Goal: Task Accomplishment & Management: Use online tool/utility

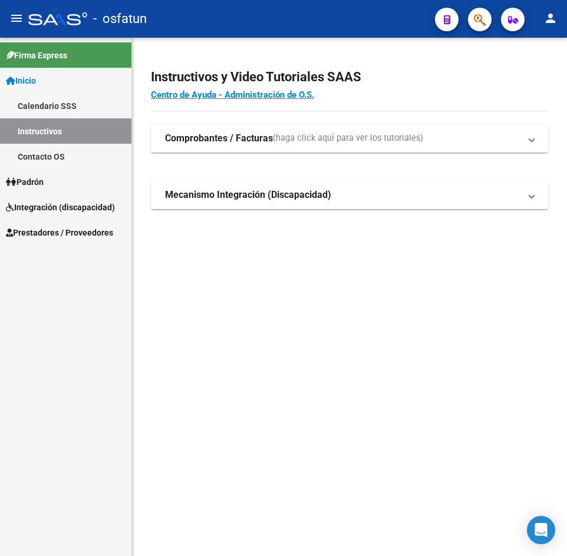
click at [52, 181] on link "Padrón" at bounding box center [65, 181] width 131 height 25
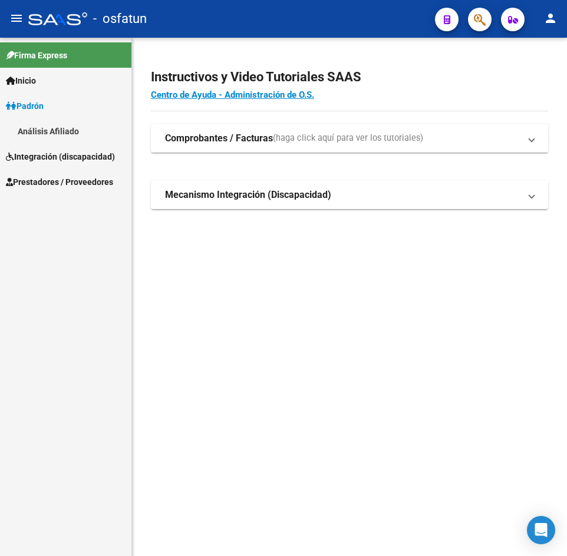
click at [91, 130] on link "Análisis Afiliado" at bounding box center [65, 130] width 131 height 25
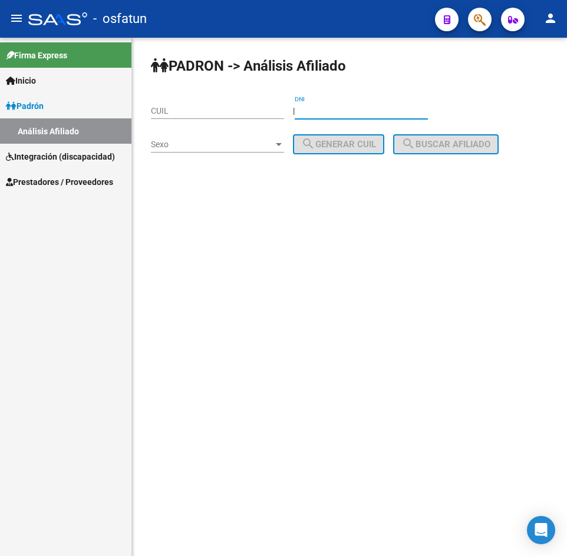
click at [353, 115] on input "DNI" at bounding box center [361, 111] width 133 height 10
paste input "35916399"
type input "35916399"
click at [235, 149] on span "Sexo" at bounding box center [212, 145] width 123 height 10
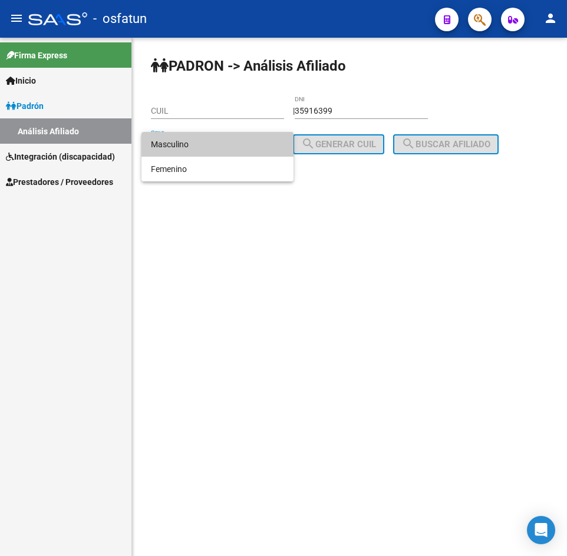
click at [198, 146] on span "Masculino" at bounding box center [217, 144] width 133 height 25
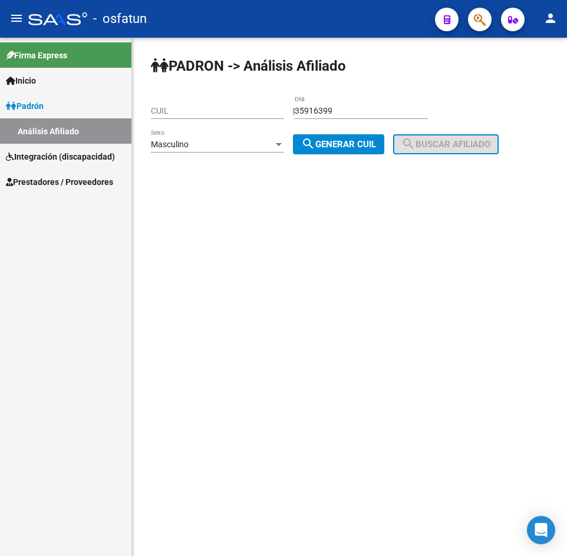
click at [205, 162] on div "Masculino Sexo" at bounding box center [217, 146] width 133 height 34
click at [205, 147] on div "Masculino" at bounding box center [212, 145] width 123 height 10
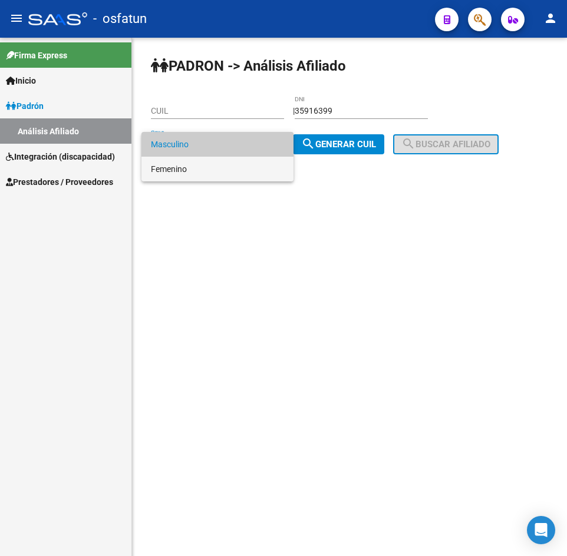
click at [207, 170] on span "Femenino" at bounding box center [217, 169] width 133 height 25
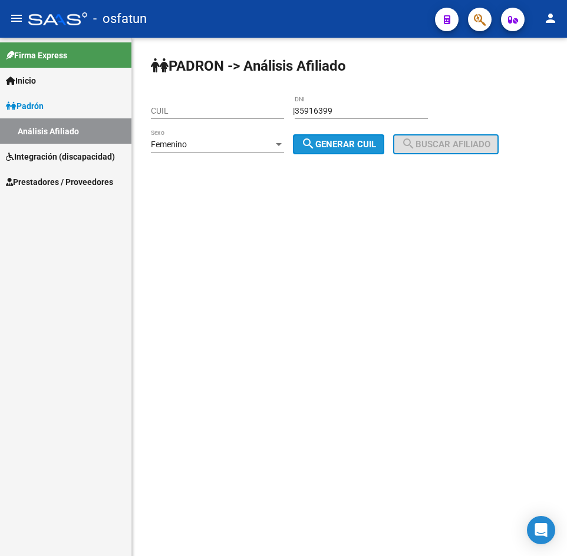
drag, startPoint x: 333, startPoint y: 150, endPoint x: 372, endPoint y: 148, distance: 38.9
click at [334, 150] on button "search Generar CUIL" at bounding box center [338, 144] width 91 height 20
type input "27-35916399-7"
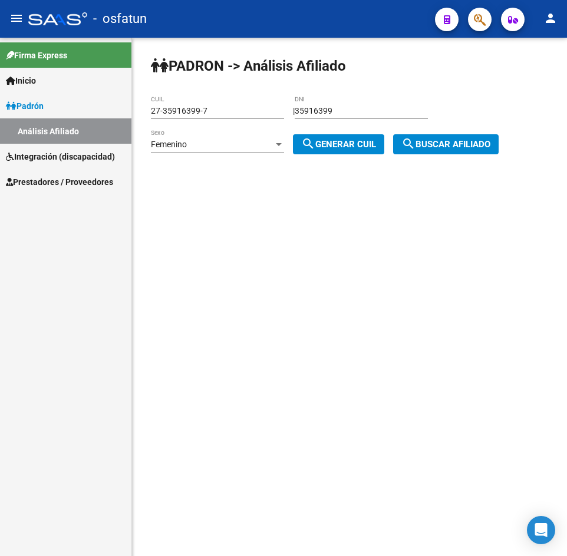
click at [425, 144] on span "search Buscar afiliado" at bounding box center [445, 144] width 89 height 11
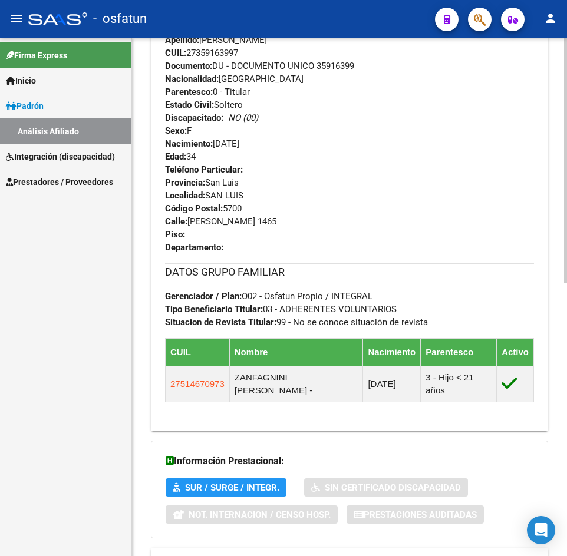
scroll to position [579, 0]
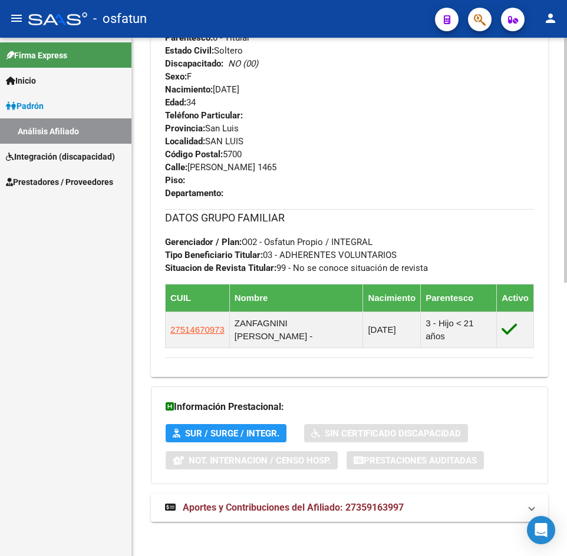
click at [321, 512] on mat-expansion-panel-header "Aportes y Contribuciones del Afiliado: 27359163997" at bounding box center [349, 508] width 397 height 28
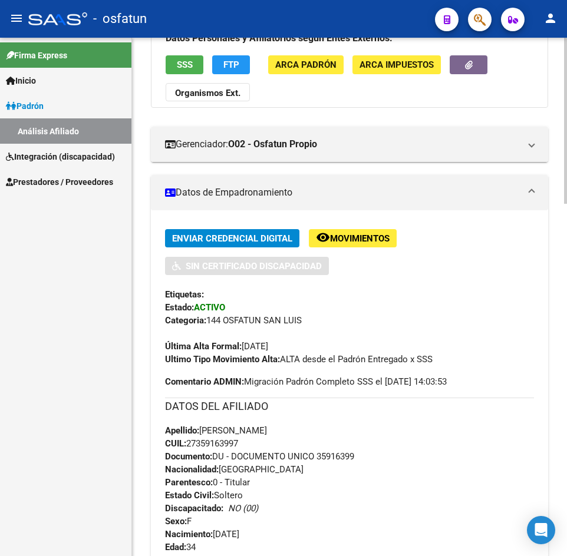
scroll to position [0, 0]
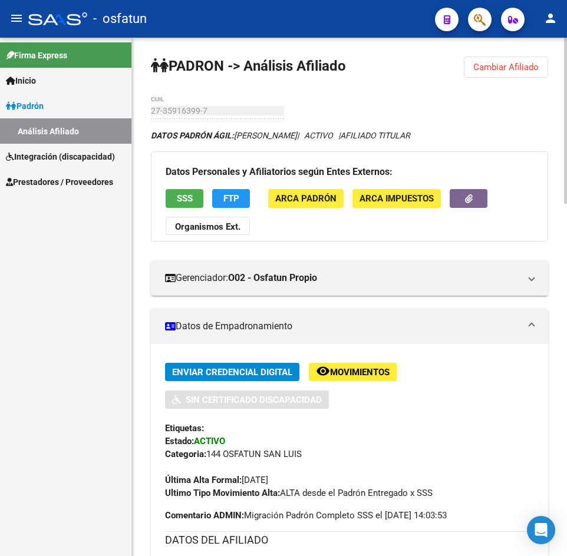
click at [520, 70] on span "Cambiar Afiliado" at bounding box center [505, 67] width 65 height 11
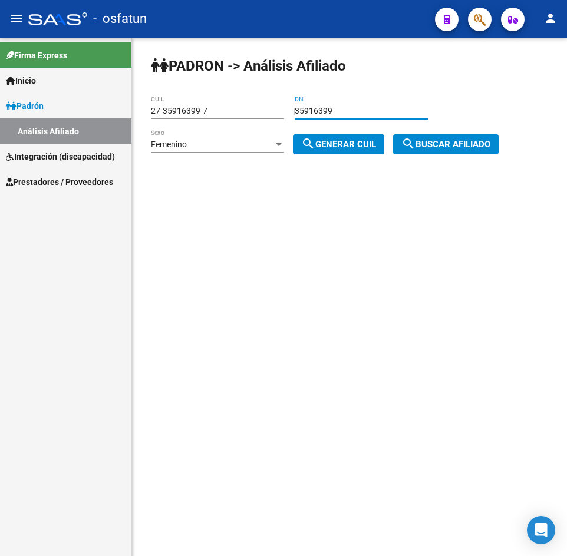
drag, startPoint x: 365, startPoint y: 111, endPoint x: 235, endPoint y: 125, distance: 131.6
click at [235, 125] on app-analisis-afiliado "PADRON -> Análisis Afiliado 27-35916399-7 CUIL | 35916399 DNI Femenino Sexo sea…" at bounding box center [329, 127] width 357 height 43
drag, startPoint x: 361, startPoint y: 108, endPoint x: 180, endPoint y: 124, distance: 181.7
click at [180, 124] on app-analisis-afiliado "PADRON -> Análisis Afiliado 27-35916399-7 CUIL | 35916399 DNI Femenino Sexo sea…" at bounding box center [329, 127] width 357 height 43
paste input "3151"
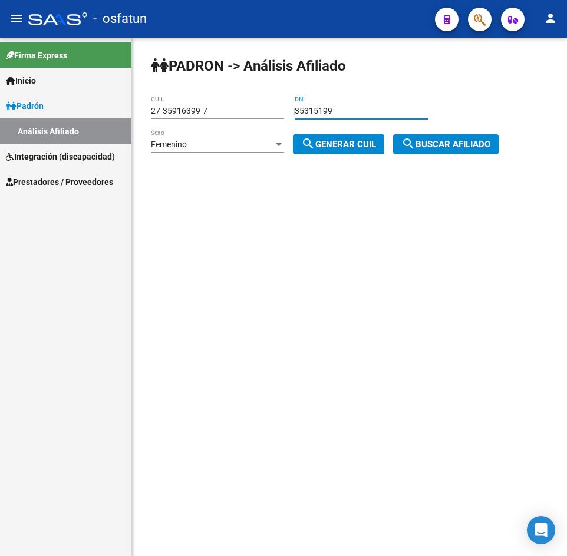
type input "35315199"
click at [197, 140] on div "Femenino" at bounding box center [212, 145] width 123 height 10
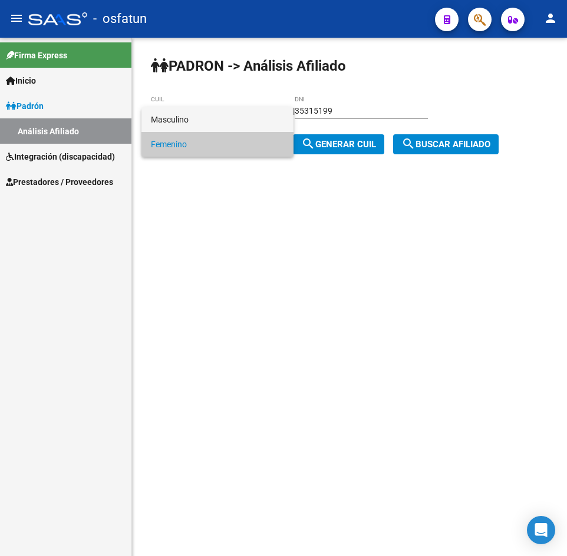
click at [180, 108] on span "Masculino" at bounding box center [217, 119] width 133 height 25
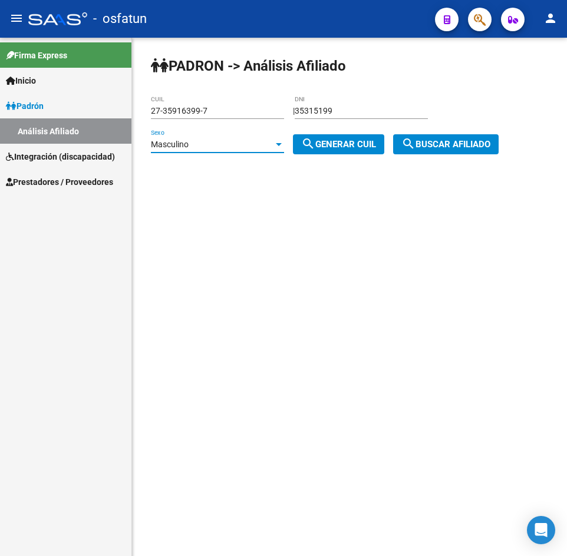
click at [318, 141] on span "search Generar CUIL" at bounding box center [338, 144] width 75 height 11
type input "20-35315199-2"
click at [420, 142] on span "search Buscar afiliado" at bounding box center [445, 144] width 89 height 11
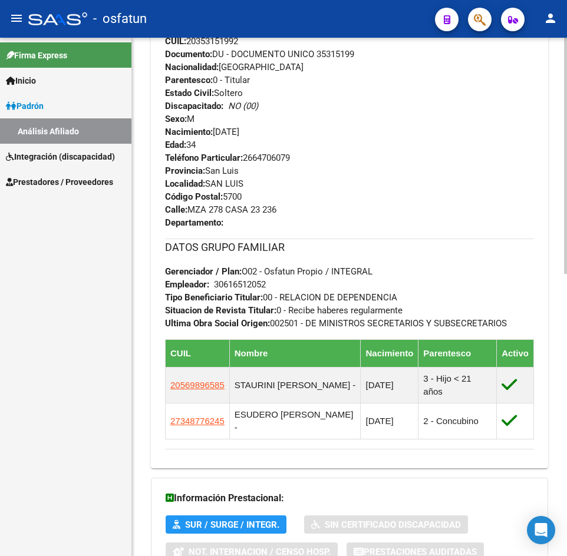
scroll to position [621, 0]
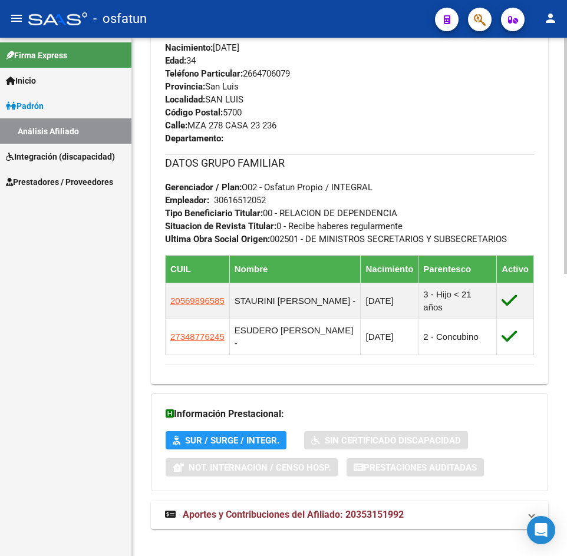
click at [332, 501] on mat-expansion-panel-header "Aportes y Contribuciones del Afiliado: 20353151992" at bounding box center [349, 515] width 397 height 28
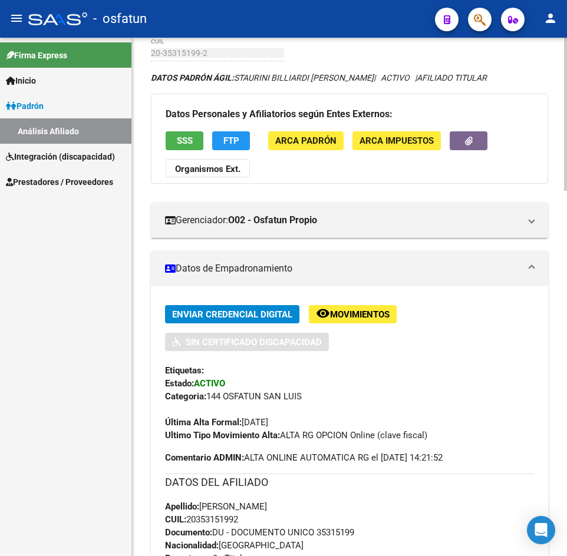
scroll to position [0, 0]
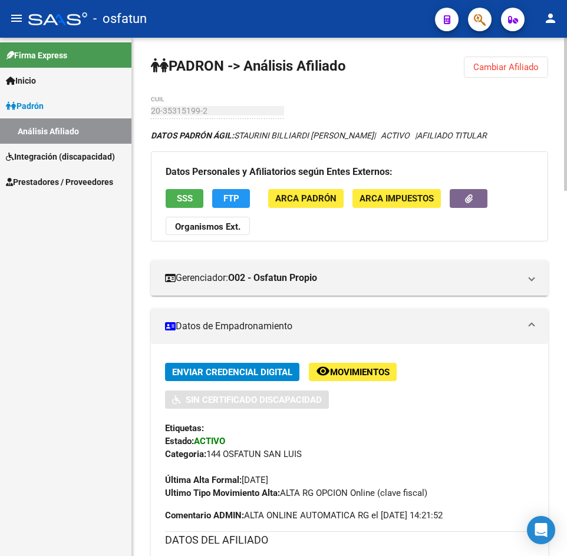
click at [531, 59] on button "Cambiar Afiliado" at bounding box center [506, 67] width 84 height 21
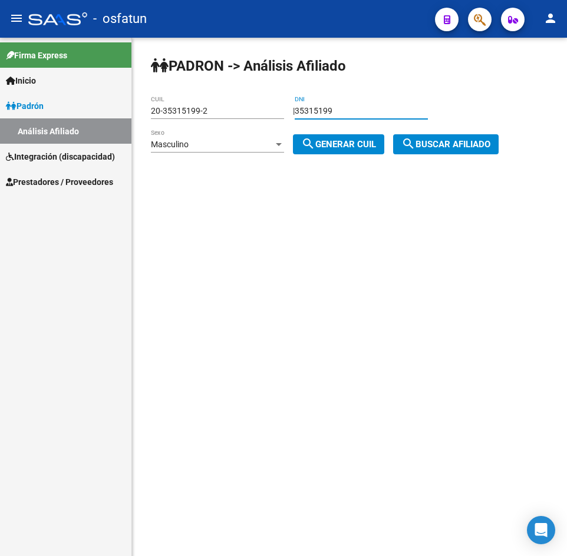
drag, startPoint x: 427, startPoint y: 114, endPoint x: 179, endPoint y: 123, distance: 248.3
click at [179, 123] on app-analisis-afiliado "PADRON -> Análisis Afiliado 20-35315199-2 CUIL | 35315199 DNI Masculino Sexo se…" at bounding box center [329, 127] width 357 height 43
paste input "7724021"
type input "37724021"
click at [228, 139] on div "Masculino Sexo" at bounding box center [217, 141] width 133 height 24
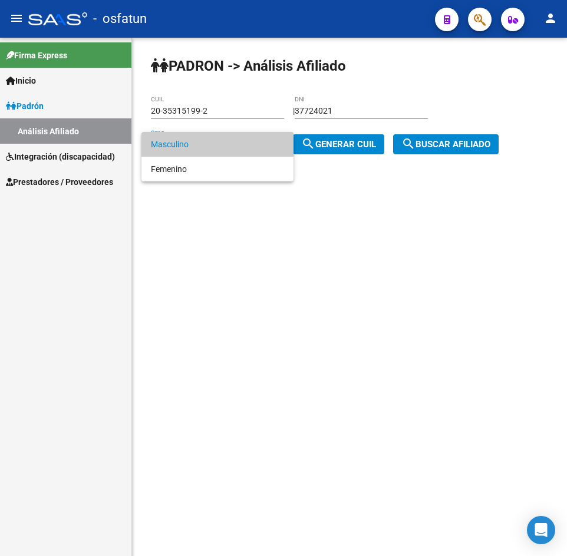
click at [340, 153] on div at bounding box center [283, 278] width 567 height 556
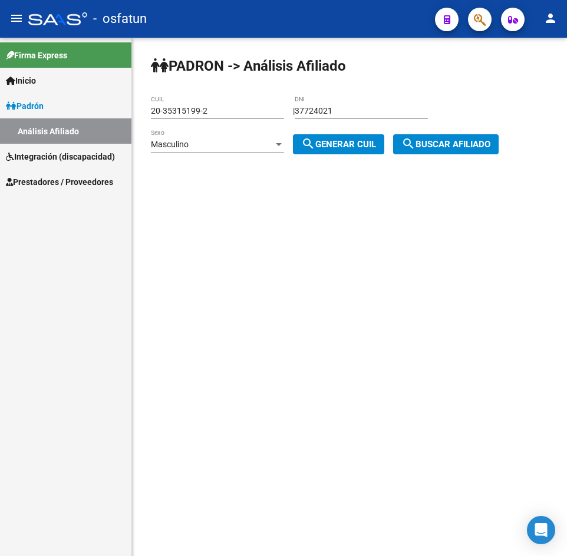
drag, startPoint x: 340, startPoint y: 150, endPoint x: 500, endPoint y: 155, distance: 161.0
click at [340, 150] on button "search Generar CUIL" at bounding box center [338, 144] width 91 height 20
type input "23-37724021-9"
click at [498, 147] on button "search Buscar afiliado" at bounding box center [446, 144] width 106 height 20
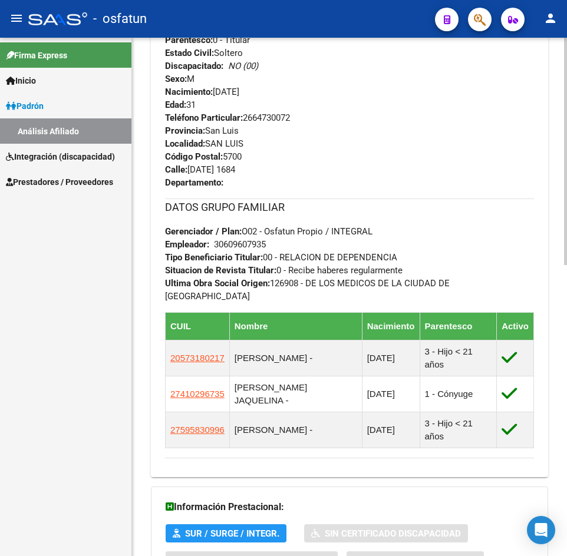
scroll to position [664, 0]
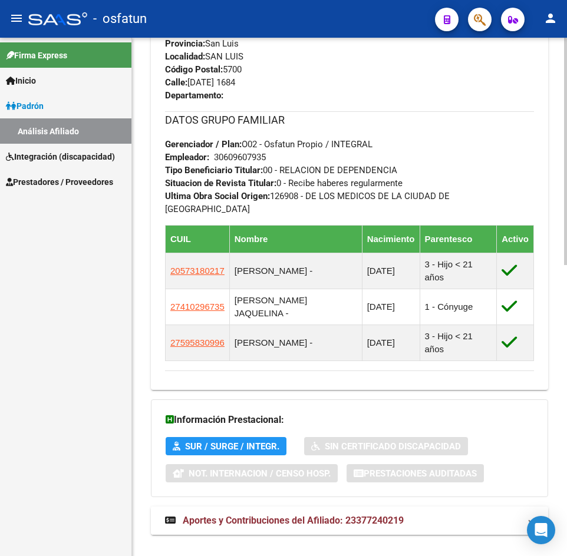
click at [360, 507] on mat-expansion-panel-header "Aportes y Contribuciones del Afiliado: 23377240219" at bounding box center [349, 521] width 397 height 28
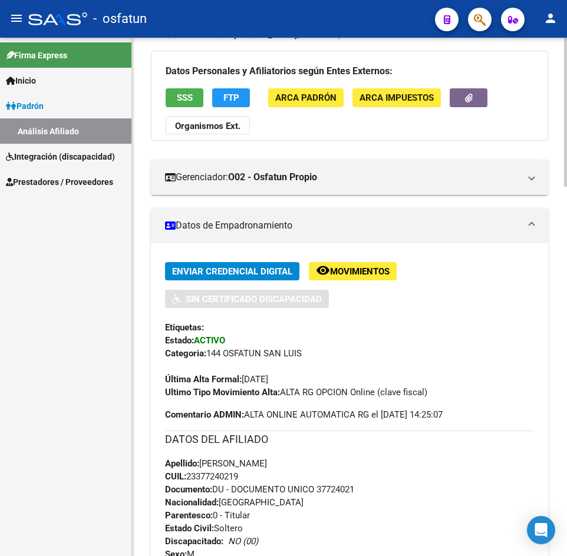
scroll to position [0, 0]
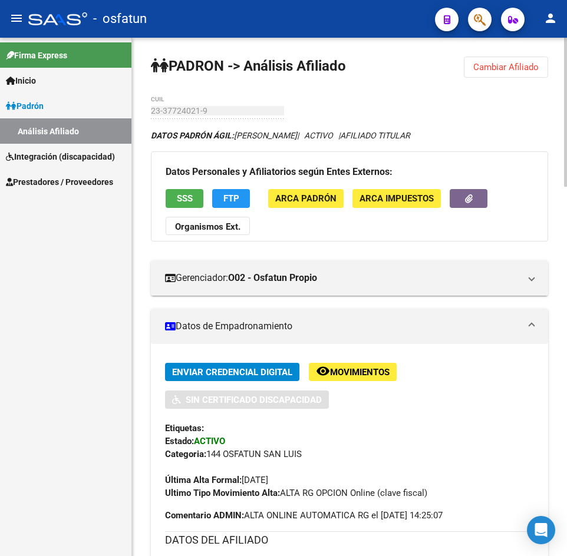
click at [496, 67] on span "Cambiar Afiliado" at bounding box center [505, 67] width 65 height 11
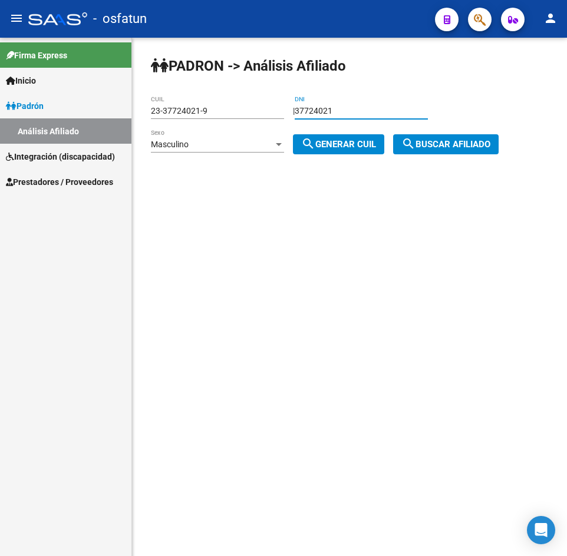
drag, startPoint x: 421, startPoint y: 108, endPoint x: 245, endPoint y: 118, distance: 175.9
click at [245, 118] on app-analisis-afiliado "PADRON -> Análisis Afiliado 23-37724021-9 CUIL | 37724021 DNI Masculino Sexo se…" at bounding box center [329, 127] width 357 height 43
paste input "25956717"
type input "25956717"
click at [212, 145] on div "Masculino" at bounding box center [212, 145] width 123 height 10
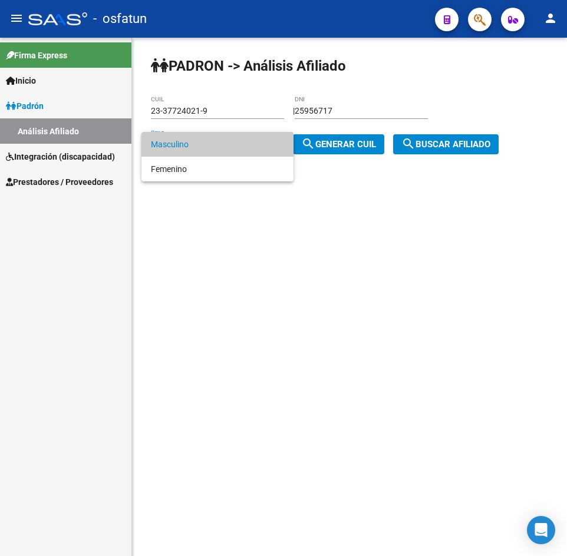
click at [308, 144] on div at bounding box center [283, 278] width 567 height 556
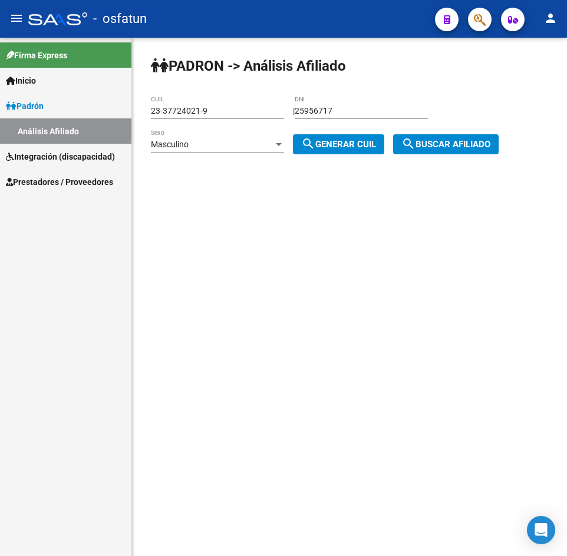
click at [328, 147] on span "search Generar CUIL" at bounding box center [338, 144] width 75 height 11
type input "20-25956717-4"
click at [467, 143] on span "search Buscar afiliado" at bounding box center [445, 144] width 89 height 11
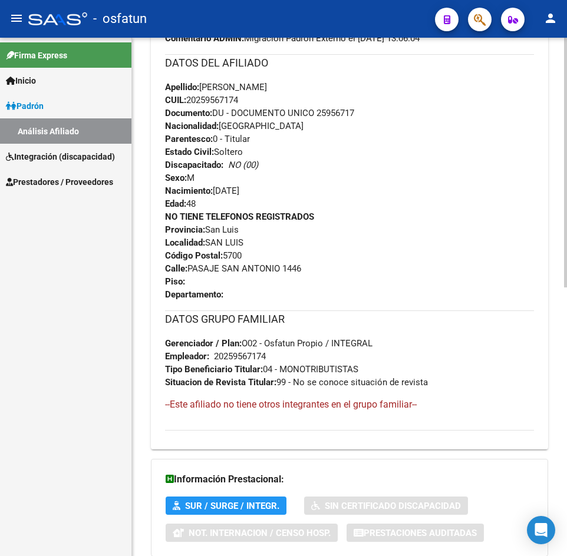
scroll to position [557, 0]
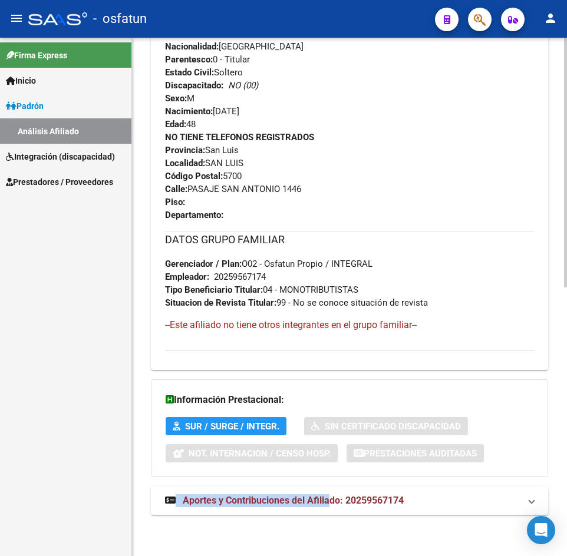
click at [328, 490] on div "DATOS PADRÓN ÁGIL: [PERSON_NAME] | ACTIVO | AFILIADO TITULAR Datos Personales y…" at bounding box center [349, 50] width 397 height 956
click at [328, 490] on mat-expansion-panel-header "Aportes y Contribuciones del Afiliado: 20259567174" at bounding box center [349, 501] width 397 height 28
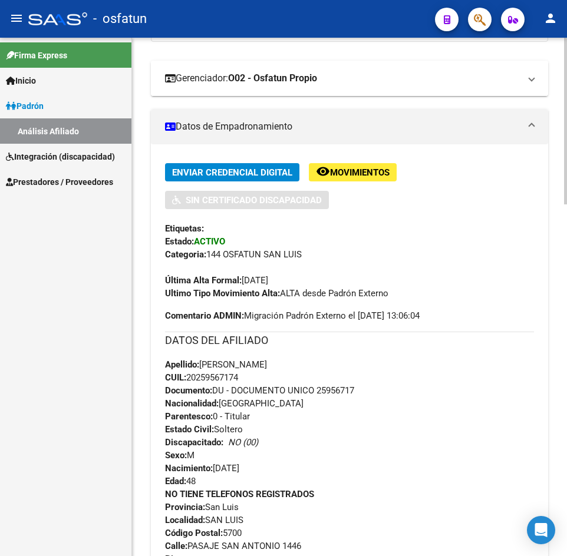
scroll to position [0, 0]
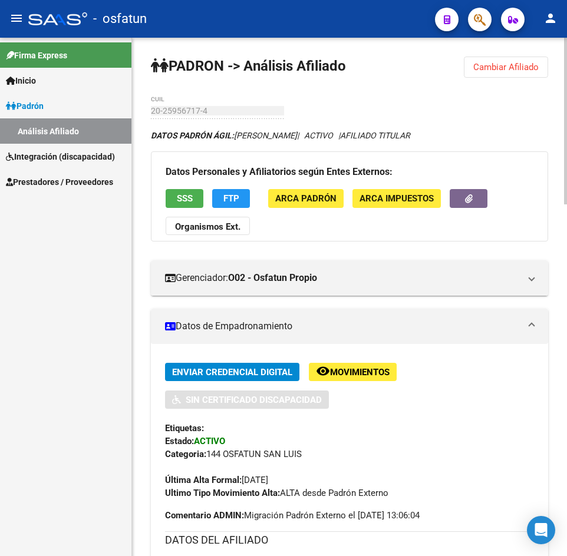
click at [531, 68] on span "Cambiar Afiliado" at bounding box center [505, 67] width 65 height 11
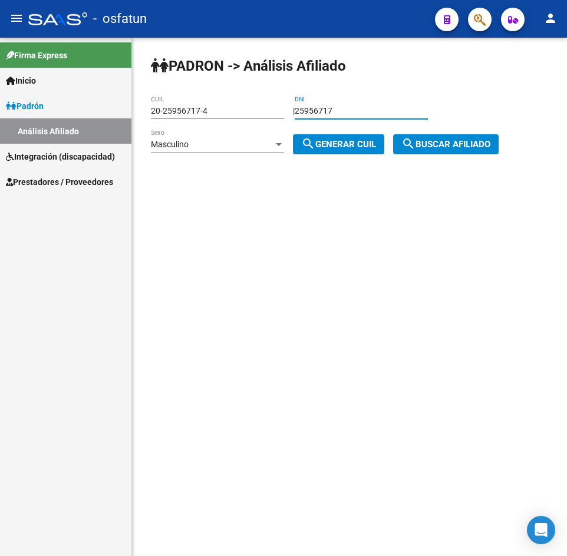
drag, startPoint x: 358, startPoint y: 110, endPoint x: 255, endPoint y: 114, distance: 102.6
click at [255, 112] on app-analisis-afiliado "PADRON -> Análisis Afiliado 20-25956717-4 CUIL | 25956717 DNI Masculino Sexo se…" at bounding box center [329, 127] width 357 height 43
paste input "34182521"
type input "34182521"
click at [212, 146] on div "Masculino" at bounding box center [212, 145] width 123 height 10
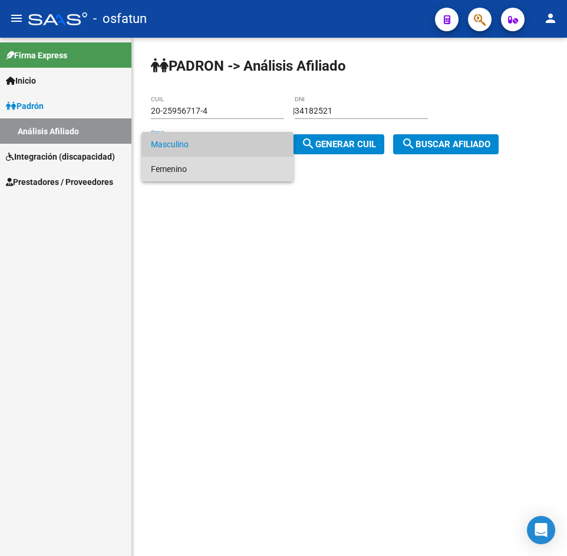
click at [236, 166] on span "Femenino" at bounding box center [217, 169] width 133 height 25
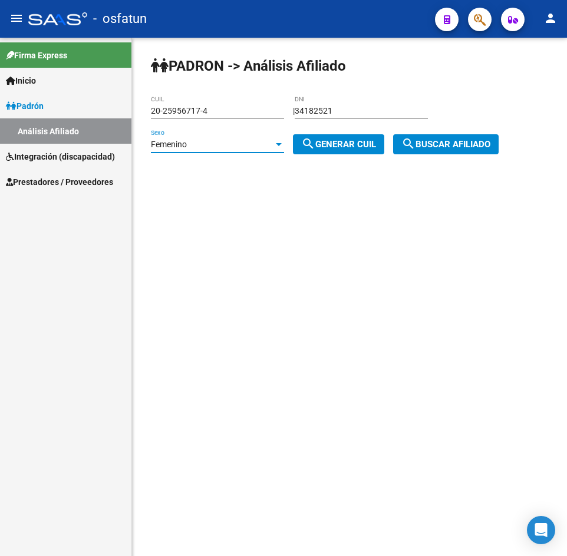
click at [328, 147] on span "search Generar CUIL" at bounding box center [338, 144] width 75 height 11
click at [450, 143] on span "search Buscar afiliado" at bounding box center [445, 144] width 89 height 11
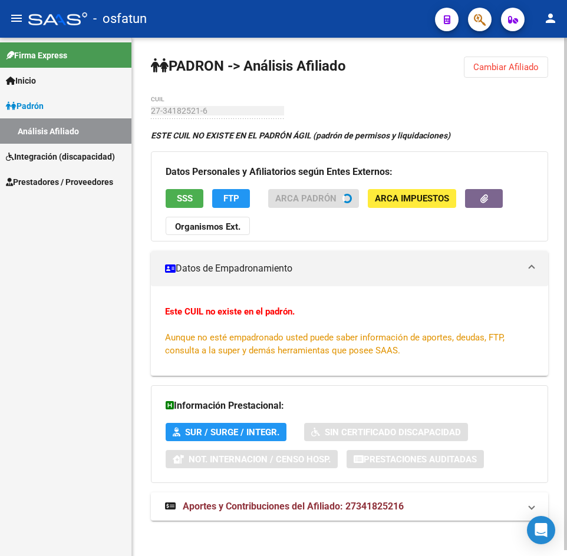
click at [526, 75] on button "Cambiar Afiliado" at bounding box center [506, 67] width 84 height 21
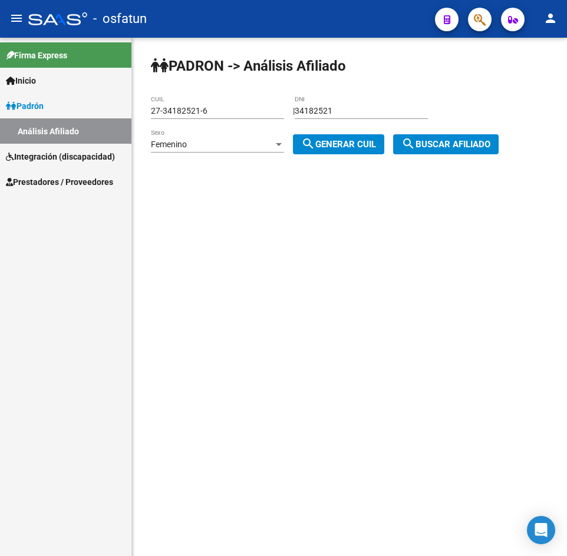
click at [239, 150] on div "Femenino Sexo" at bounding box center [217, 141] width 133 height 24
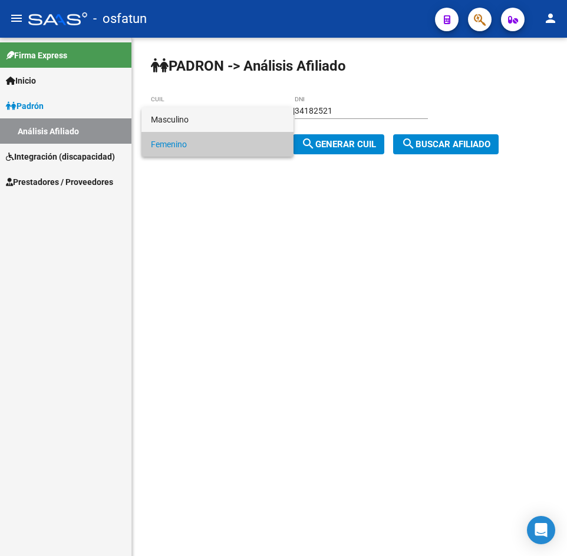
click at [197, 124] on span "Masculino" at bounding box center [217, 119] width 133 height 25
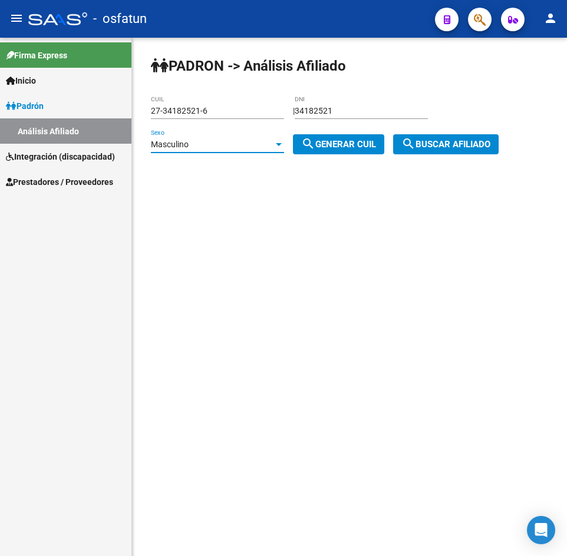
click at [363, 147] on span "search Generar CUIL" at bounding box center [338, 144] width 75 height 11
type input "20-34182521-1"
click at [471, 145] on span "search Buscar afiliado" at bounding box center [445, 144] width 89 height 11
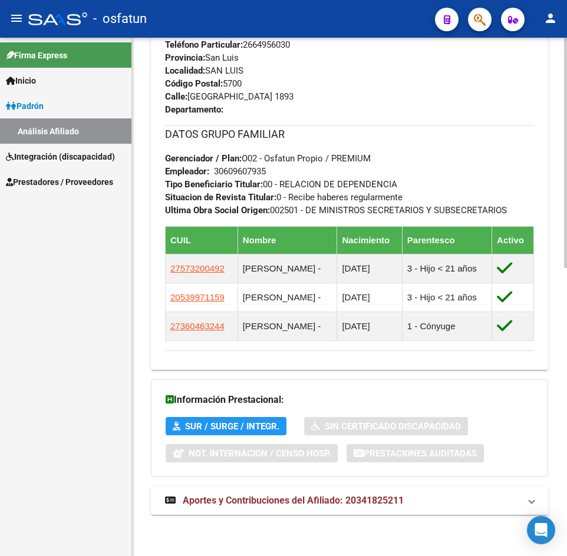
click at [257, 495] on strong "Aportes y Contribuciones del Afiliado: 20341825211" at bounding box center [284, 501] width 239 height 13
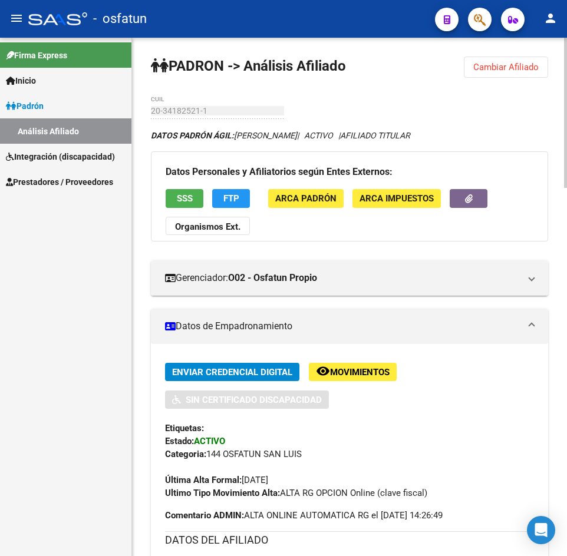
drag, startPoint x: 496, startPoint y: 51, endPoint x: 496, endPoint y: 66, distance: 15.3
click at [496, 67] on span "Cambiar Afiliado" at bounding box center [505, 67] width 65 height 11
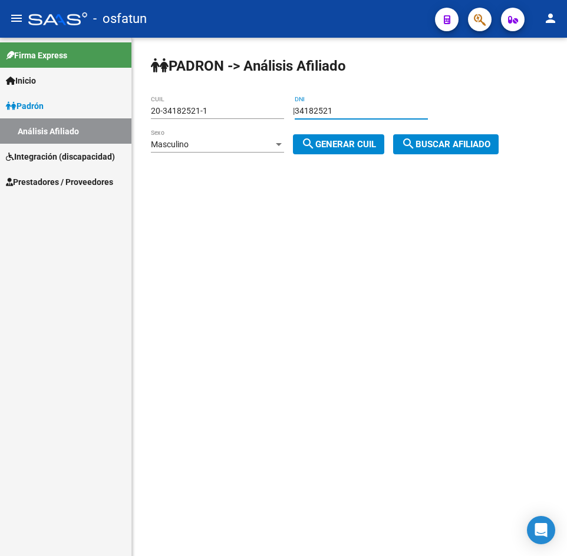
drag, startPoint x: 359, startPoint y: 110, endPoint x: 165, endPoint y: 125, distance: 194.5
click at [165, 125] on app-analisis-afiliado "PADRON -> Análisis Afiliado 20-34182521-1 CUIL | 34182521 DNI Masculino Sexo se…" at bounding box center [329, 127] width 357 height 43
paste input "2855458"
type input "32855458"
click at [176, 144] on span "Masculino" at bounding box center [170, 144] width 38 height 9
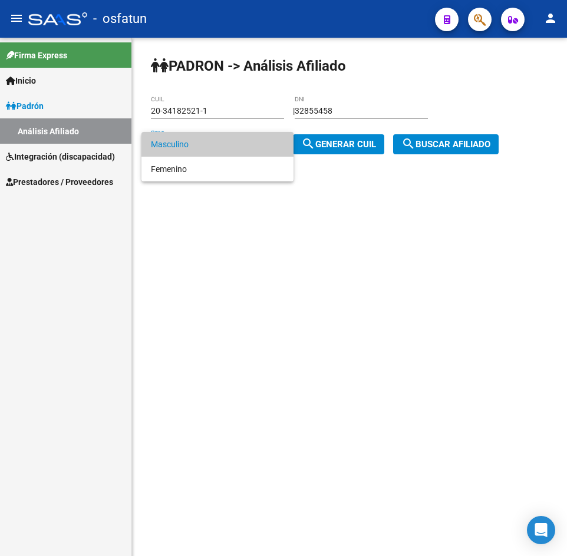
drag, startPoint x: 314, startPoint y: 156, endPoint x: 330, endPoint y: 140, distance: 22.5
click at [315, 156] on div at bounding box center [283, 278] width 567 height 556
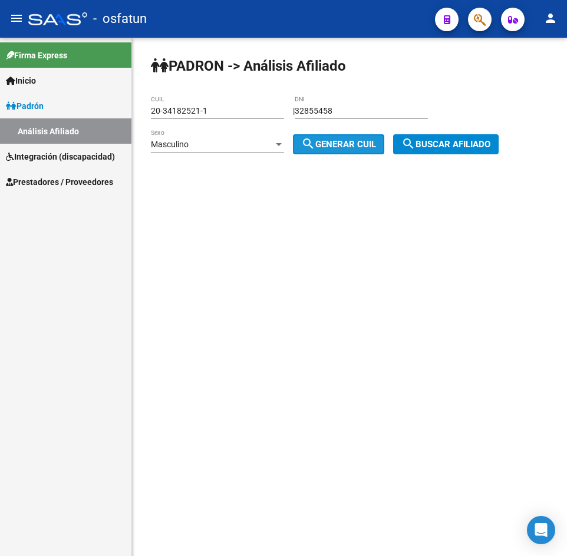
drag, startPoint x: 330, startPoint y: 140, endPoint x: 400, endPoint y: 151, distance: 70.4
click at [331, 140] on span "search Generar CUIL" at bounding box center [338, 144] width 75 height 11
type input "20-32855458-6"
click at [410, 146] on mat-icon "search" at bounding box center [408, 144] width 14 height 14
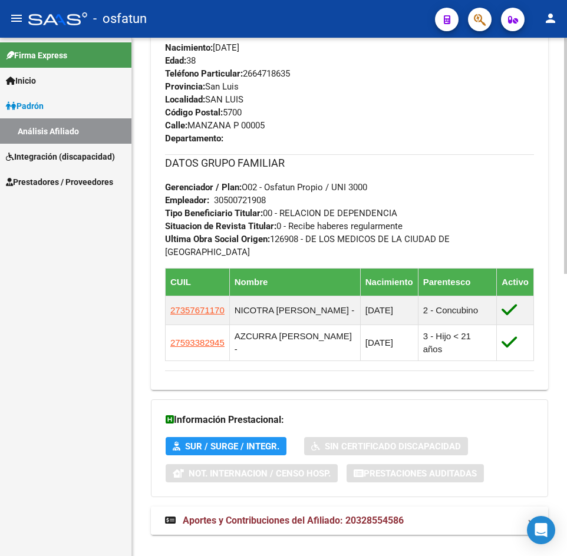
click at [346, 508] on mat-expansion-panel-header "Aportes y Contribuciones del Afiliado: 20328554586" at bounding box center [349, 521] width 397 height 28
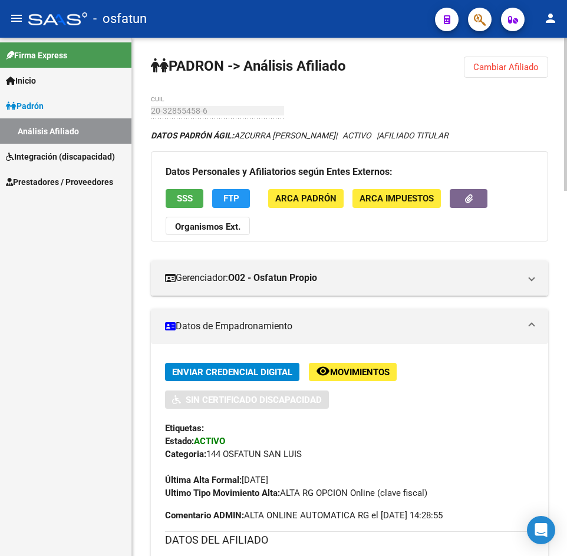
click at [499, 77] on button "Cambiar Afiliado" at bounding box center [506, 67] width 84 height 21
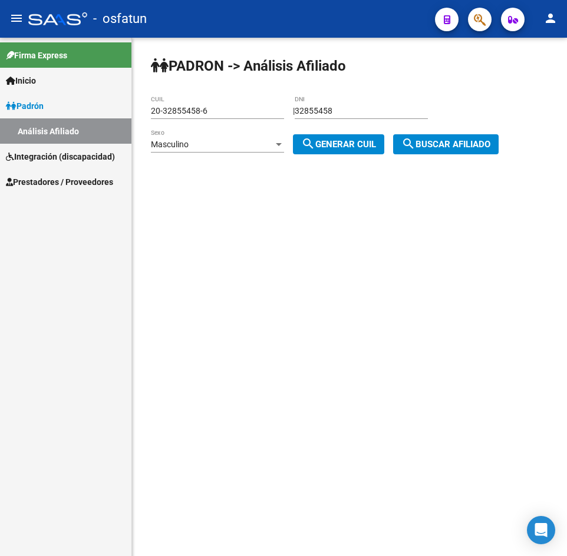
drag, startPoint x: 384, startPoint y: 111, endPoint x: 196, endPoint y: 116, distance: 187.5
click at [196, 116] on app-analisis-afiliado "PADRON -> Análisis Afiliado 20-32855458-6 CUIL | 32855458 DNI Masculino Sexo se…" at bounding box center [329, 127] width 357 height 43
paste input "41504146"
type input "41504146"
click at [236, 150] on div "Masculino Sexo" at bounding box center [217, 141] width 133 height 24
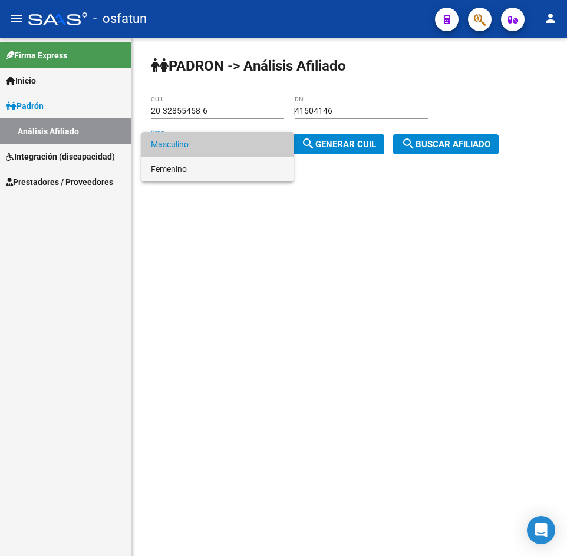
click at [205, 173] on span "Femenino" at bounding box center [217, 169] width 133 height 25
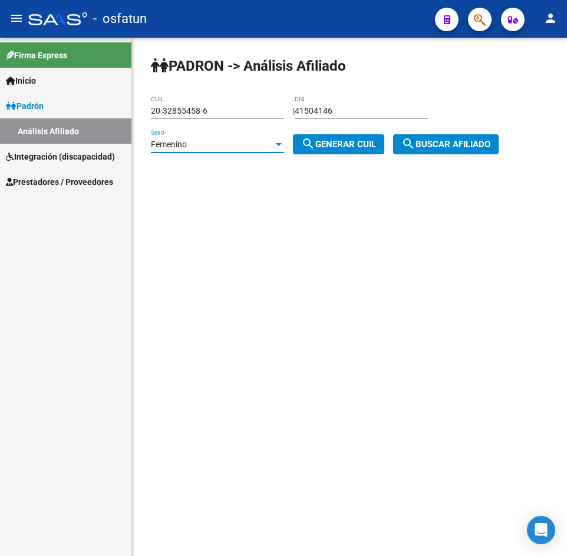
click at [358, 144] on span "search Generar CUIL" at bounding box center [338, 144] width 75 height 11
type input "27-41504146-8"
click at [470, 139] on span "search Buscar afiliado" at bounding box center [445, 144] width 89 height 11
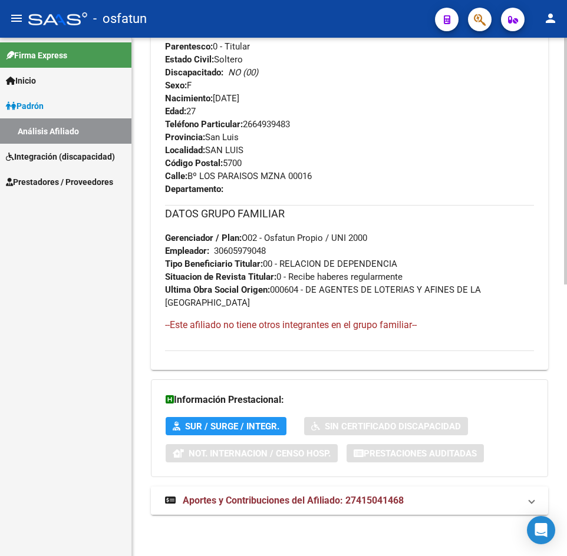
click at [411, 507] on mat-panel-title "Aportes y Contribuciones del Afiliado: 27415041468" at bounding box center [342, 501] width 355 height 13
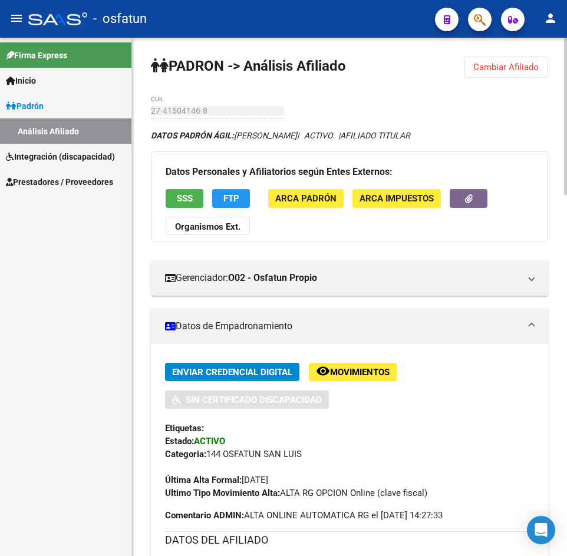
click at [525, 67] on span "Cambiar Afiliado" at bounding box center [505, 67] width 65 height 11
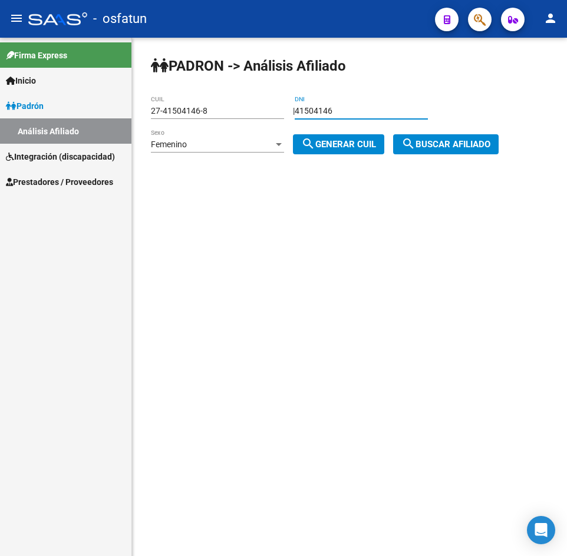
drag, startPoint x: 376, startPoint y: 113, endPoint x: 199, endPoint y: 118, distance: 176.9
click at [199, 118] on app-analisis-afiliado "PADRON -> Análisis Afiliado 27-41504146-8 CUIL | 41504146 DNI Femenino Sexo sea…" at bounding box center [329, 127] width 357 height 43
paste input "35818474"
type input "35818474"
click at [341, 137] on button "search Generar CUIL" at bounding box center [338, 144] width 91 height 20
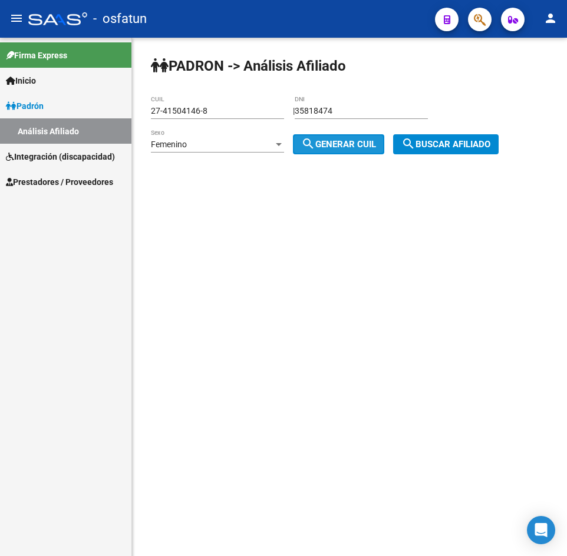
type input "27-35818474-5"
click at [424, 148] on span "search Buscar afiliado" at bounding box center [445, 144] width 89 height 11
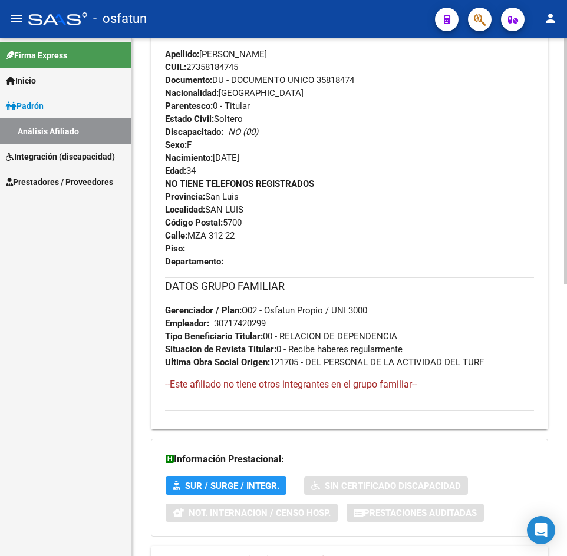
scroll to position [570, 0]
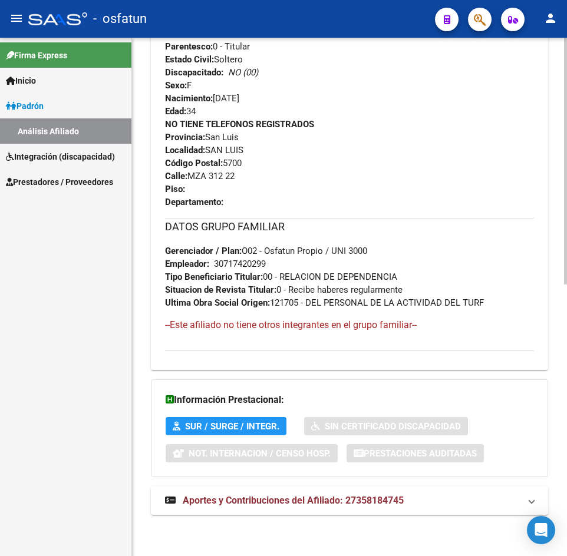
click at [323, 491] on mat-expansion-panel-header "Aportes y Contribuciones del Afiliado: 27358184745" at bounding box center [349, 501] width 397 height 28
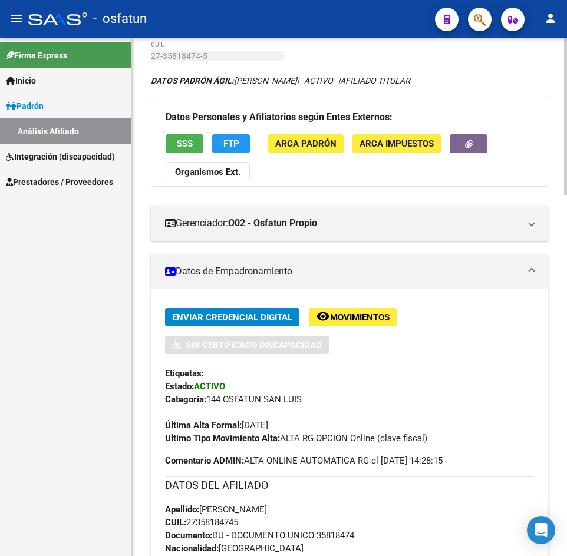
scroll to position [0, 0]
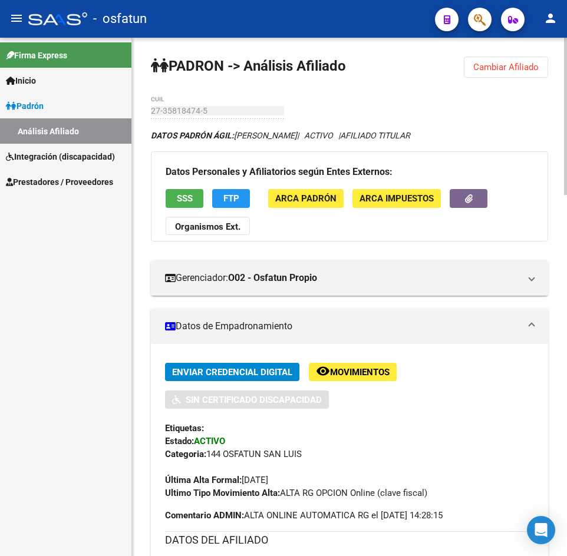
click at [512, 68] on span "Cambiar Afiliado" at bounding box center [505, 67] width 65 height 11
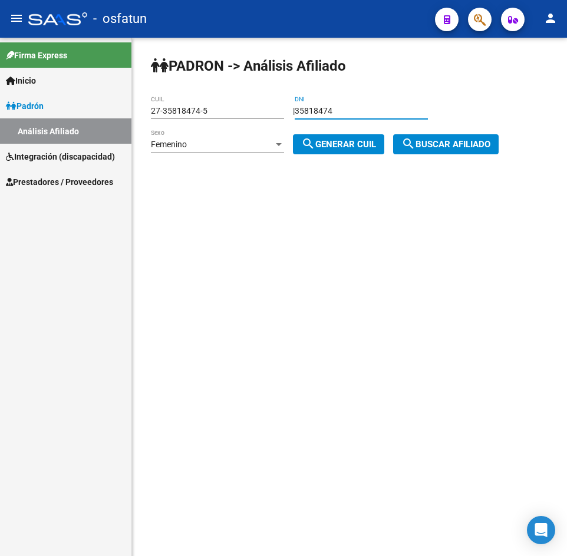
drag, startPoint x: 381, startPoint y: 114, endPoint x: 189, endPoint y: 128, distance: 192.1
click at [189, 128] on app-analisis-afiliado "PADRON -> Análisis Afiliado 27-35818474-5 CUIL | 35818474 DNI Femenino Sexo sea…" at bounding box center [329, 127] width 357 height 43
paste input "25166750"
type input "25166750"
click at [227, 146] on div "Femenino" at bounding box center [212, 145] width 123 height 10
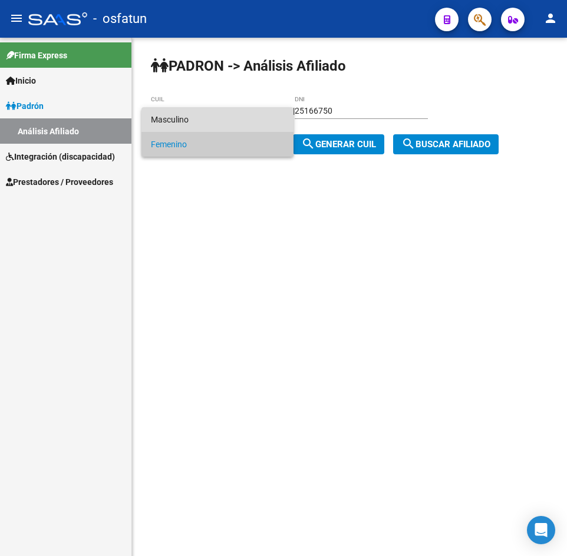
click at [207, 121] on span "Masculino" at bounding box center [217, 119] width 133 height 25
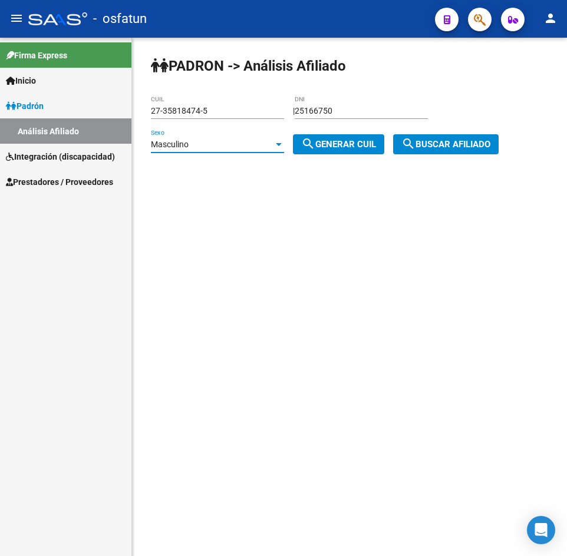
click at [299, 137] on button "search Generar CUIL" at bounding box center [338, 144] width 91 height 20
type input "20-25166750-1"
click at [421, 140] on span "search Buscar afiliado" at bounding box center [445, 144] width 89 height 11
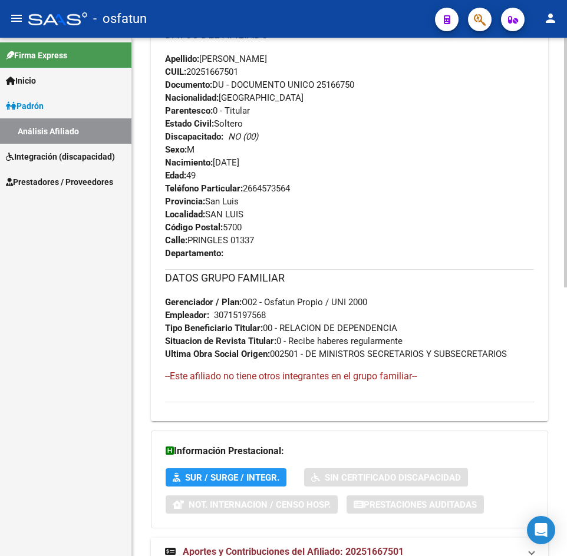
scroll to position [557, 0]
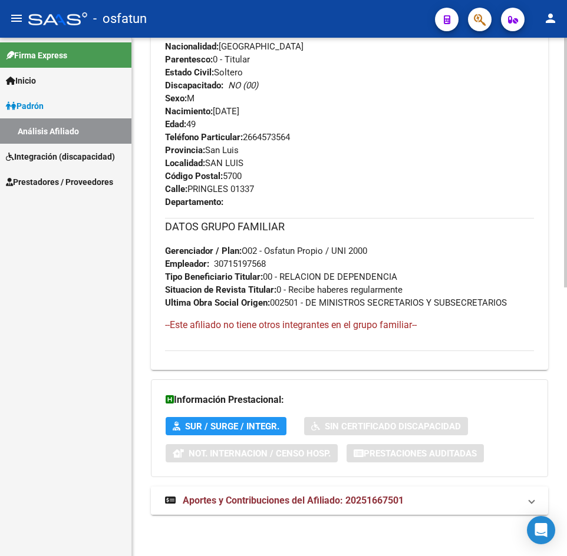
click at [289, 512] on mat-expansion-panel-header "Aportes y Contribuciones del Afiliado: 20251667501" at bounding box center [349, 501] width 397 height 28
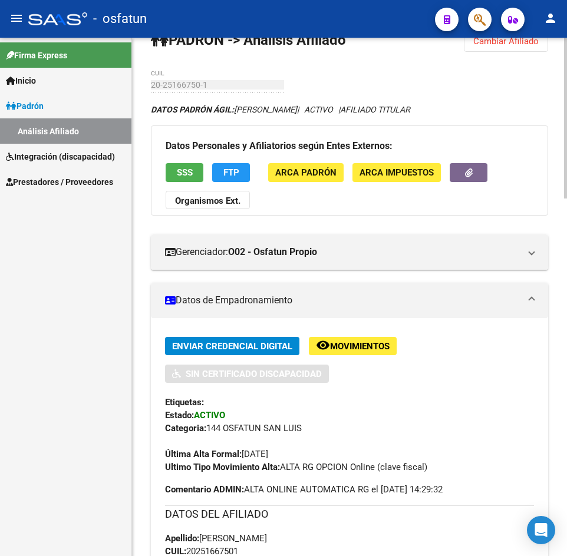
scroll to position [0, 0]
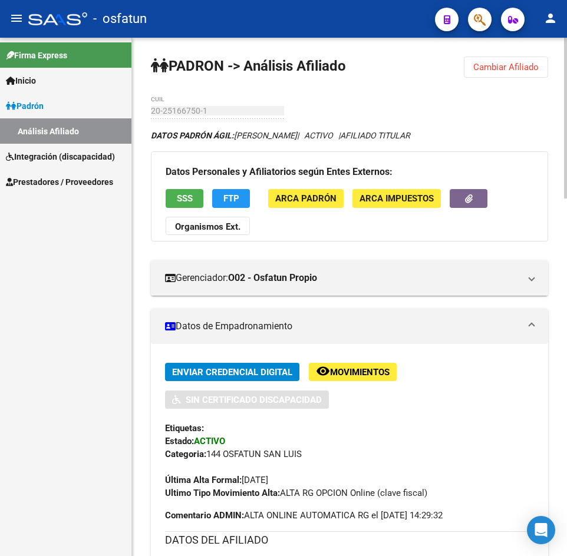
click at [525, 66] on span "Cambiar Afiliado" at bounding box center [505, 67] width 65 height 11
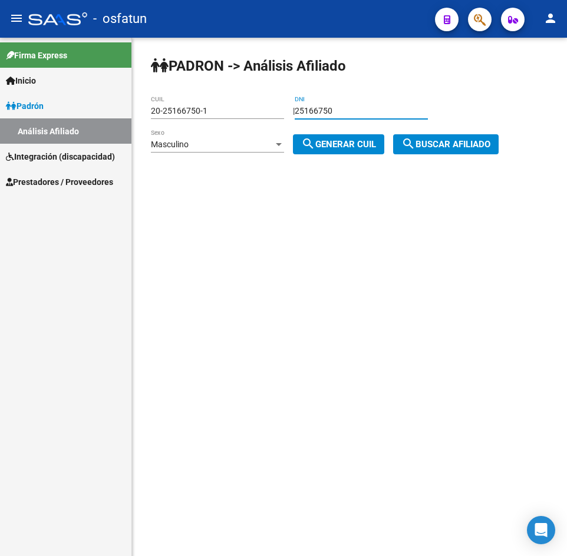
drag, startPoint x: 324, startPoint y: 107, endPoint x: 274, endPoint y: 112, distance: 50.9
click at [274, 112] on app-analisis-afiliado "PADRON -> Análisis Afiliado 20-25166750-1 CUIL | 25166750 DNI Masculino Sexo se…" at bounding box center [329, 127] width 357 height 43
click at [349, 104] on div "25166750 DNI" at bounding box center [361, 107] width 133 height 24
drag, startPoint x: 373, startPoint y: 112, endPoint x: 199, endPoint y: 110, distance: 173.3
click at [199, 110] on app-analisis-afiliado "PADRON -> Análisis Afiliado 20-25166750-1 CUIL | 25166750 DNI Masculino Sexo se…" at bounding box center [329, 127] width 357 height 43
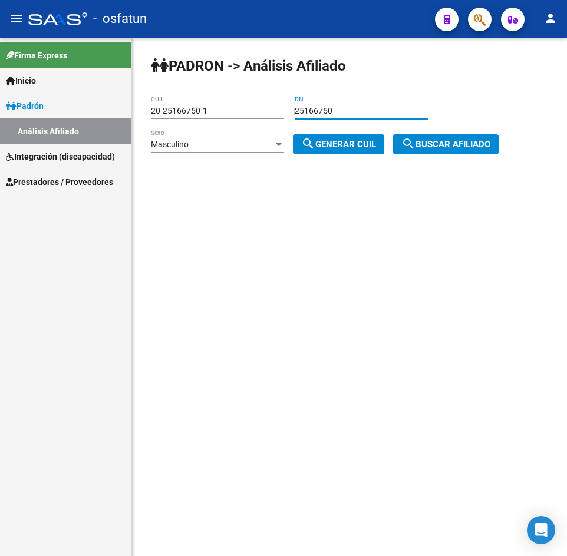
paste input "37947343"
type input "37947343"
click at [261, 142] on div "Masculino" at bounding box center [212, 145] width 123 height 10
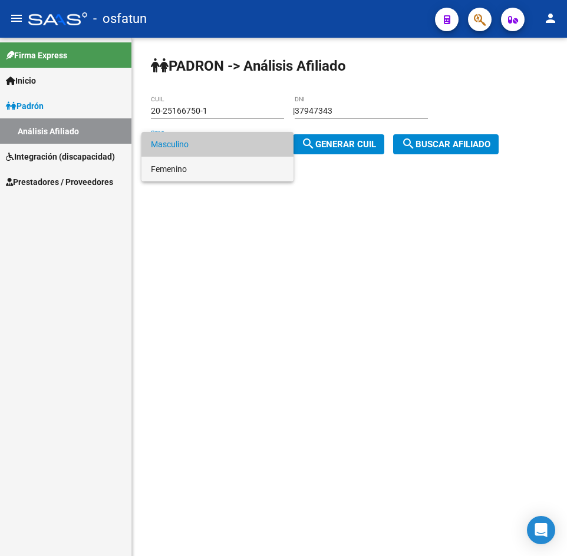
click at [194, 172] on span "Femenino" at bounding box center [217, 169] width 133 height 25
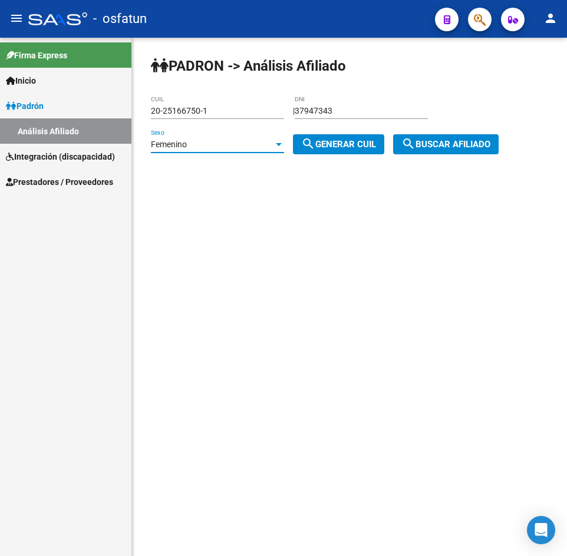
click at [331, 158] on div "PADRON -> Análisis Afiliado 20-25166750-1 CUIL | 37947343 DNI Femenino Sexo sea…" at bounding box center [349, 115] width 435 height 154
click at [338, 149] on span "search Generar CUIL" at bounding box center [338, 144] width 75 height 11
type input "27-37947343-7"
click at [454, 148] on span "search Buscar afiliado" at bounding box center [445, 144] width 89 height 11
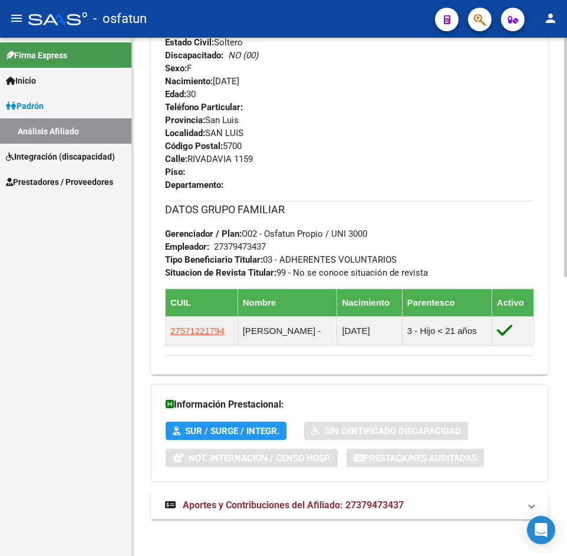
scroll to position [605, 0]
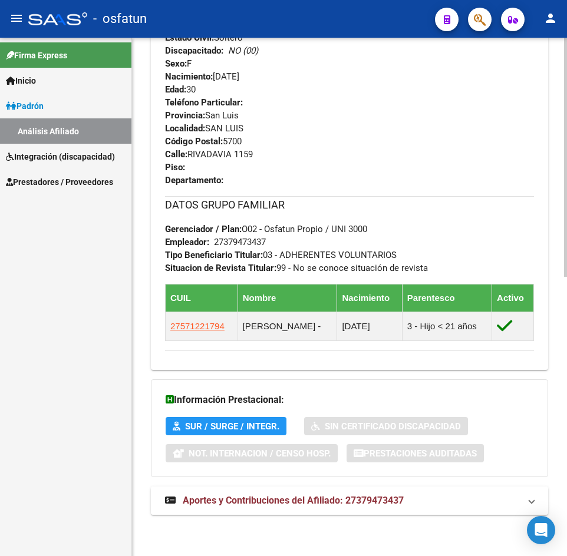
click at [348, 496] on span "Aportes y Contribuciones del Afiliado: 27379473437" at bounding box center [293, 500] width 221 height 11
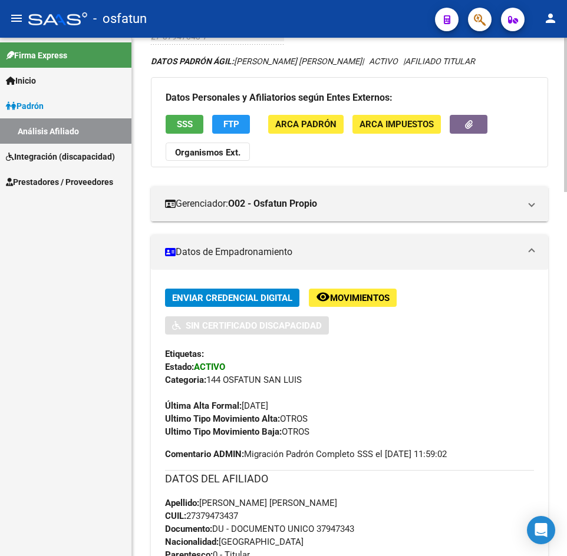
scroll to position [0, 0]
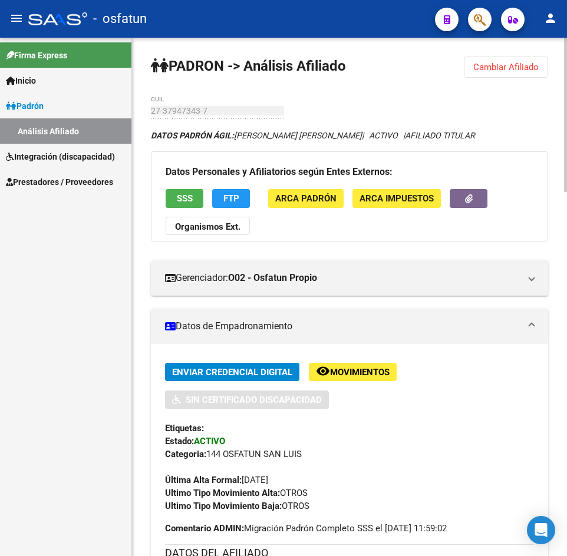
click at [514, 67] on span "Cambiar Afiliado" at bounding box center [505, 67] width 65 height 11
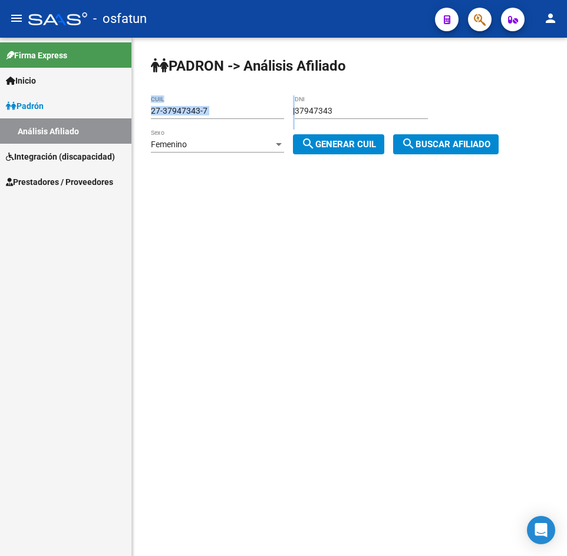
drag, startPoint x: 387, startPoint y: 105, endPoint x: 202, endPoint y: 111, distance: 185.8
click at [202, 111] on app-analisis-afiliado "PADRON -> Análisis Afiliado 27-37947343-7 CUIL | 37947343 DNI Femenino Sexo sea…" at bounding box center [329, 127] width 357 height 43
click at [319, 106] on input "37947343" at bounding box center [361, 111] width 133 height 10
drag, startPoint x: 347, startPoint y: 110, endPoint x: 88, endPoint y: 125, distance: 259.2
click at [88, 125] on mat-sidenav-container "Firma Express Inicio Calendario SSS Instructivos Contacto OS Padrón Análisis Af…" at bounding box center [283, 297] width 567 height 519
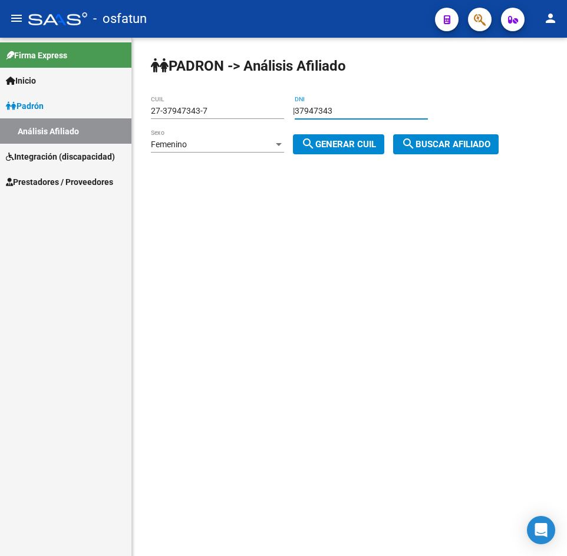
paste input "29887944"
type input "29887944"
click at [170, 148] on span "Femenino" at bounding box center [169, 144] width 36 height 9
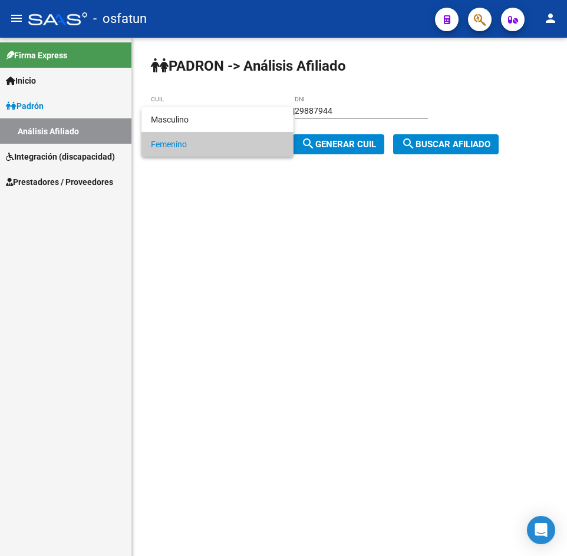
click at [341, 149] on div at bounding box center [283, 278] width 567 height 556
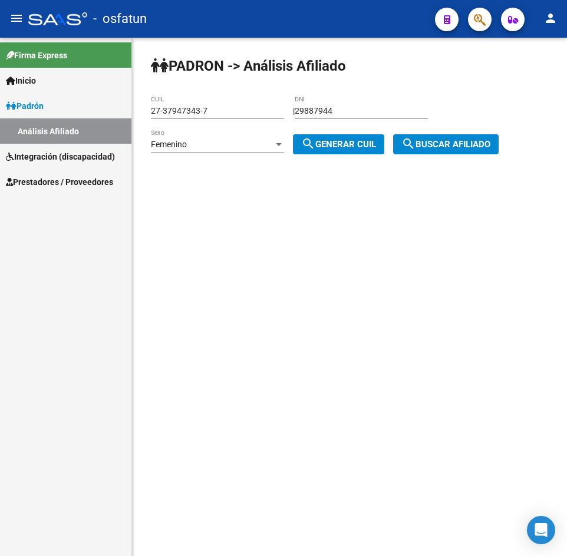
click at [351, 146] on span "search Generar CUIL" at bounding box center [338, 144] width 75 height 11
type input "27-29887944-7"
click at [438, 144] on span "search Buscar afiliado" at bounding box center [445, 144] width 89 height 11
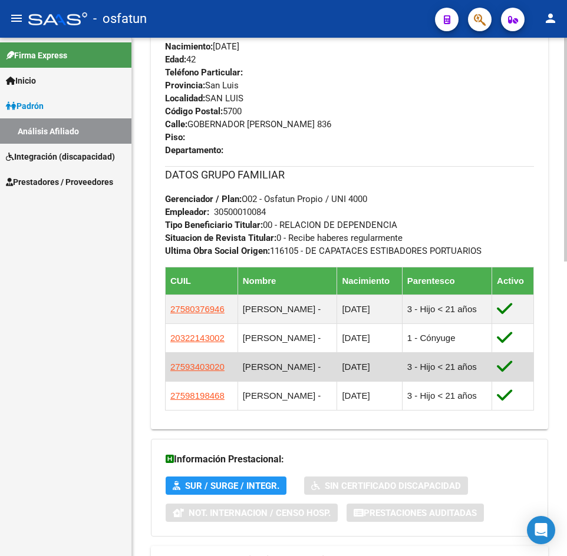
scroll to position [691, 0]
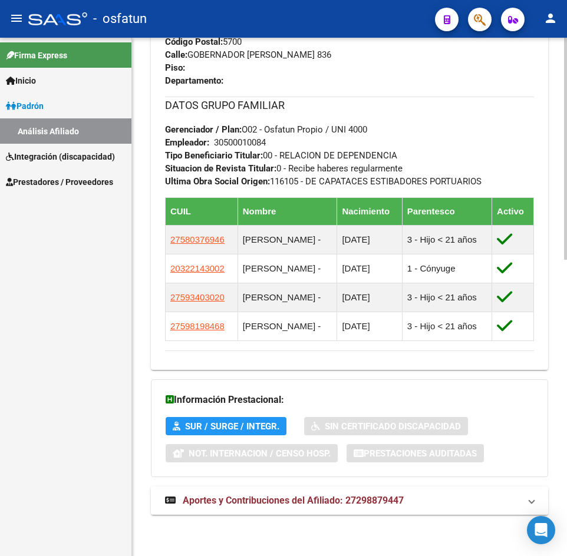
click at [338, 487] on mat-expansion-panel-header "Aportes y Contribuciones del Afiliado: 27298879447" at bounding box center [349, 501] width 397 height 28
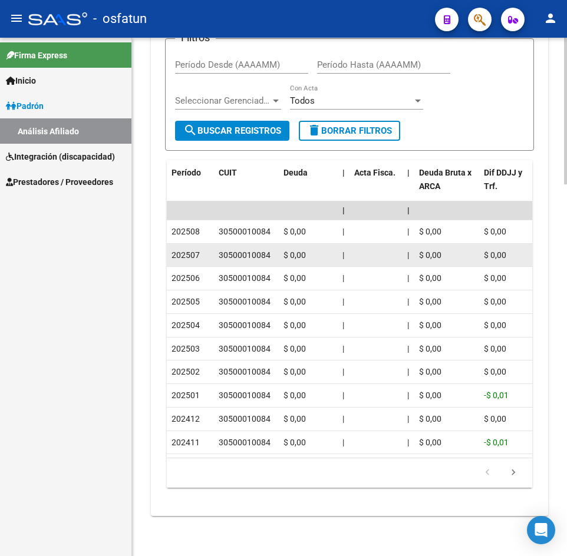
scroll to position [1311, 0]
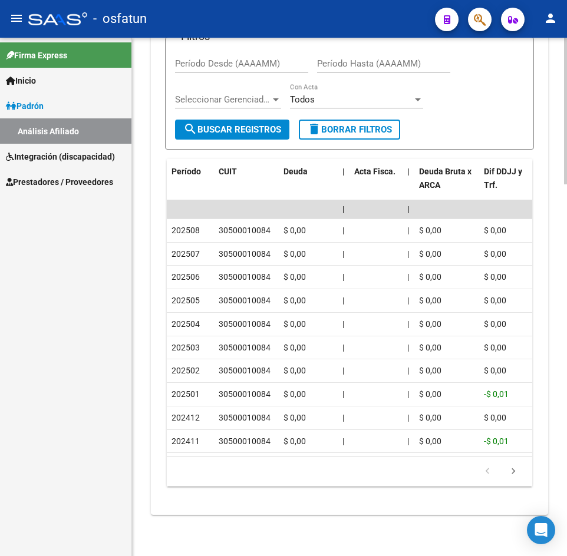
click at [519, 109] on form "Filtros Período Desde (AAAAMM) Período Hasta (AAAAMM) Seleccionar Gerenciador S…" at bounding box center [349, 93] width 369 height 113
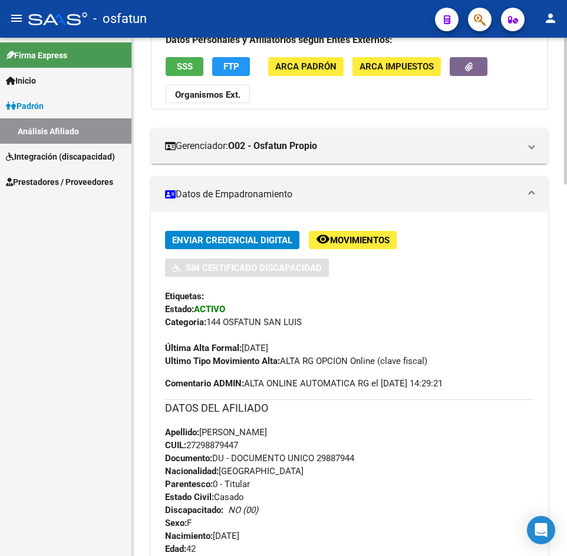
scroll to position [0, 0]
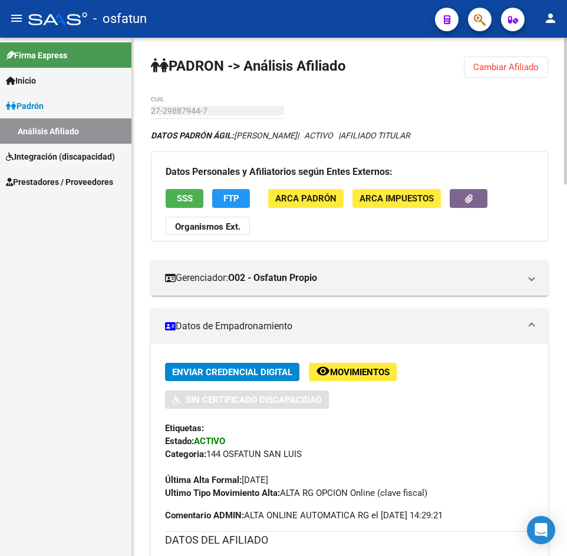
click at [523, 71] on span "Cambiar Afiliado" at bounding box center [505, 67] width 65 height 11
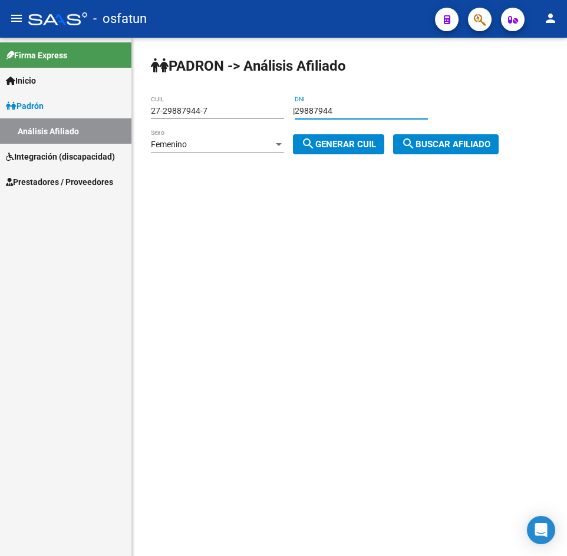
drag, startPoint x: 383, startPoint y: 107, endPoint x: 164, endPoint y: 127, distance: 219.0
click at [164, 124] on app-analisis-afiliado "PADRON -> Análisis Afiliado 27-29887944-7 CUIL | 29887944 DNI Femenino Sexo sea…" at bounding box center [329, 127] width 357 height 43
paste input "4845963"
type input "24845963"
click at [231, 147] on div "Femenino" at bounding box center [212, 145] width 123 height 10
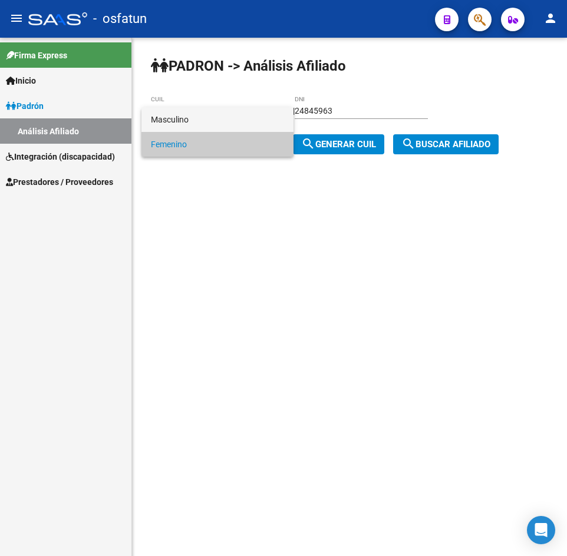
click at [176, 109] on span "Masculino" at bounding box center [217, 119] width 133 height 25
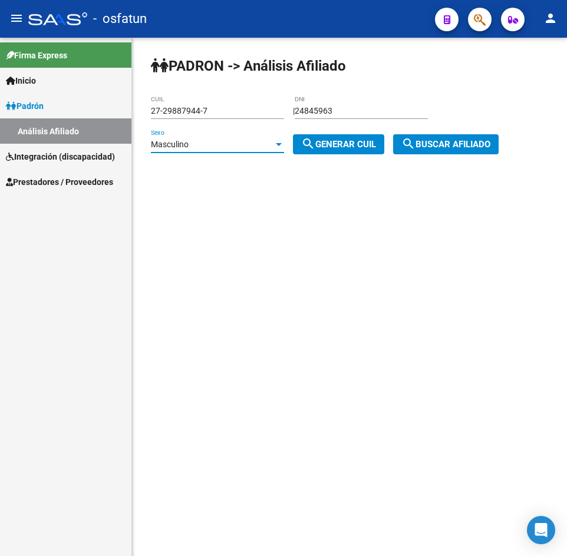
click at [368, 140] on span "search Generar CUIL" at bounding box center [338, 144] width 75 height 11
type input "20-24845963-9"
click at [436, 147] on span "search Buscar afiliado" at bounding box center [445, 144] width 89 height 11
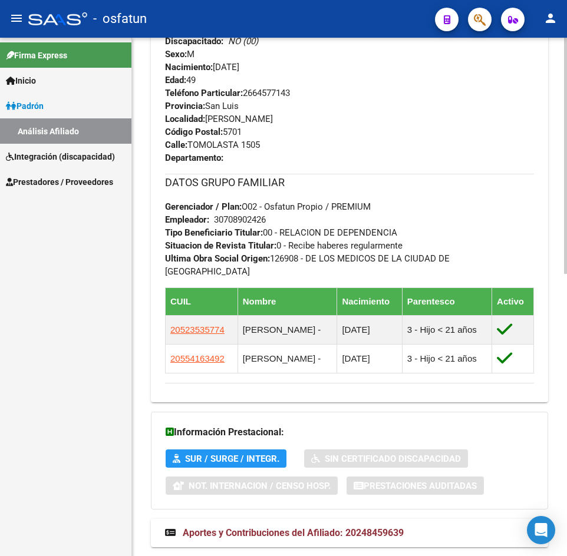
scroll to position [621, 0]
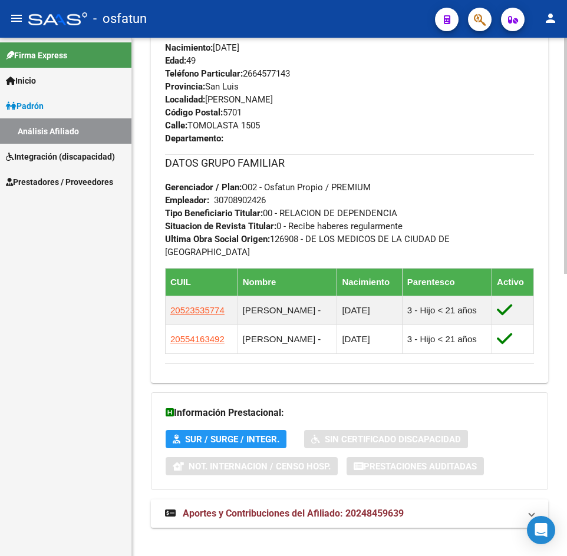
click at [334, 508] on span "Aportes y Contribuciones del Afiliado: 20248459639" at bounding box center [293, 513] width 221 height 11
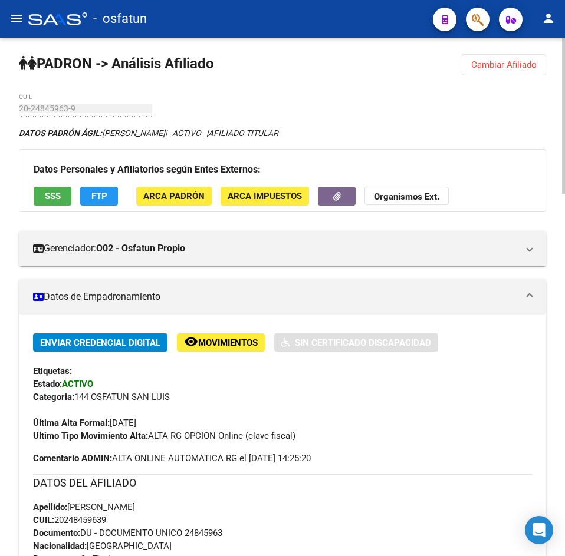
scroll to position [0, 0]
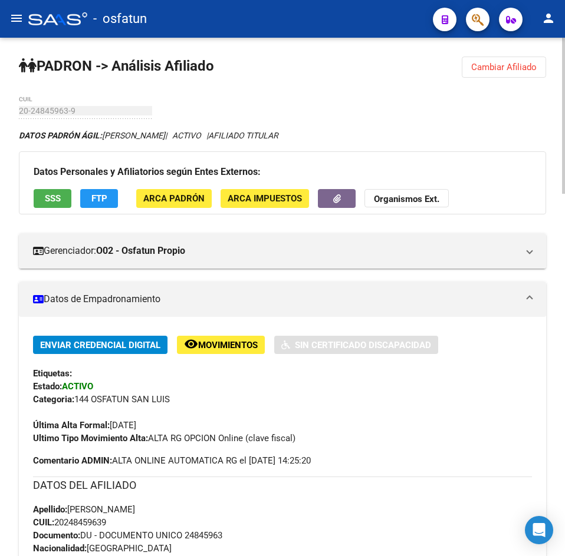
click at [499, 71] on span "Cambiar Afiliado" at bounding box center [503, 67] width 65 height 11
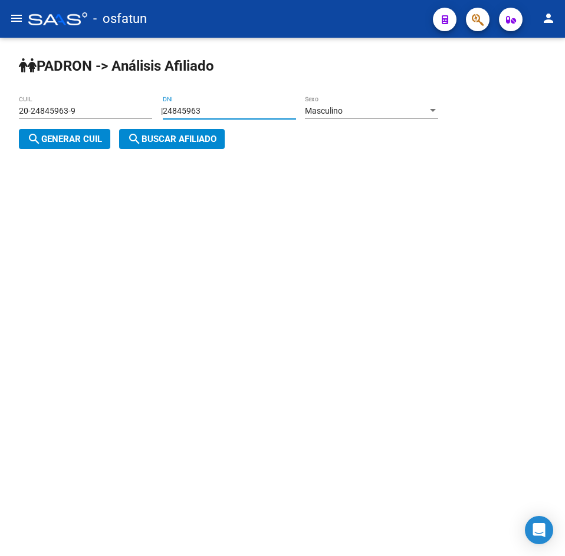
drag, startPoint x: 240, startPoint y: 113, endPoint x: 18, endPoint y: 149, distance: 224.4
click at [2, 149] on div "PADRON -> Análisis Afiliado 20-24845963-9 CUIL | 24845963 DNI Masculino Sexo se…" at bounding box center [282, 112] width 565 height 149
paste input "39991160"
type input "39991160"
click at [381, 113] on div "Masculino" at bounding box center [366, 111] width 123 height 10
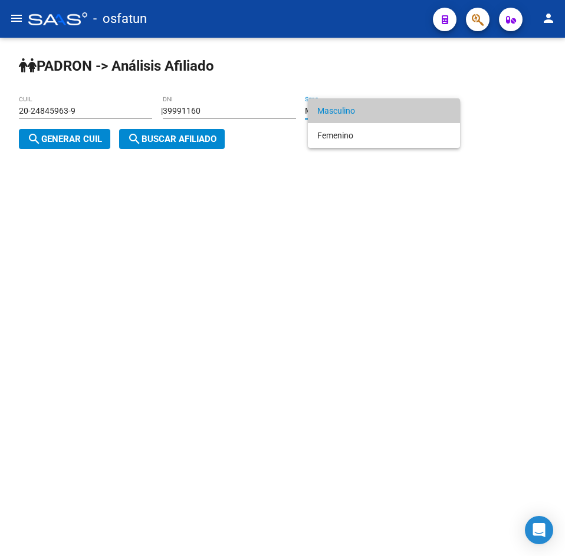
click at [85, 145] on div at bounding box center [282, 278] width 565 height 556
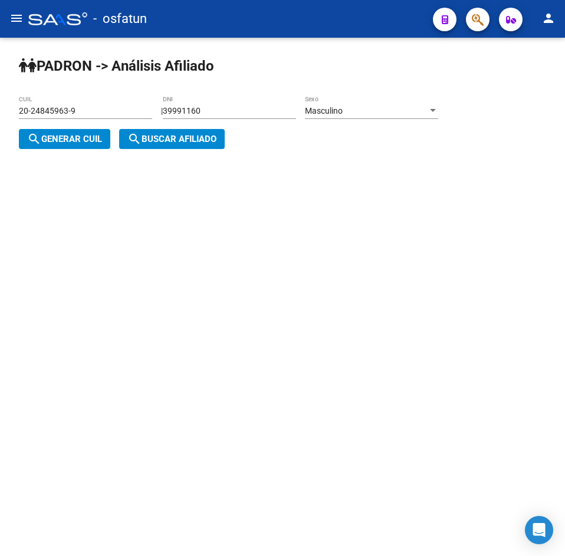
drag, startPoint x: 25, startPoint y: 141, endPoint x: 112, endPoint y: 142, distance: 86.7
click at [26, 141] on button "search Generar CUIL" at bounding box center [64, 139] width 91 height 20
type input "20-39991160-6"
click at [134, 139] on mat-icon "search" at bounding box center [134, 139] width 14 height 14
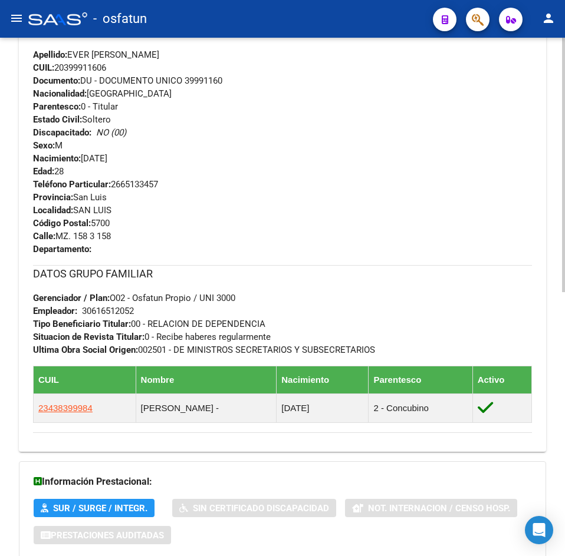
scroll to position [537, 0]
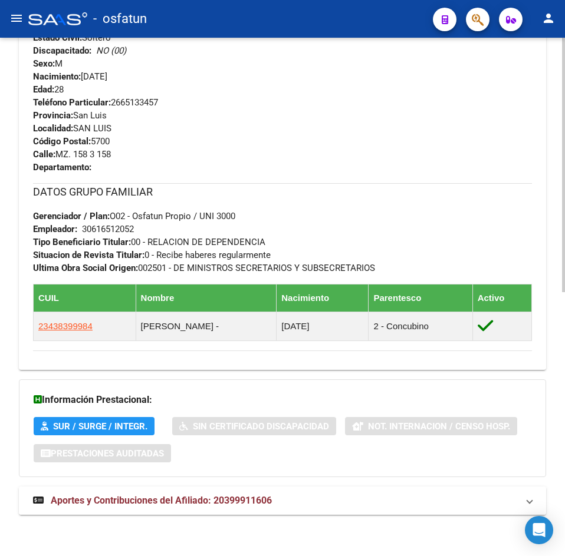
click at [215, 507] on strong "Aportes y Contribuciones del Afiliado: 20399911606" at bounding box center [152, 501] width 239 height 13
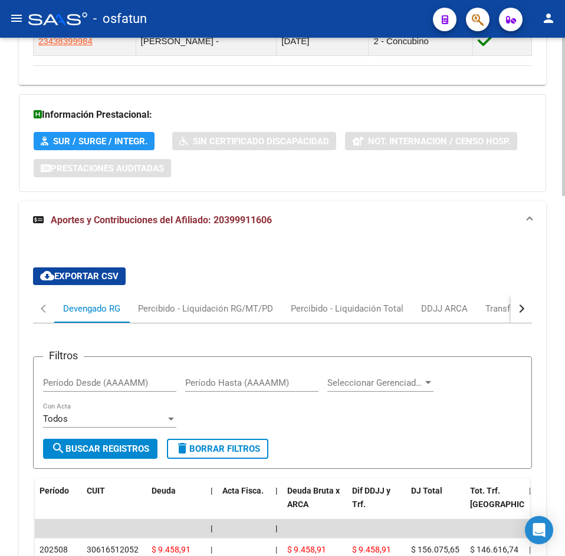
scroll to position [704, 0]
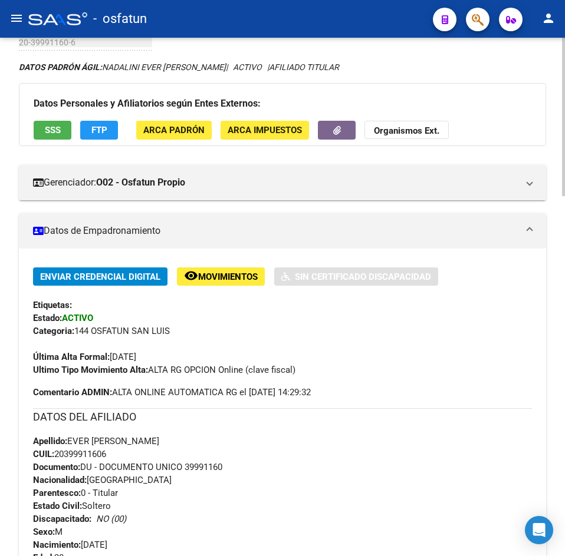
scroll to position [0, 0]
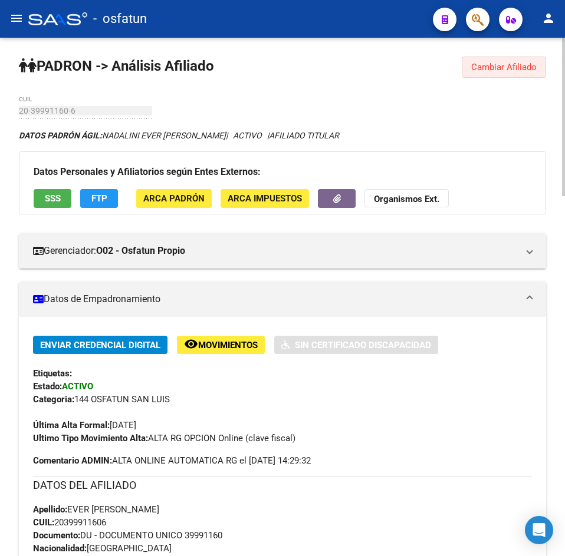
click at [511, 65] on span "Cambiar Afiliado" at bounding box center [503, 67] width 65 height 11
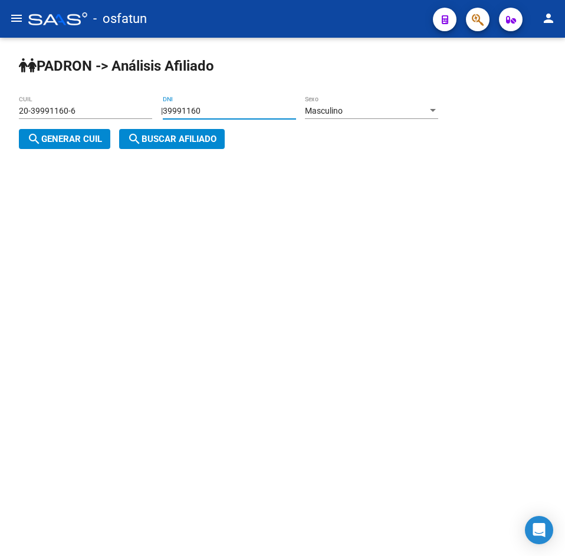
drag, startPoint x: 174, startPoint y: 112, endPoint x: 78, endPoint y: 124, distance: 96.2
click at [78, 124] on app-analisis-afiliado "PADRON -> Análisis Afiliado 20-39991160-6 CUIL | 39991160 DNI Masculino Sexo se…" at bounding box center [233, 125] width 428 height 38
paste input "3800657"
type input "33800657"
click at [387, 110] on div "Masculino" at bounding box center [366, 111] width 123 height 10
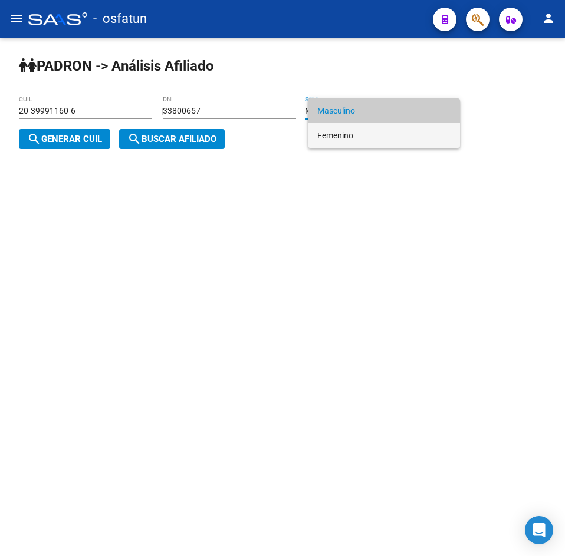
click at [366, 131] on span "Femenino" at bounding box center [383, 135] width 133 height 25
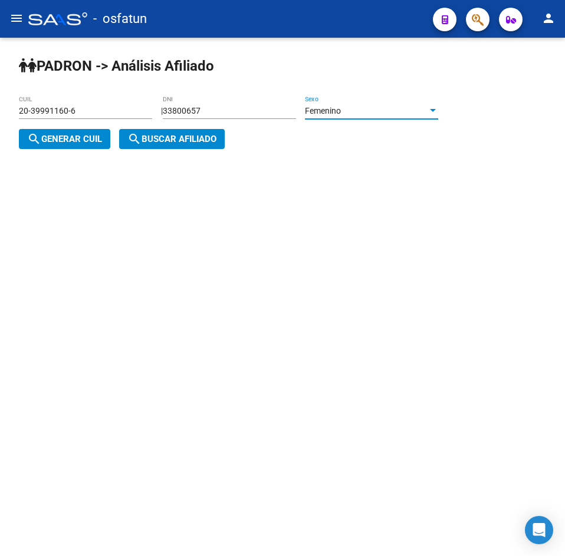
click at [102, 144] on span "search Generar CUIL" at bounding box center [64, 139] width 75 height 11
type input "27-33800657-3"
click at [145, 143] on span "search Buscar afiliado" at bounding box center [171, 139] width 89 height 11
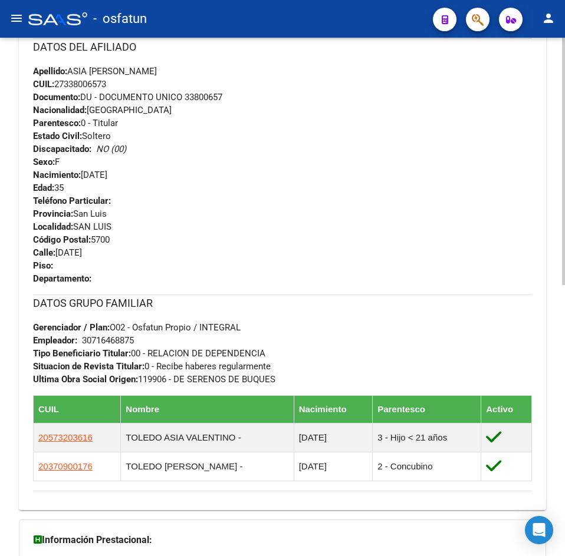
scroll to position [579, 0]
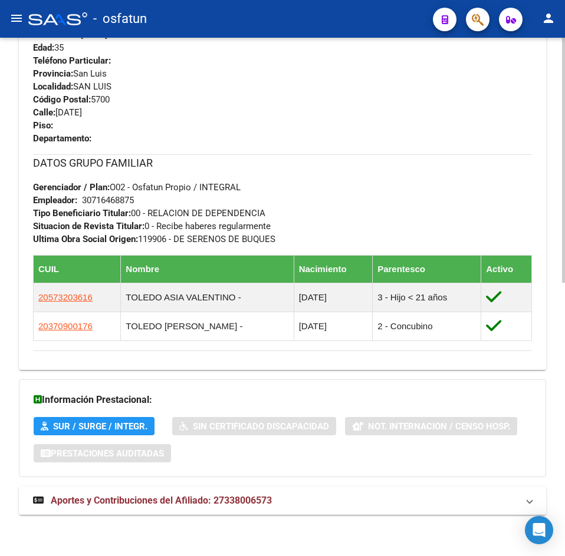
click at [244, 491] on mat-expansion-panel-header "Aportes y Contribuciones del Afiliado: 27338006573" at bounding box center [282, 501] width 527 height 28
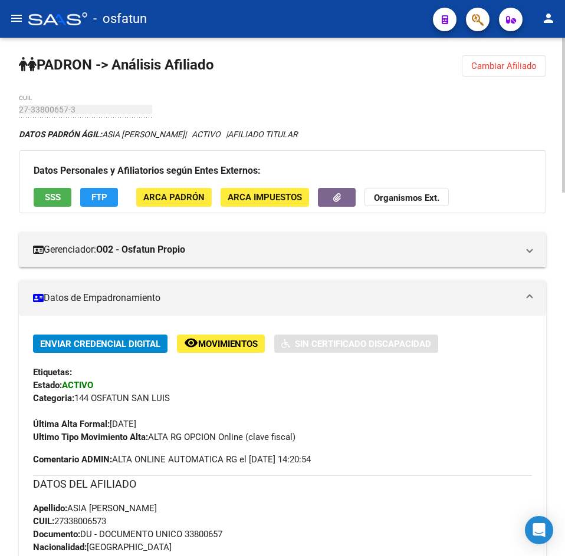
scroll to position [0, 0]
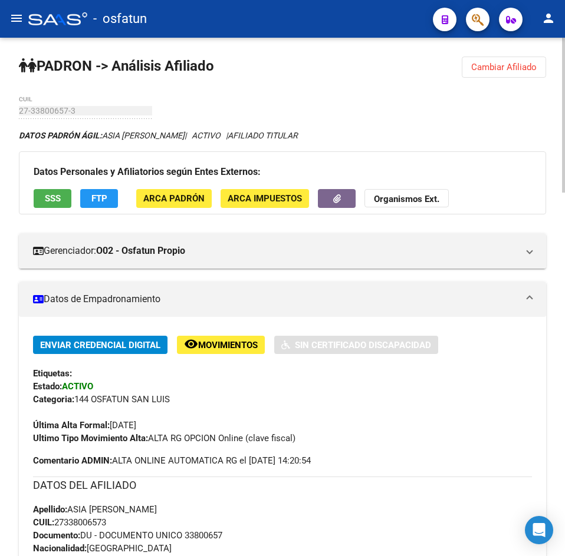
click at [502, 68] on span "Cambiar Afiliado" at bounding box center [503, 67] width 65 height 11
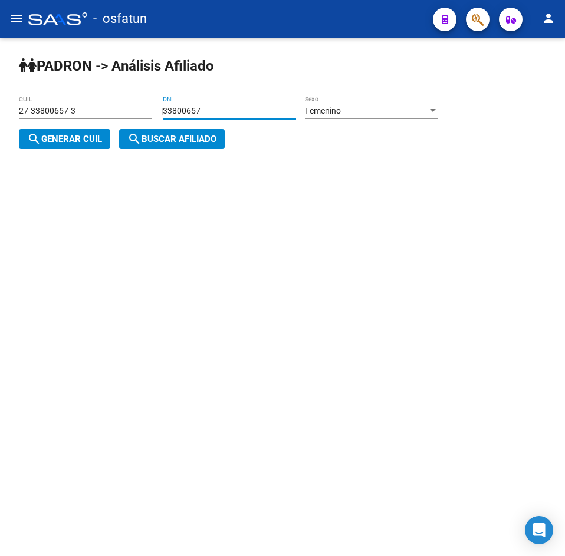
drag, startPoint x: 243, startPoint y: 112, endPoint x: -91, endPoint y: 136, distance: 334.5
click at [0, 136] on html "menu - osfatun person Firma Express Inicio Calendario SSS Instructivos Contacto…" at bounding box center [282, 278] width 565 height 556
paste input "24299040"
type input "24299040"
click at [355, 110] on div "Femenino" at bounding box center [366, 111] width 123 height 10
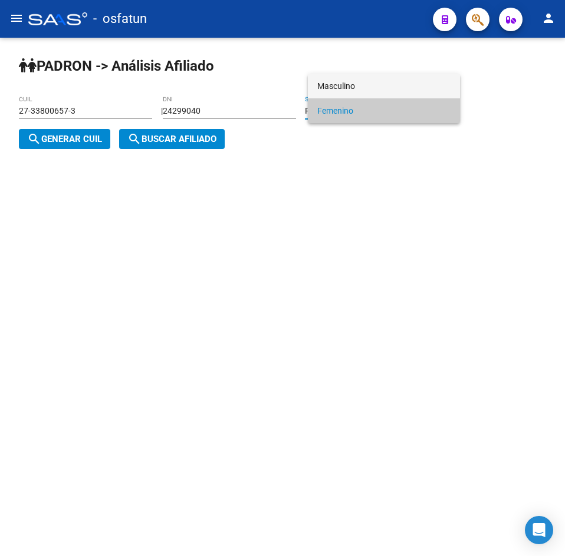
click at [330, 90] on span "Masculino" at bounding box center [383, 86] width 133 height 25
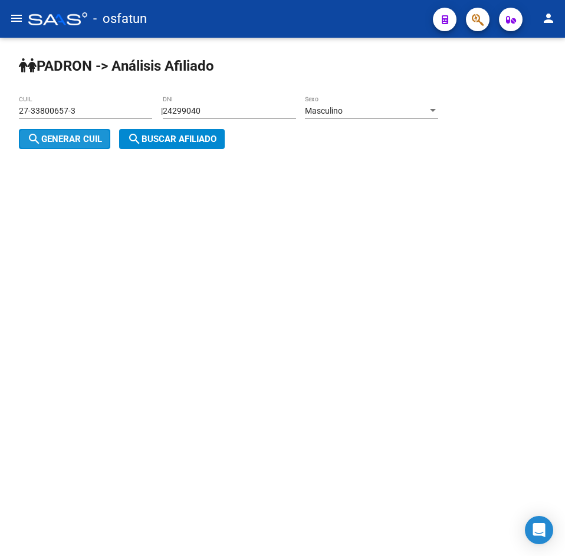
click at [97, 134] on span "search Generar CUIL" at bounding box center [64, 139] width 75 height 11
type input "20-24299040-5"
click at [159, 131] on button "search Buscar afiliado" at bounding box center [172, 139] width 106 height 20
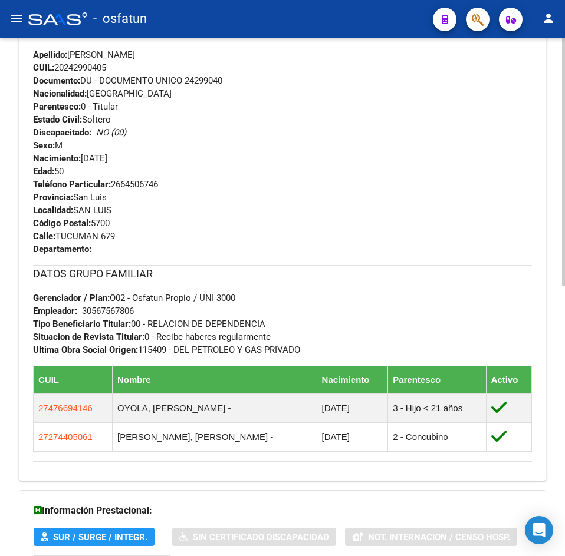
scroll to position [566, 0]
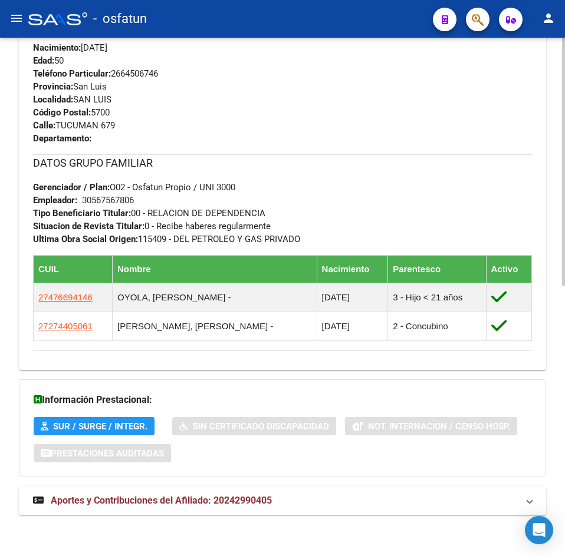
click at [130, 493] on mat-expansion-panel-header "Aportes y Contribuciones del Afiliado: 20242990405" at bounding box center [282, 501] width 527 height 28
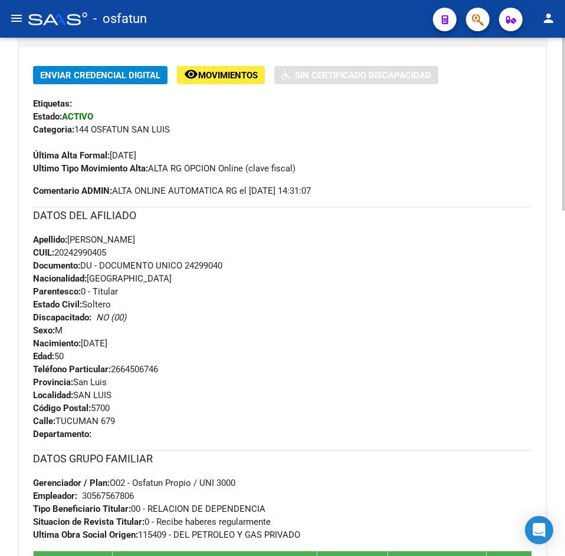
scroll to position [0, 0]
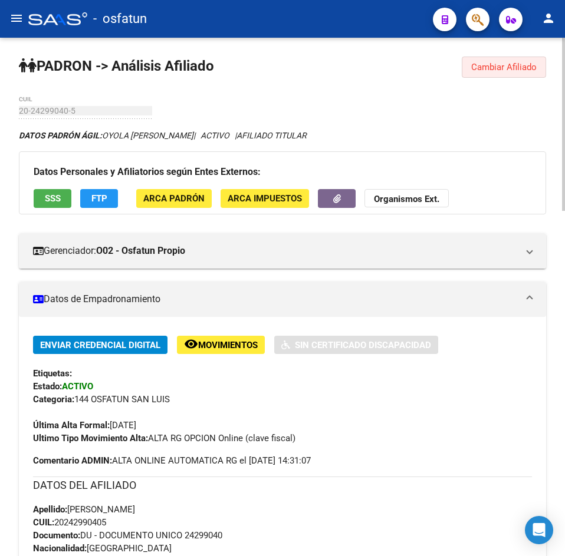
click at [509, 70] on span "Cambiar Afiliado" at bounding box center [503, 67] width 65 height 11
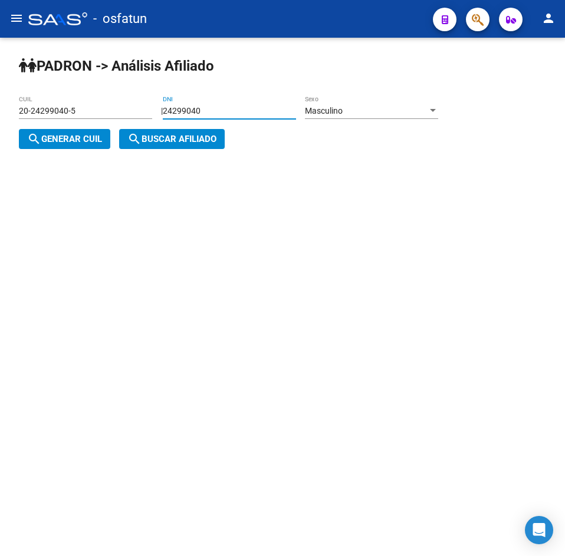
drag, startPoint x: 239, startPoint y: 110, endPoint x: 40, endPoint y: 116, distance: 199.3
click at [40, 116] on app-analisis-afiliado "PADRON -> Análisis Afiliado 20-24299040-5 CUIL | 24299040 DNI Masculino Sexo se…" at bounding box center [233, 125] width 428 height 38
paste input "35315284"
type input "35315284"
click at [340, 110] on span "Masculino" at bounding box center [324, 110] width 38 height 9
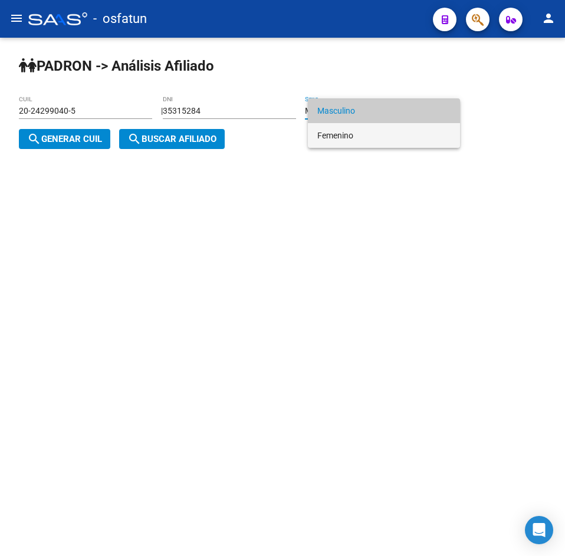
click at [351, 143] on span "Femenino" at bounding box center [383, 135] width 133 height 25
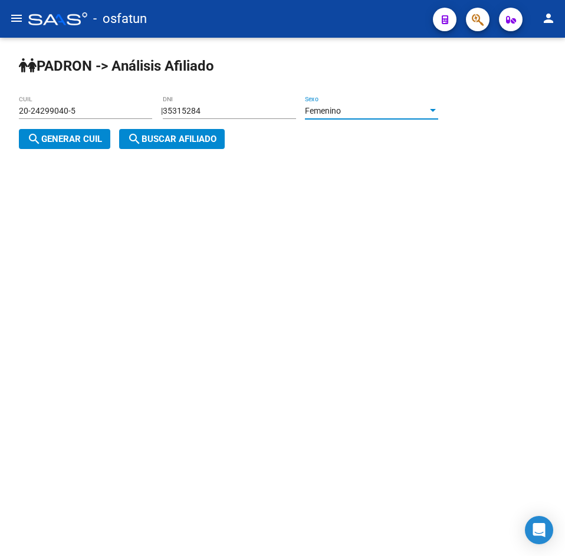
click at [33, 144] on mat-icon "search" at bounding box center [34, 139] width 14 height 14
type input "27-35315284-5"
click at [134, 143] on mat-icon "search" at bounding box center [134, 139] width 14 height 14
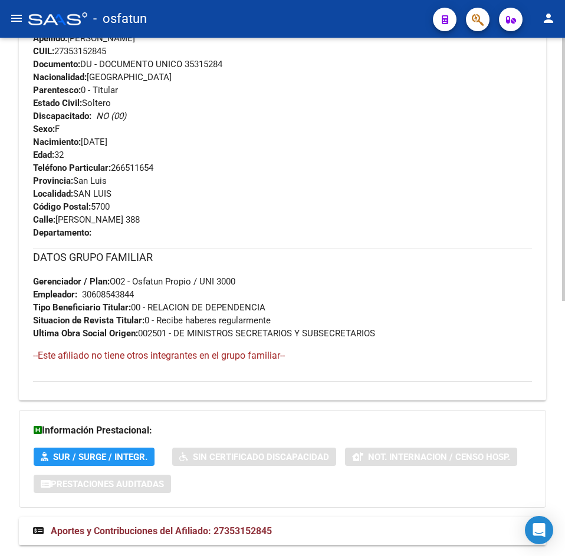
scroll to position [502, 0]
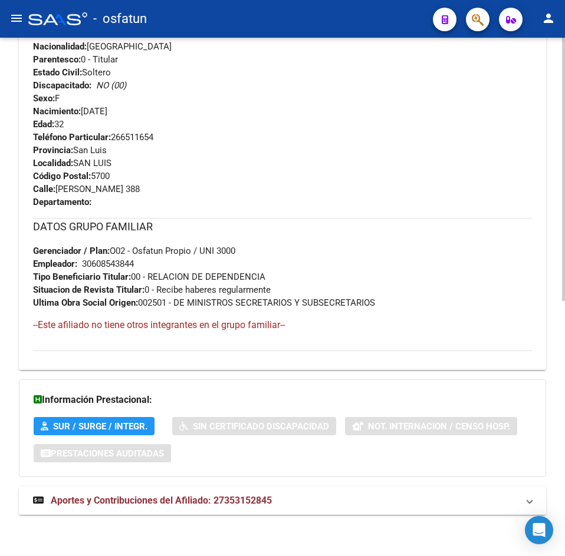
click at [238, 495] on span "Aportes y Contribuciones del Afiliado: 27353152845" at bounding box center [161, 500] width 221 height 11
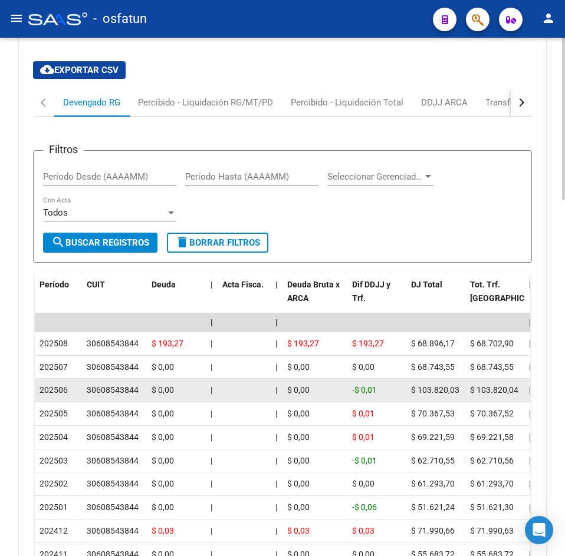
scroll to position [1093, 0]
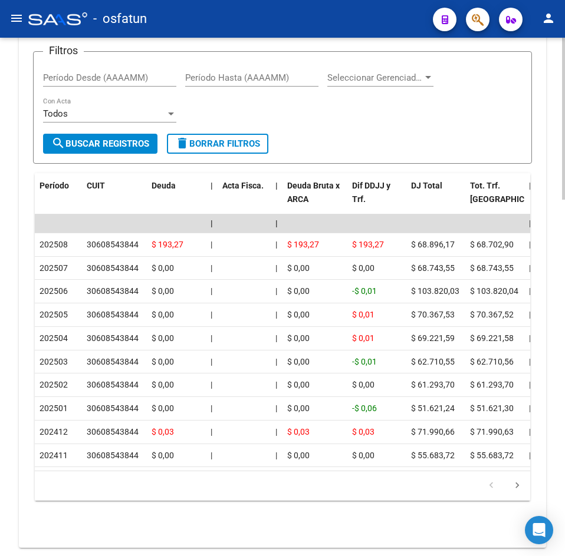
click at [259, 70] on div "Período Hasta (AAAAMM)" at bounding box center [251, 73] width 133 height 25
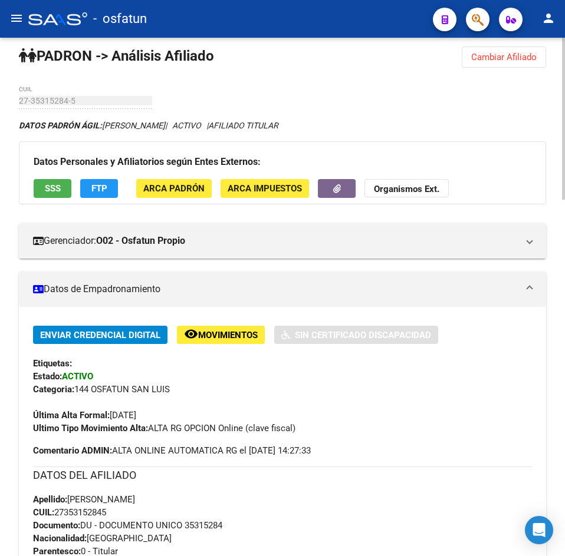
scroll to position [0, 0]
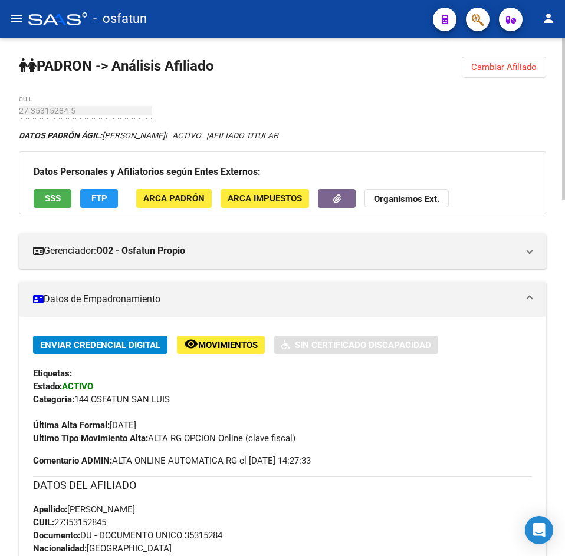
click at [492, 75] on button "Cambiar Afiliado" at bounding box center [504, 67] width 84 height 21
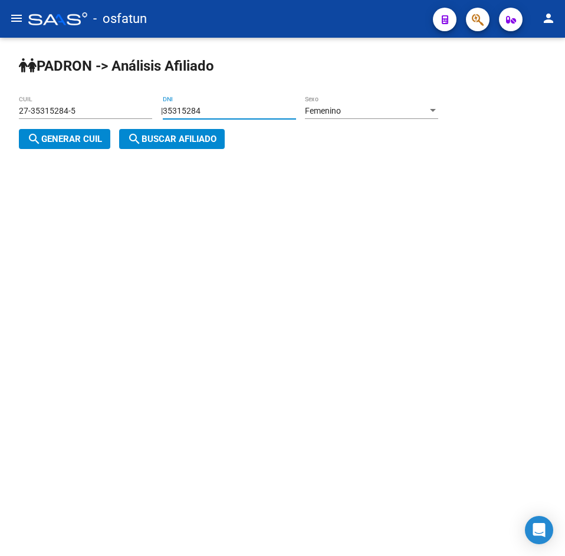
drag, startPoint x: 224, startPoint y: 110, endPoint x: 46, endPoint y: 124, distance: 178.6
click at [46, 124] on app-analisis-afiliado "PADRON -> Análisis Afiliado 27-35315284-5 CUIL | 35315284 DNI Femenino Sexo sea…" at bounding box center [233, 125] width 428 height 38
type input "33668088"
click at [47, 147] on button "search Generar CUIL" at bounding box center [64, 139] width 91 height 20
type input "27-33668088-9"
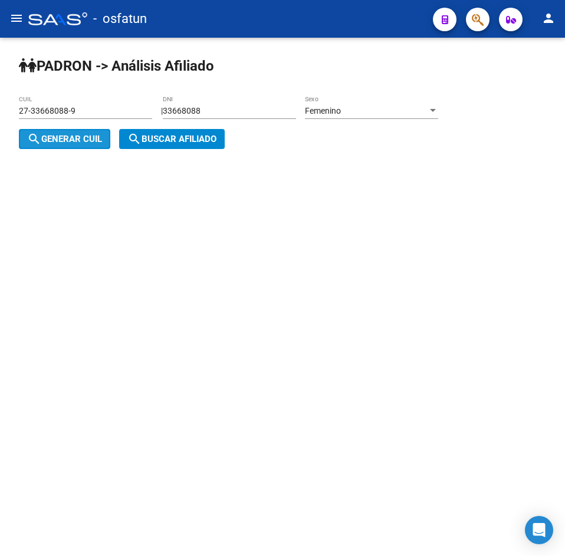
click at [159, 132] on button "search Buscar afiliado" at bounding box center [172, 139] width 106 height 20
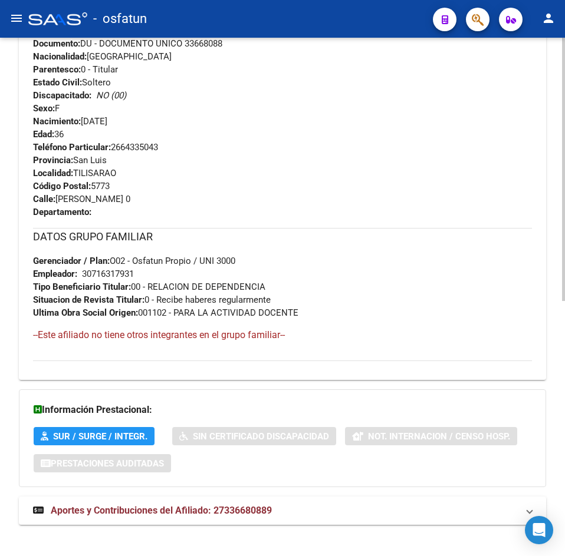
scroll to position [502, 0]
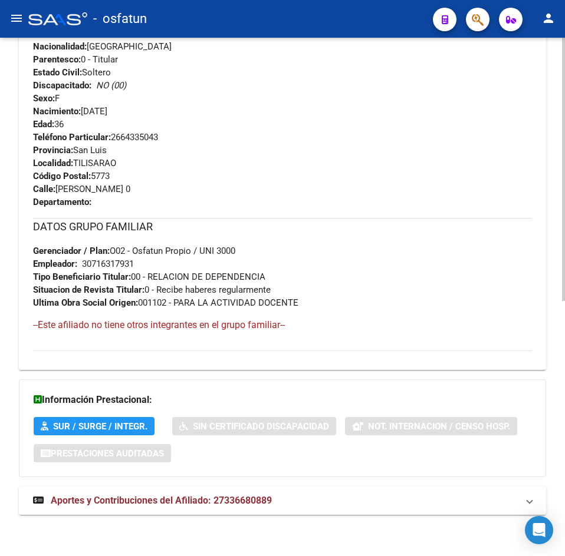
click at [167, 498] on span "Aportes y Contribuciones del Afiliado: 27336680889" at bounding box center [161, 500] width 221 height 11
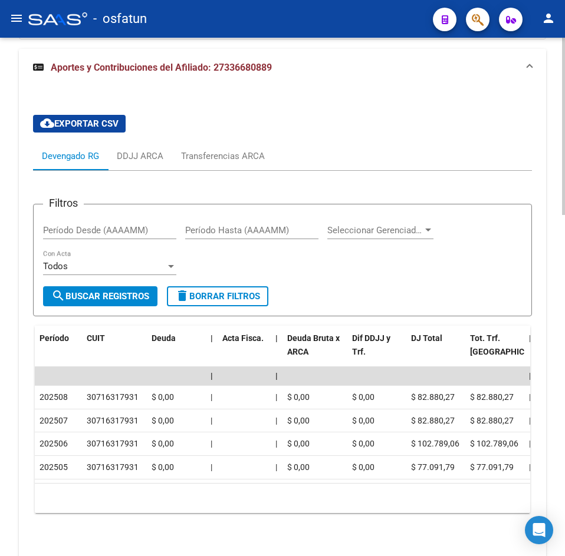
scroll to position [997, 0]
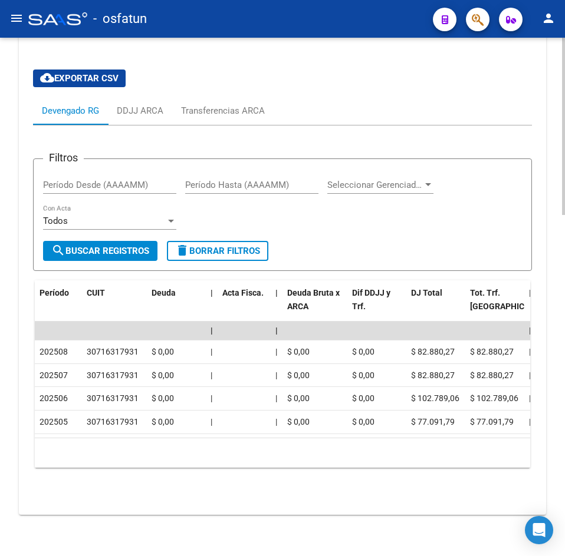
drag, startPoint x: 278, startPoint y: 45, endPoint x: 272, endPoint y: 71, distance: 26.2
click at [278, 45] on div "cloud_download Exportar CSV Devengado RG DDJJ ARCA Transferencias ARCA Filtros …" at bounding box center [282, 278] width 527 height 474
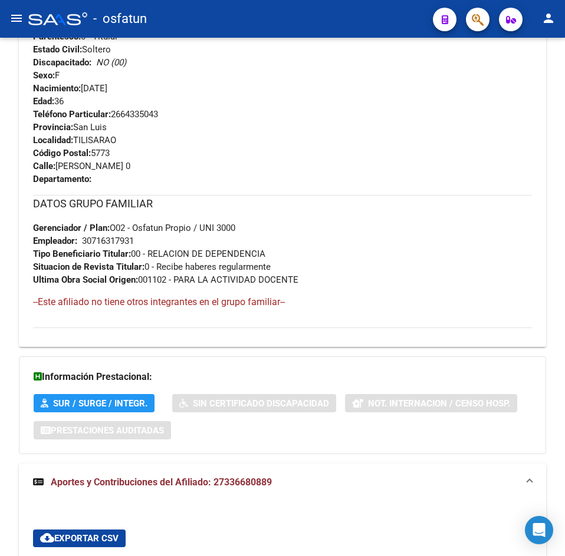
scroll to position [0, 0]
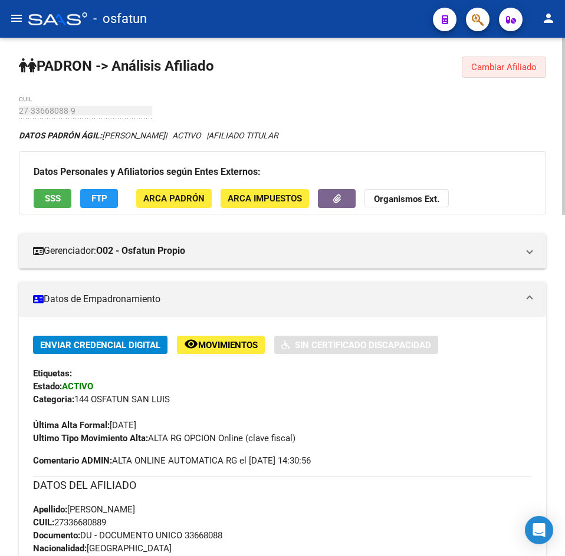
click at [522, 70] on span "Cambiar Afiliado" at bounding box center [503, 67] width 65 height 11
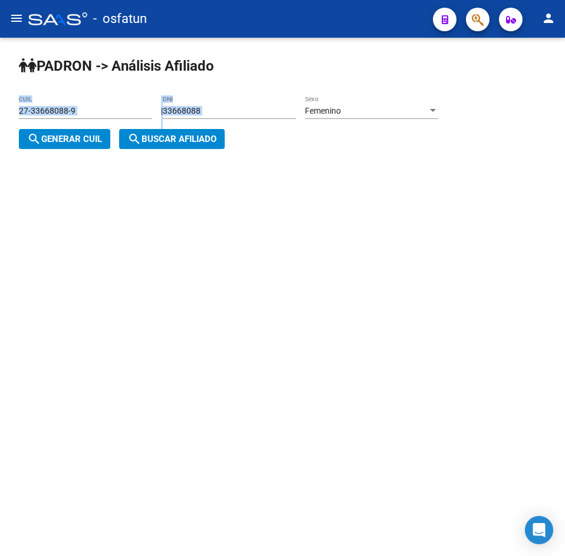
drag, startPoint x: 309, startPoint y: 107, endPoint x: 96, endPoint y: 112, distance: 213.4
click at [96, 112] on app-analisis-afiliado "PADRON -> Análisis Afiliado 27-33668088-9 CUIL | 33668088 DNI Femenino Sexo sea…" at bounding box center [233, 125] width 428 height 38
click at [290, 116] on input "33668088" at bounding box center [229, 111] width 133 height 10
drag, startPoint x: 253, startPoint y: 114, endPoint x: 182, endPoint y: 117, distance: 71.4
click at [179, 117] on div "33668088 DNI" at bounding box center [229, 107] width 133 height 24
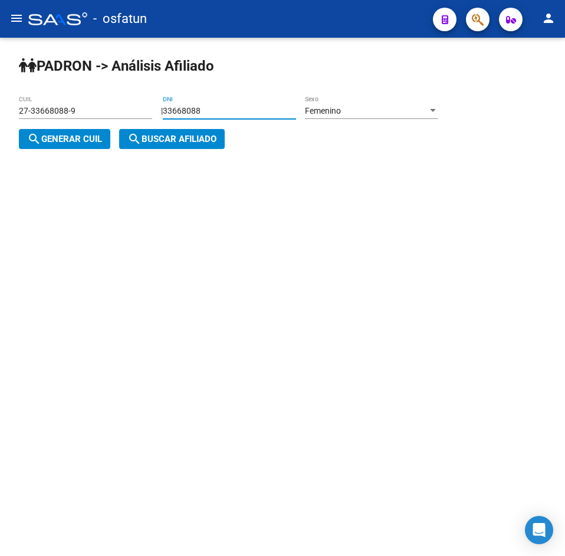
type input "3"
paste input "39990945"
type input "39990945"
drag, startPoint x: 49, startPoint y: 136, endPoint x: 194, endPoint y: 144, distance: 145.2
click at [50, 136] on span "search Generar CUIL" at bounding box center [64, 139] width 75 height 11
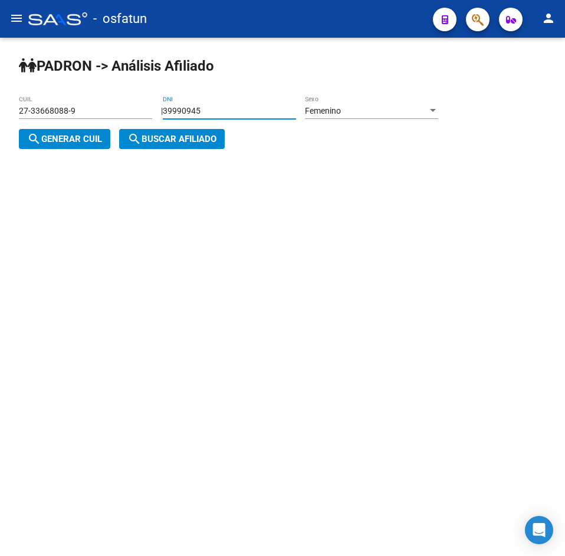
type input "27-39990945-2"
click at [197, 144] on span "search Buscar afiliado" at bounding box center [171, 139] width 89 height 11
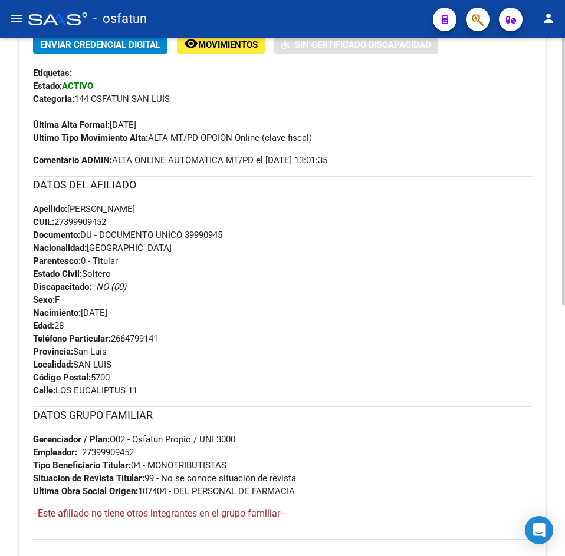
scroll to position [489, 0]
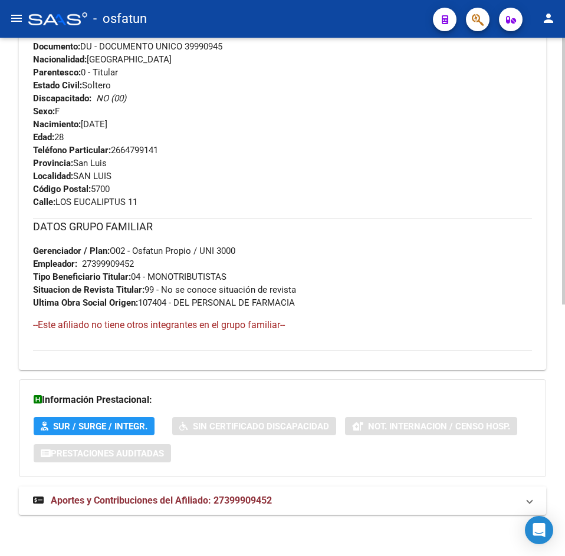
click at [179, 507] on strong "Aportes y Contribuciones del Afiliado: 27399909452" at bounding box center [152, 501] width 239 height 13
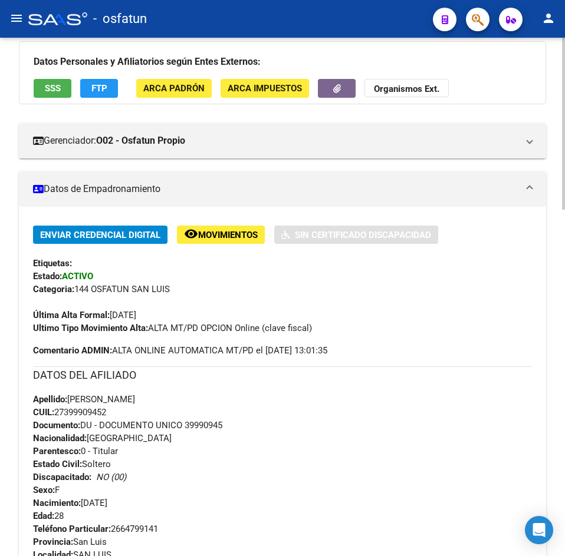
scroll to position [0, 0]
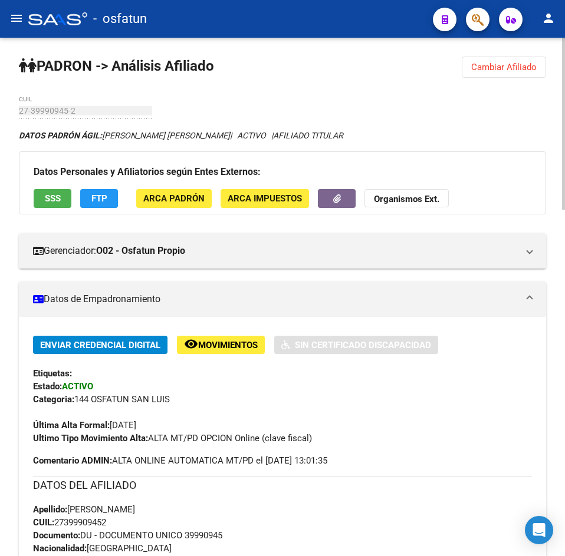
click at [512, 72] on button "Cambiar Afiliado" at bounding box center [504, 67] width 84 height 21
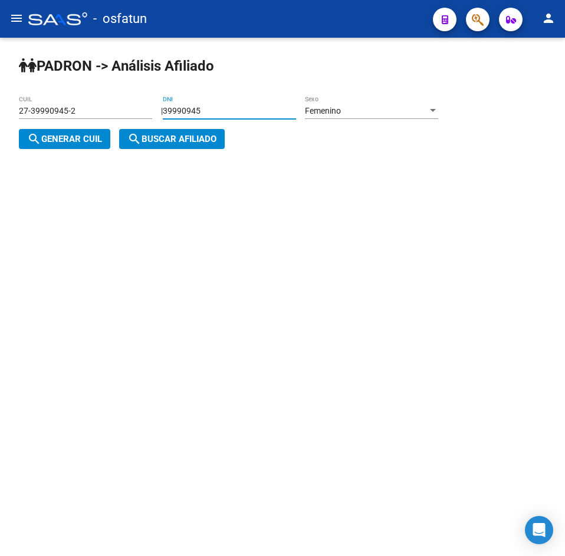
drag, startPoint x: 200, startPoint y: 108, endPoint x: 116, endPoint y: 118, distance: 85.4
click at [116, 118] on app-analisis-afiliado "PADRON -> Análisis Afiliado 27-39990945-2 CUIL | 39990945 DNI Femenino Sexo sea…" at bounding box center [233, 125] width 428 height 38
paste input "2491462"
type input "32491462"
drag, startPoint x: 49, startPoint y: 140, endPoint x: 158, endPoint y: 140, distance: 109.1
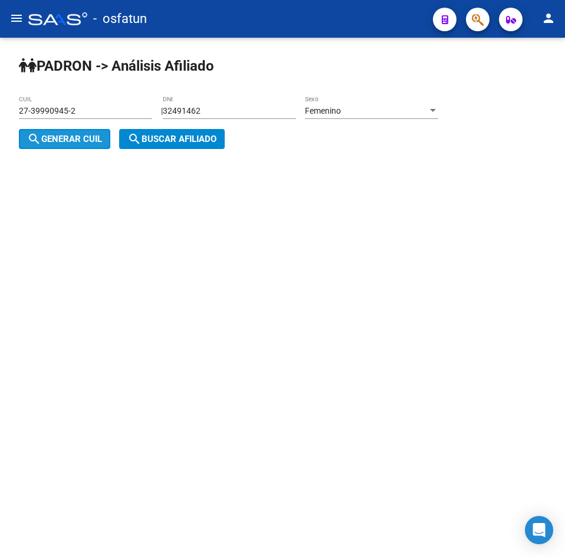
click at [53, 140] on span "search Generar CUIL" at bounding box center [64, 139] width 75 height 11
type input "27-32491462-0"
click at [158, 140] on span "search Buscar afiliado" at bounding box center [171, 139] width 89 height 11
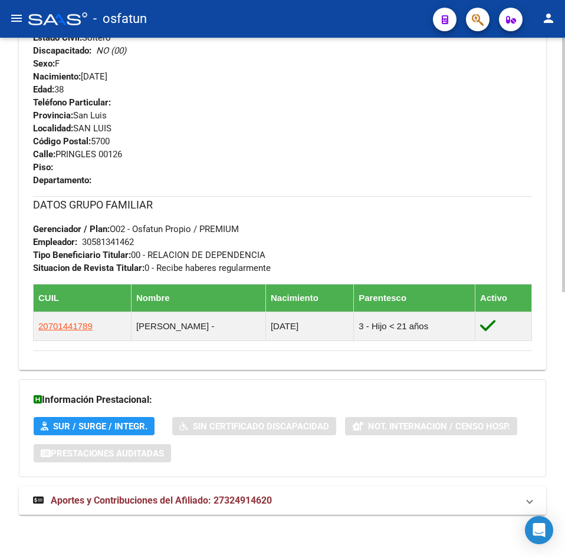
click at [235, 498] on span "Aportes y Contribuciones del Afiliado: 27324914620" at bounding box center [161, 500] width 221 height 11
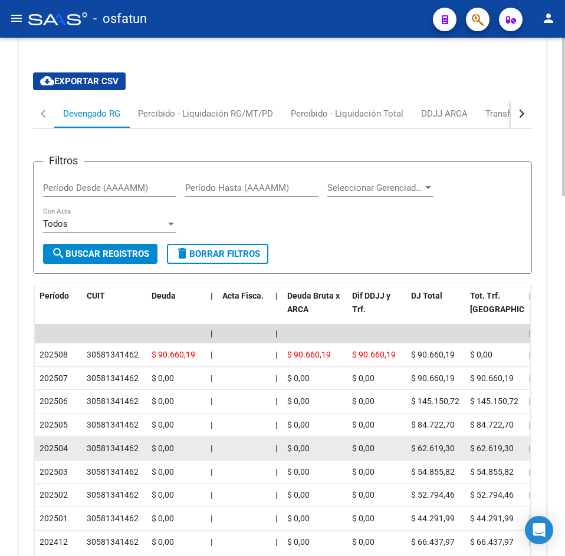
scroll to position [1175, 0]
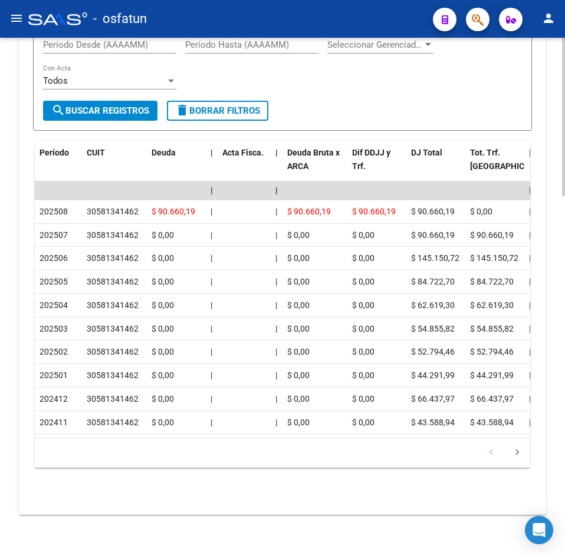
click at [325, 64] on div "Filtros Período Desde (AAAAMM) Período Hasta (AAAAMM) Seleccionar Gerenciador S…" at bounding box center [282, 64] width 479 height 73
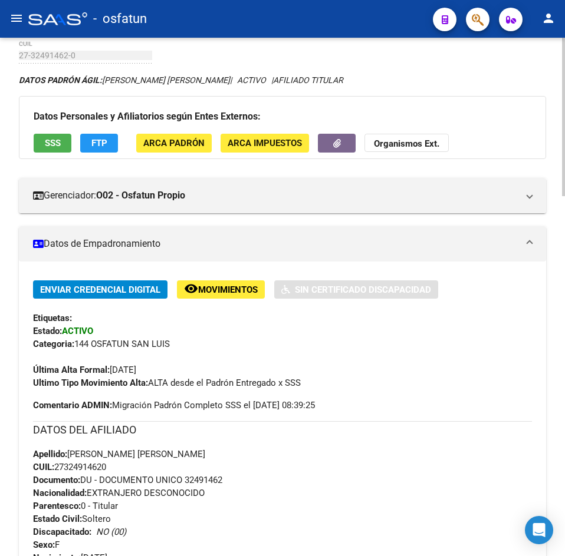
scroll to position [0, 0]
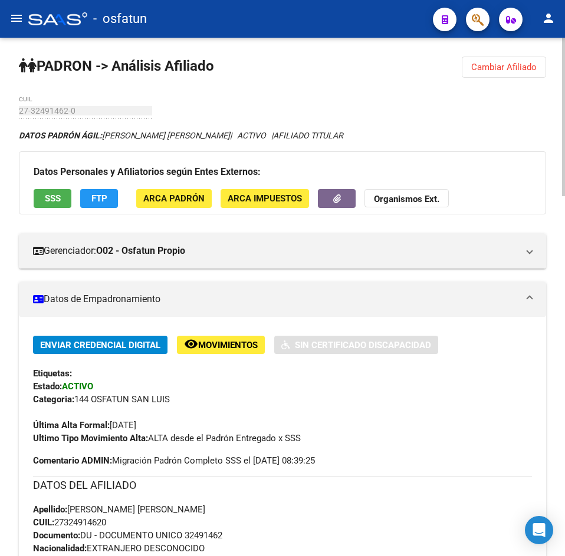
drag, startPoint x: 516, startPoint y: 69, endPoint x: 460, endPoint y: 106, distance: 66.7
click at [515, 69] on span "Cambiar Afiliado" at bounding box center [503, 67] width 65 height 11
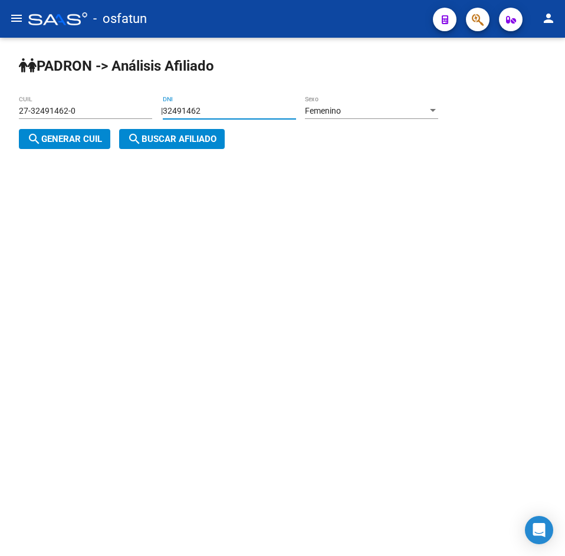
drag, startPoint x: 134, startPoint y: 107, endPoint x: 91, endPoint y: 106, distance: 43.6
click at [91, 106] on app-analisis-afiliado "PADRON -> Análisis Afiliado 27-32491462-0 CUIL | 32491462 DNI Femenino Sexo sea…" at bounding box center [233, 125] width 428 height 38
paste input "1414257"
type input "31414257"
click at [370, 117] on div "Femenino Sexo" at bounding box center [371, 107] width 133 height 24
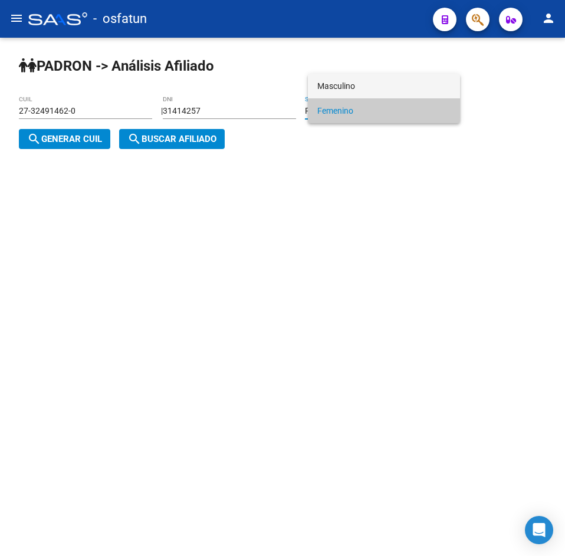
click at [345, 87] on span "Masculino" at bounding box center [383, 86] width 133 height 25
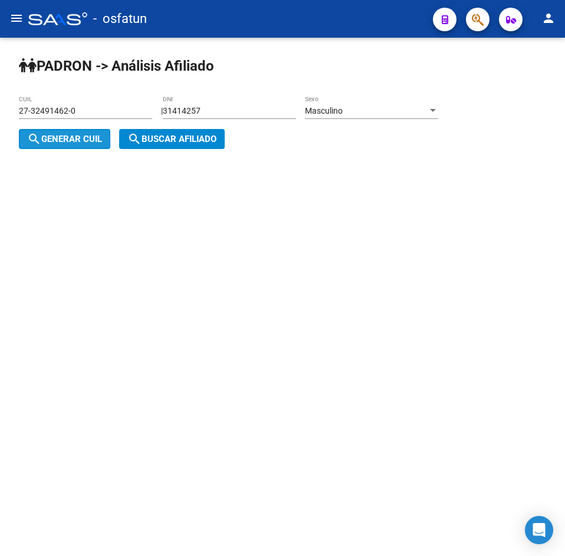
click at [78, 129] on button "search Generar CUIL" at bounding box center [64, 139] width 91 height 20
type input "20-31414257-9"
click at [145, 141] on span "search Buscar afiliado" at bounding box center [171, 139] width 89 height 11
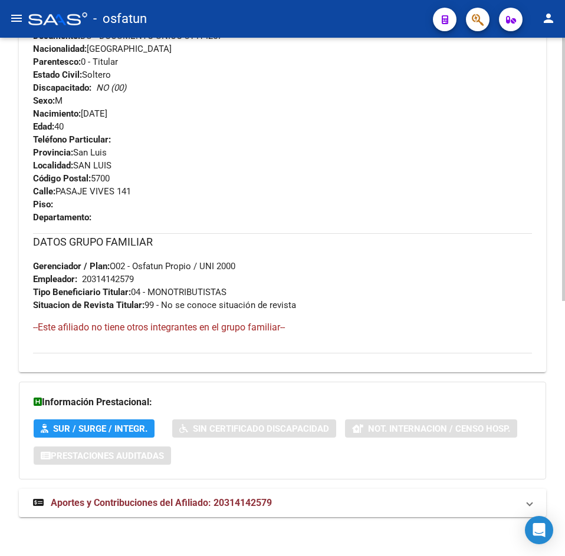
scroll to position [502, 0]
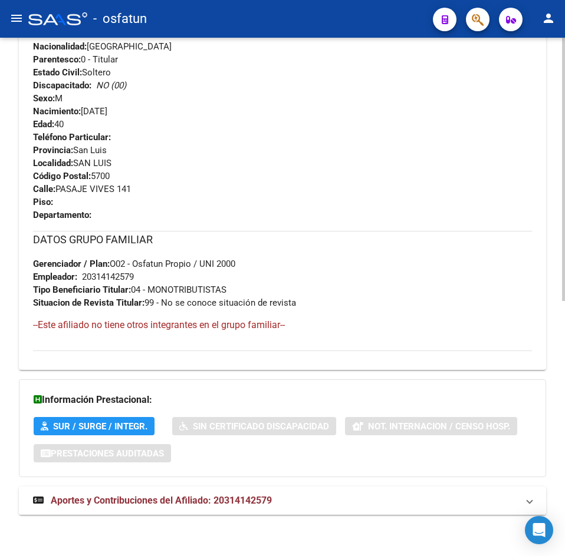
click at [163, 512] on mat-expansion-panel-header "Aportes y Contribuciones del Afiliado: 20314142579" at bounding box center [282, 501] width 527 height 28
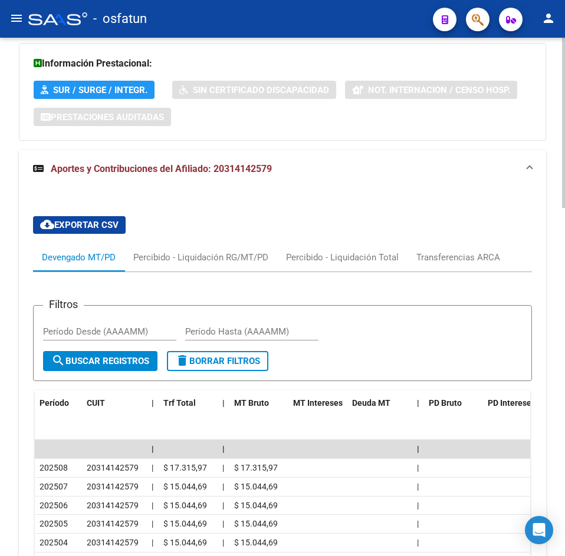
scroll to position [647, 0]
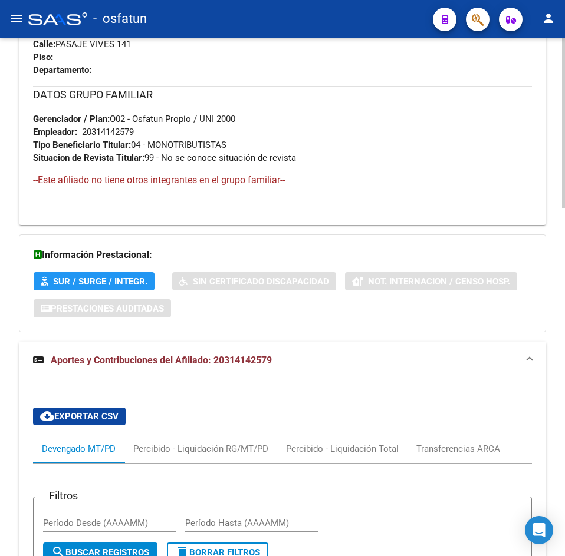
click at [348, 50] on div "Teléfono Particular: Provincia: [GEOGRAPHIC_DATA] Localidad: [GEOGRAPHIC_DATA] …" at bounding box center [282, 31] width 499 height 91
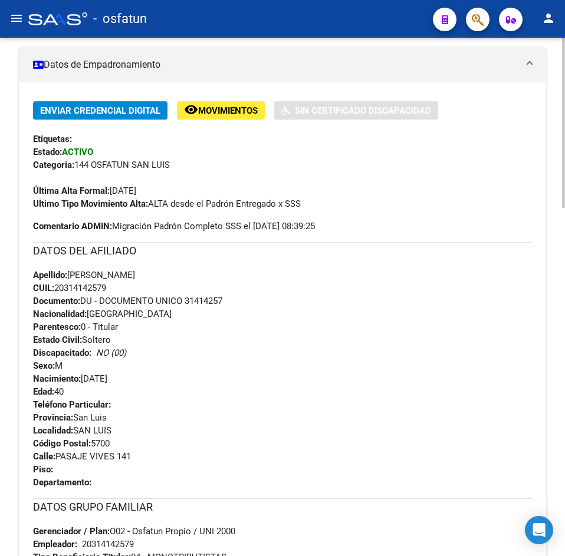
scroll to position [0, 0]
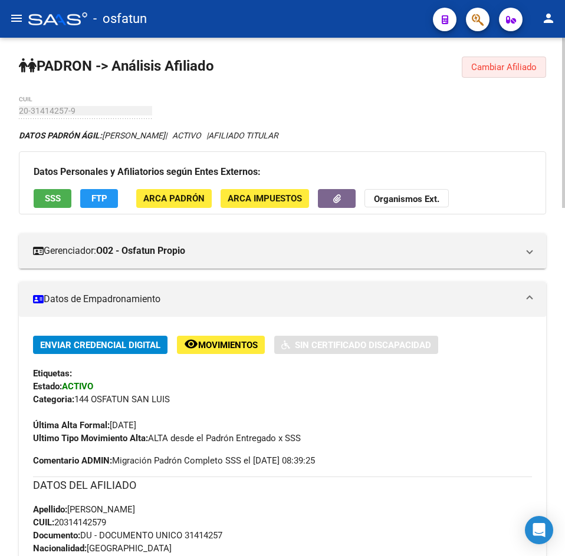
click at [531, 71] on button "Cambiar Afiliado" at bounding box center [504, 67] width 84 height 21
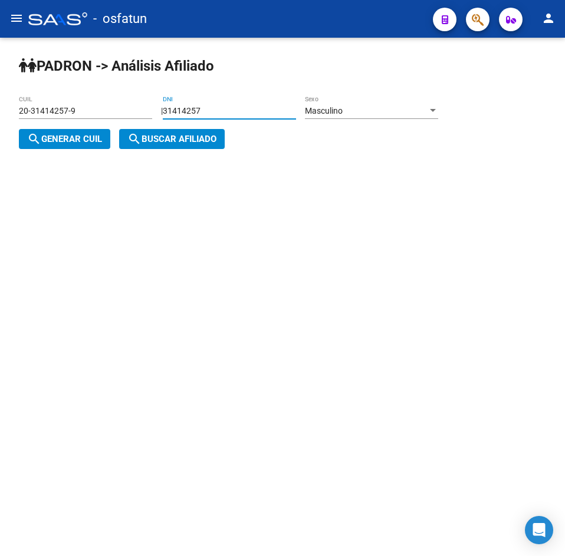
drag, startPoint x: 245, startPoint y: 114, endPoint x: 114, endPoint y: 117, distance: 130.9
click at [114, 117] on app-analisis-afiliado "PADRON -> Análisis Afiliado 20-31414257-9 CUIL | 31414257 DNI Masculino Sexo se…" at bounding box center [233, 125] width 428 height 38
paste input "9395361"
type input "39395361"
click at [102, 136] on span "search Generar CUIL" at bounding box center [64, 139] width 75 height 11
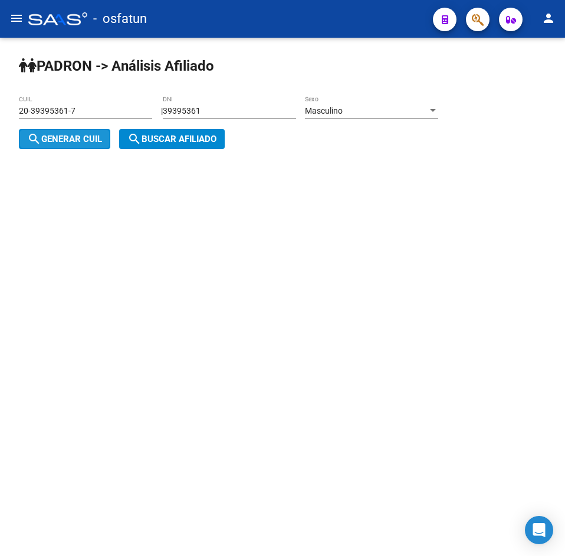
click at [161, 138] on span "search Buscar afiliado" at bounding box center [171, 139] width 89 height 11
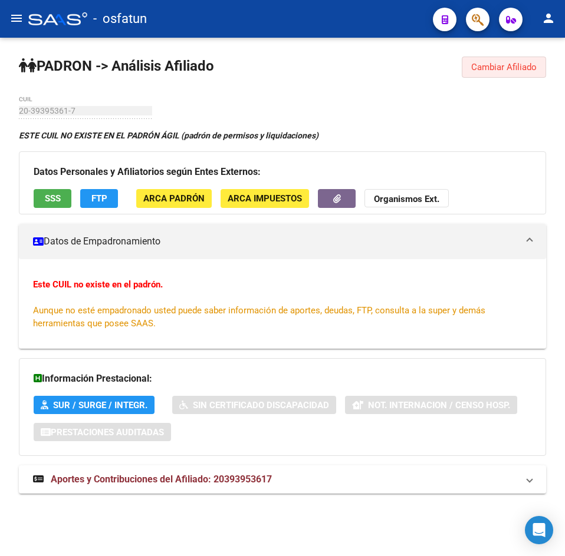
click at [498, 70] on span "Cambiar Afiliado" at bounding box center [503, 67] width 65 height 11
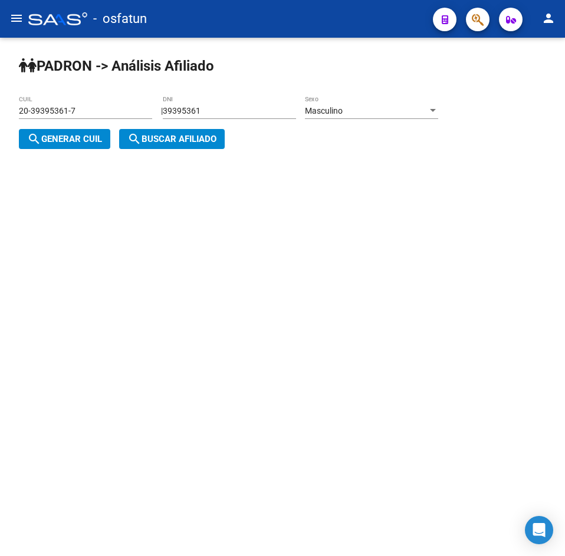
click at [383, 107] on div "Masculino" at bounding box center [366, 111] width 123 height 10
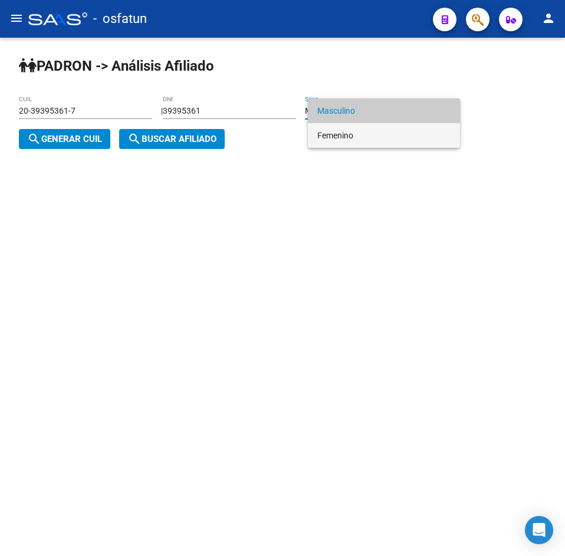
click at [347, 140] on span "Femenino" at bounding box center [383, 135] width 133 height 25
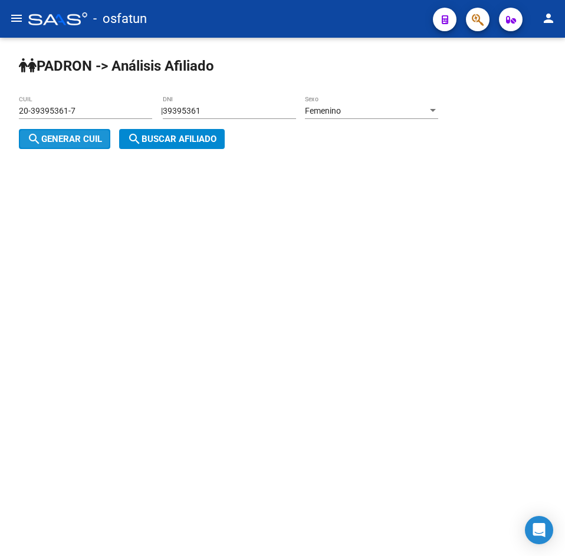
click at [98, 144] on span "search Generar CUIL" at bounding box center [64, 139] width 75 height 11
type input "27-39395361-1"
click at [136, 144] on mat-icon "search" at bounding box center [134, 139] width 14 height 14
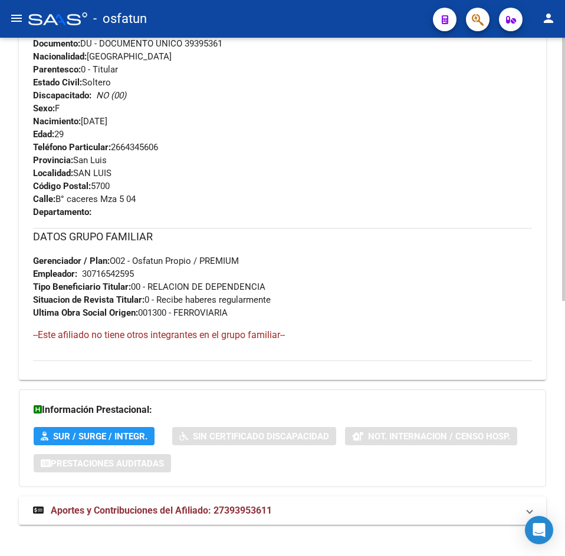
scroll to position [502, 0]
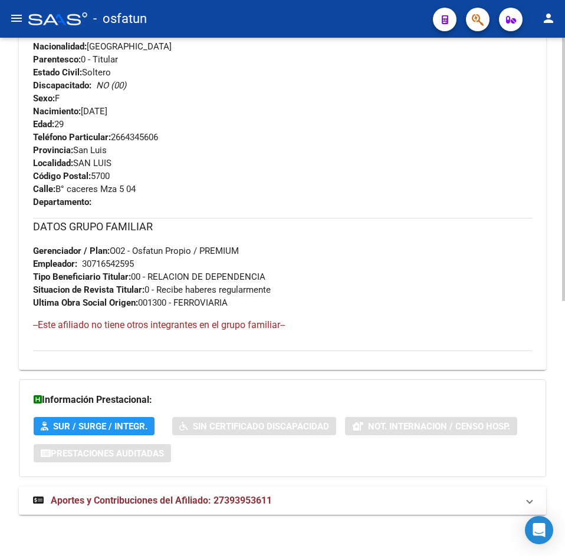
click at [179, 503] on span "Aportes y Contribuciones del Afiliado: 27393953611" at bounding box center [161, 500] width 221 height 11
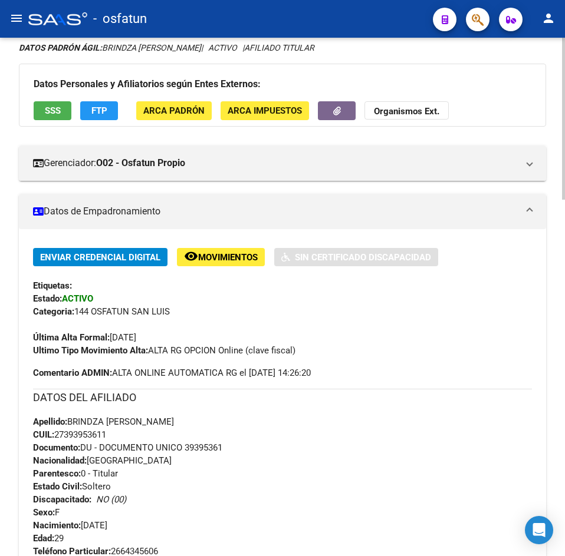
scroll to position [0, 0]
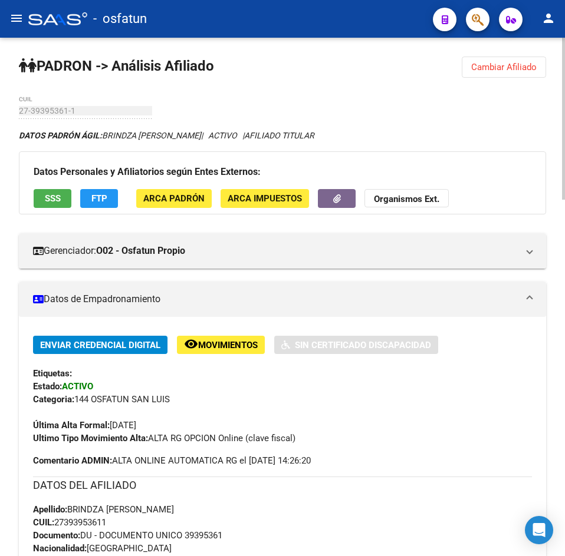
drag, startPoint x: 508, startPoint y: 75, endPoint x: 493, endPoint y: 73, distance: 14.9
click at [507, 75] on button "Cambiar Afiliado" at bounding box center [504, 67] width 84 height 21
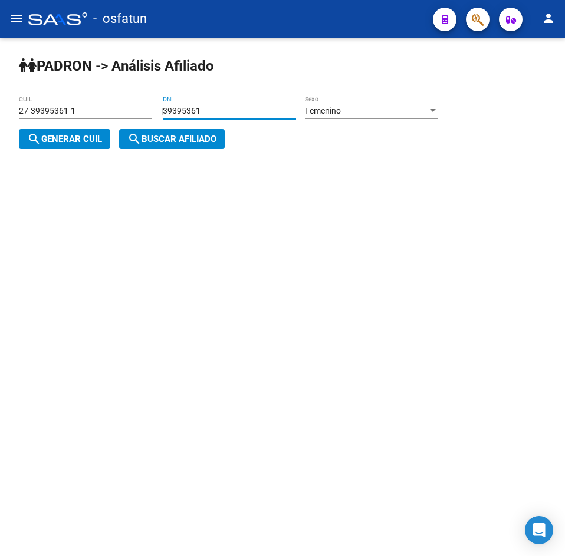
drag, startPoint x: 216, startPoint y: 106, endPoint x: 50, endPoint y: 123, distance: 167.0
click at [50, 123] on app-analisis-afiliado "PADRON -> Análisis Afiliado 27-39395361-1 CUIL | 39395361 DNI Femenino Sexo sea…" at bounding box center [233, 125] width 428 height 38
paste input "8749866"
type input "38749866"
click at [337, 112] on span "Femenino" at bounding box center [323, 110] width 36 height 9
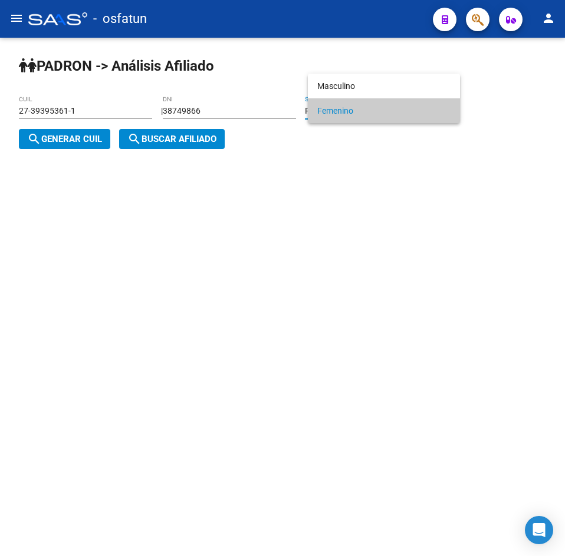
click at [84, 134] on div at bounding box center [282, 278] width 565 height 556
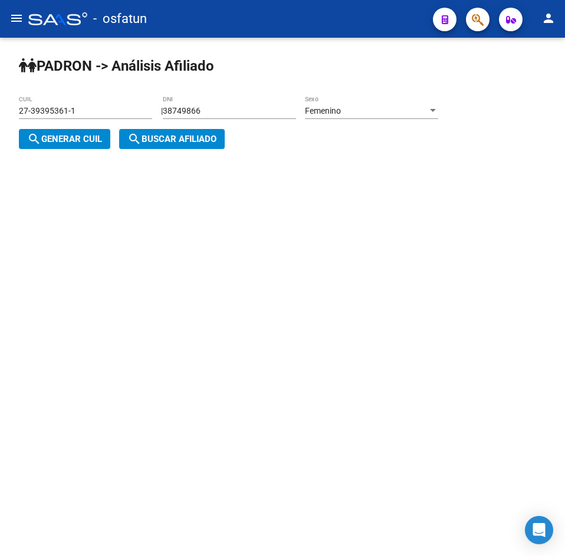
click at [85, 143] on span "search Generar CUIL" at bounding box center [64, 139] width 75 height 11
type input "23-38749866-4"
click at [149, 143] on span "search Buscar afiliado" at bounding box center [171, 139] width 89 height 11
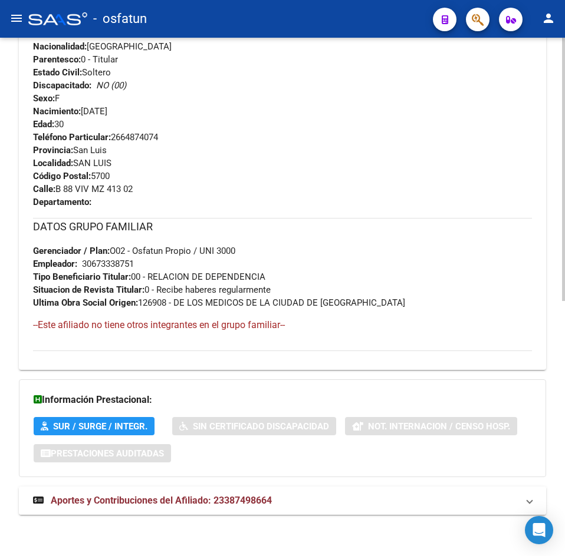
click at [196, 499] on span "Aportes y Contribuciones del Afiliado: 23387498664" at bounding box center [161, 500] width 221 height 11
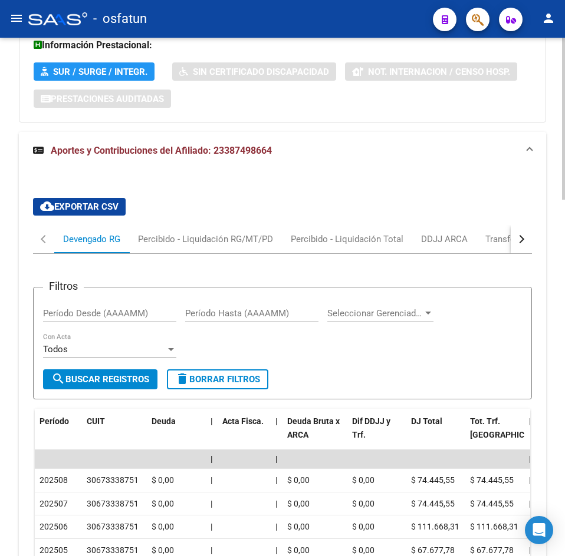
scroll to position [1141, 0]
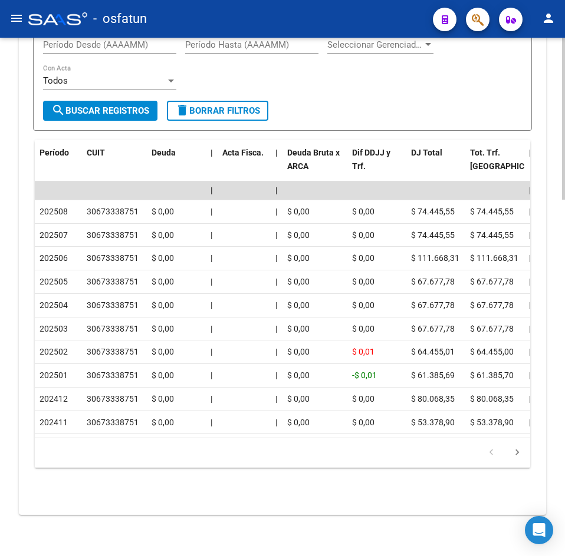
click at [220, 69] on div "Filtros Período Desde (AAAAMM) Período Hasta (AAAAMM) Seleccionar Gerenciador S…" at bounding box center [282, 64] width 479 height 73
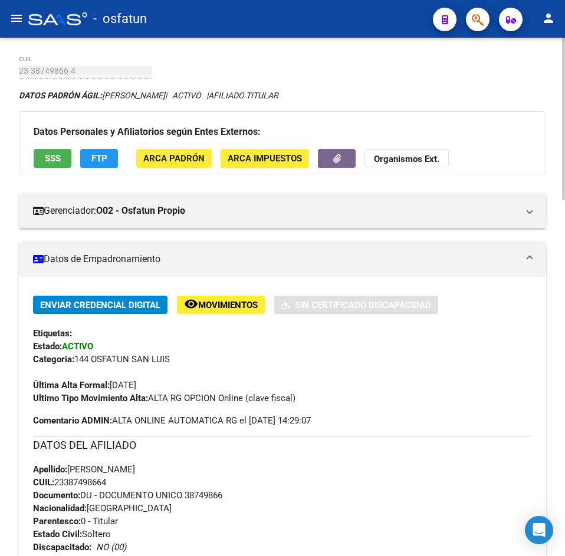
scroll to position [0, 0]
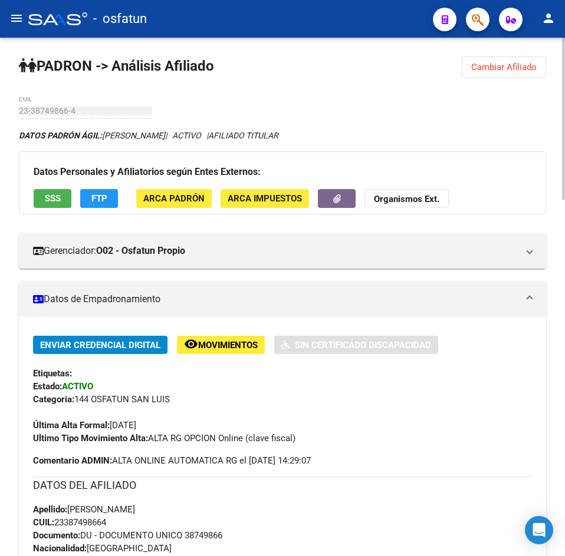
click at [493, 68] on span "Cambiar Afiliado" at bounding box center [503, 67] width 65 height 11
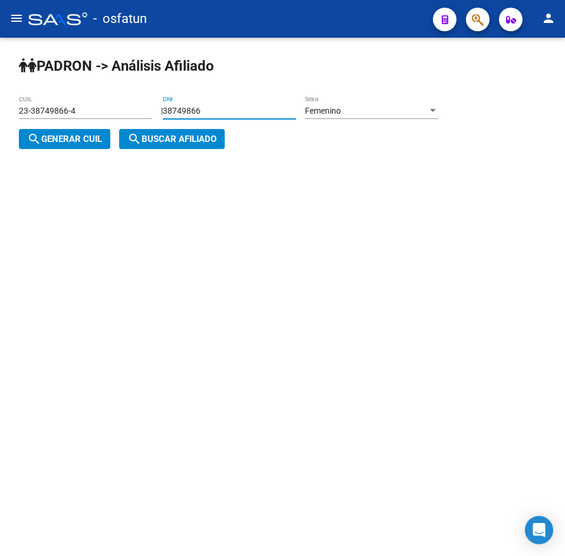
drag, startPoint x: 266, startPoint y: 106, endPoint x: 64, endPoint y: 110, distance: 202.2
click at [64, 110] on app-analisis-afiliado "PADRON -> Análisis Afiliado 23-38749866-4 CUIL | 38749866 DNI Femenino Sexo sea…" at bounding box center [233, 125] width 428 height 38
paste input "28184903"
type input "28184903"
click at [427, 112] on div "Femenino" at bounding box center [366, 111] width 123 height 10
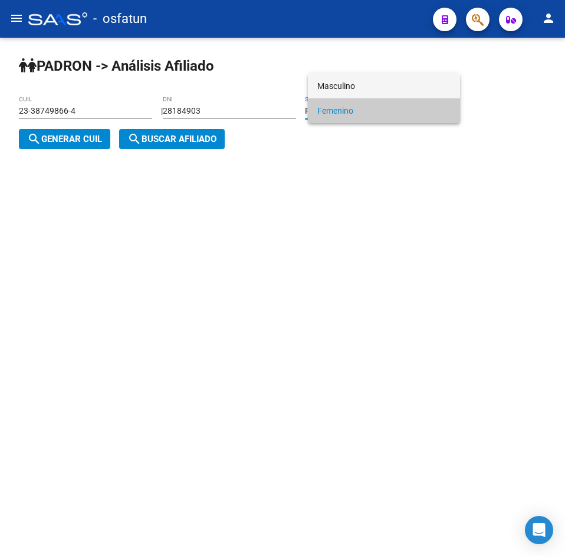
click at [332, 86] on span "Masculino" at bounding box center [383, 86] width 133 height 25
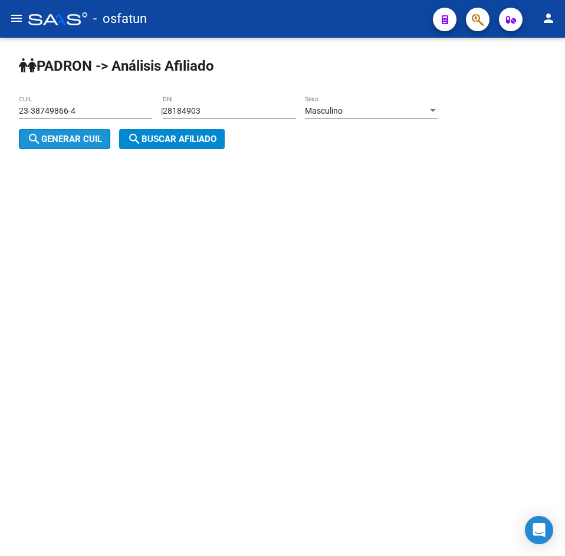
drag, startPoint x: 82, startPoint y: 141, endPoint x: 173, endPoint y: 139, distance: 91.4
click at [84, 142] on span "search Generar CUIL" at bounding box center [64, 139] width 75 height 11
type input "20-28184903-5"
click at [173, 139] on span "search Buscar afiliado" at bounding box center [171, 139] width 89 height 11
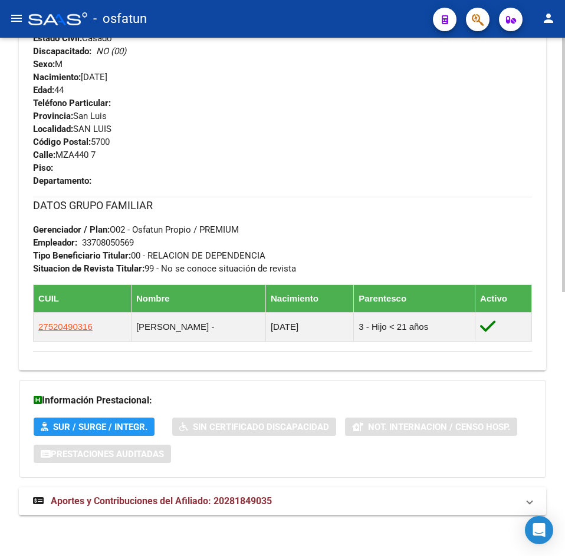
scroll to position [537, 0]
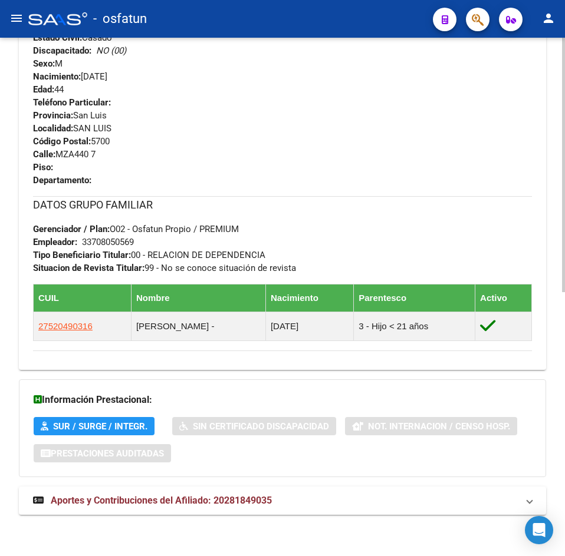
click at [219, 483] on div "DATOS PADRÓN ÁGIL: TELLO [PERSON_NAME] | ACTIVO | AFILIADO TITULAR Datos Person…" at bounding box center [282, 59] width 527 height 935
click at [227, 500] on span "Aportes y Contribuciones del Afiliado: 20281849035" at bounding box center [161, 500] width 221 height 11
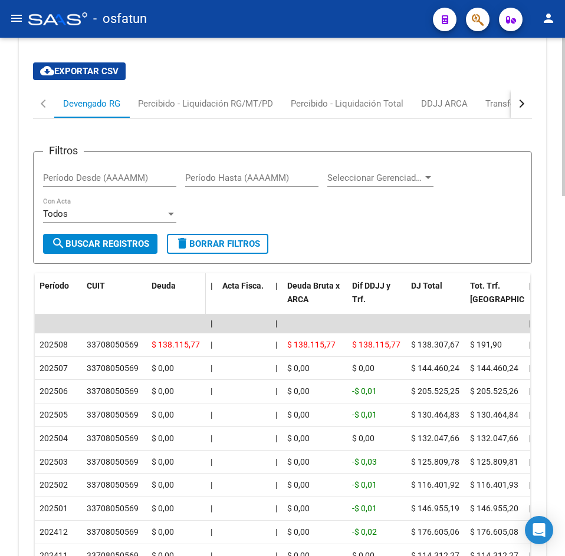
scroll to position [1175, 0]
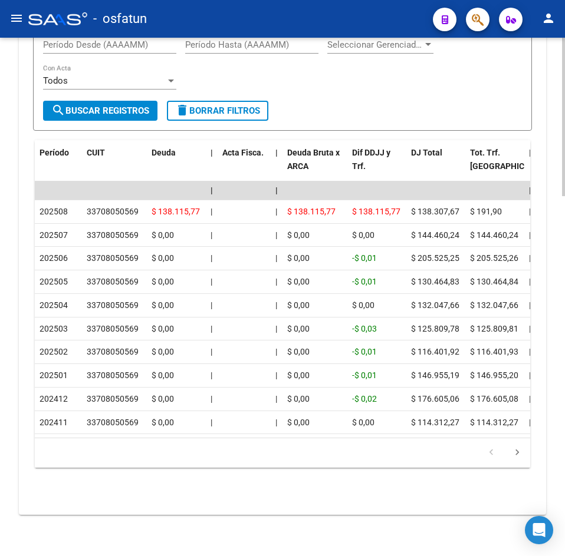
drag, startPoint x: 306, startPoint y: 48, endPoint x: 305, endPoint y: 95, distance: 47.8
click at [306, 48] on div "Período Hasta (AAAAMM)" at bounding box center [251, 46] width 133 height 37
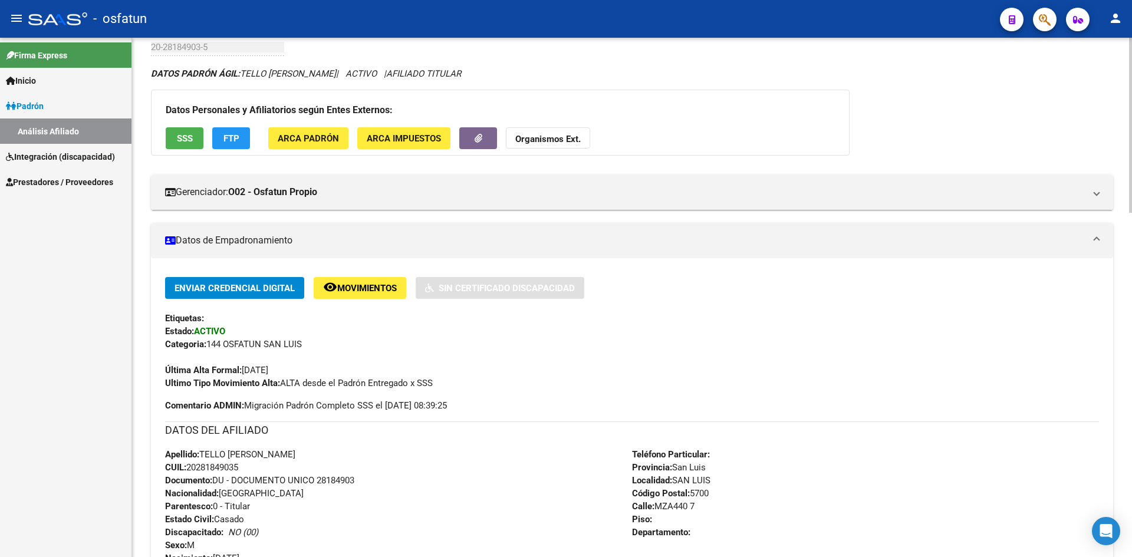
scroll to position [0, 0]
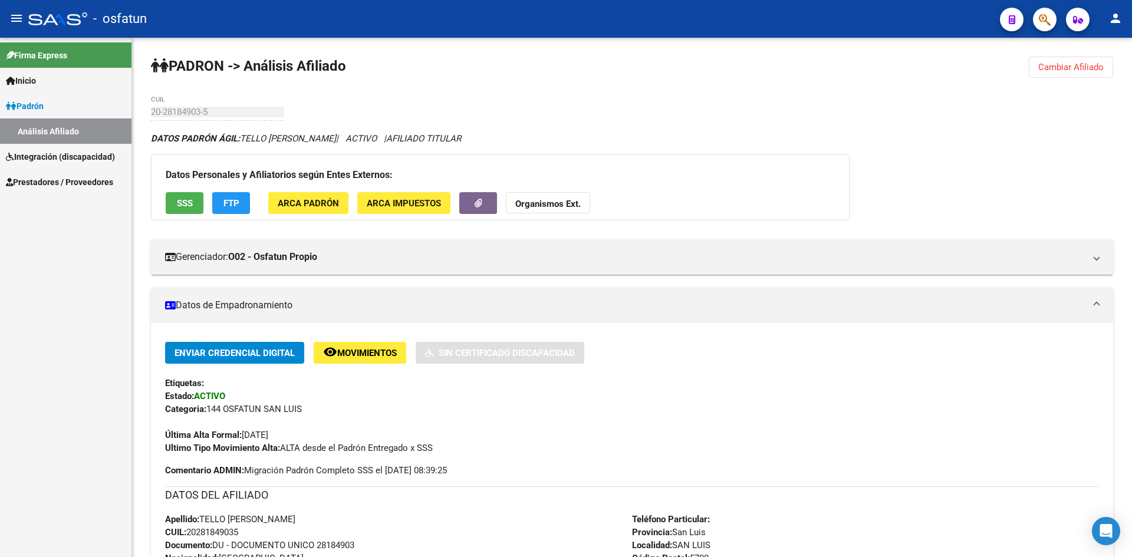
click at [35, 153] on span "Integración (discapacidad)" at bounding box center [60, 156] width 109 height 13
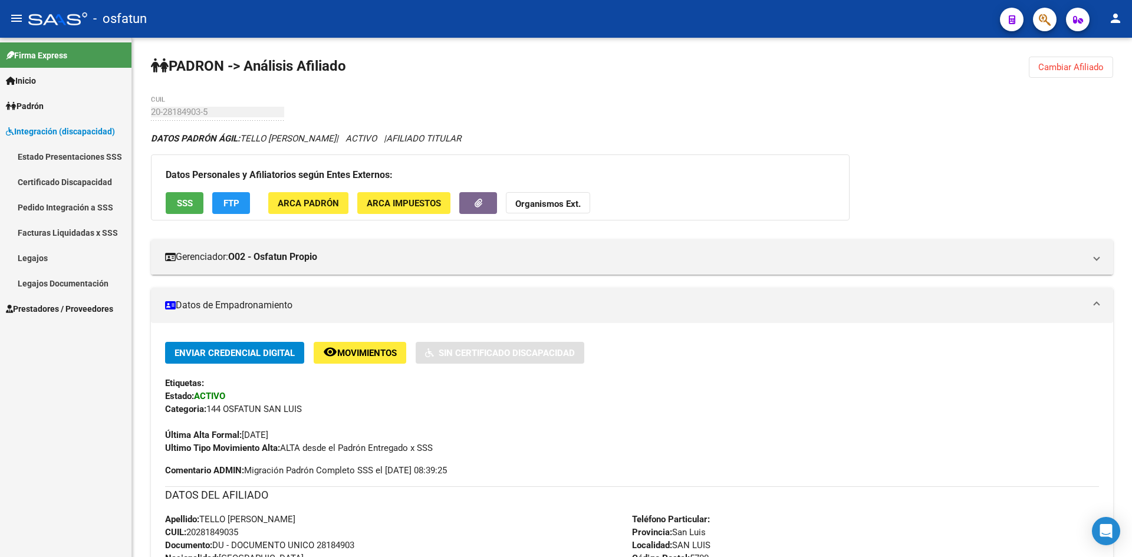
click at [68, 307] on span "Prestadores / Proveedores" at bounding box center [59, 308] width 107 height 13
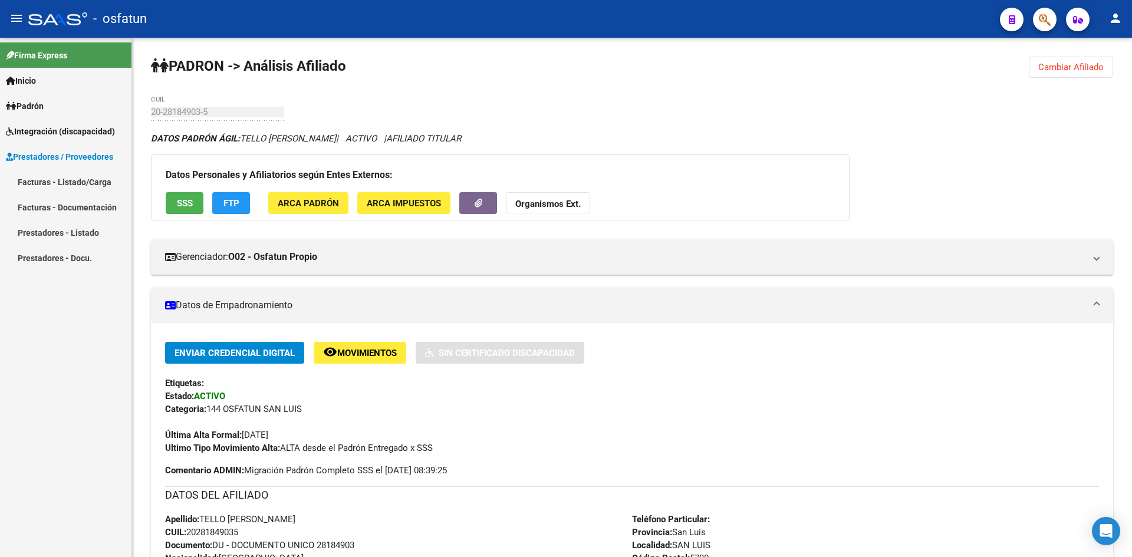
click at [87, 177] on link "Facturas - Listado/Carga" at bounding box center [65, 181] width 131 height 25
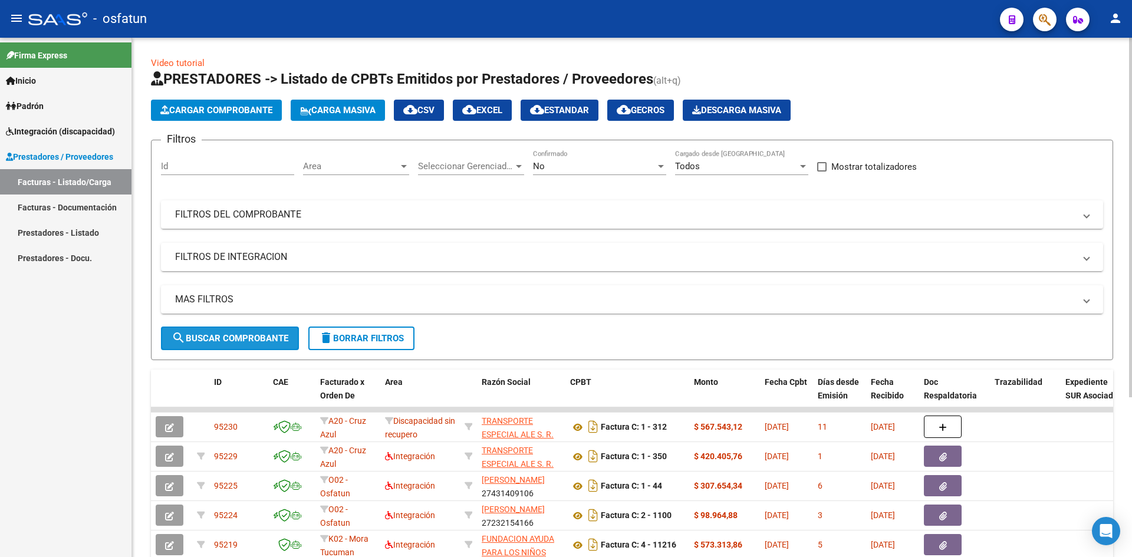
click at [259, 329] on button "search Buscar Comprobante" at bounding box center [230, 339] width 138 height 24
click at [255, 109] on span "Cargar Comprobante" at bounding box center [216, 110] width 112 height 11
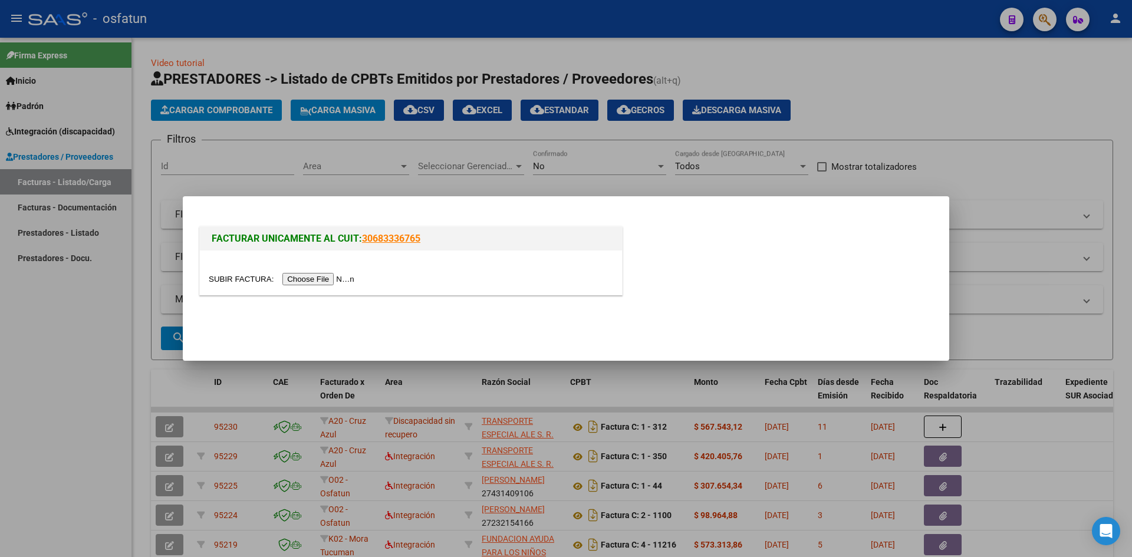
click at [297, 276] on input "file" at bounding box center [283, 279] width 149 height 12
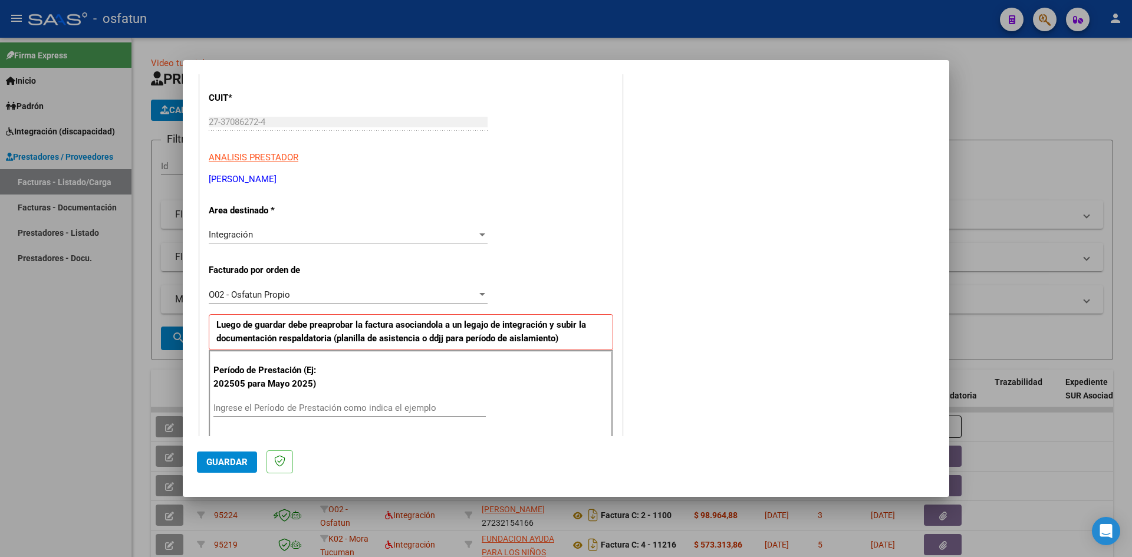
scroll to position [177, 0]
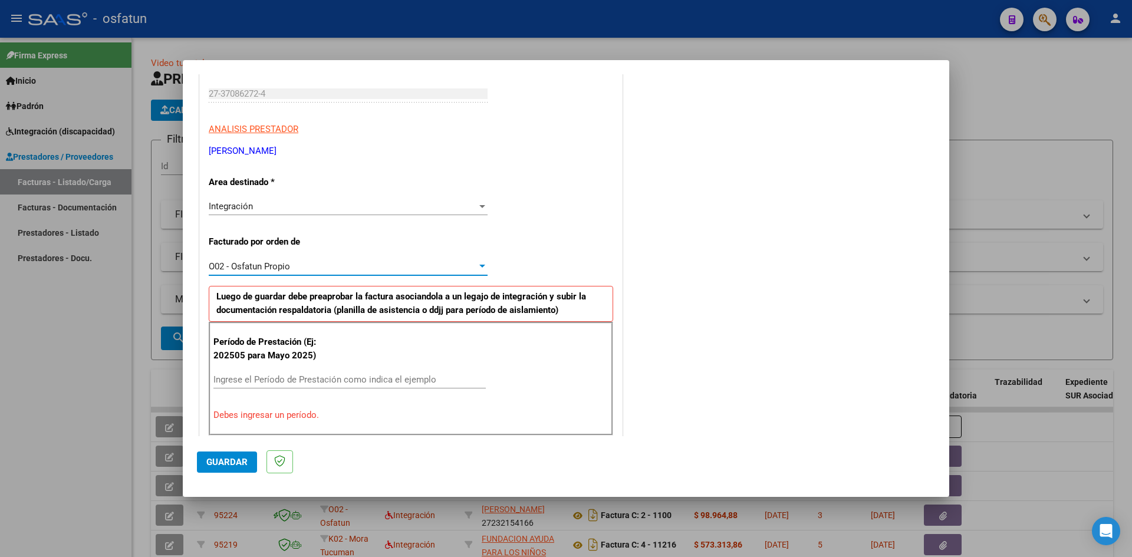
click at [456, 266] on div "O02 - Osfatun Propio" at bounding box center [343, 266] width 268 height 11
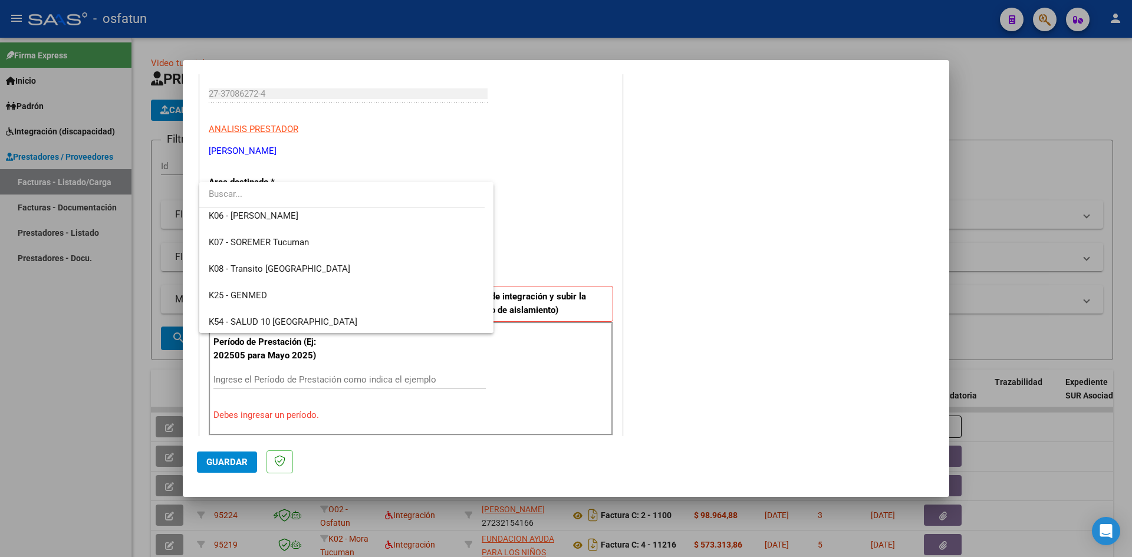
scroll to position [531, 0]
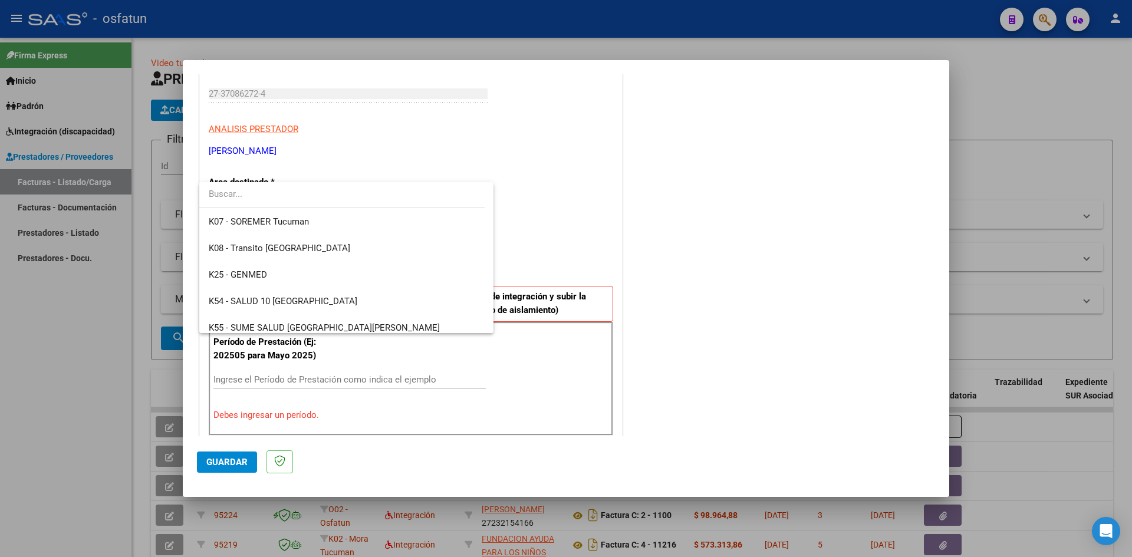
click at [531, 258] on div at bounding box center [566, 278] width 1132 height 557
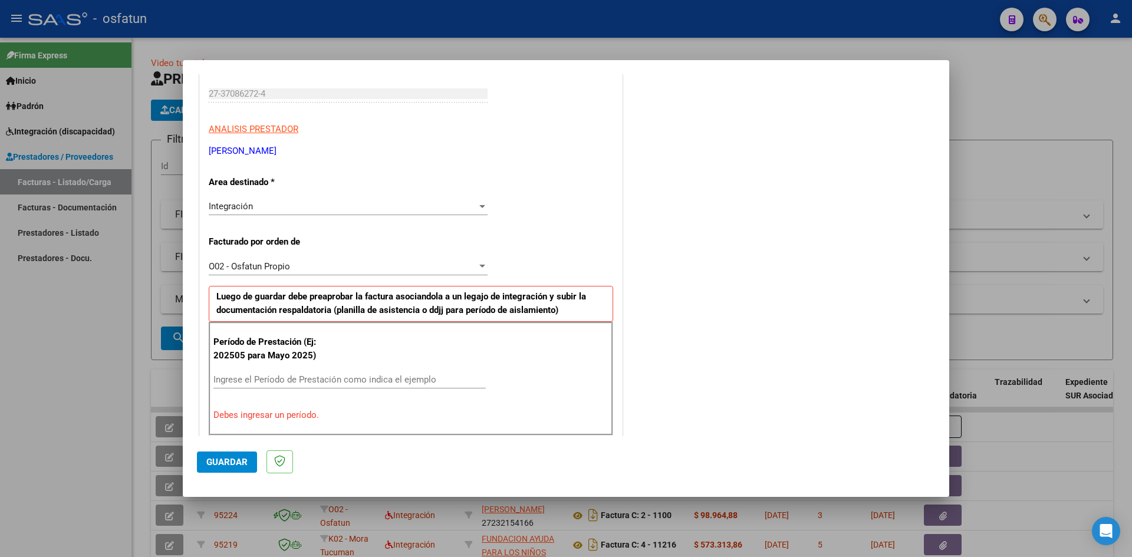
click at [371, 258] on div "O02 - Osfatun Propio Seleccionar Gerenciador" at bounding box center [348, 267] width 279 height 18
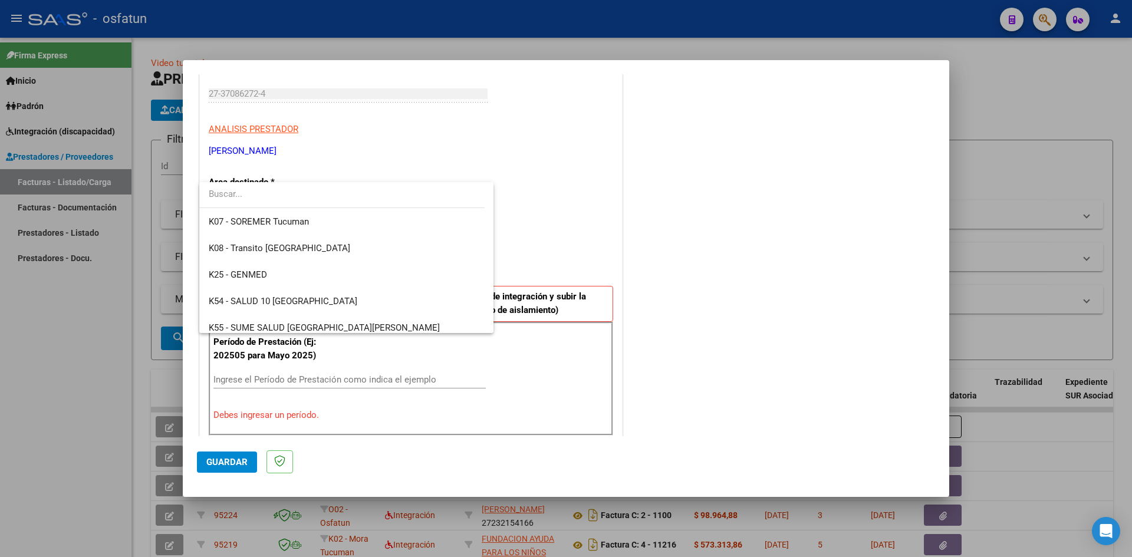
click at [531, 236] on div at bounding box center [566, 278] width 1132 height 557
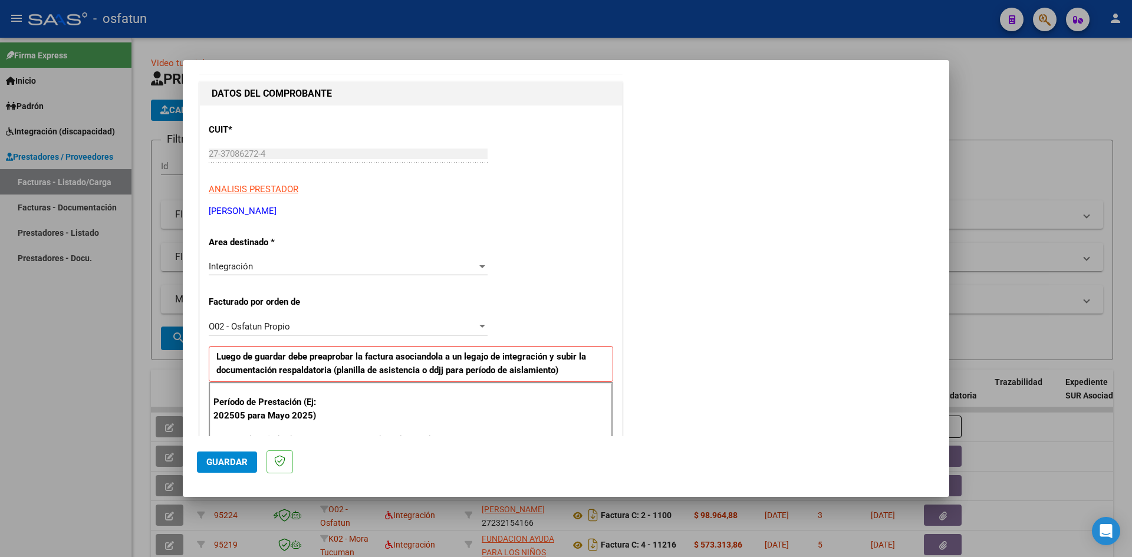
scroll to position [118, 0]
click at [298, 324] on div "O02 - Osfatun Propio" at bounding box center [343, 325] width 268 height 11
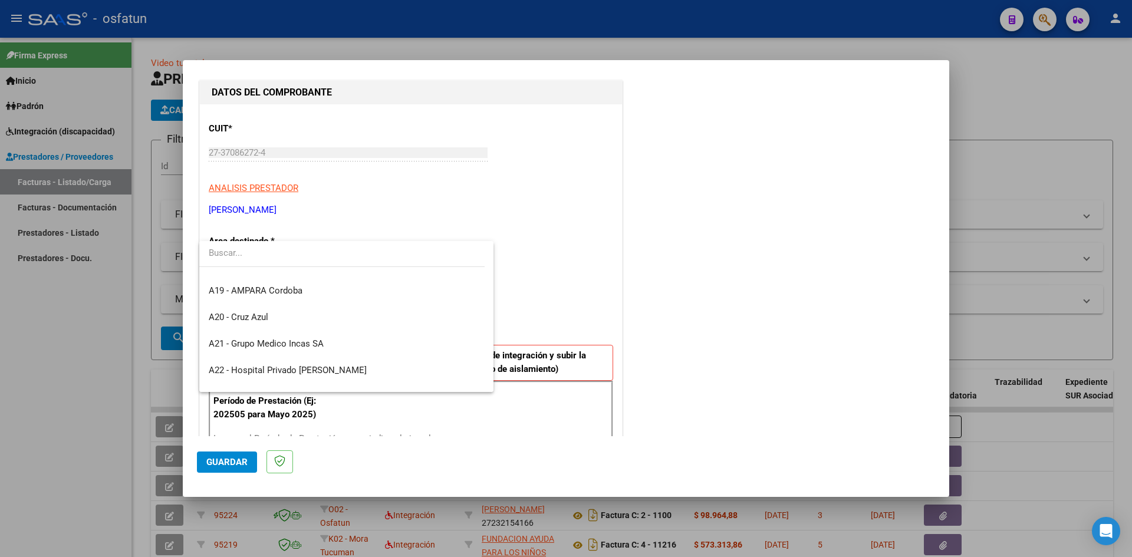
scroll to position [0, 0]
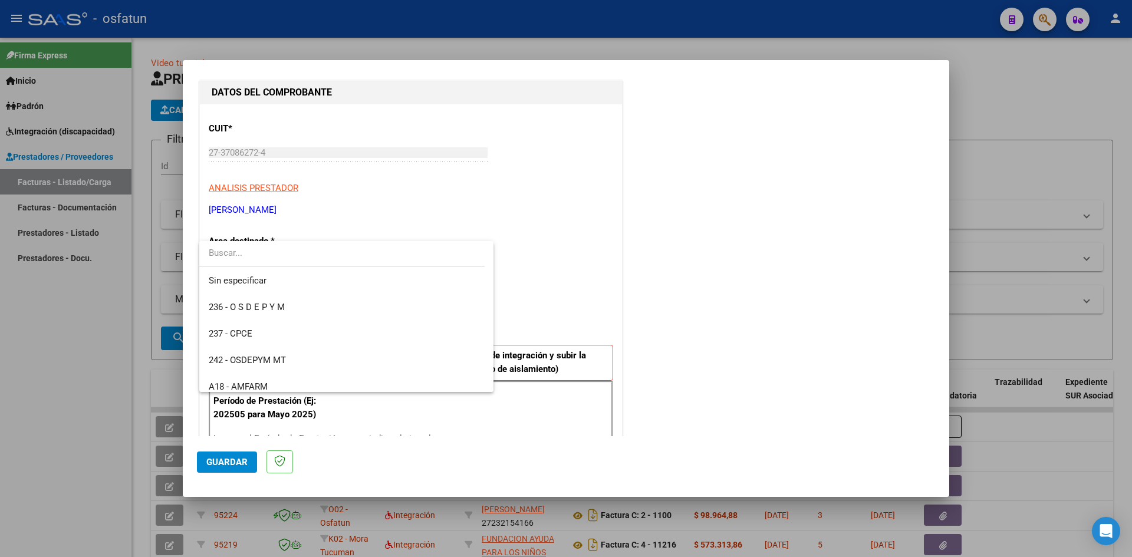
click at [506, 267] on div at bounding box center [566, 278] width 1132 height 557
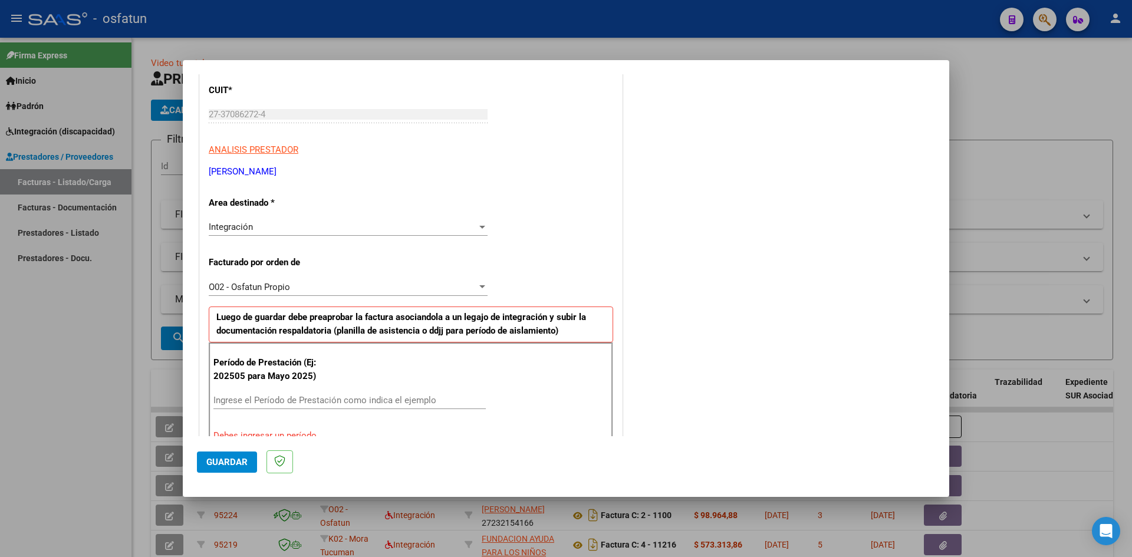
scroll to position [177, 0]
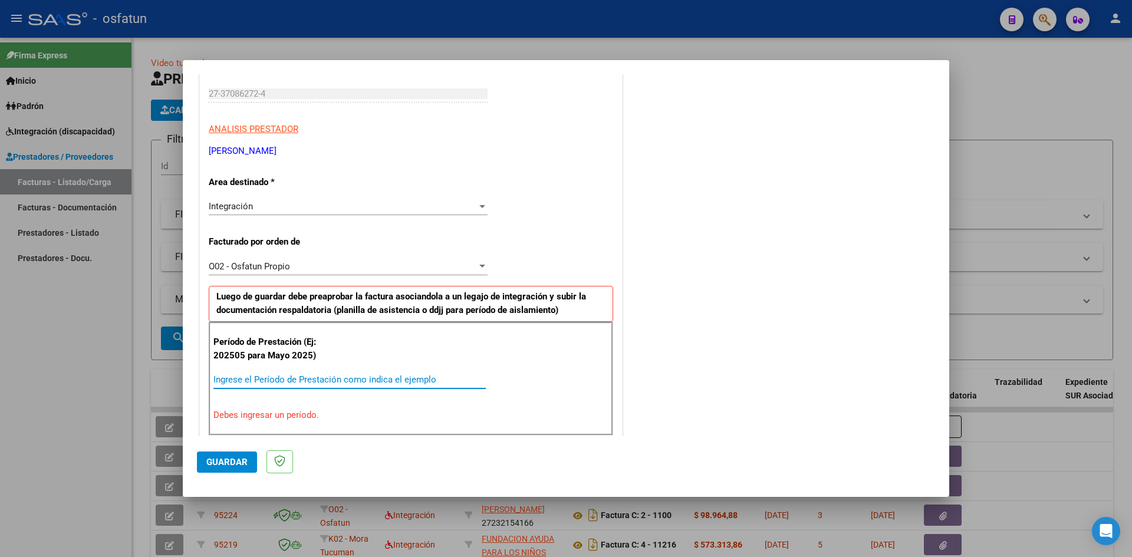
click at [244, 381] on input "Ingrese el Período de Prestación como indica el ejemplo" at bounding box center [349, 379] width 272 height 11
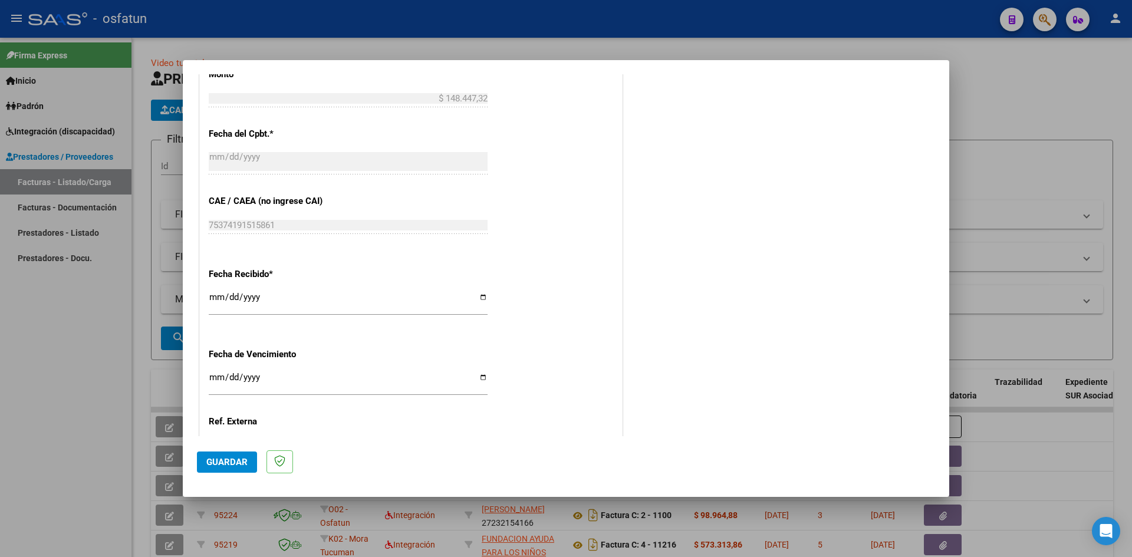
scroll to position [707, 0]
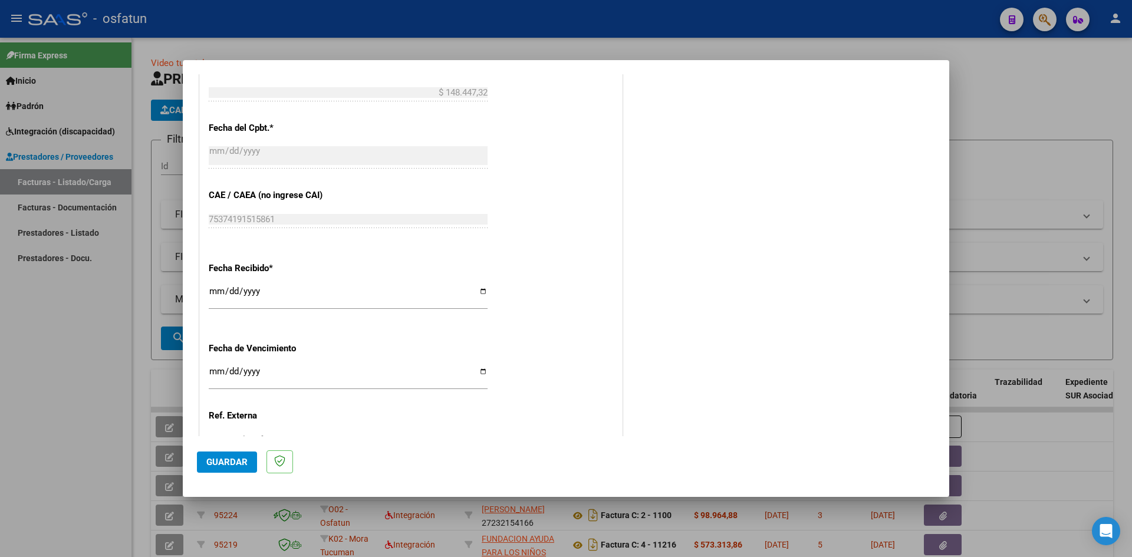
type input "202506"
click at [230, 457] on span "Guardar" at bounding box center [226, 462] width 41 height 11
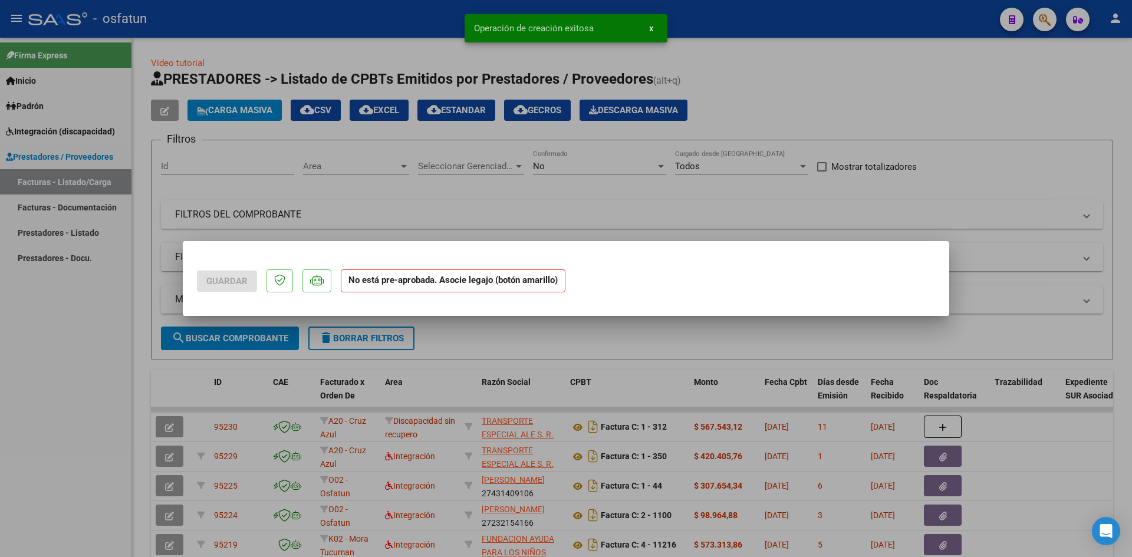
scroll to position [0, 0]
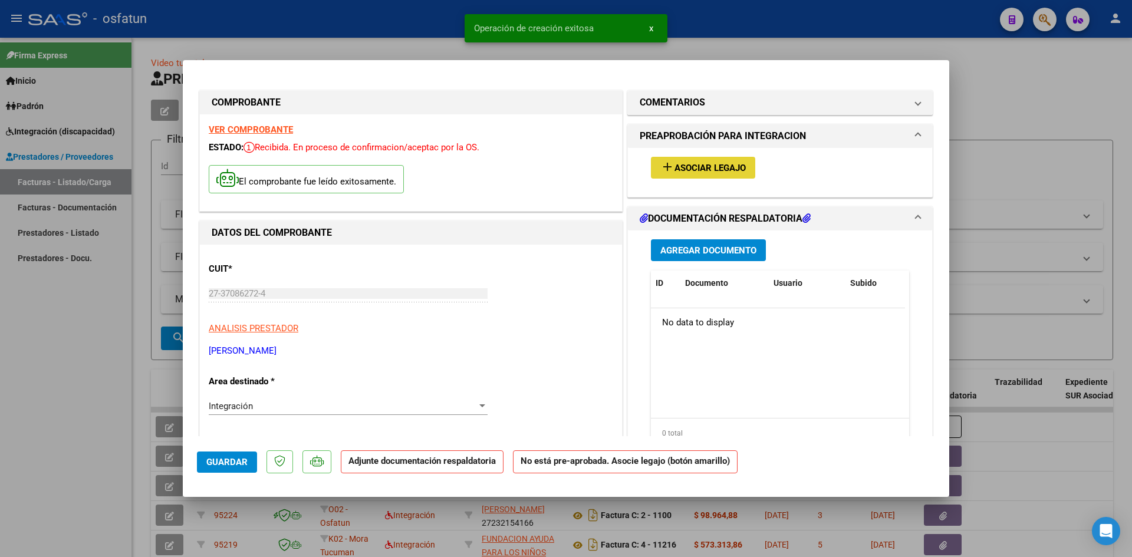
click at [531, 168] on button "add Asociar Legajo" at bounding box center [703, 168] width 104 height 22
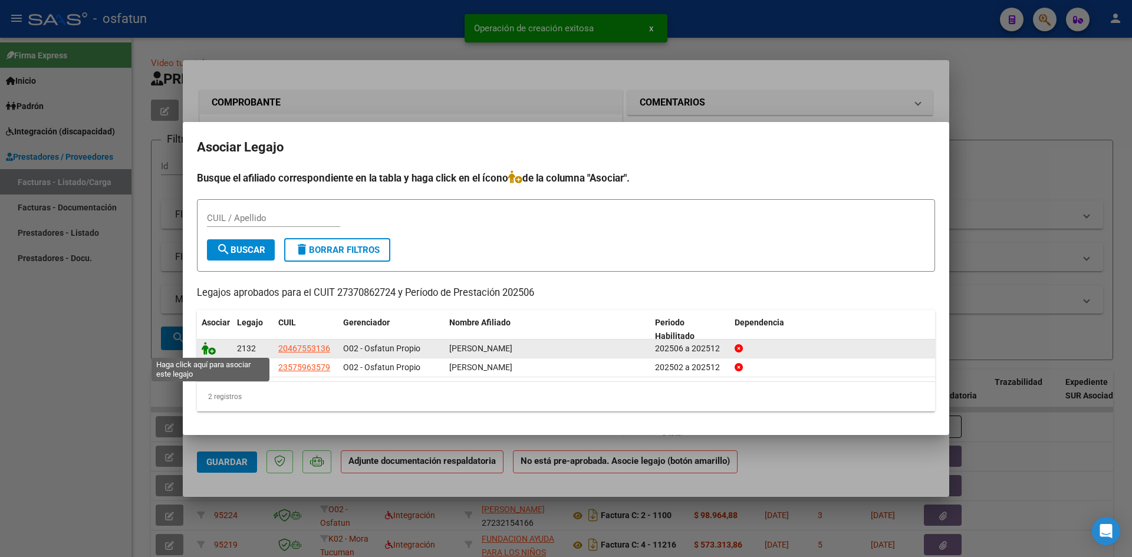
click at [211, 351] on icon at bounding box center [209, 348] width 14 height 13
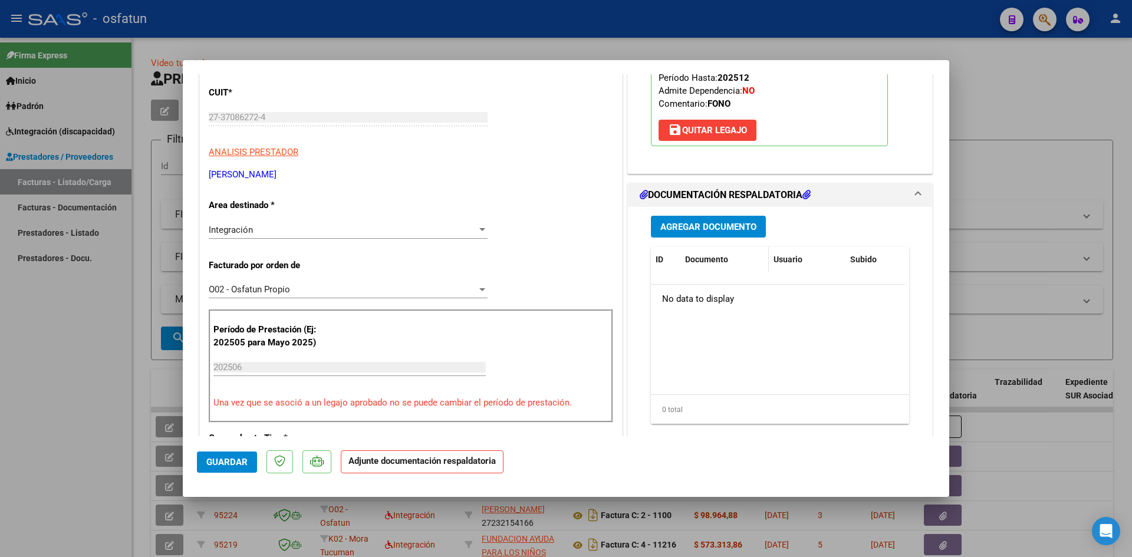
scroll to position [177, 0]
click at [531, 231] on span "Agregar Documento" at bounding box center [708, 226] width 96 height 11
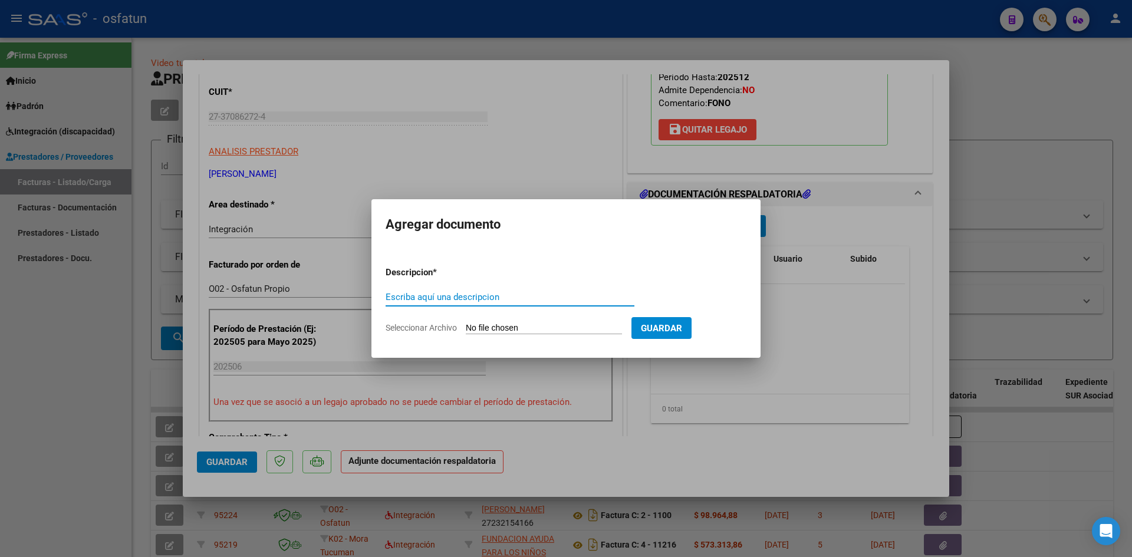
click at [525, 327] on input "Seleccionar Archivo" at bounding box center [544, 328] width 156 height 11
type input "C:\fakepath\06.25 [PERSON_NAME]. Fonoaudiológia.pdf"
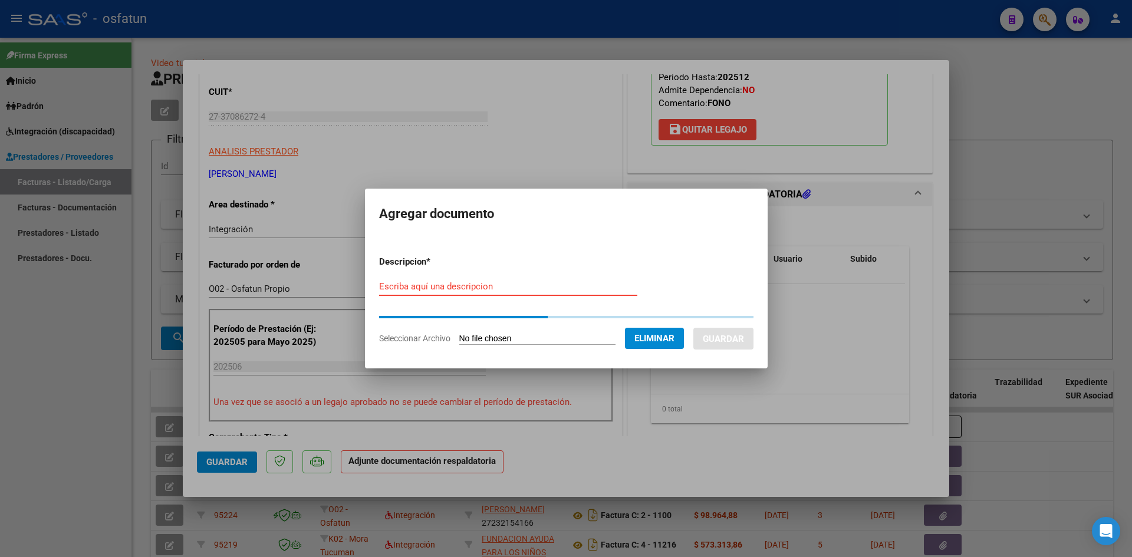
click at [426, 284] on input "Escriba aquí una descripcion" at bounding box center [508, 286] width 258 height 11
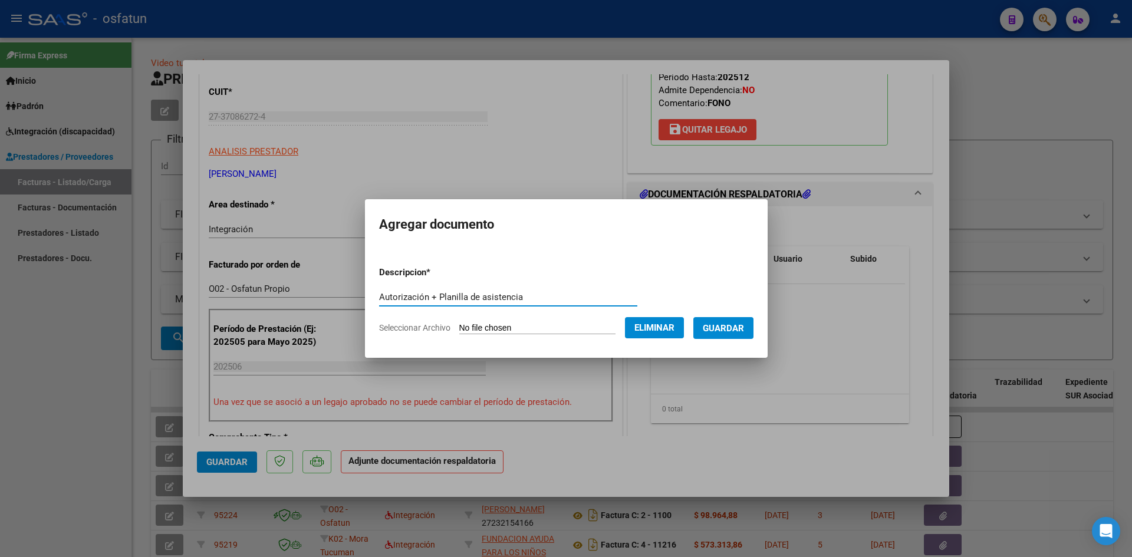
type input "Autorización + Planilla de asistencia"
click at [531, 324] on span "Guardar" at bounding box center [723, 328] width 41 height 11
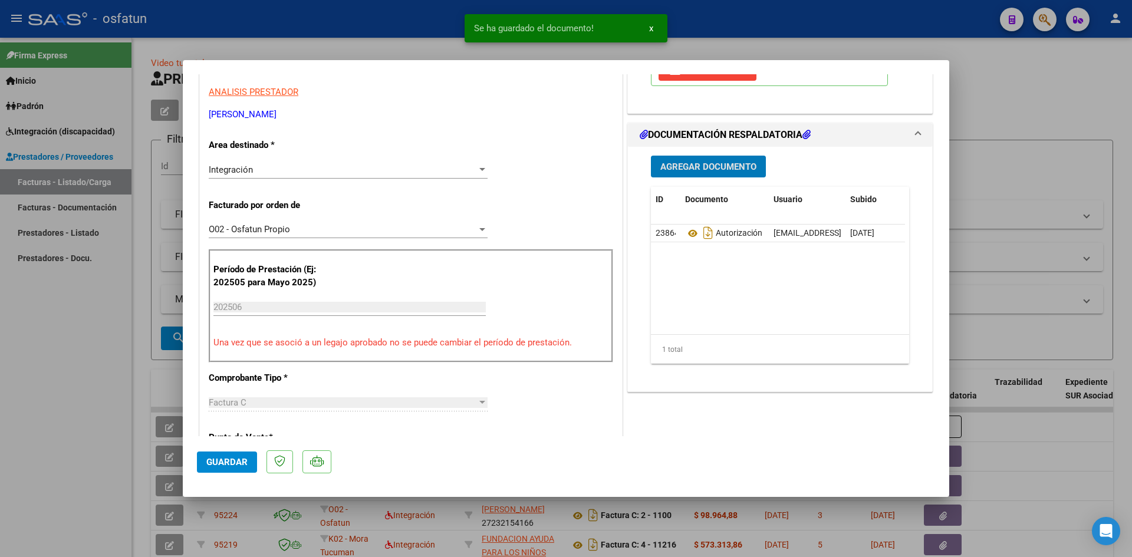
scroll to position [236, 0]
click at [531, 169] on span "Agregar Documento" at bounding box center [708, 167] width 96 height 11
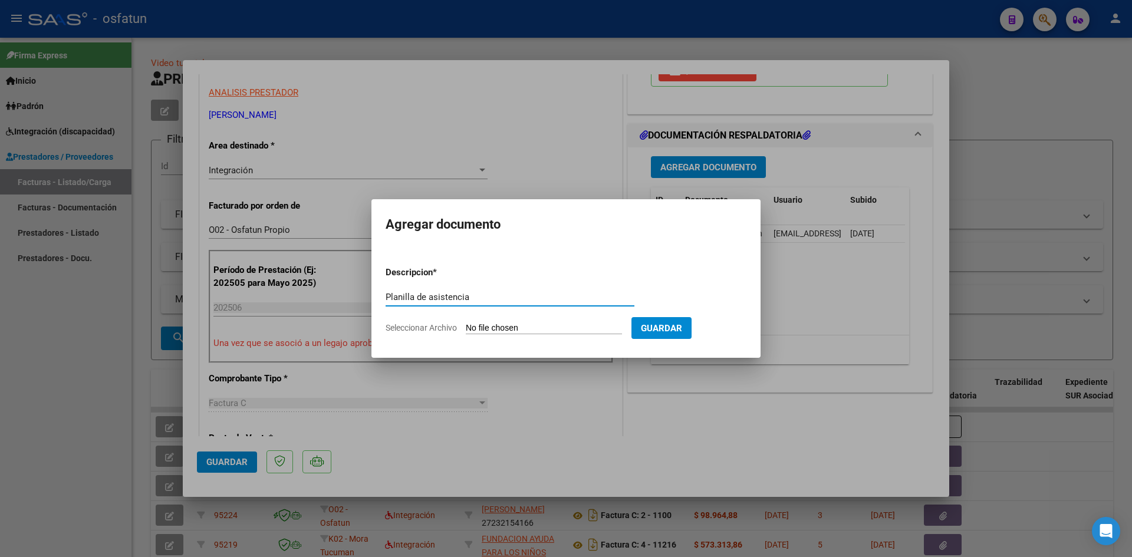
type input "Planilla de asistencia"
click at [531, 323] on span "Guardar" at bounding box center [661, 328] width 41 height 11
click at [531, 327] on span "Guardar" at bounding box center [661, 328] width 41 height 11
click at [531, 325] on input "Seleccionar Archivo" at bounding box center [544, 328] width 156 height 11
type input "C:\fakepath\06.25 [PERSON_NAME]. Fonoaudiológia.pdf"
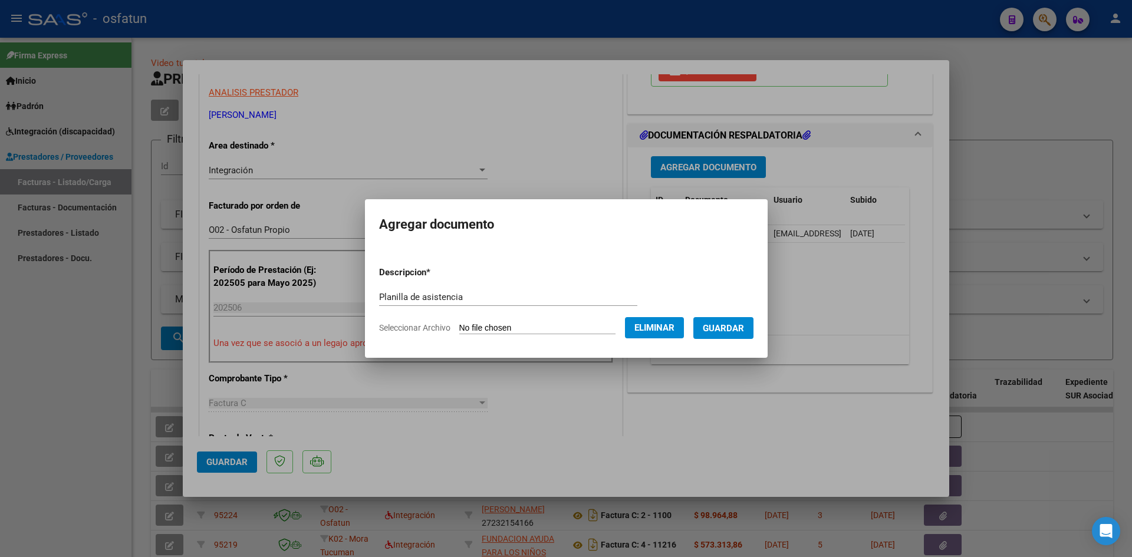
click at [531, 330] on span "Guardar" at bounding box center [723, 328] width 41 height 11
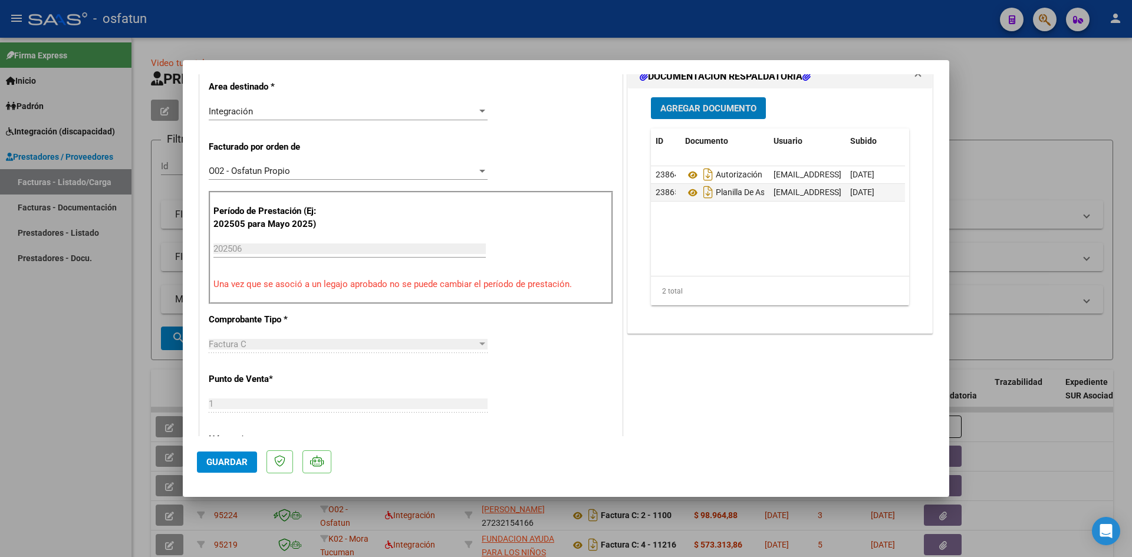
scroll to position [413, 0]
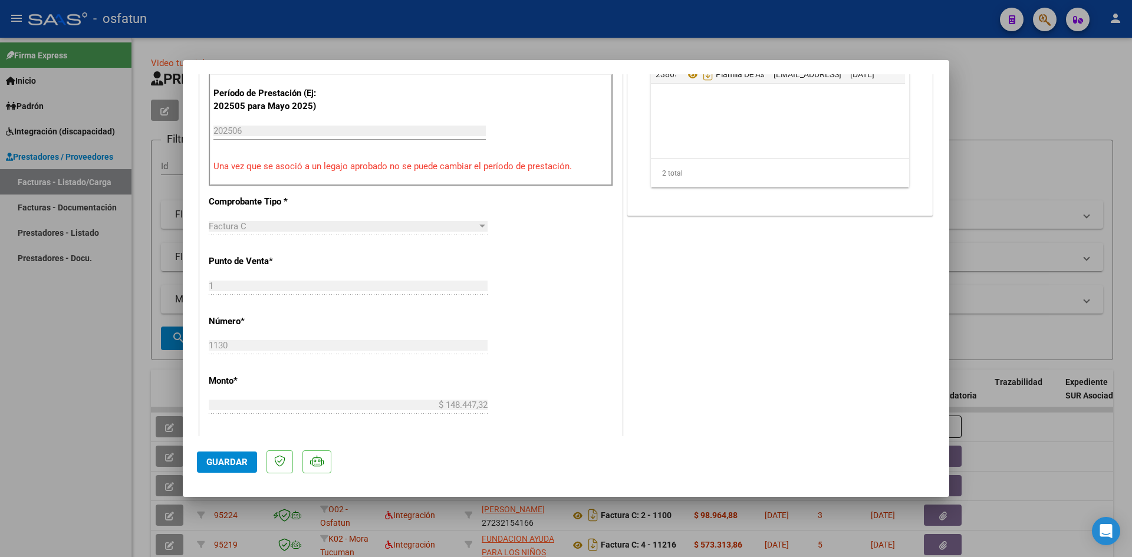
click at [223, 467] on button "Guardar" at bounding box center [227, 462] width 60 height 21
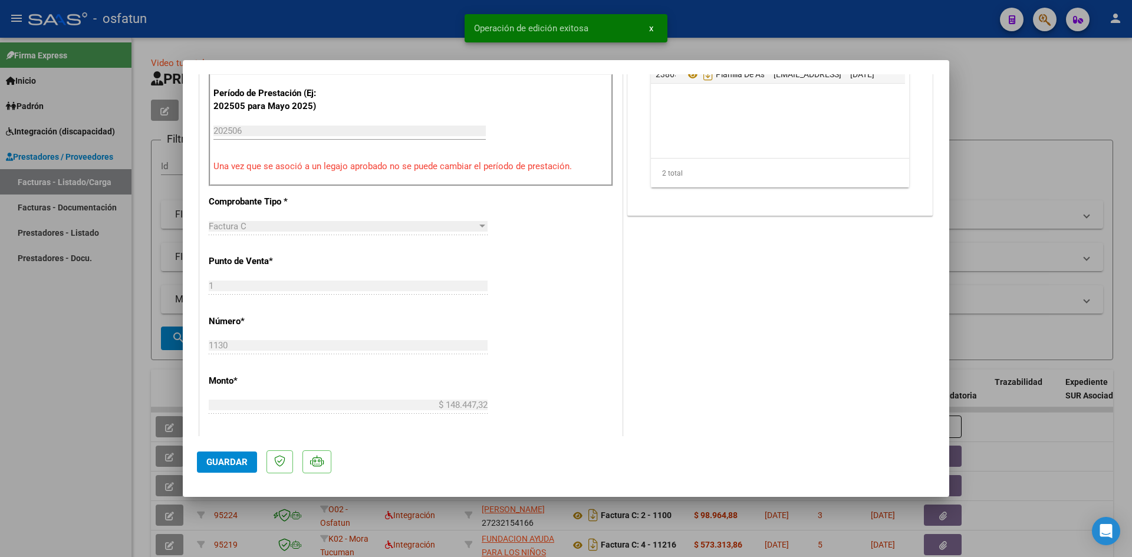
click at [85, 365] on div at bounding box center [566, 278] width 1132 height 557
type input "$ 0,00"
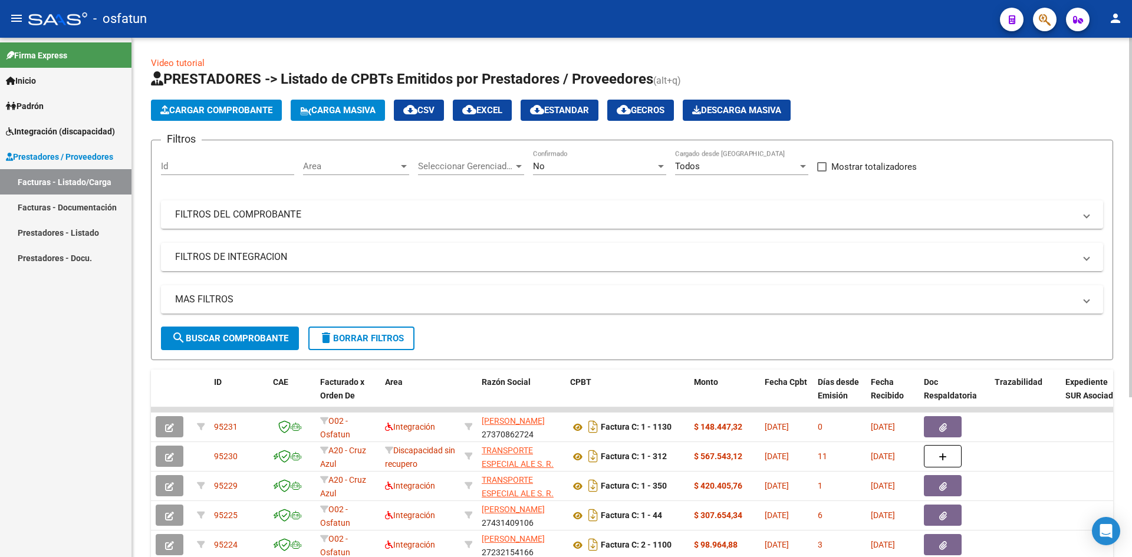
click at [191, 113] on span "Cargar Comprobante" at bounding box center [216, 110] width 112 height 11
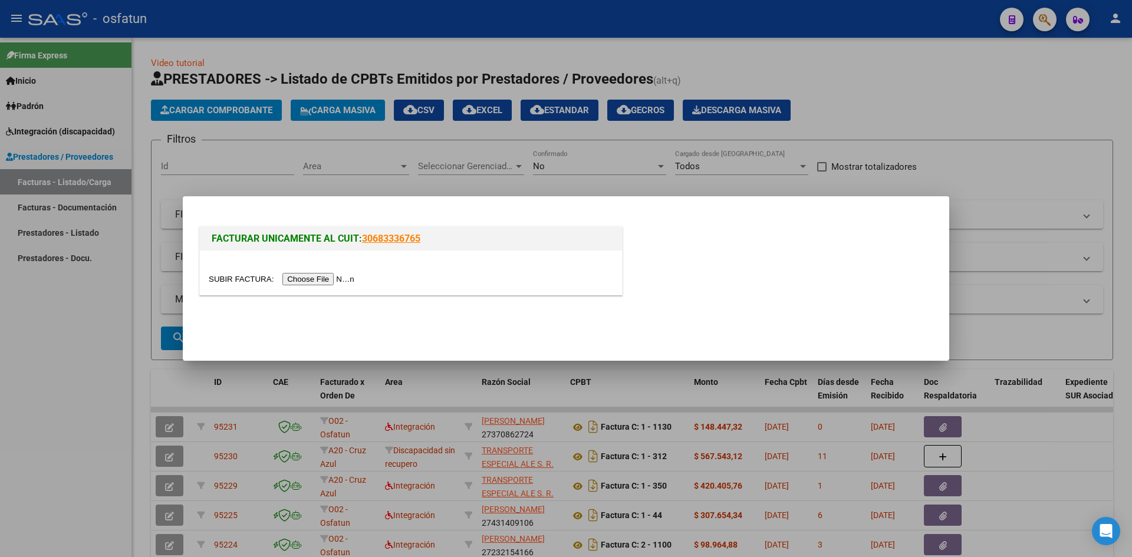
click at [104, 371] on div at bounding box center [566, 278] width 1132 height 557
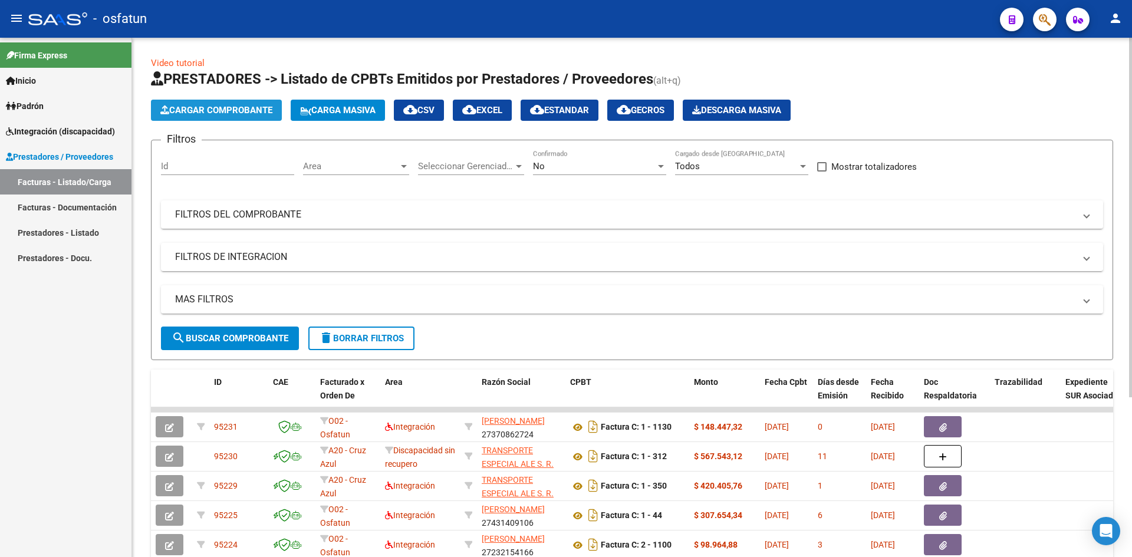
click at [258, 106] on span "Cargar Comprobante" at bounding box center [216, 110] width 112 height 11
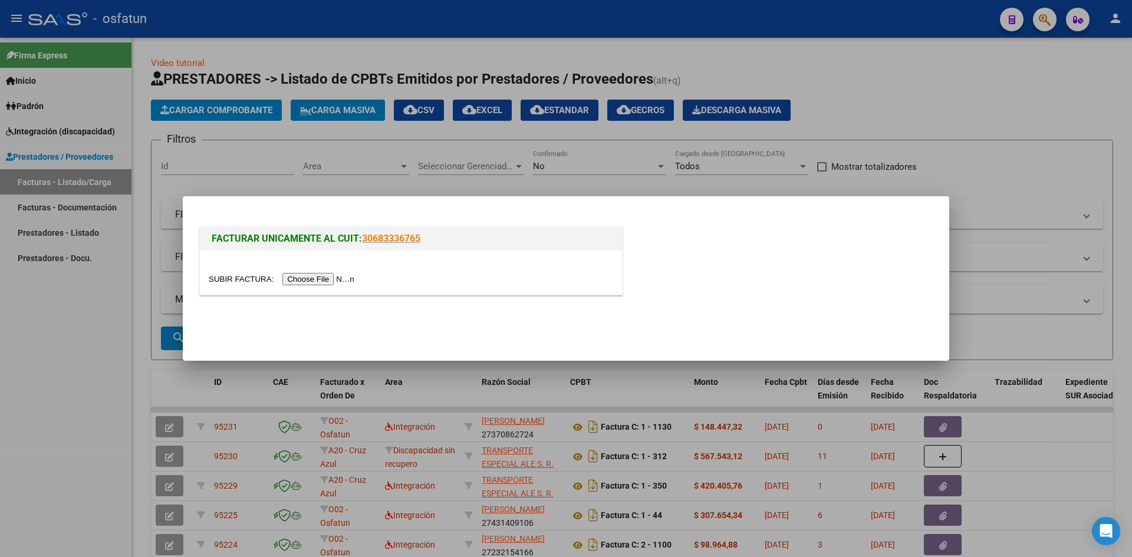
click at [296, 279] on input "file" at bounding box center [283, 279] width 149 height 12
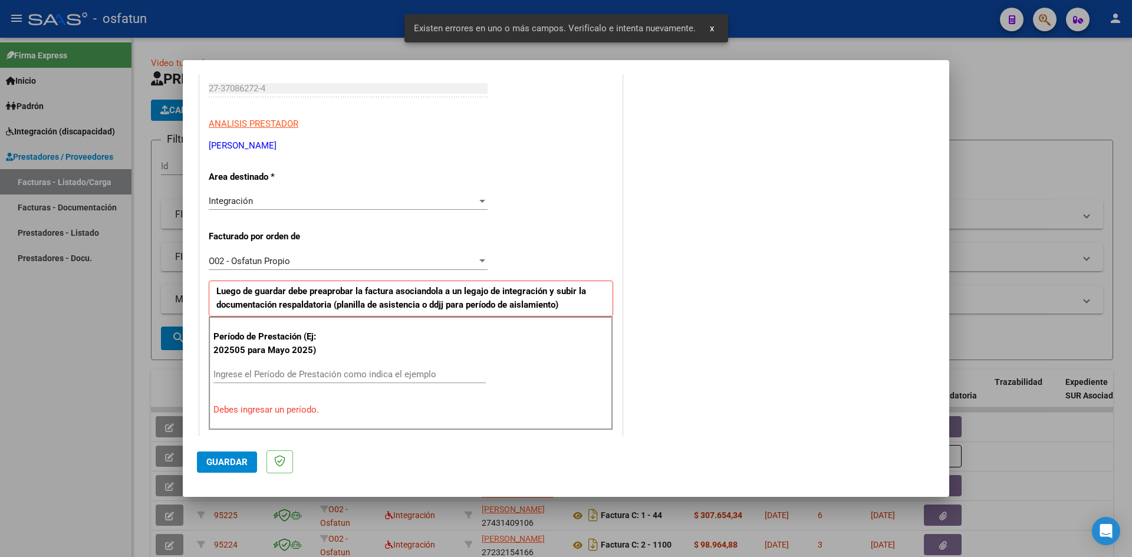
scroll to position [172, 0]
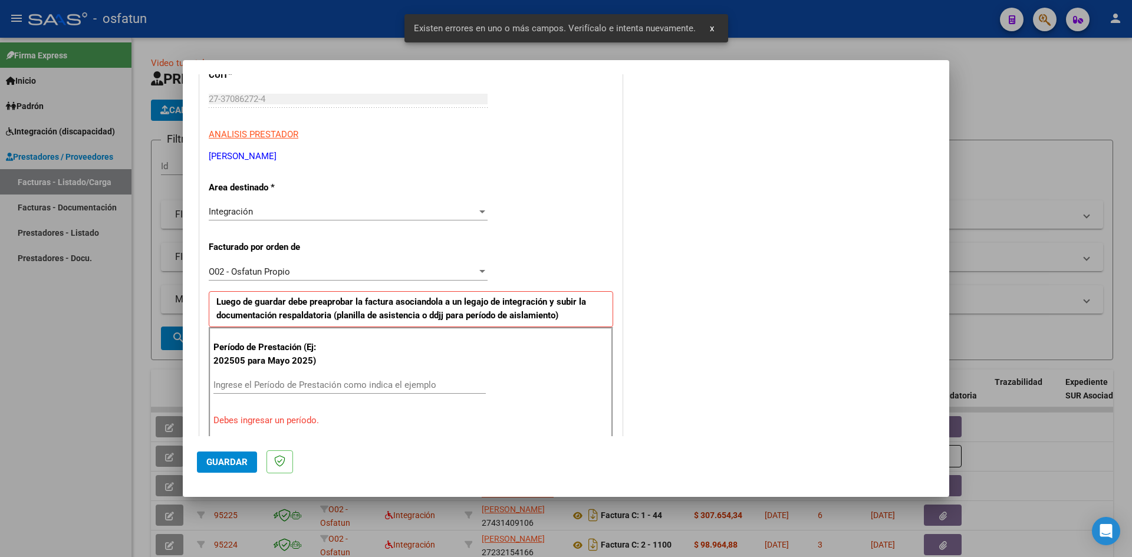
click at [421, 271] on div "O02 - Osfatun Propio" at bounding box center [343, 271] width 268 height 11
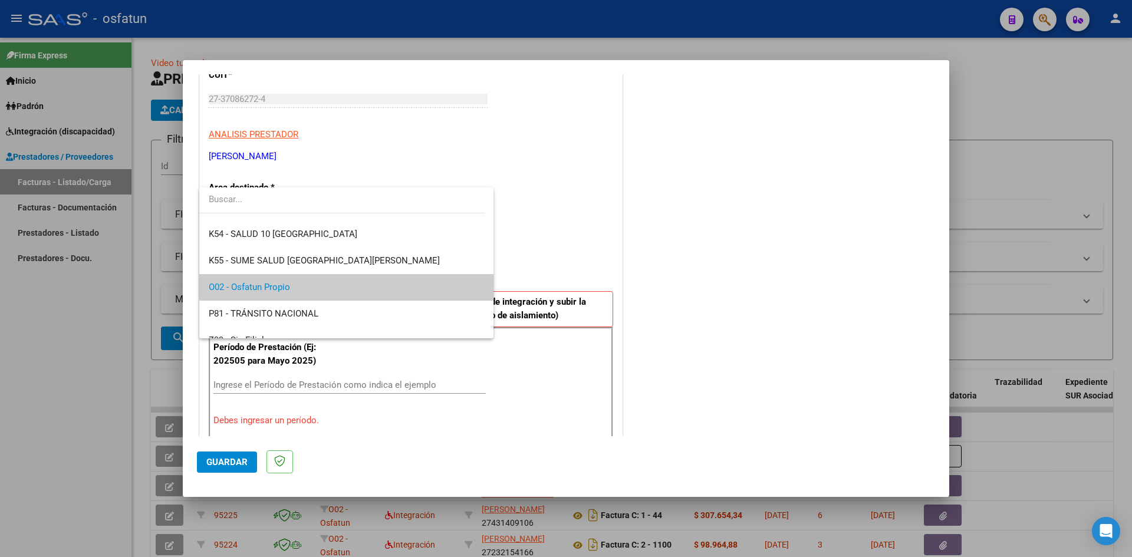
scroll to position [618, 0]
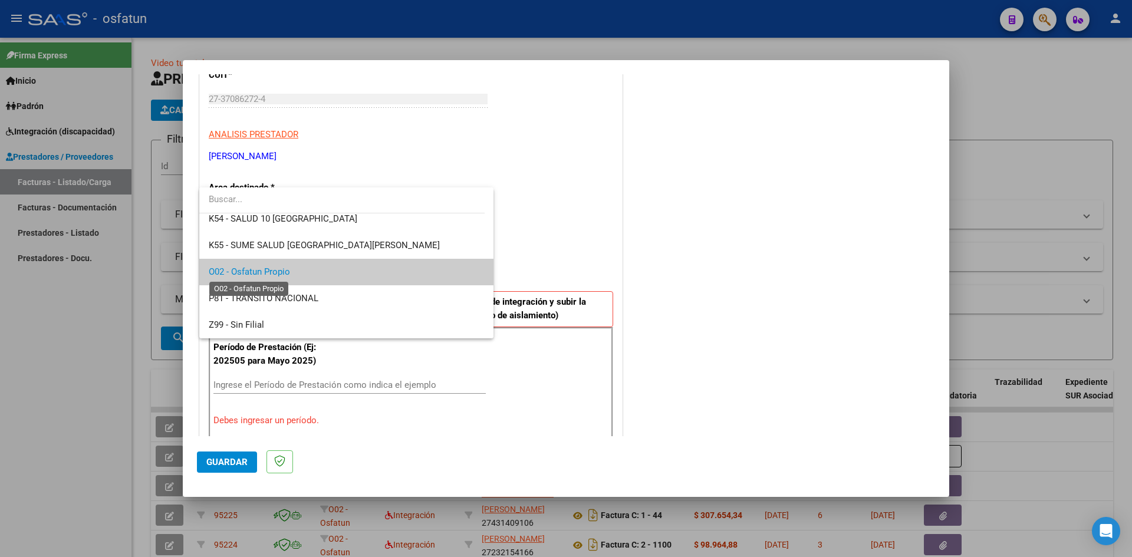
click at [283, 272] on span "O02 - Osfatun Propio" at bounding box center [249, 271] width 81 height 11
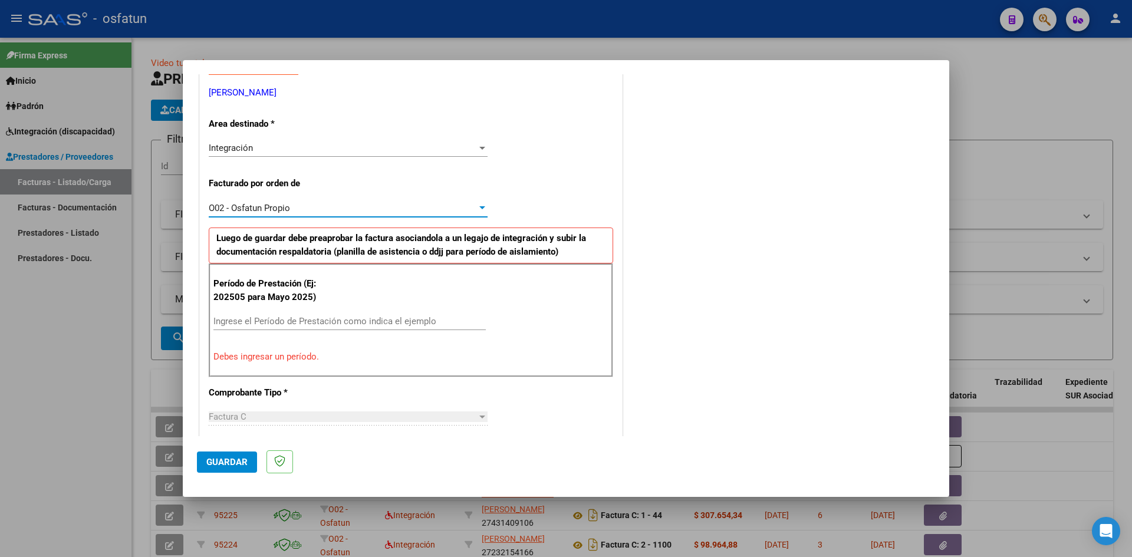
scroll to position [236, 0]
click at [255, 320] on input "Ingrese el Período de Prestación como indica el ejemplo" at bounding box center [349, 320] width 272 height 11
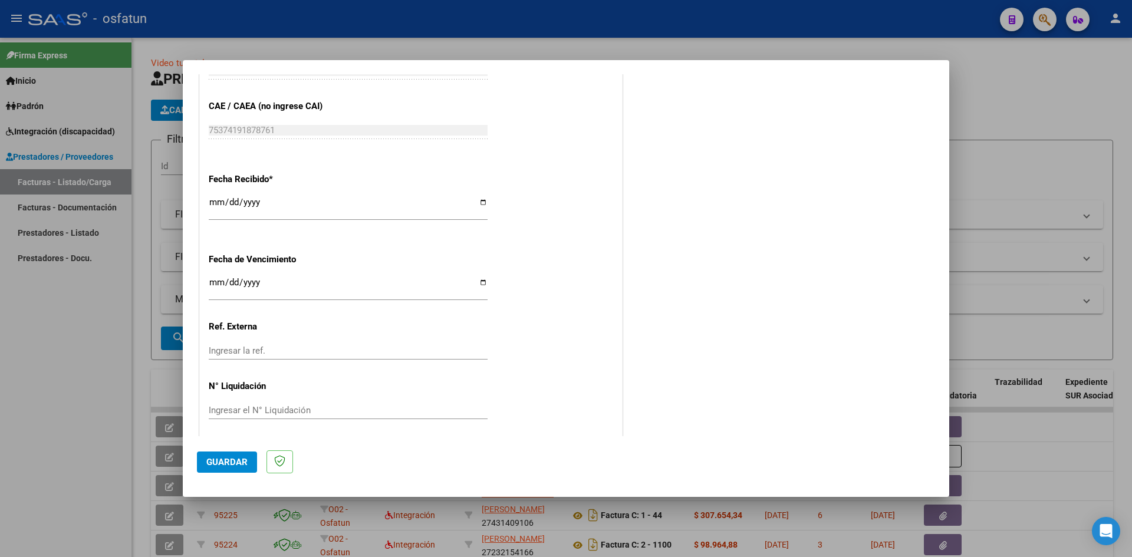
scroll to position [802, 0]
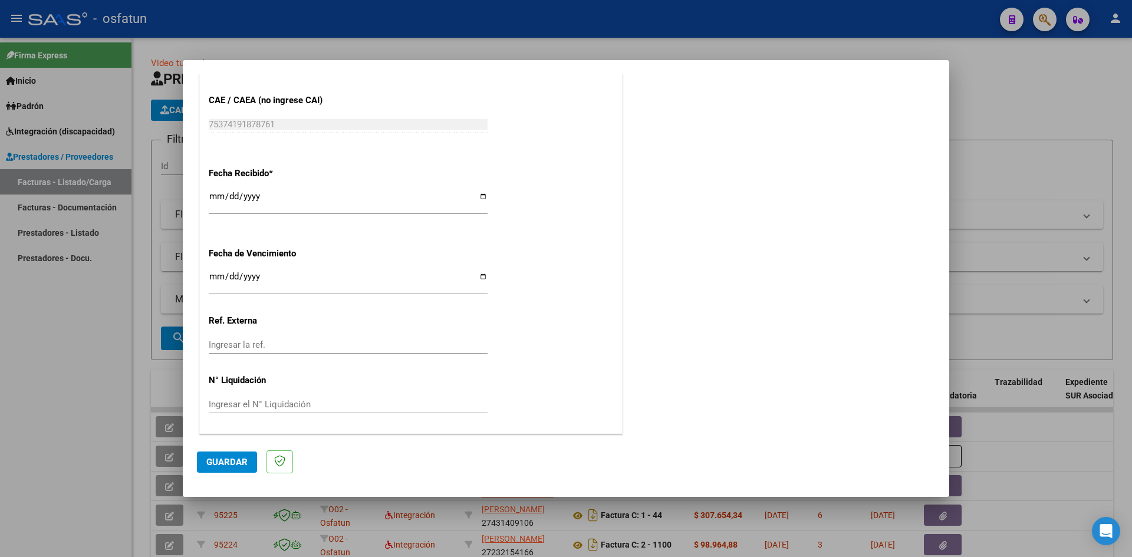
type input "202507"
click at [235, 463] on span "Guardar" at bounding box center [226, 462] width 41 height 11
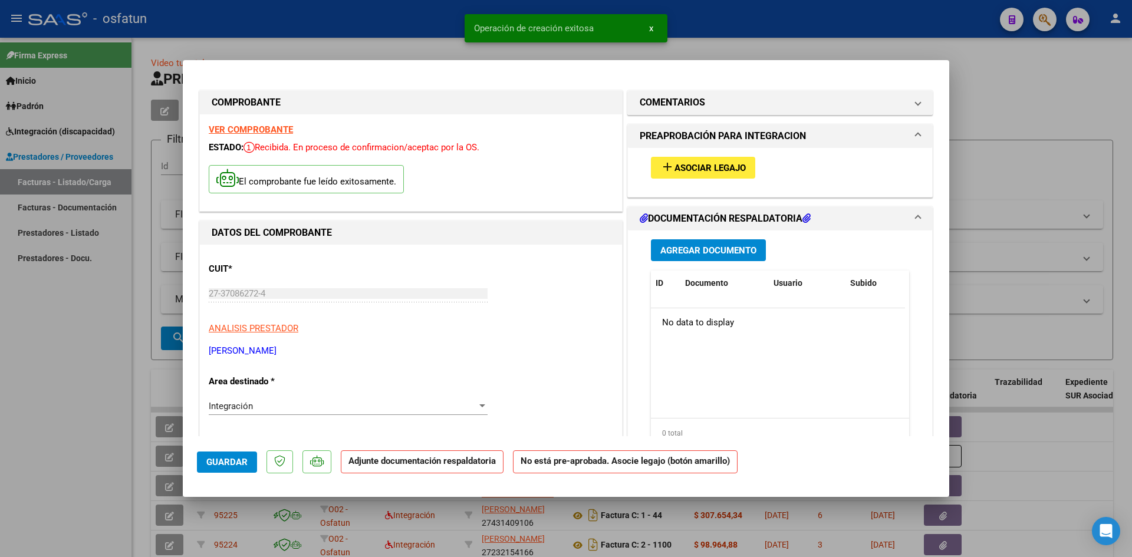
click at [531, 161] on button "add Asociar Legajo" at bounding box center [703, 168] width 104 height 22
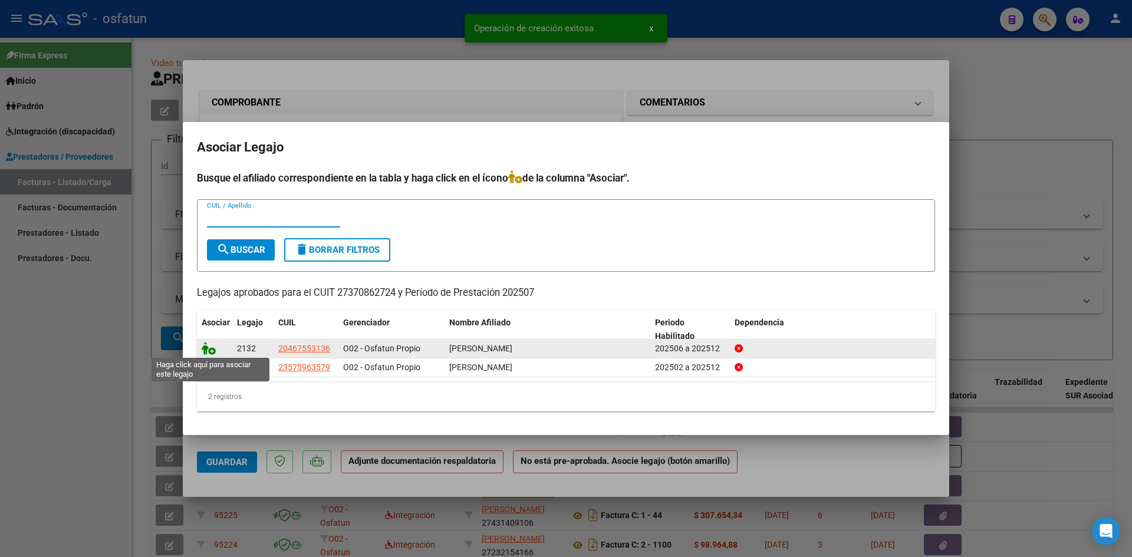
click at [205, 347] on icon at bounding box center [209, 348] width 14 height 13
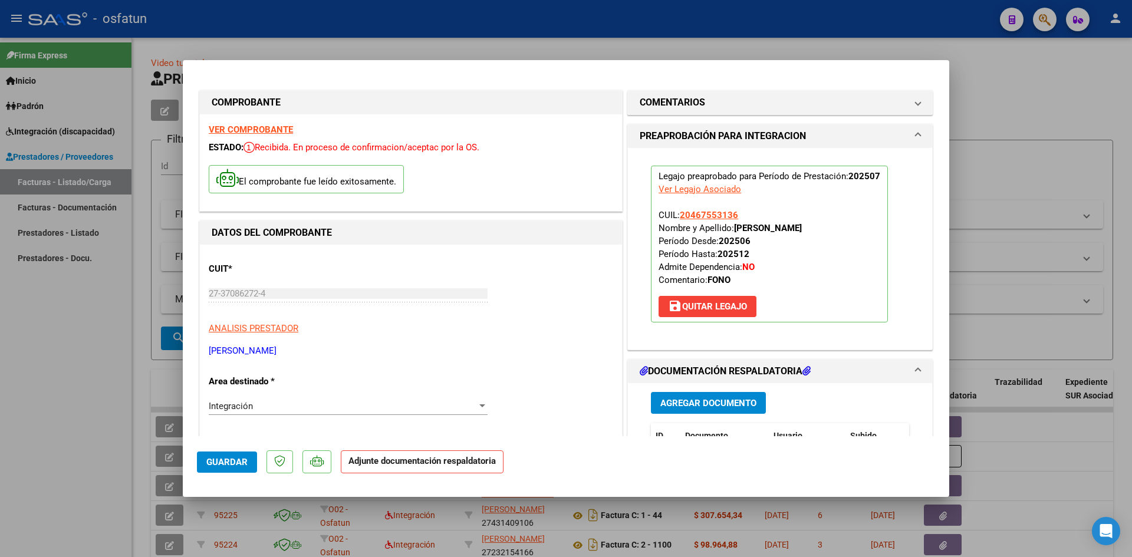
click at [531, 400] on span "Agregar Documento" at bounding box center [708, 403] width 96 height 11
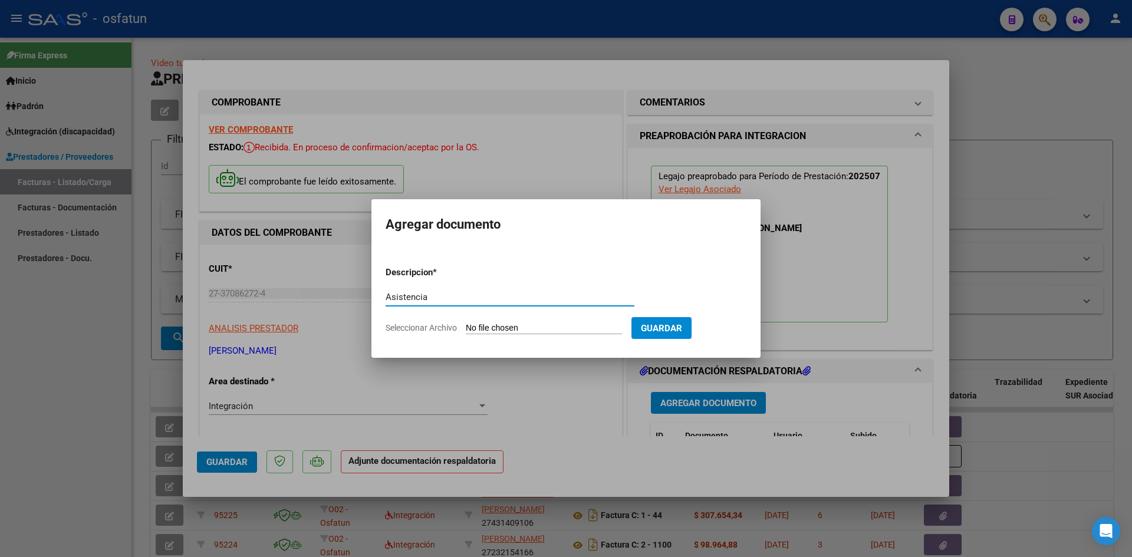
type input "Asistencia"
click at [505, 322] on form "Descripcion * Asistencia Escriba aquí una descripcion Seleccionar Archivo Guard…" at bounding box center [566, 300] width 361 height 86
click at [531, 324] on input "Seleccionar Archivo" at bounding box center [544, 328] width 156 height 11
type input "C:\fakepath\07.25 [PERSON_NAME]. Fonoaudiológia.pdf"
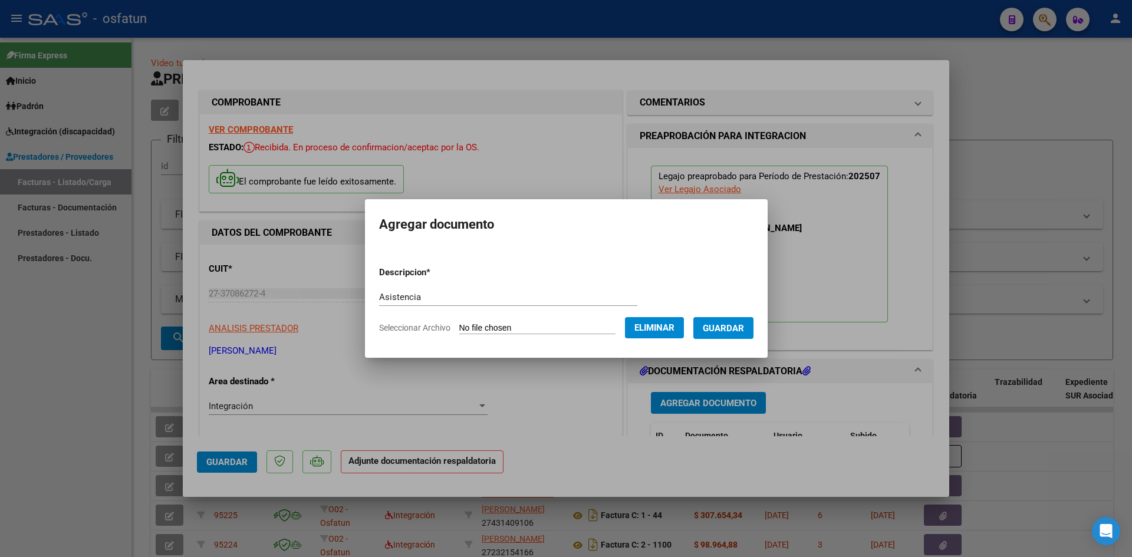
click at [368, 301] on mat-dialog-content "Descripcion * Asistencia Escriba aquí una descripcion Seleccionar Archivo Elimi…" at bounding box center [566, 295] width 403 height 95
drag, startPoint x: 374, startPoint y: 297, endPoint x: 557, endPoint y: 345, distance: 189.4
click at [379, 298] on input "Asistencia" at bounding box center [508, 297] width 258 height 11
type input "Planilla de Asistencia"
click at [531, 326] on span "Guardar" at bounding box center [723, 328] width 41 height 11
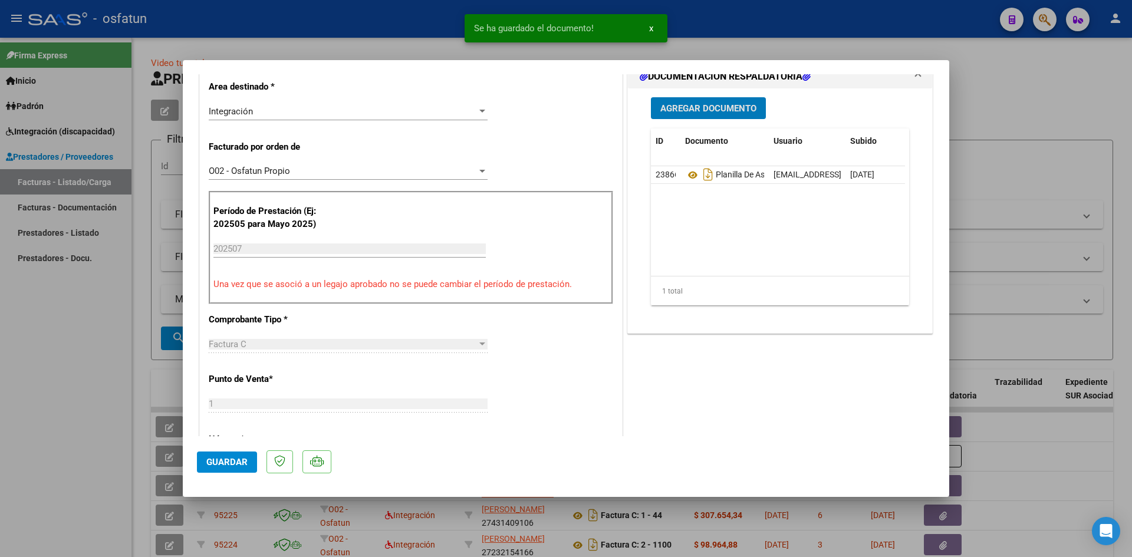
scroll to position [413, 0]
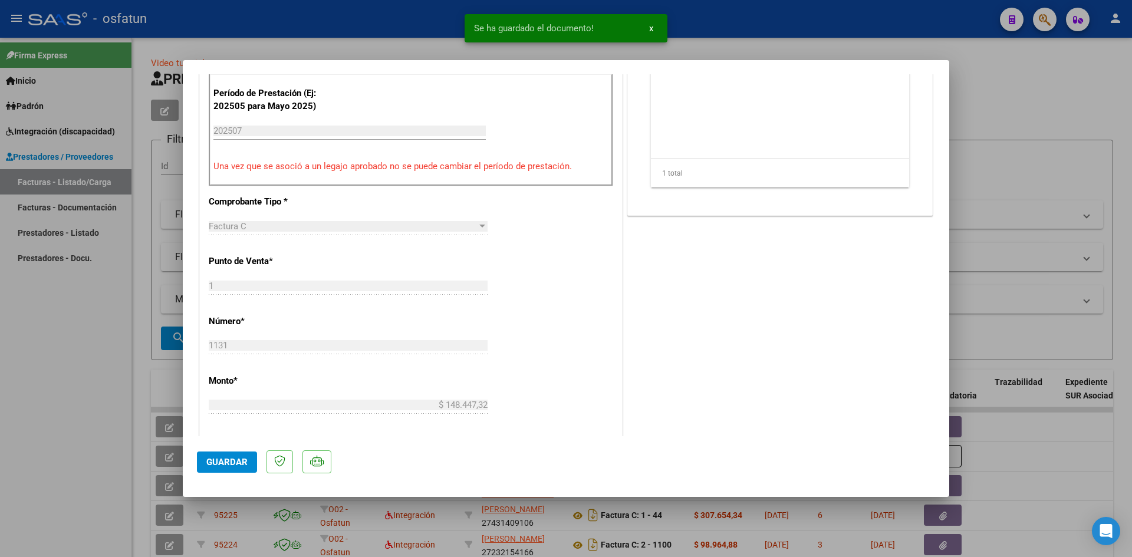
click at [210, 463] on span "Guardar" at bounding box center [226, 462] width 41 height 11
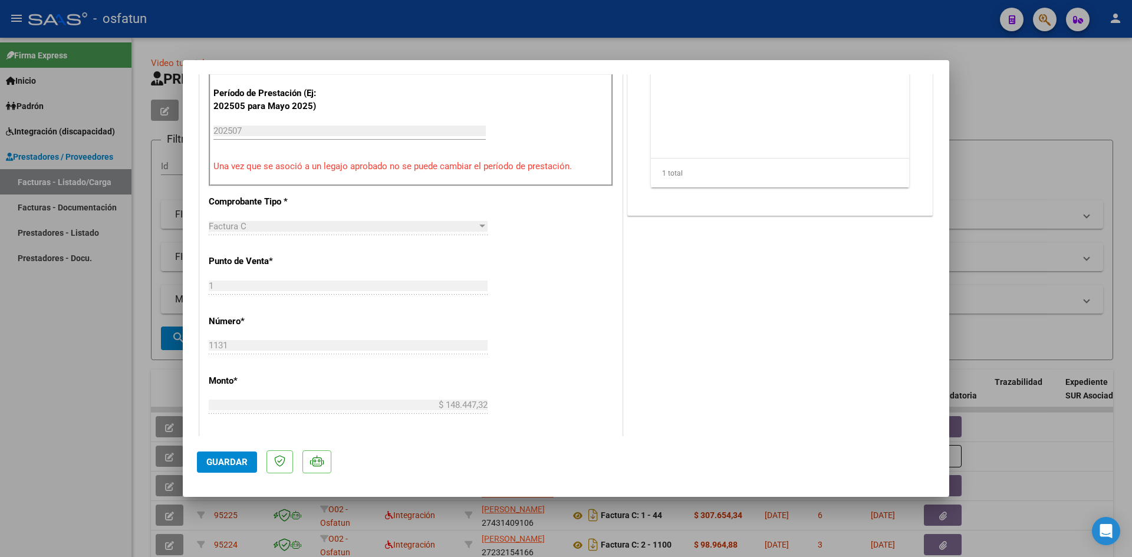
click at [38, 351] on div at bounding box center [566, 278] width 1132 height 557
type input "$ 0,00"
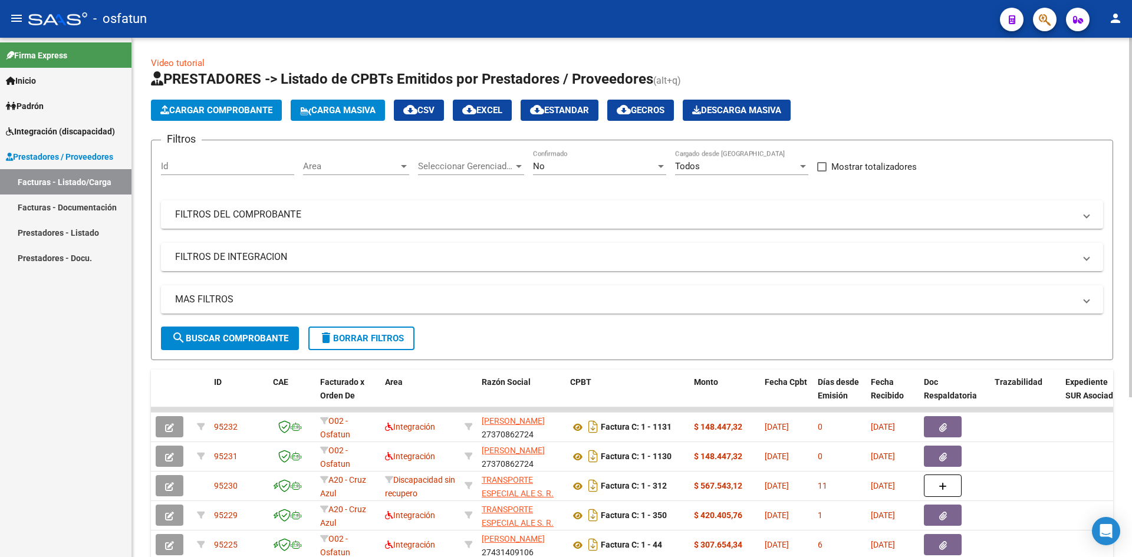
click at [258, 109] on span "Cargar Comprobante" at bounding box center [216, 110] width 112 height 11
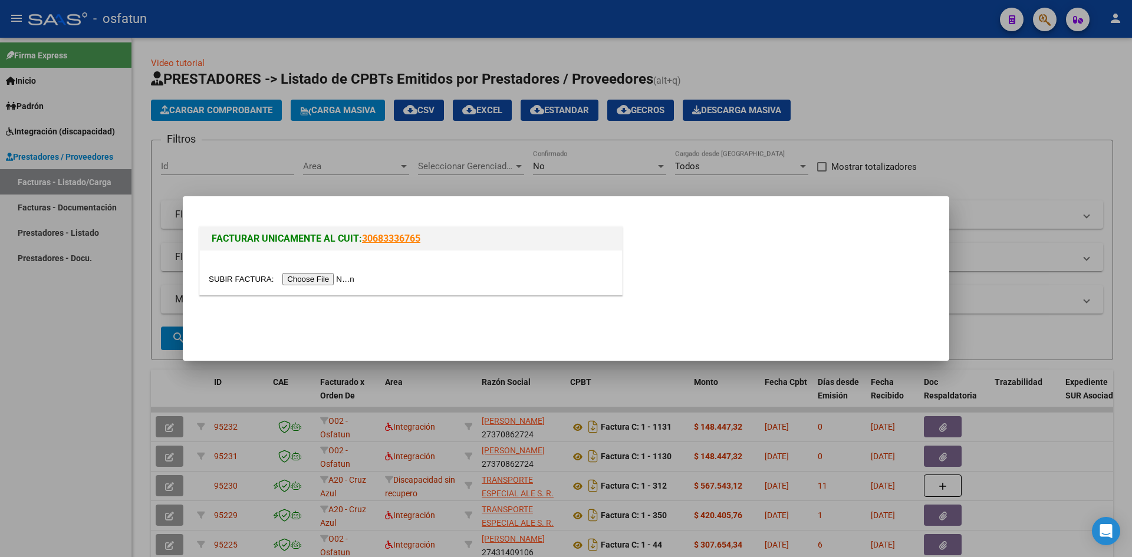
click at [32, 337] on div at bounding box center [566, 278] width 1132 height 557
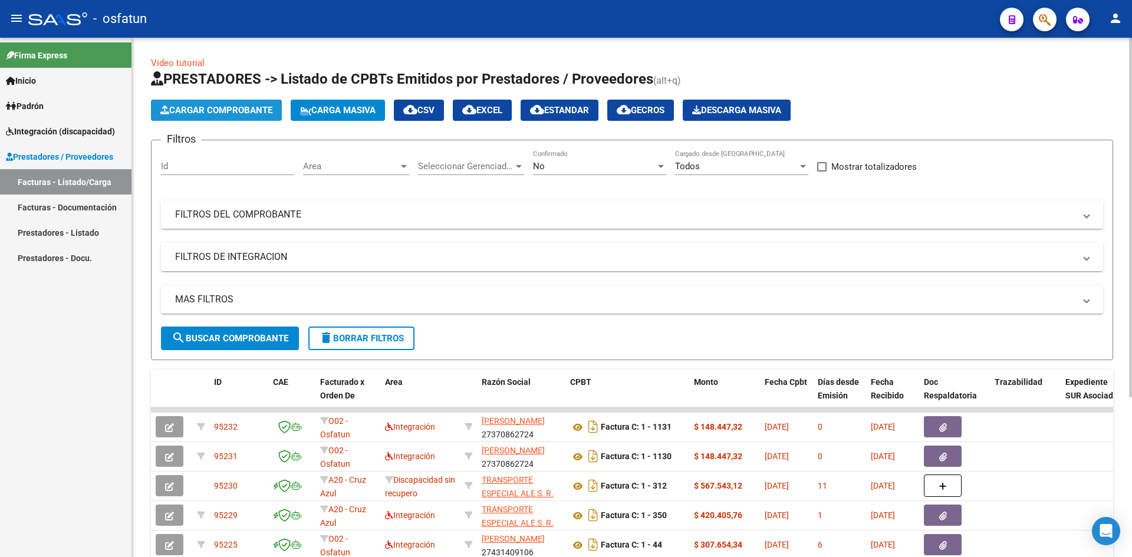
click at [215, 106] on span "Cargar Comprobante" at bounding box center [216, 110] width 112 height 11
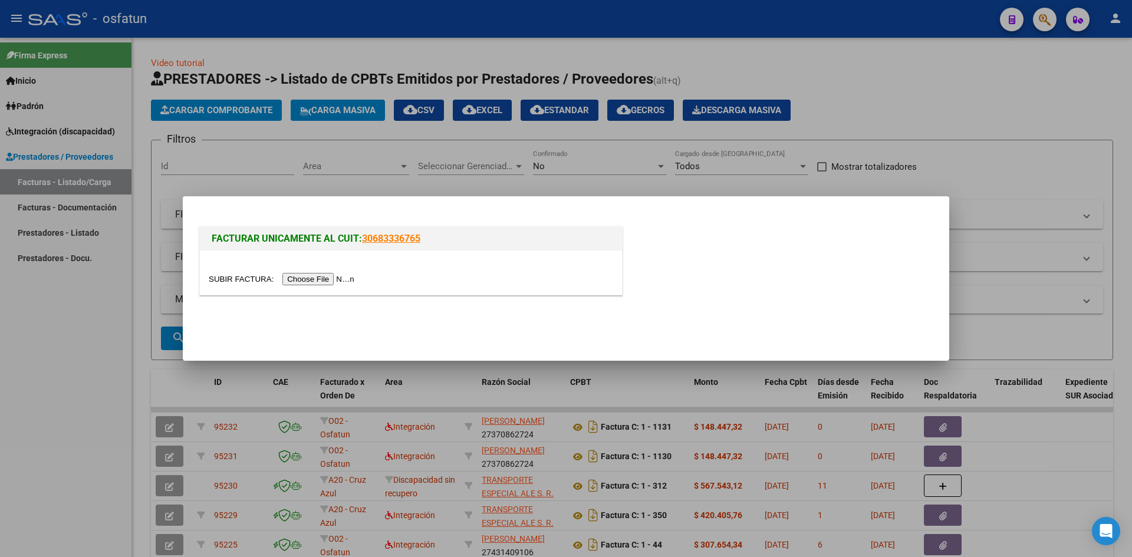
click at [304, 279] on input "file" at bounding box center [283, 279] width 149 height 12
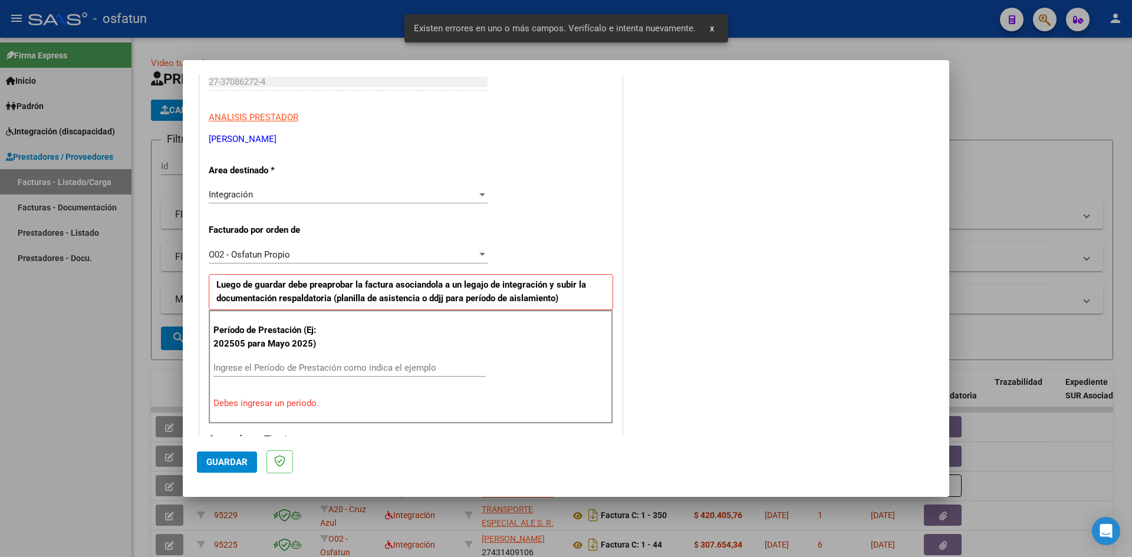
scroll to position [172, 0]
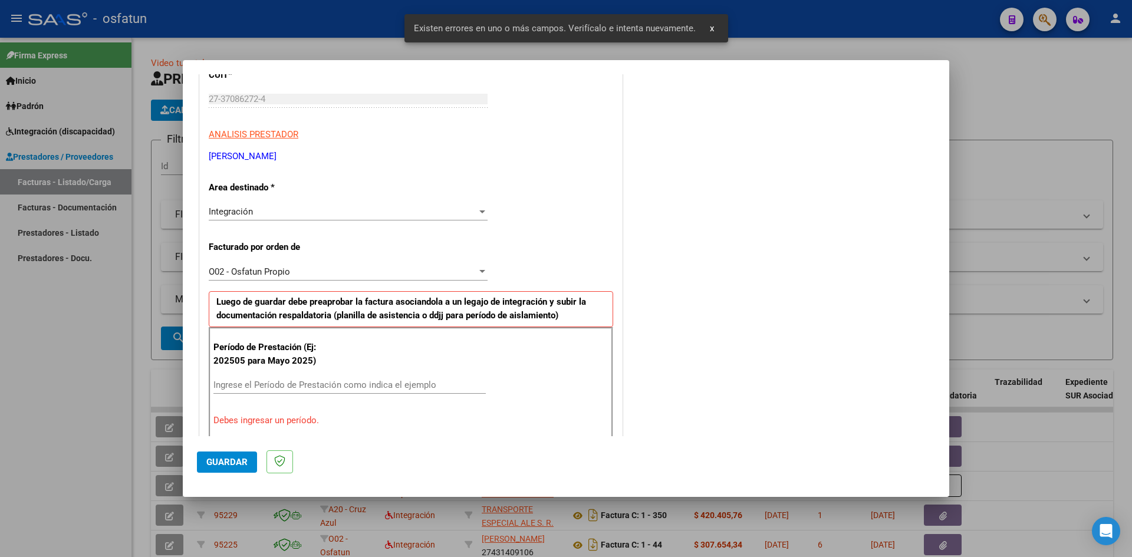
click at [465, 272] on div "O02 - Osfatun Propio" at bounding box center [343, 271] width 268 height 11
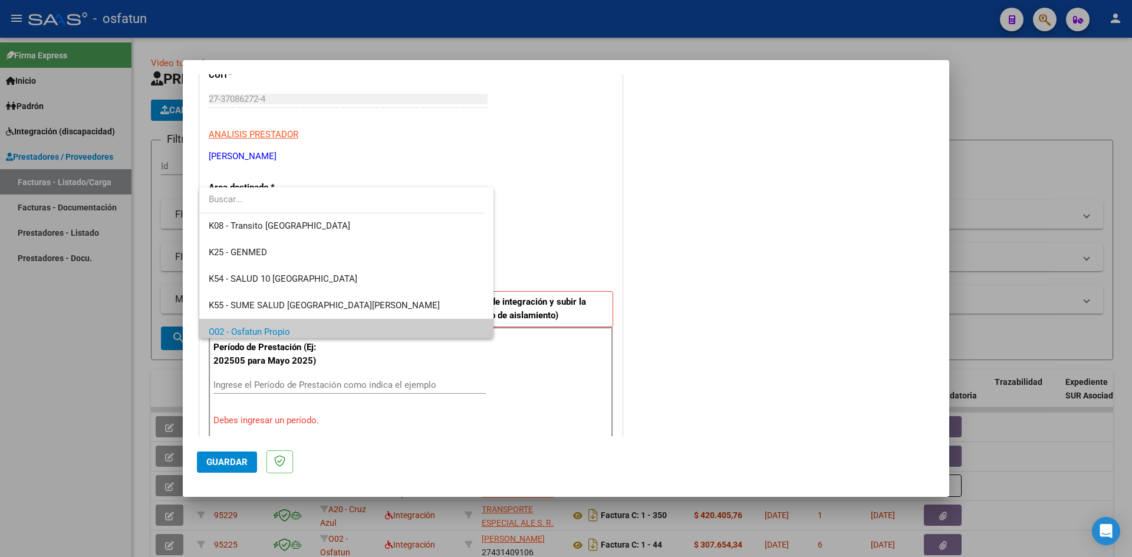
scroll to position [500, 0]
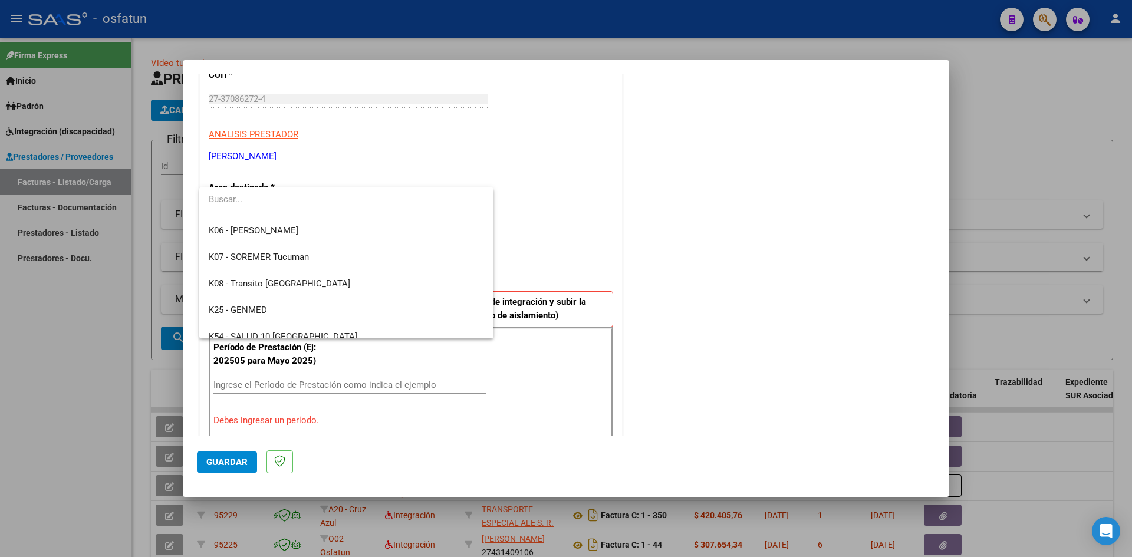
type input "e"
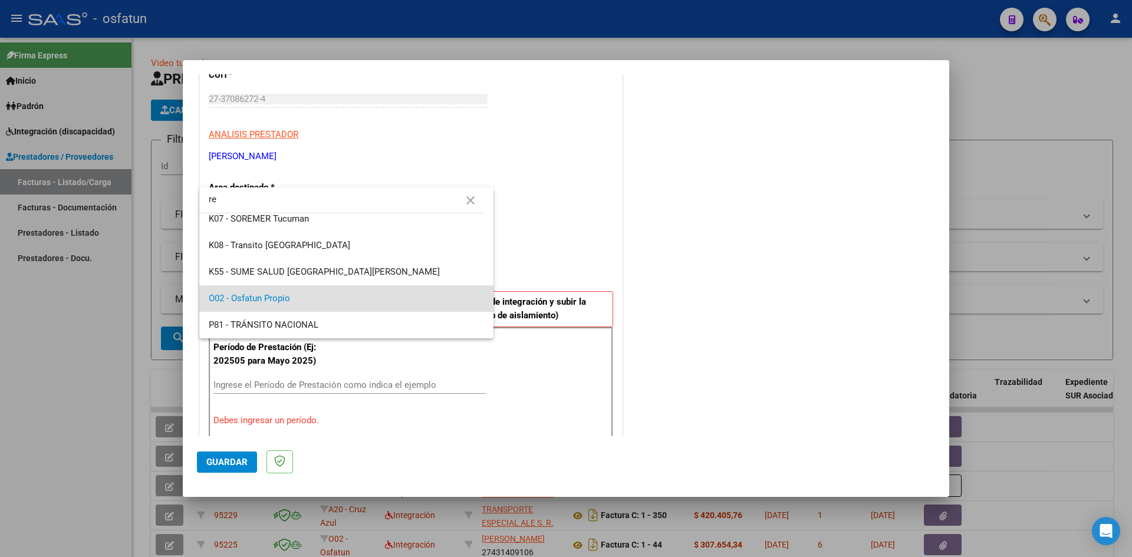
scroll to position [0, 0]
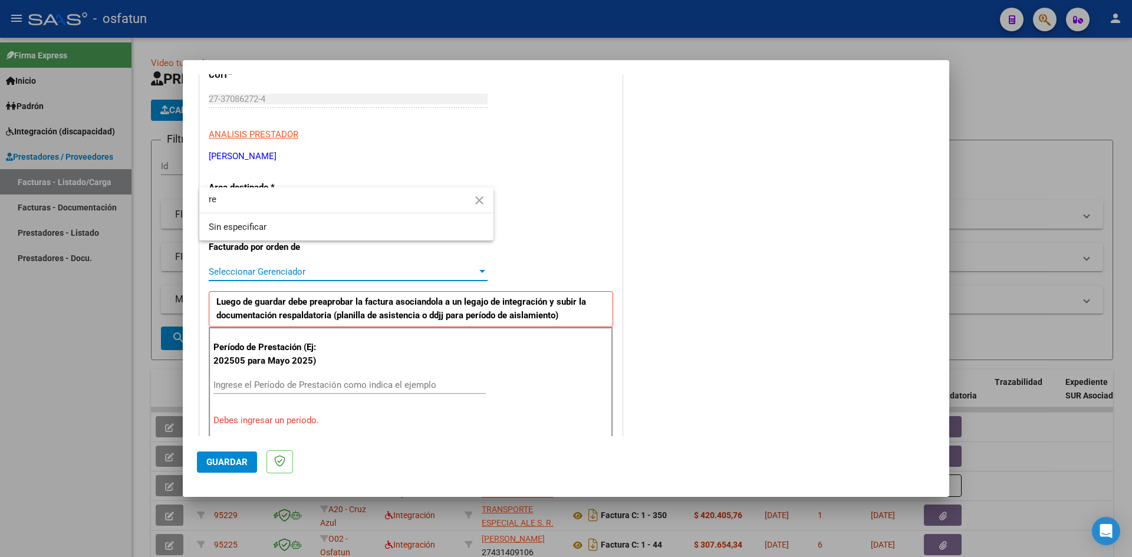
type input "r"
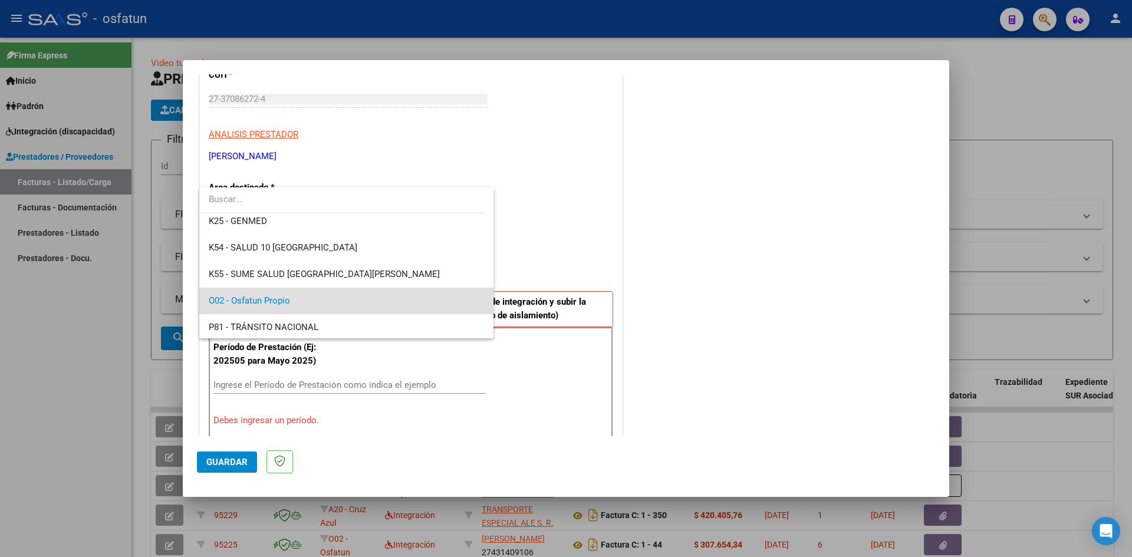
scroll to position [618, 0]
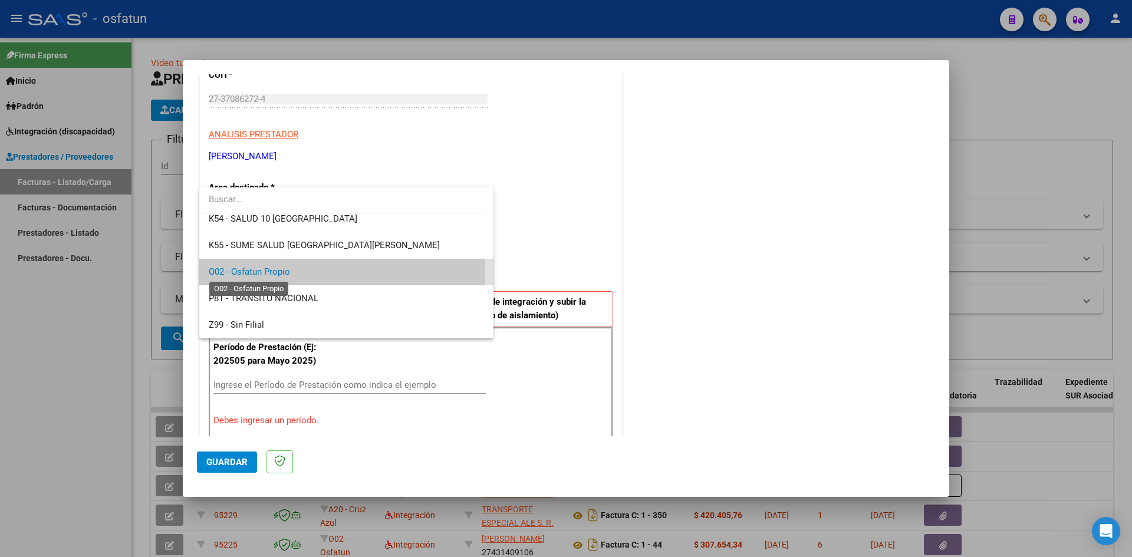
click at [280, 272] on span "O02 - Osfatun Propio" at bounding box center [249, 271] width 81 height 11
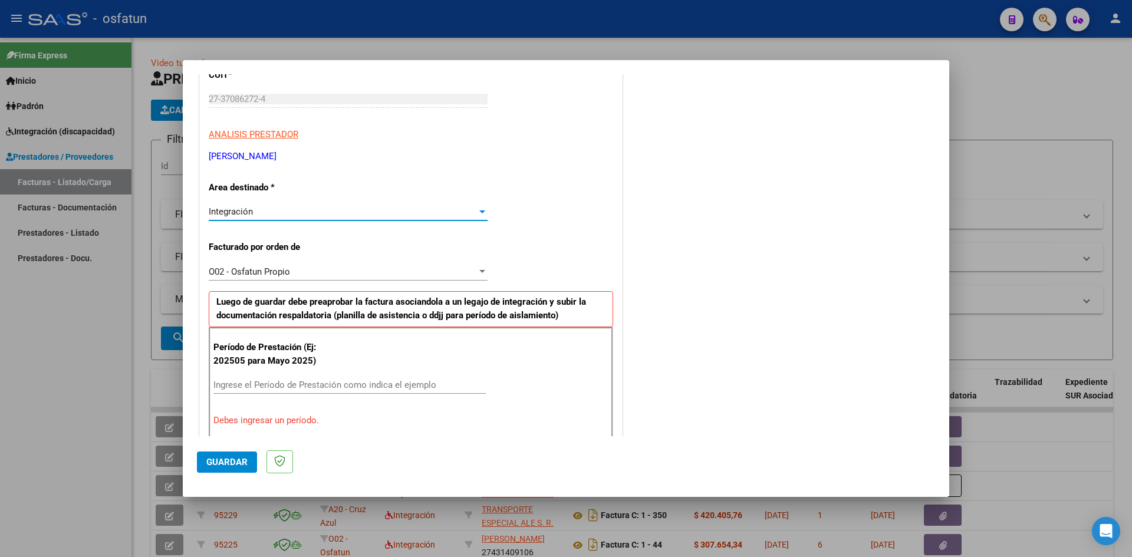
click at [324, 210] on div "Integración" at bounding box center [343, 211] width 268 height 11
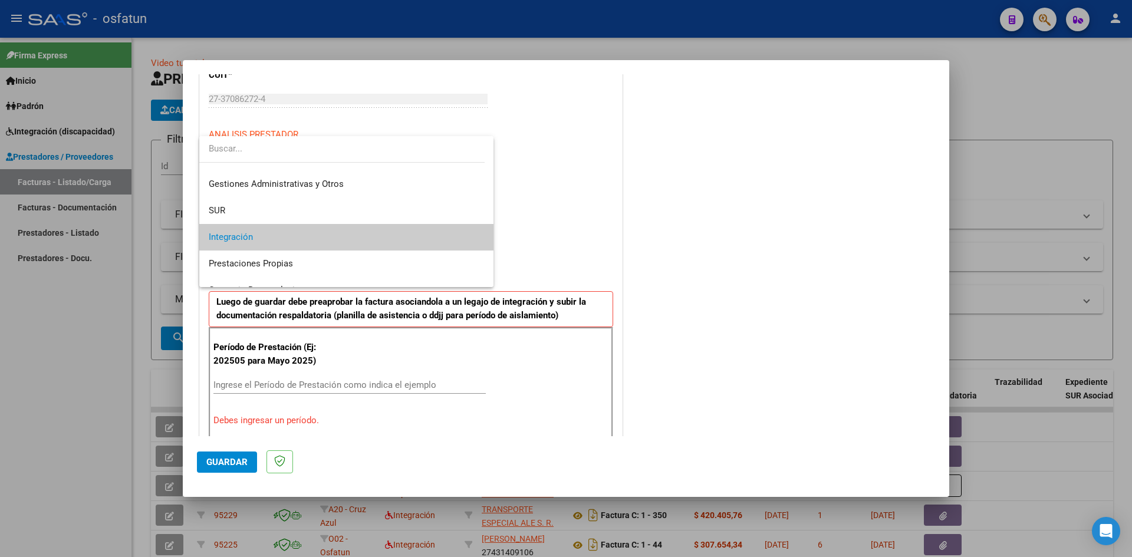
scroll to position [17, 0]
click at [531, 234] on div at bounding box center [566, 278] width 1132 height 557
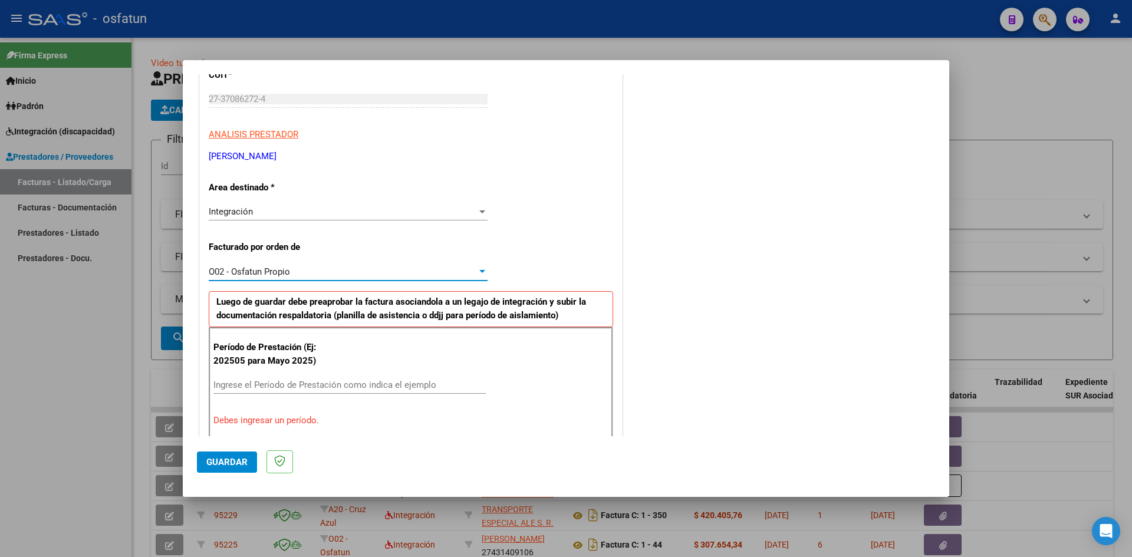
click at [347, 269] on div "O02 - Osfatun Propio" at bounding box center [343, 271] width 268 height 11
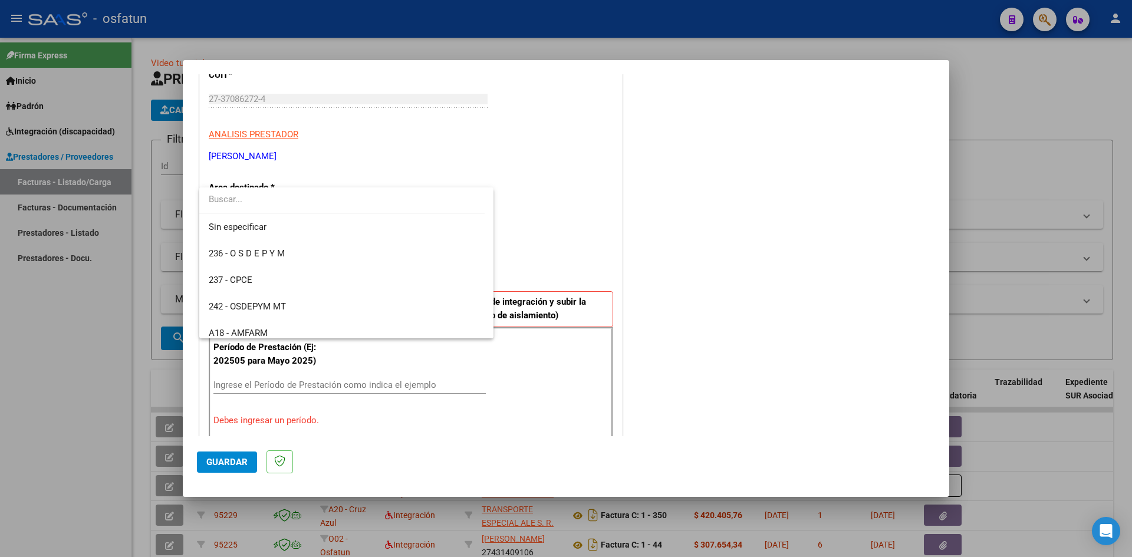
scroll to position [618, 0]
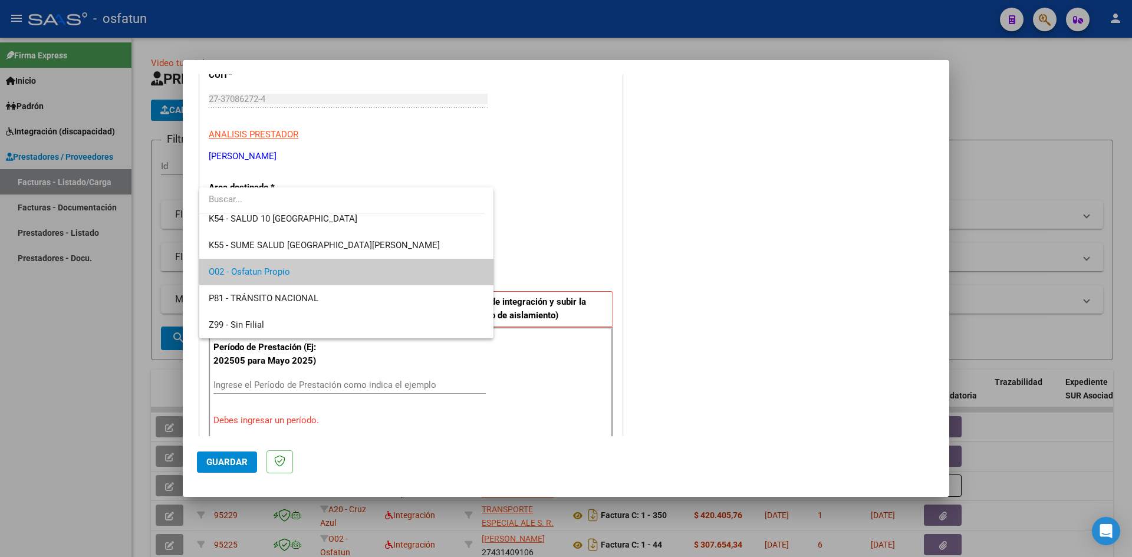
click at [347, 269] on span "O02 - Osfatun Propio" at bounding box center [346, 272] width 275 height 27
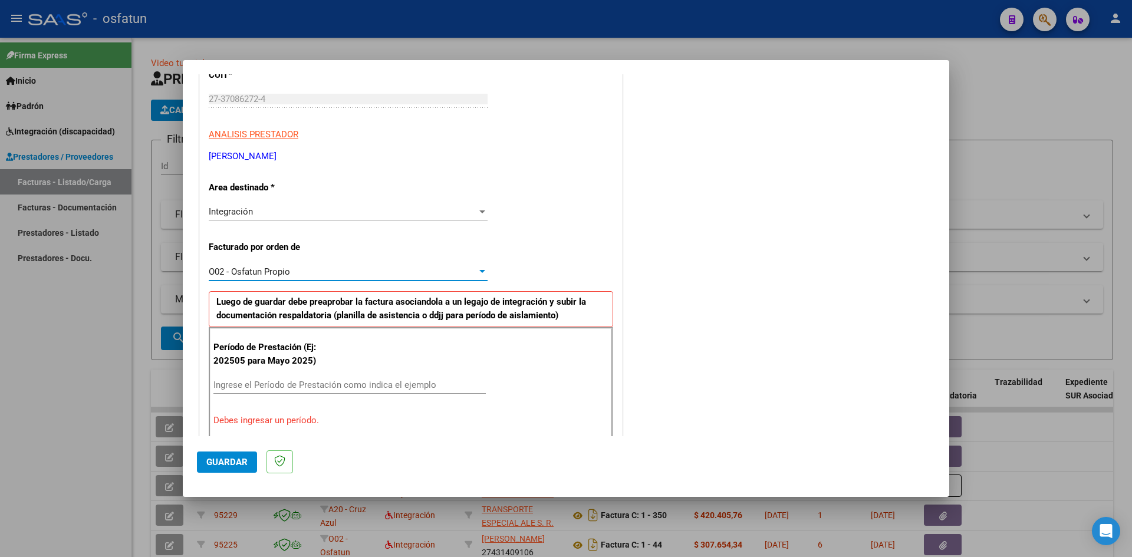
scroll to position [0, 0]
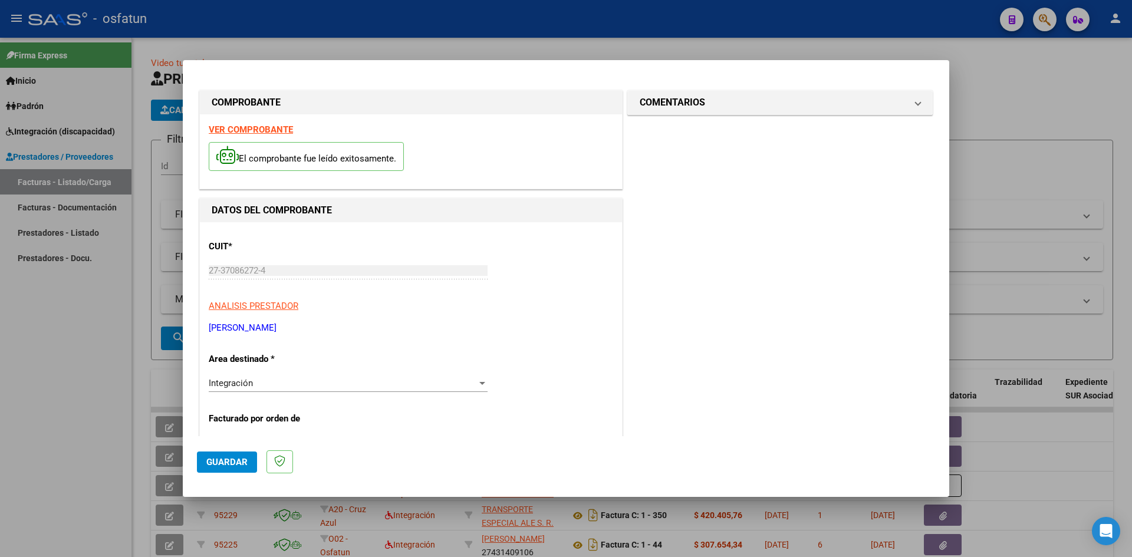
click at [250, 126] on strong "VER COMPROBANTE" at bounding box center [251, 129] width 84 height 11
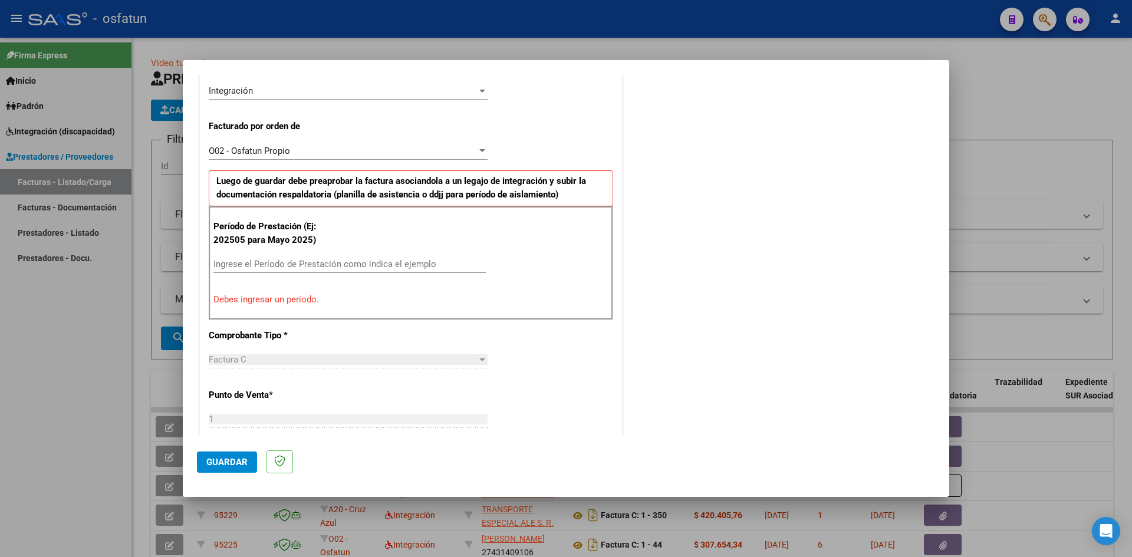
scroll to position [295, 0]
click at [310, 259] on input "Ingrese el Período de Prestación como indica el ejemplo" at bounding box center [349, 261] width 272 height 11
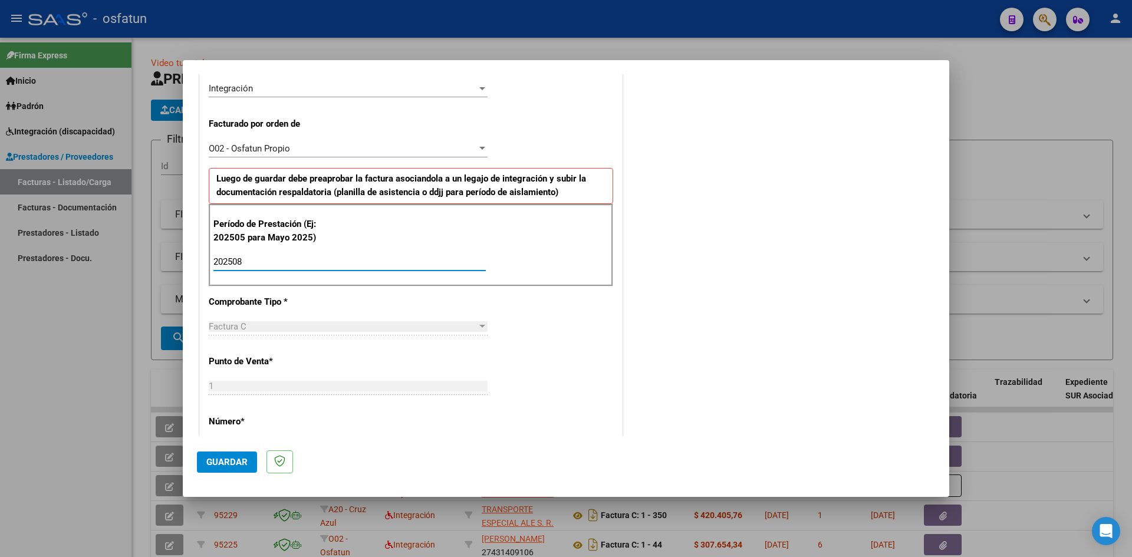
type input "202508"
click at [222, 460] on span "Guardar" at bounding box center [226, 462] width 41 height 11
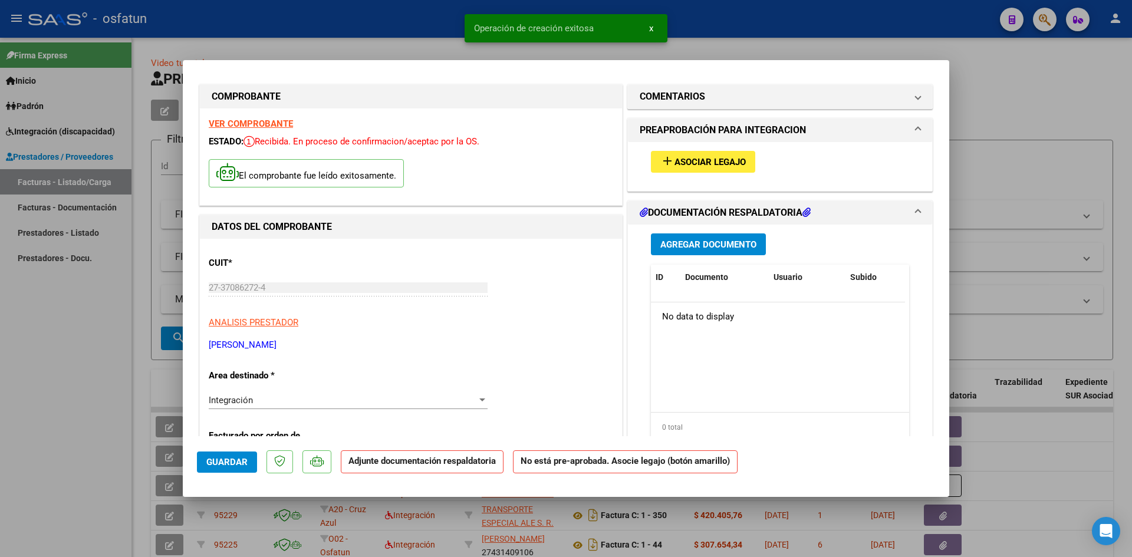
scroll to position [0, 0]
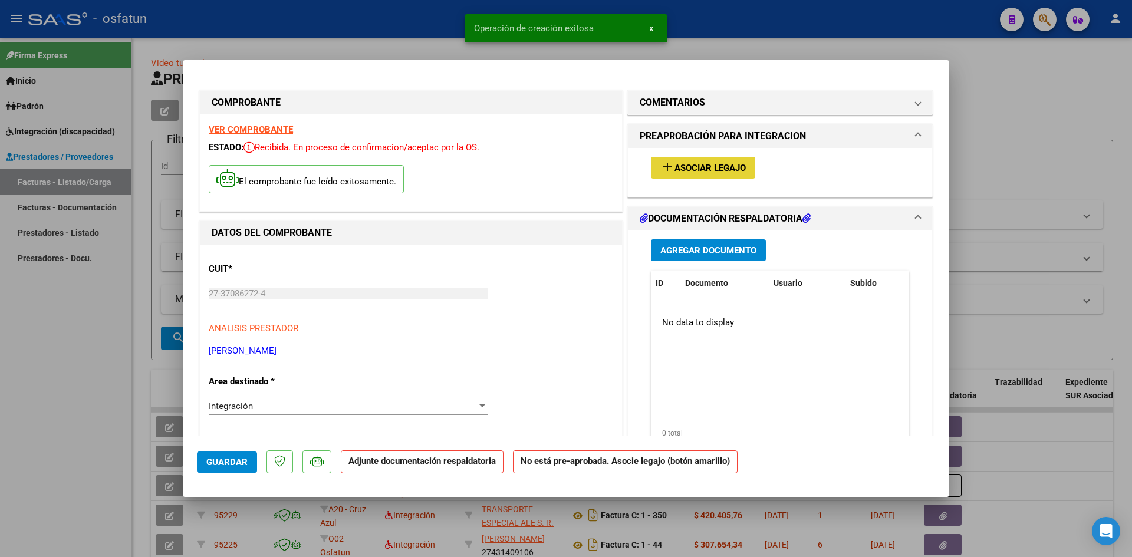
click at [531, 172] on span "Asociar Legajo" at bounding box center [709, 168] width 71 height 11
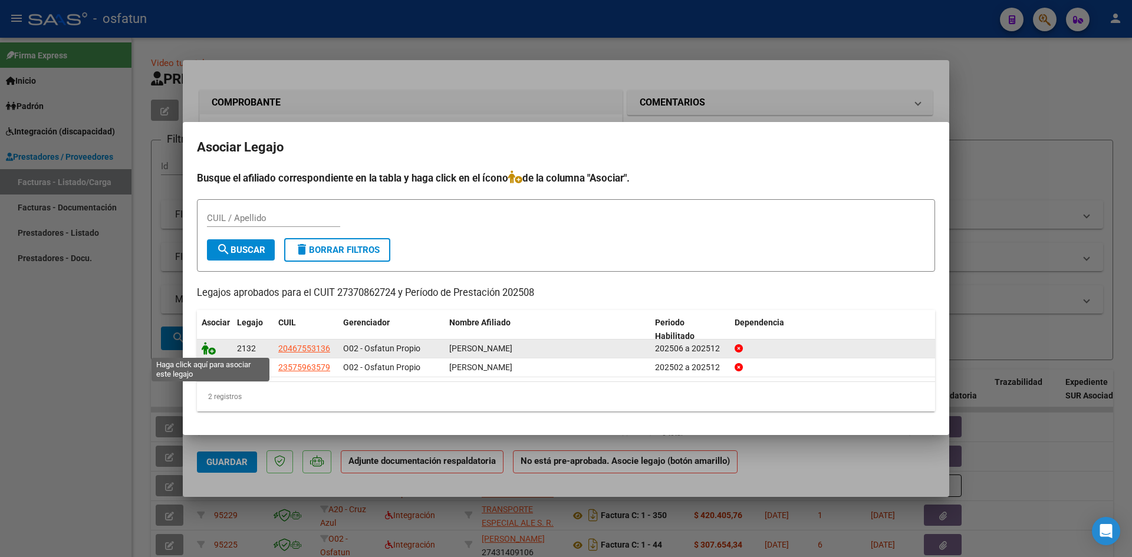
click at [211, 353] on icon at bounding box center [209, 348] width 14 height 13
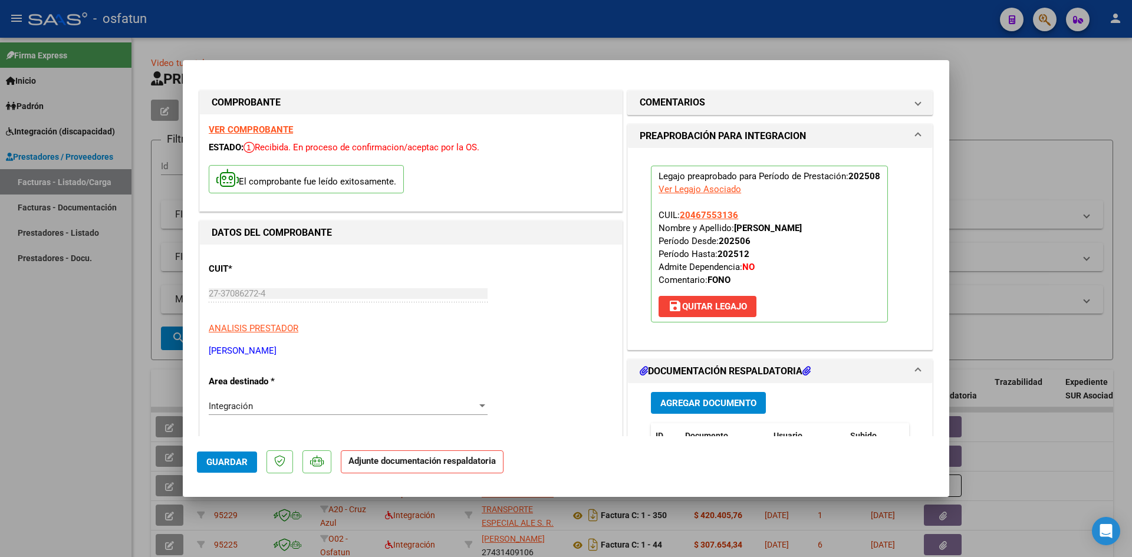
click at [531, 393] on button "Agregar Documento" at bounding box center [708, 403] width 115 height 22
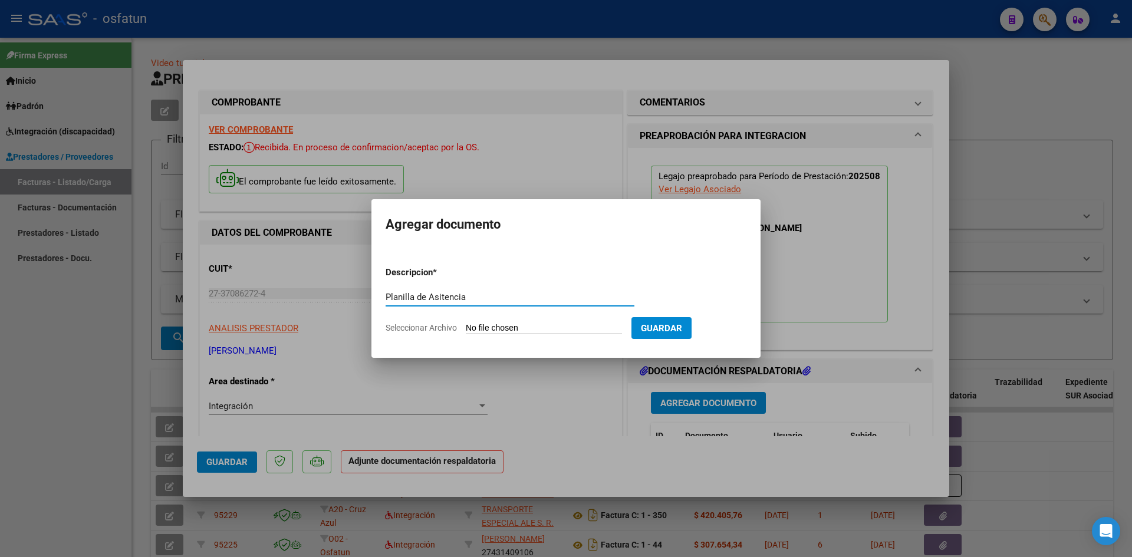
type input "Planilla de Asitencia"
click at [531, 329] on input "Seleccionar Archivo" at bounding box center [544, 328] width 156 height 11
type input "C:\fakepath\08.25 [PERSON_NAME]. Fonoaudiológia (1).pdf"
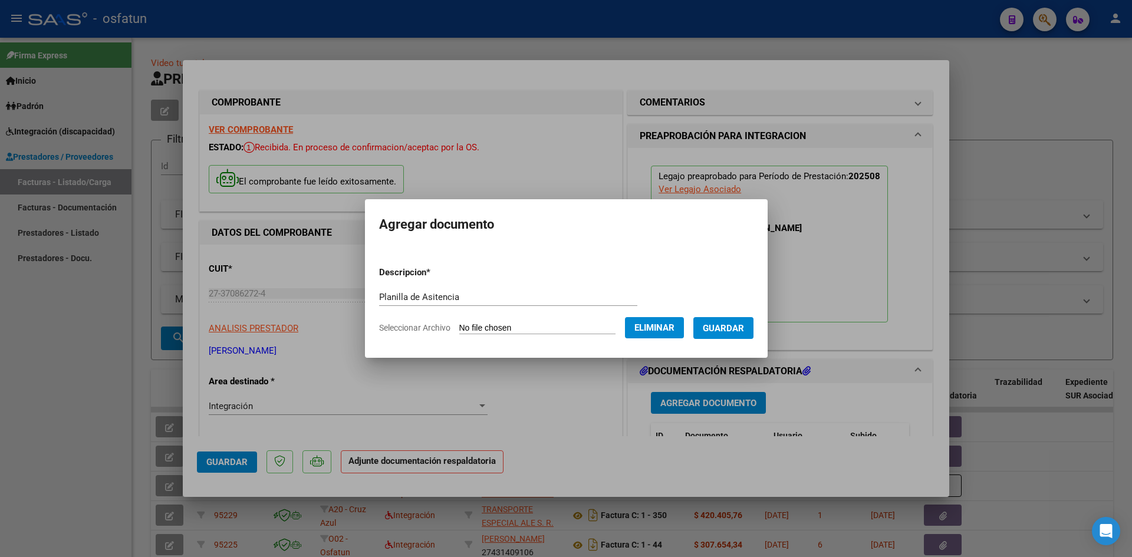
click at [531, 326] on span "Guardar" at bounding box center [723, 328] width 41 height 11
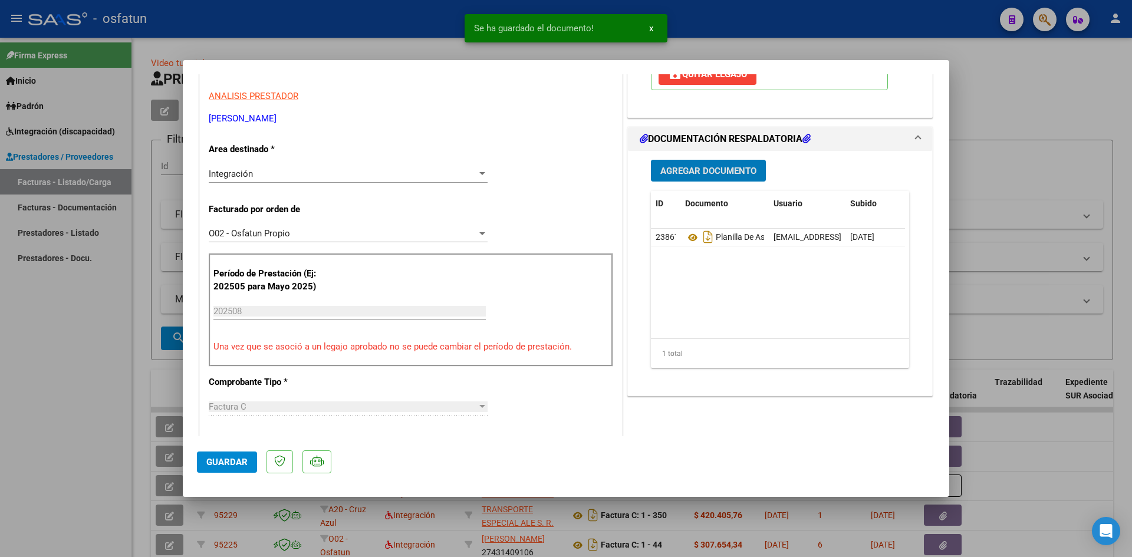
scroll to position [236, 0]
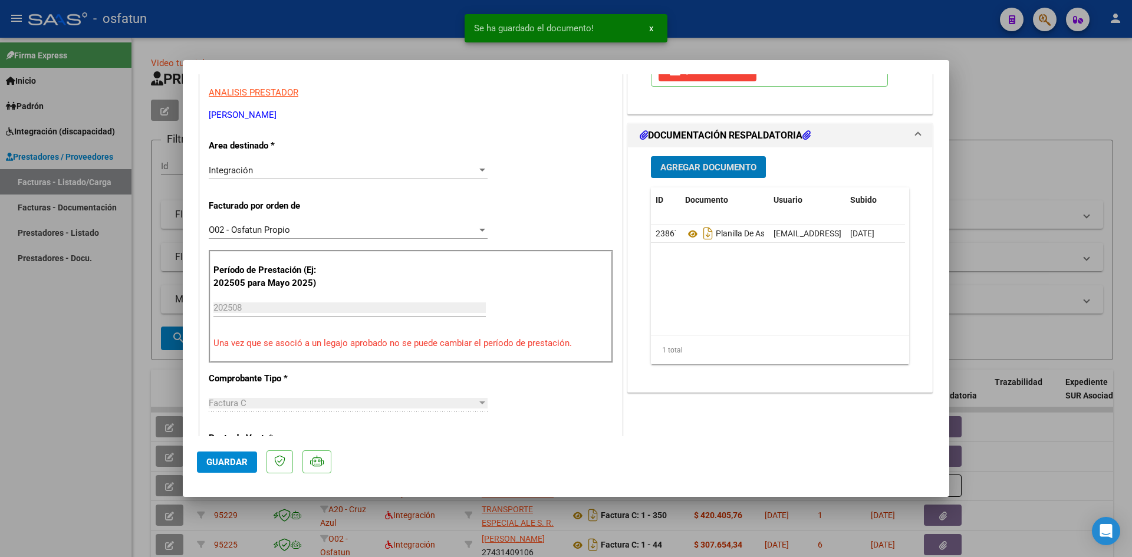
click at [229, 459] on span "Guardar" at bounding box center [226, 462] width 41 height 11
click at [95, 417] on div at bounding box center [566, 278] width 1132 height 557
type input "$ 0,00"
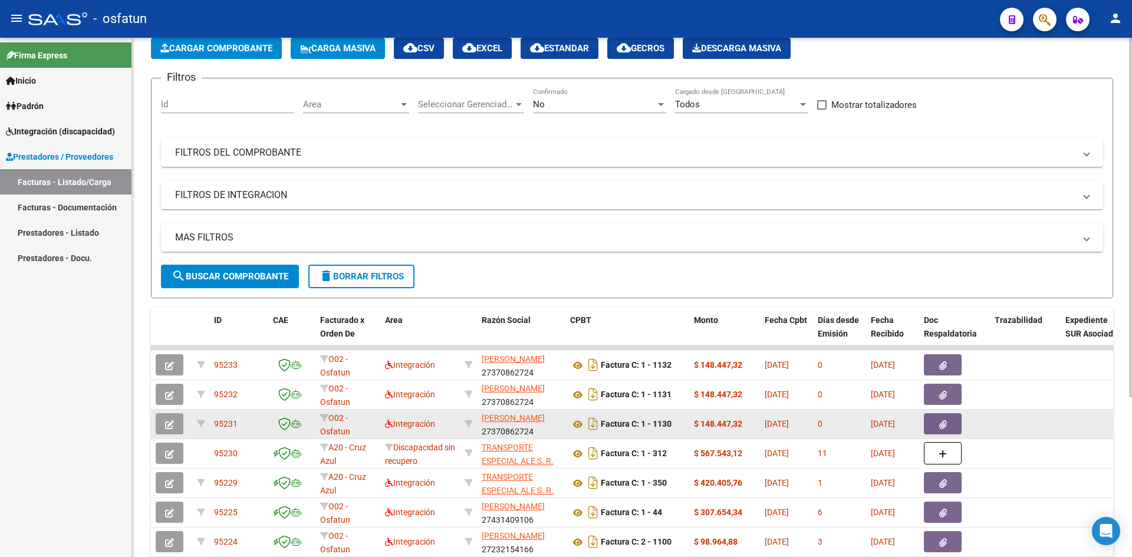
scroll to position [0, 0]
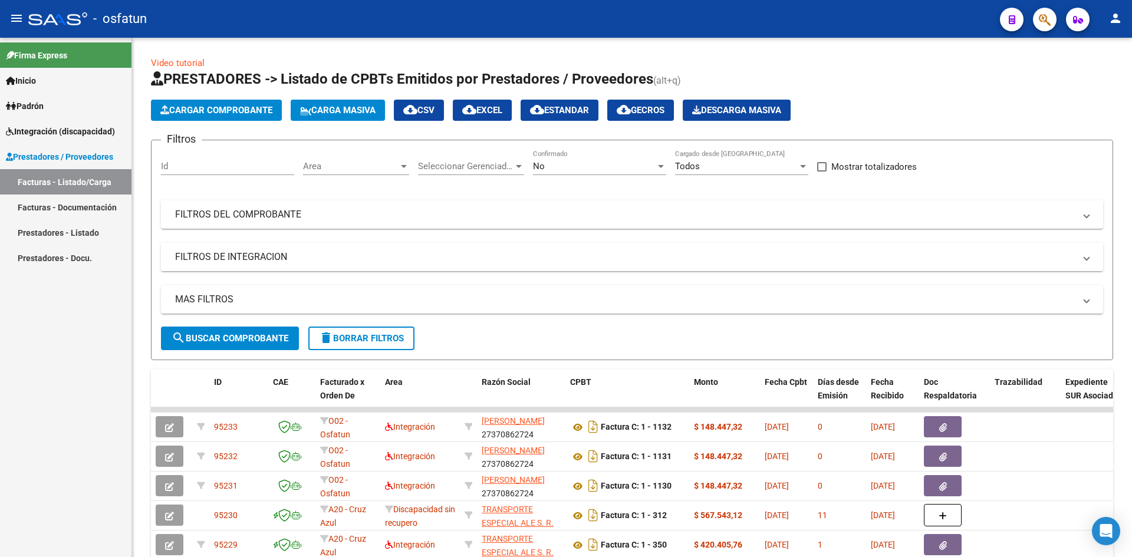
click at [37, 100] on span "Padrón" at bounding box center [25, 106] width 38 height 13
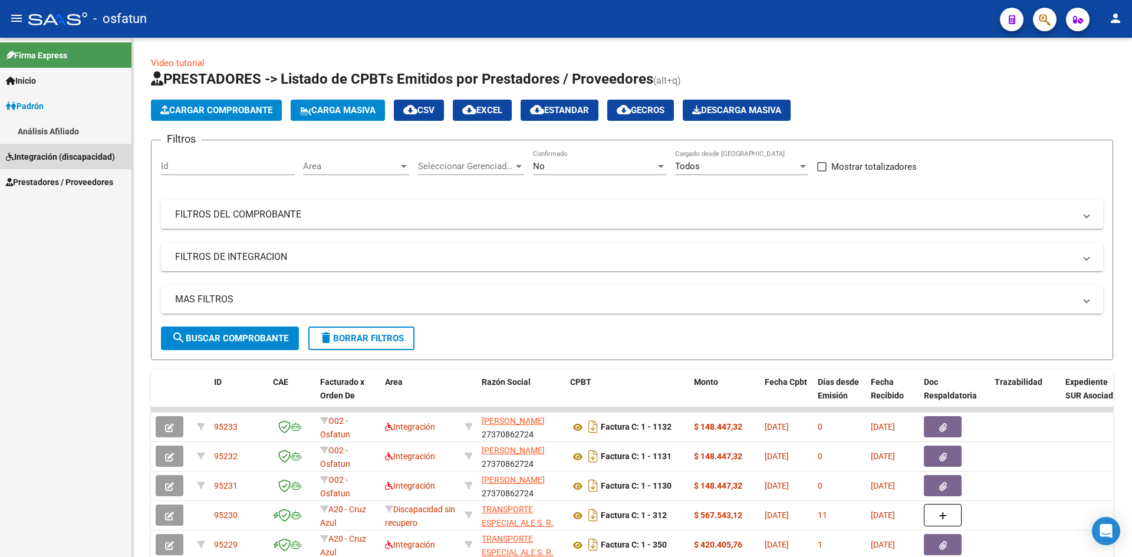
click at [35, 156] on span "Integración (discapacidad)" at bounding box center [60, 156] width 109 height 13
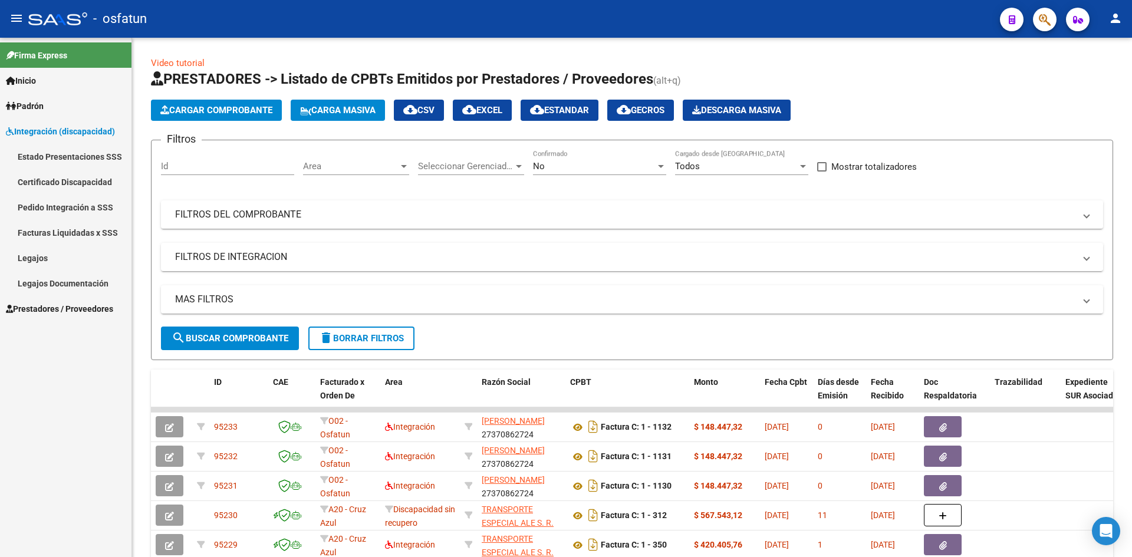
click at [61, 257] on link "Legajos" at bounding box center [65, 257] width 131 height 25
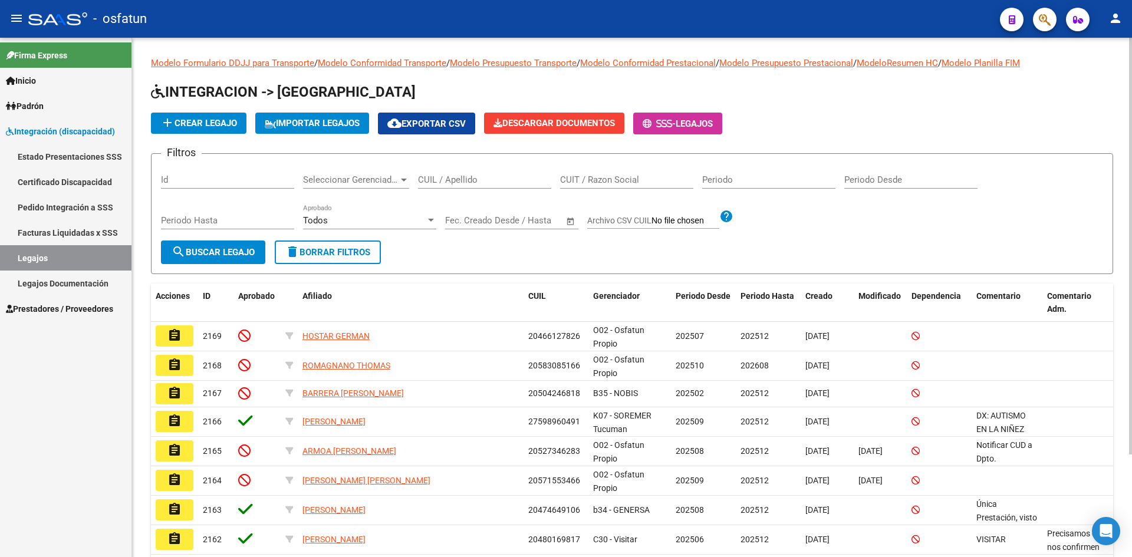
click at [453, 173] on div "CUIL / Apellido" at bounding box center [484, 175] width 133 height 25
paste input "20467553136"
type input "20467553136"
click at [203, 245] on button "search Buscar Legajo" at bounding box center [213, 253] width 104 height 24
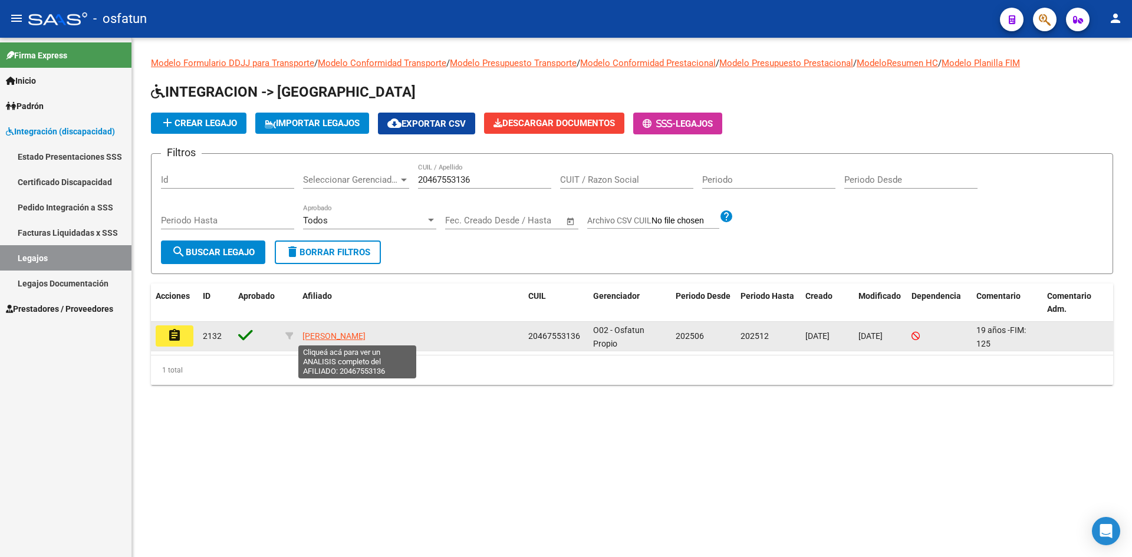
click at [347, 332] on span "[PERSON_NAME]" at bounding box center [333, 335] width 63 height 9
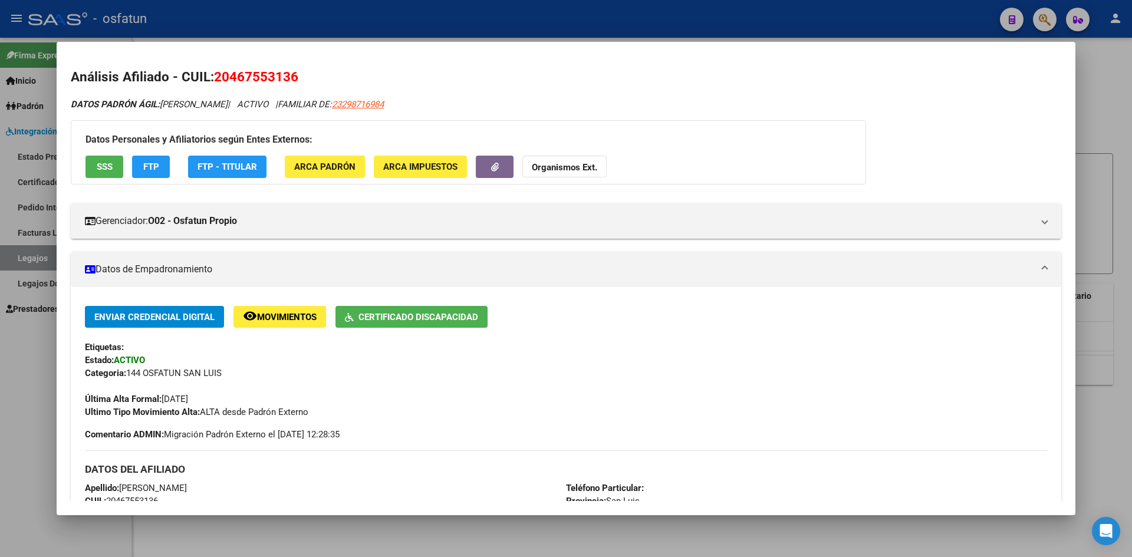
click at [23, 370] on div at bounding box center [566, 278] width 1132 height 557
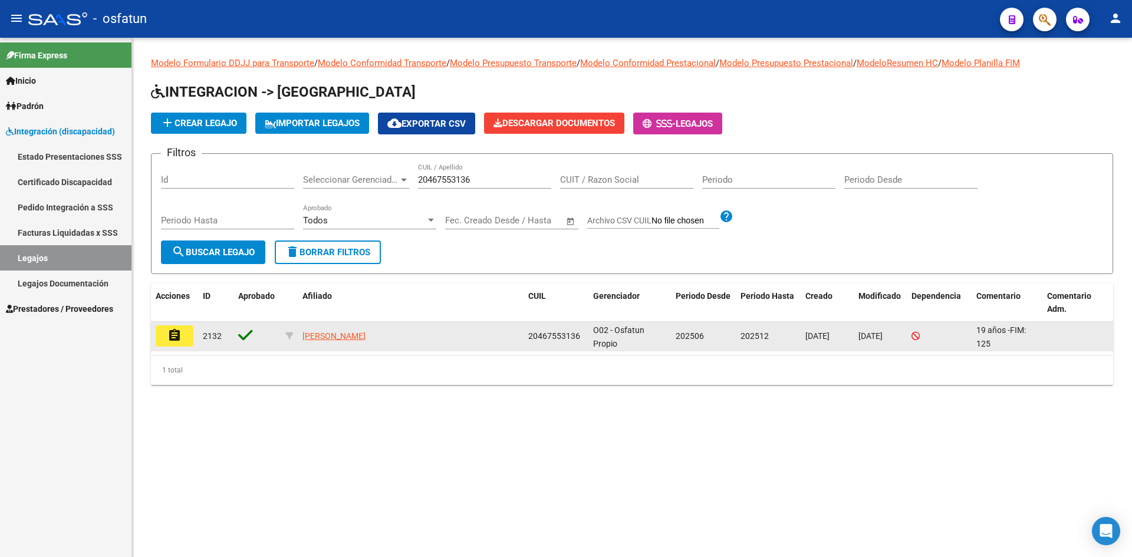
click at [174, 338] on mat-icon "assignment" at bounding box center [174, 335] width 14 height 14
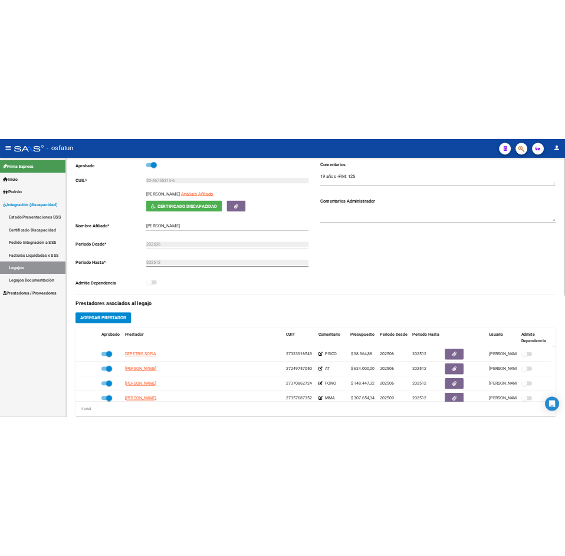
scroll to position [236, 0]
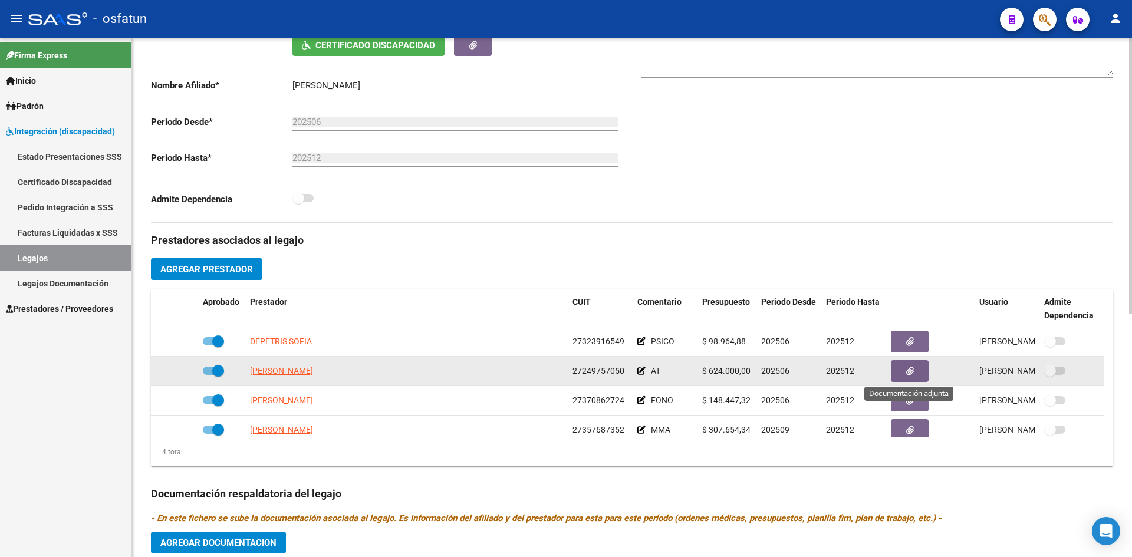
click at [531, 371] on button "button" at bounding box center [910, 371] width 38 height 22
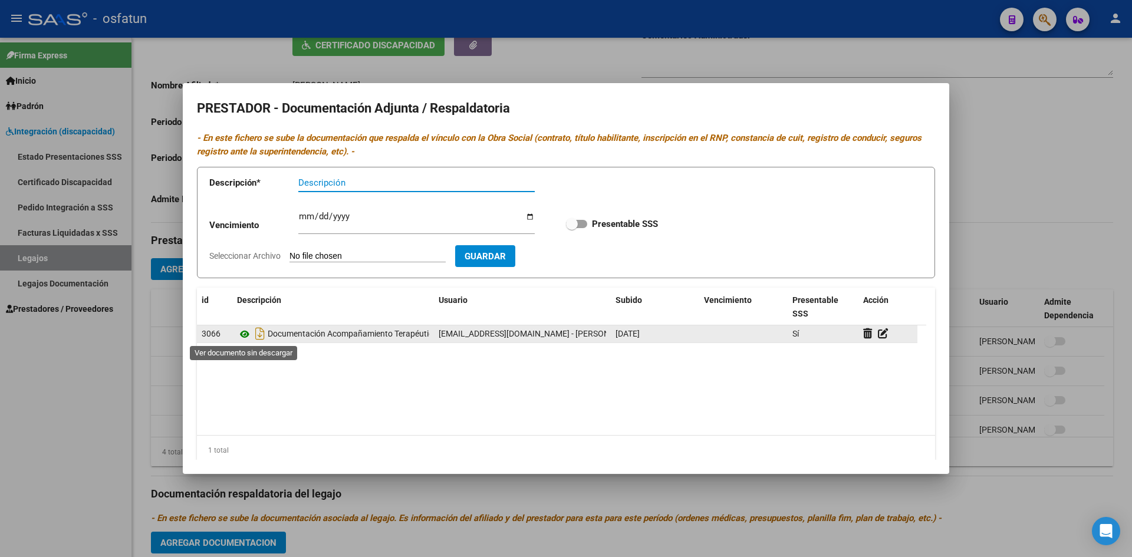
click at [243, 335] on icon at bounding box center [244, 334] width 15 height 14
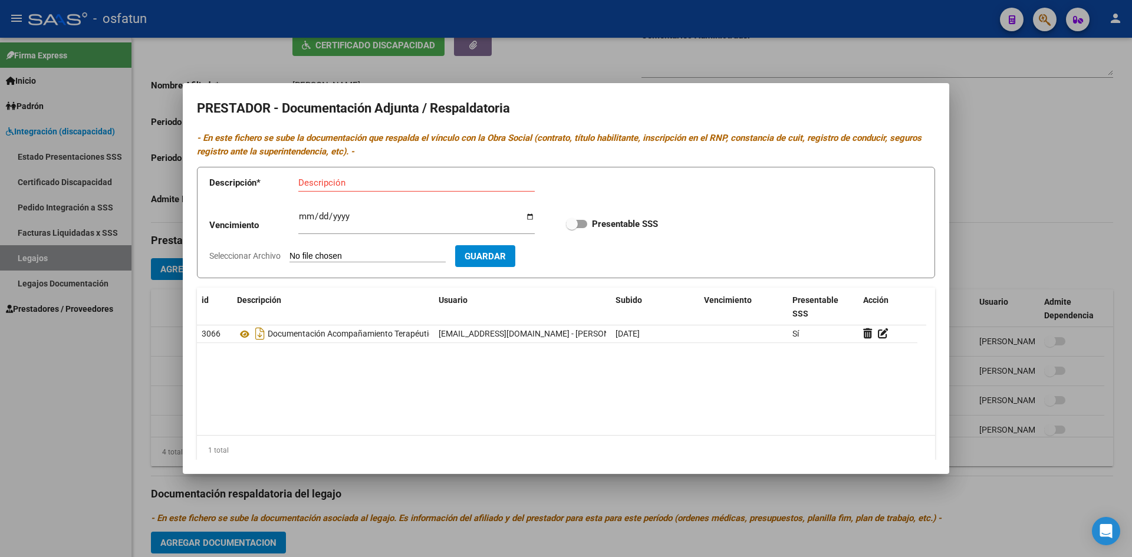
click at [332, 176] on div "Descripción" at bounding box center [416, 183] width 236 height 18
click at [341, 186] on input "Descripción" at bounding box center [416, 182] width 236 height 11
type input "S"
type input "Actualización de CBU"
click at [404, 257] on input "Seleccionar Archivo" at bounding box center [367, 256] width 156 height 11
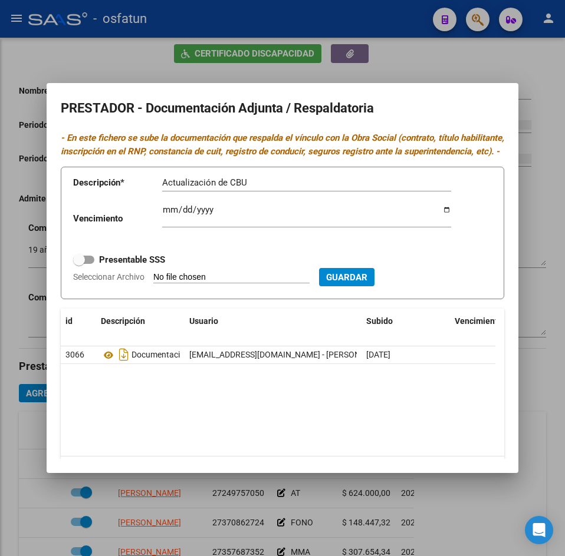
scroll to position [223, 0]
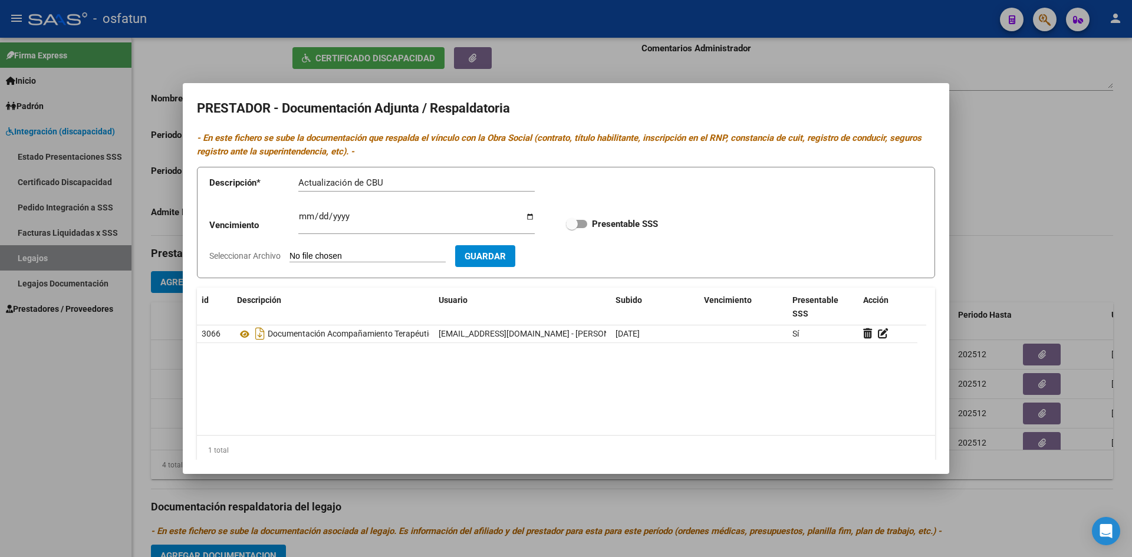
click at [409, 255] on input "Seleccionar Archivo" at bounding box center [367, 256] width 156 height 11
type input "C:\fakepath\CBU Prestadora [PERSON_NAME].pdf"
click at [531, 249] on button "Guardar" at bounding box center [553, 256] width 60 height 22
checkbox input "true"
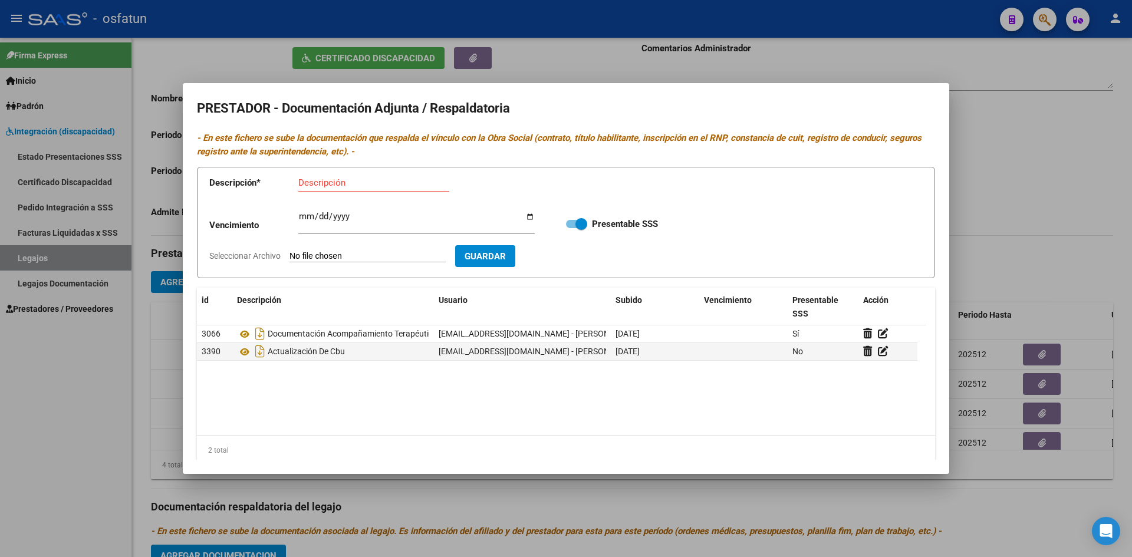
click at [49, 373] on div at bounding box center [566, 278] width 1132 height 557
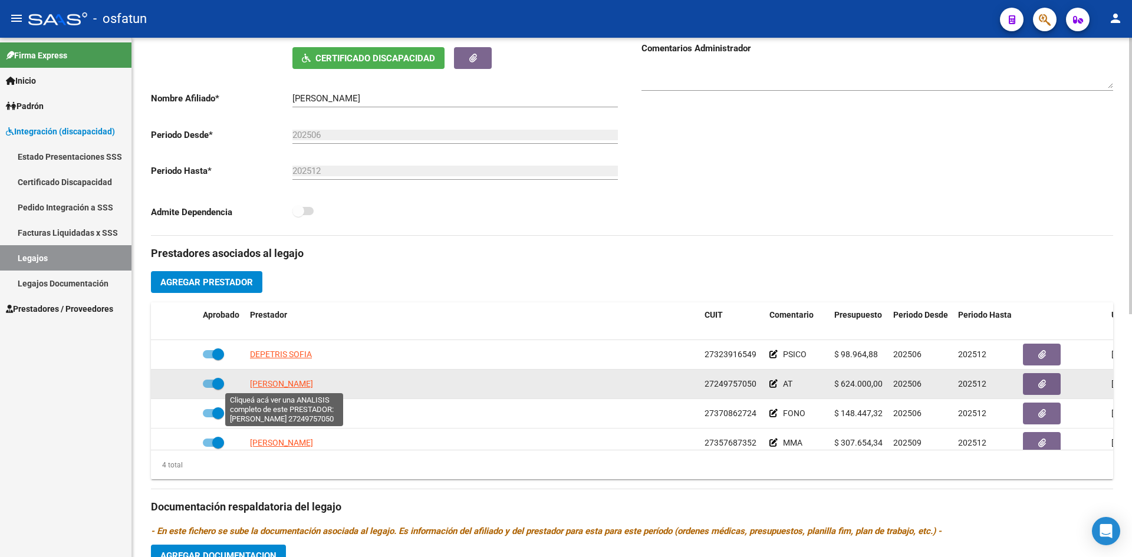
click at [271, 387] on span "[PERSON_NAME]" at bounding box center [281, 383] width 63 height 9
type textarea "27249757050"
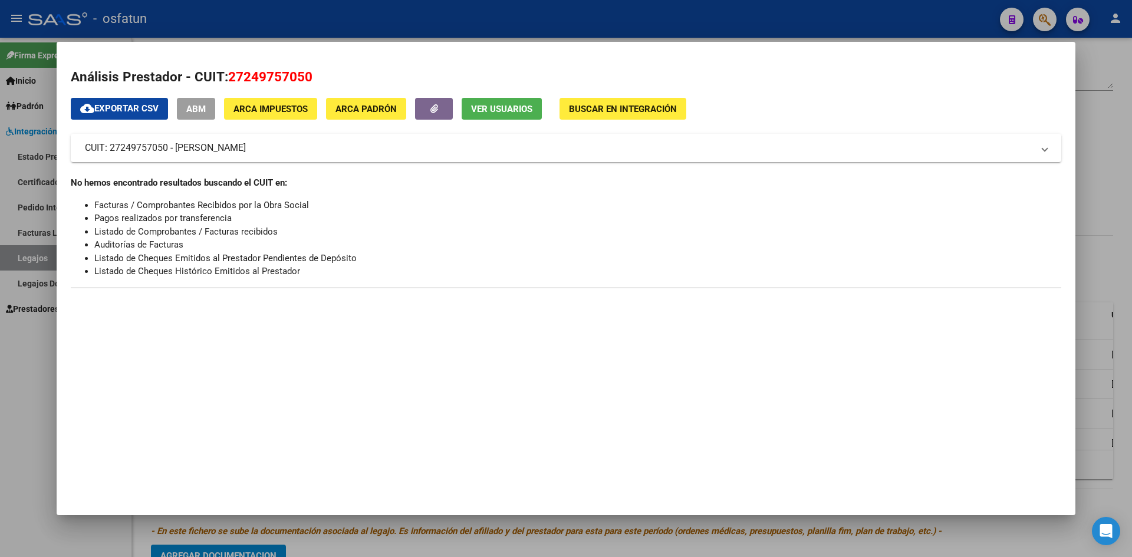
click at [37, 408] on div at bounding box center [566, 278] width 1132 height 557
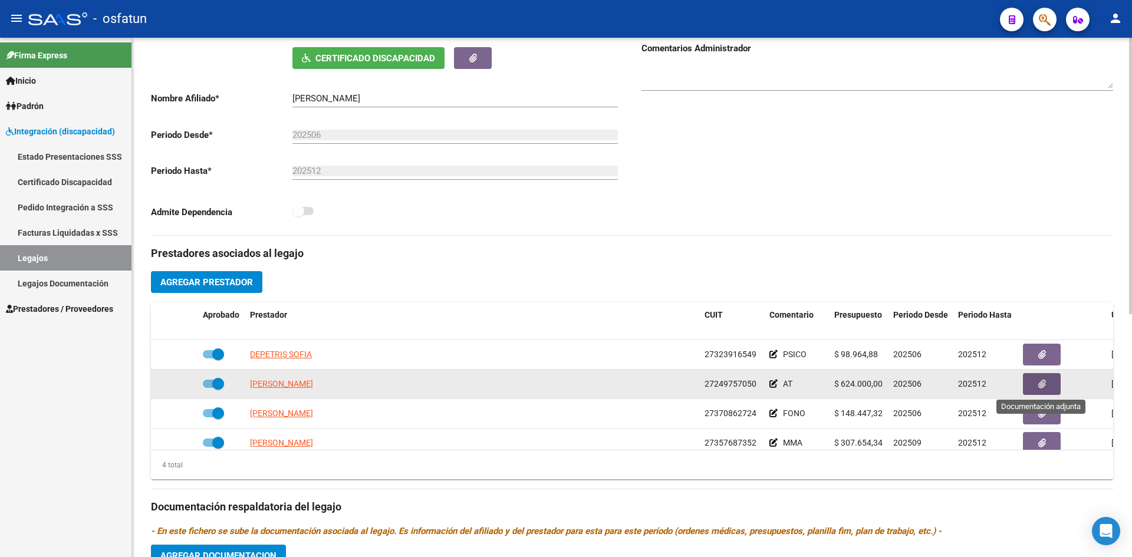
click at [531, 380] on button "button" at bounding box center [1042, 384] width 38 height 22
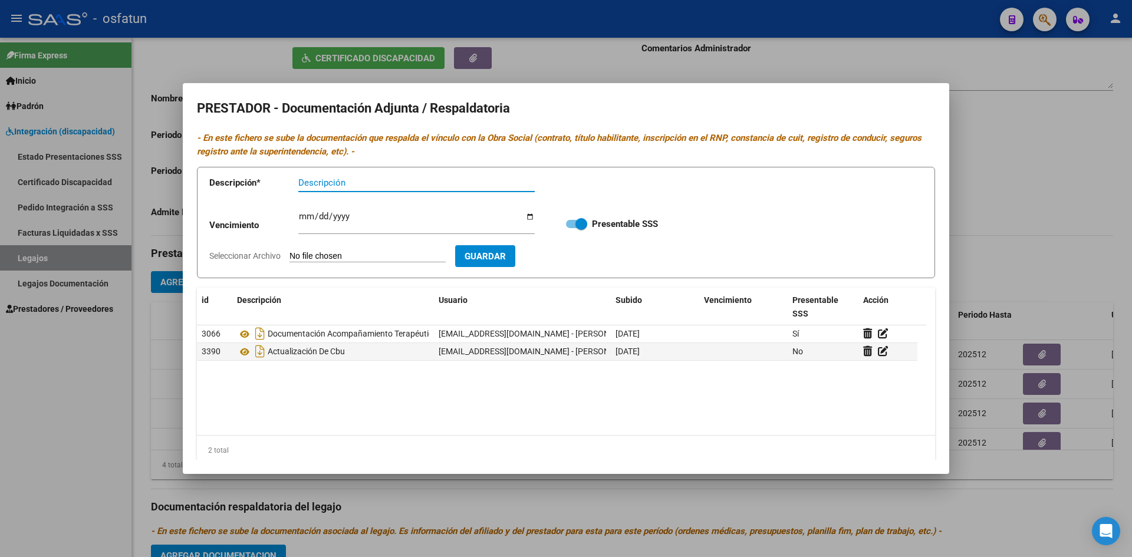
click at [77, 370] on div at bounding box center [566, 278] width 1132 height 557
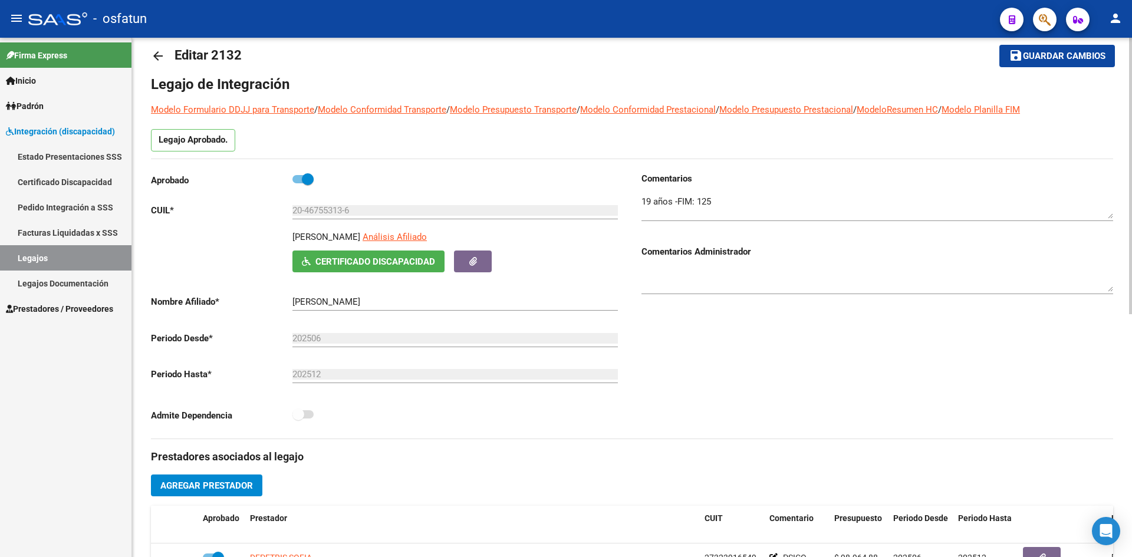
scroll to position [18, 0]
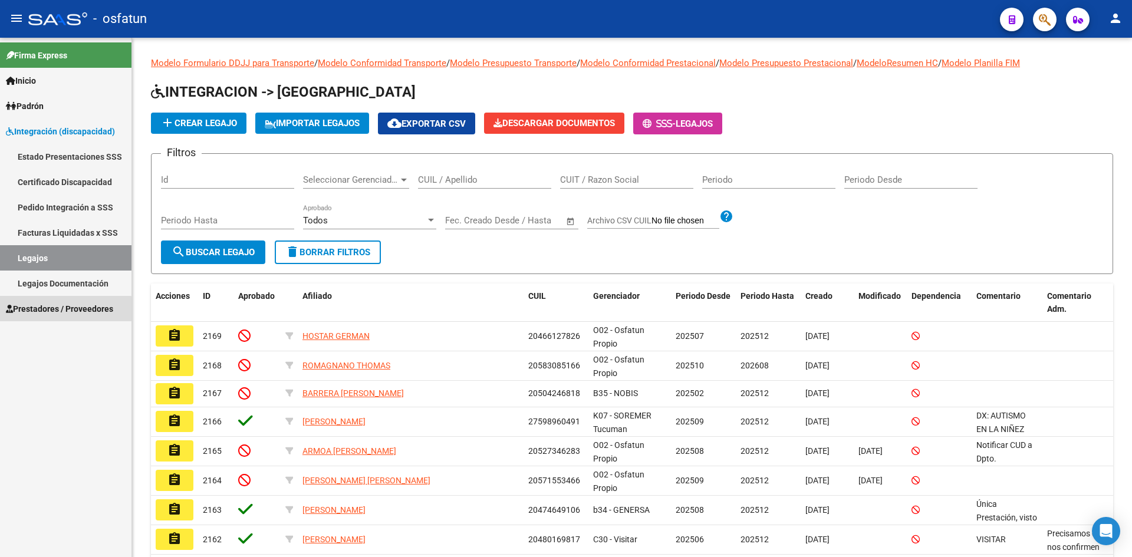
click at [57, 313] on span "Prestadores / Proveedores" at bounding box center [59, 308] width 107 height 13
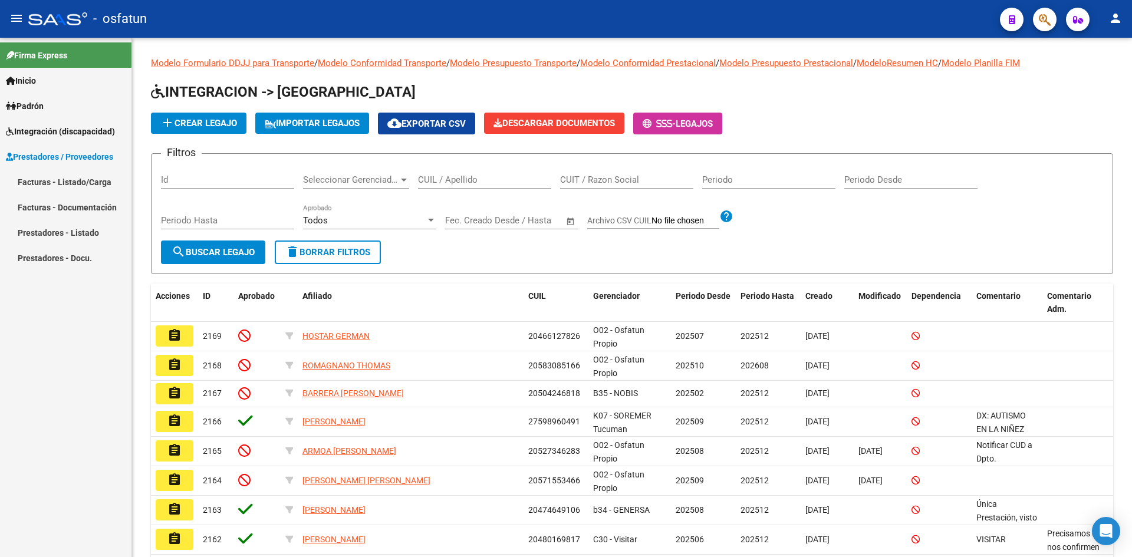
click at [98, 182] on link "Facturas - Listado/Carga" at bounding box center [65, 181] width 131 height 25
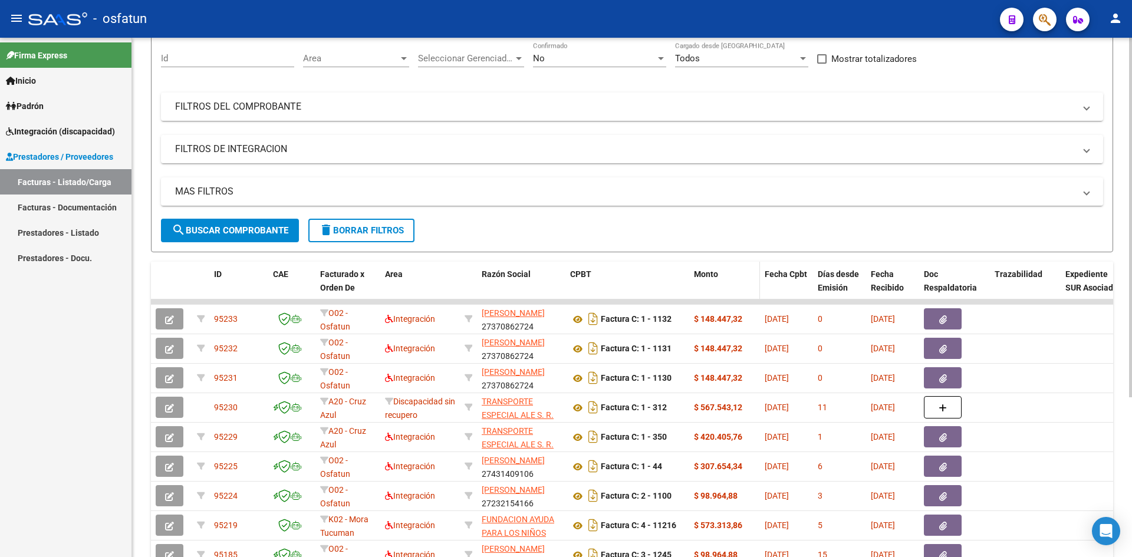
scroll to position [118, 0]
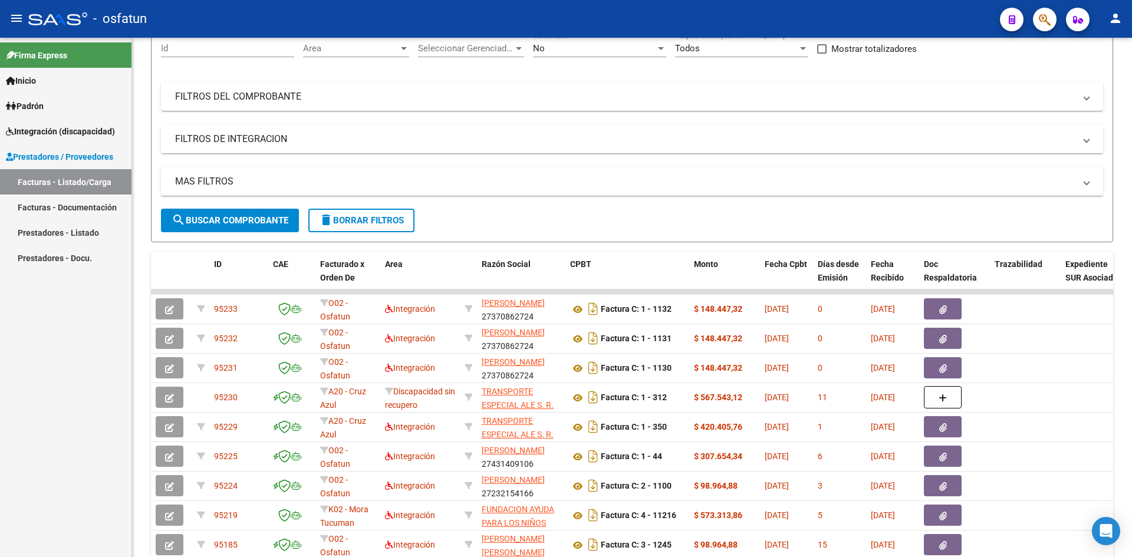
click at [65, 334] on div "Firma Express Inicio Calendario SSS Instructivos Contacto OS Padrón Análisis Af…" at bounding box center [65, 297] width 131 height 519
click at [57, 71] on link "Inicio" at bounding box center [65, 80] width 131 height 25
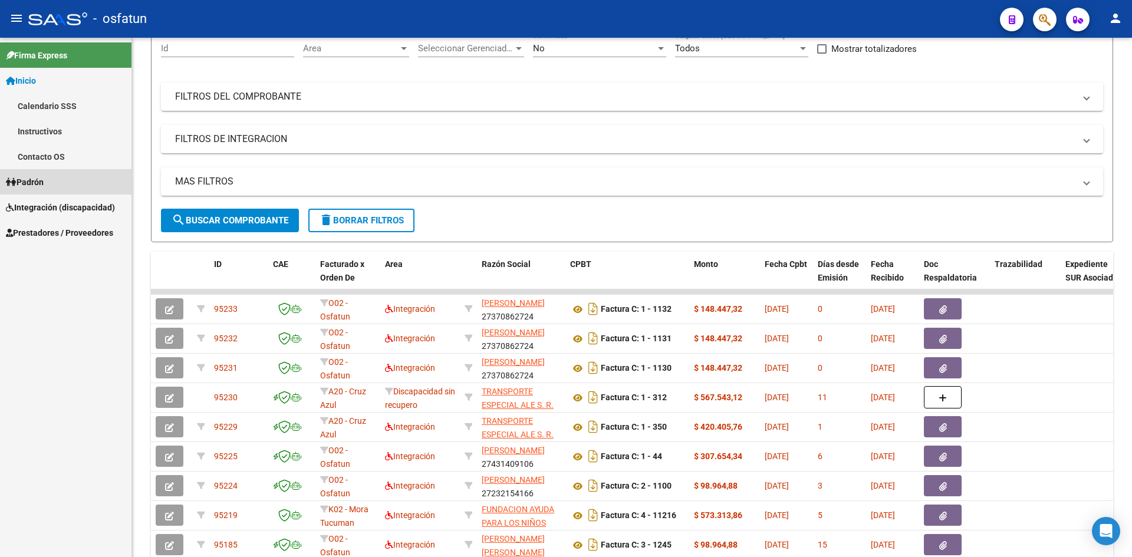
click at [44, 177] on span "Padrón" at bounding box center [25, 182] width 38 height 13
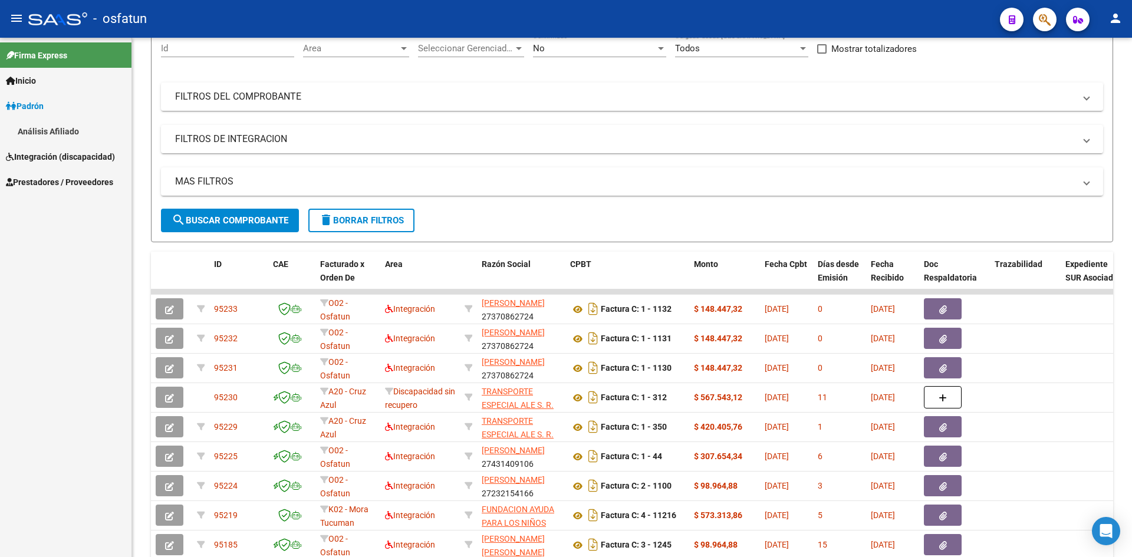
click at [51, 126] on link "Análisis Afiliado" at bounding box center [65, 130] width 131 height 25
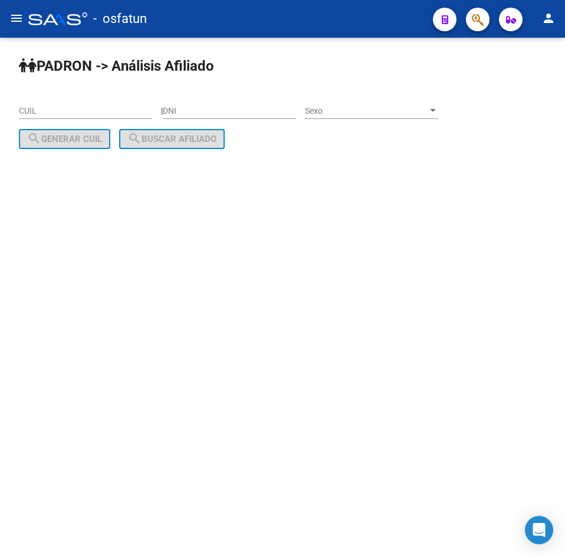
click at [217, 109] on input "DNI" at bounding box center [229, 111] width 133 height 10
paste input "38750663"
type input "38750663"
click at [427, 113] on span "Sexo" at bounding box center [366, 111] width 123 height 10
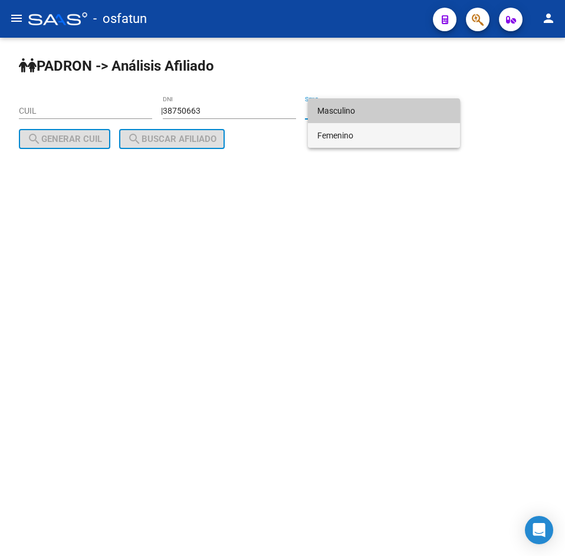
click at [381, 134] on span "Femenino" at bounding box center [383, 135] width 133 height 25
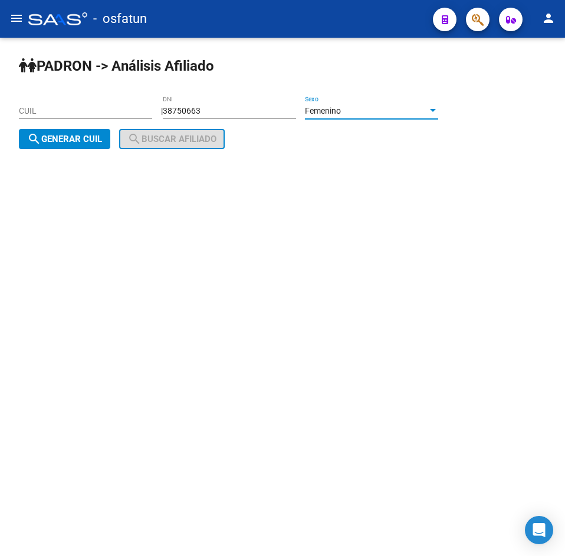
click at [60, 139] on span "search Generar CUIL" at bounding box center [64, 139] width 75 height 11
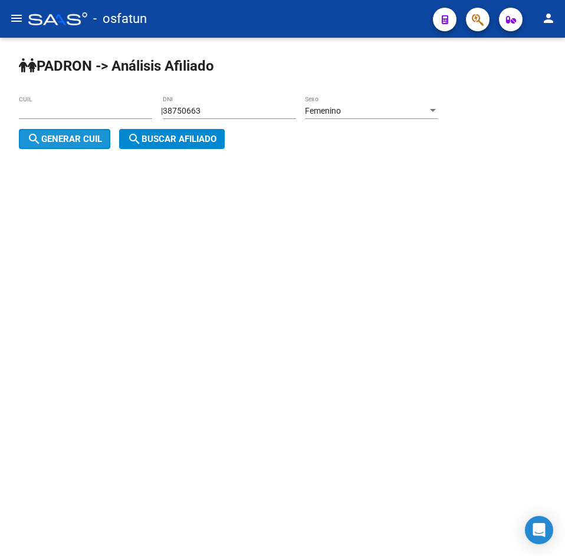
type input "27-38750663-8"
click at [160, 143] on span "search Buscar afiliado" at bounding box center [171, 139] width 89 height 11
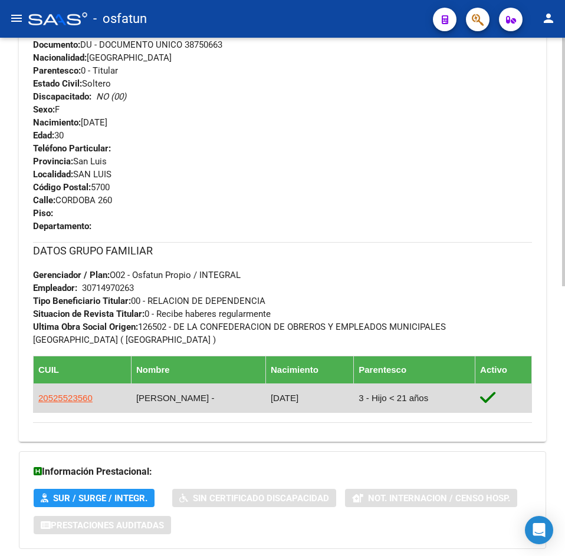
scroll to position [563, 0]
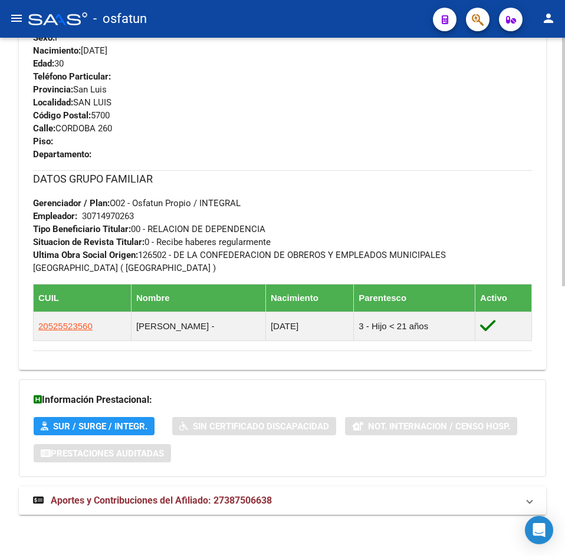
click at [220, 495] on span "Aportes y Contribuciones del Afiliado: 27387506638" at bounding box center [161, 500] width 221 height 11
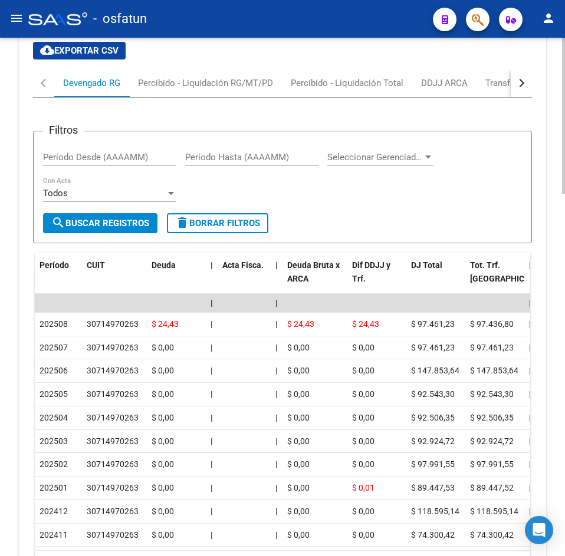
scroll to position [1201, 0]
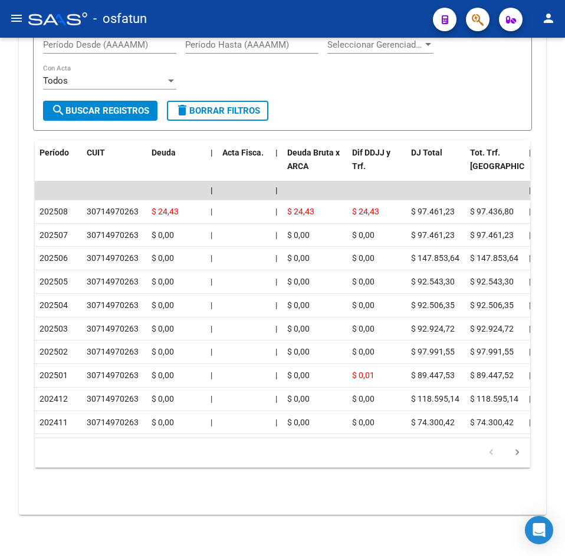
click at [288, 21] on div "- osfatun" at bounding box center [225, 19] width 395 height 26
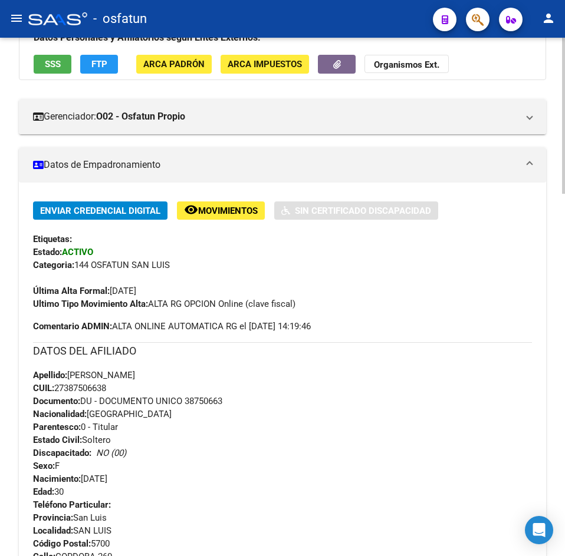
scroll to position [0, 0]
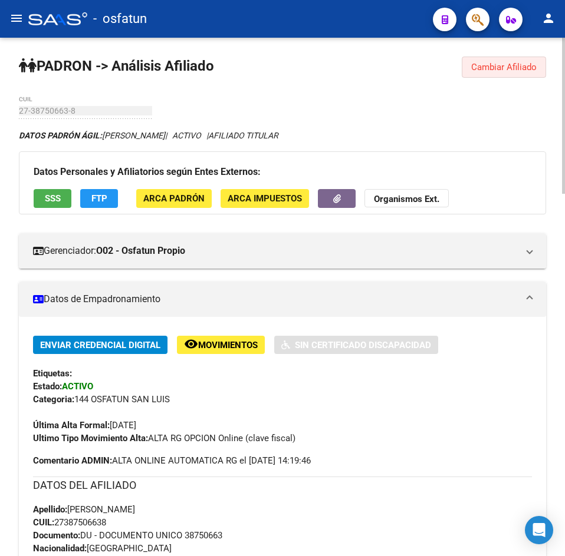
click at [509, 62] on span "Cambiar Afiliado" at bounding box center [503, 67] width 65 height 11
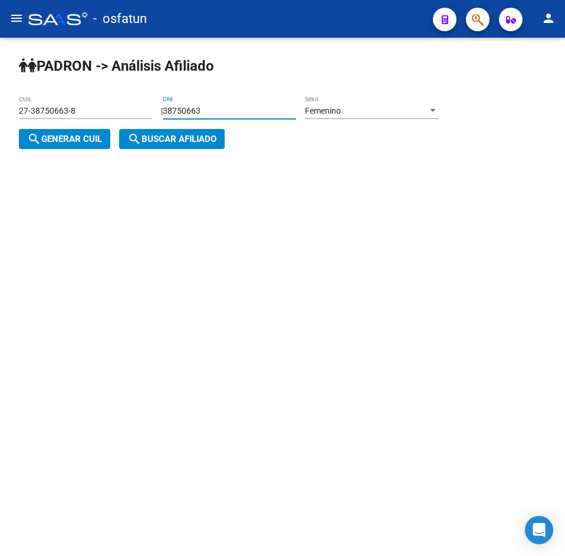
drag, startPoint x: 248, startPoint y: 107, endPoint x: 16, endPoint y: 116, distance: 231.9
click at [16, 116] on div "PADRON -> Análisis Afiliado 27-38750663-8 CUIL | 38750663 DNI Femenino Sexo sea…" at bounding box center [282, 112] width 565 height 149
paste input "1542932"
type input "31542932"
click at [335, 114] on span "Femenino" at bounding box center [323, 110] width 36 height 9
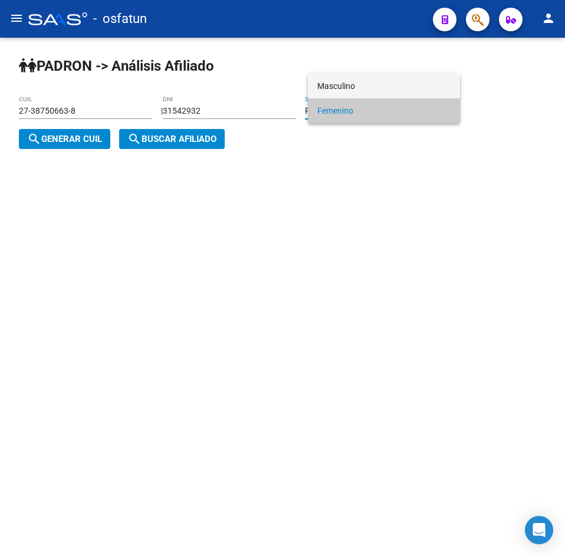
click at [349, 91] on span "Masculino" at bounding box center [383, 86] width 133 height 25
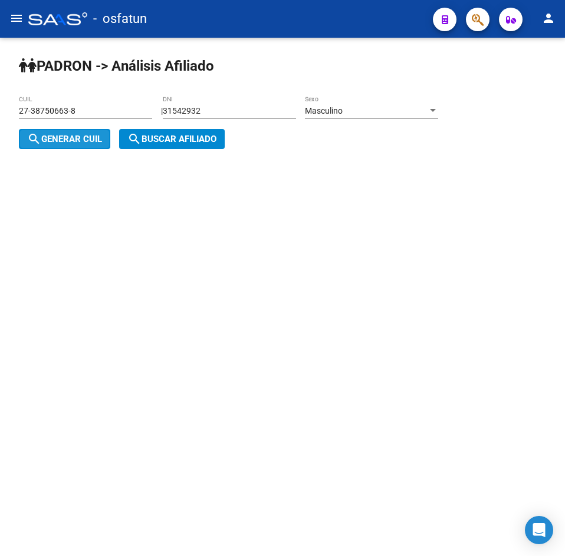
click at [76, 138] on span "search Generar CUIL" at bounding box center [64, 139] width 75 height 11
type input "20-31542932-4"
drag, startPoint x: 183, startPoint y: 138, endPoint x: 176, endPoint y: 169, distance: 31.5
click at [183, 139] on span "search Buscar afiliado" at bounding box center [171, 139] width 89 height 11
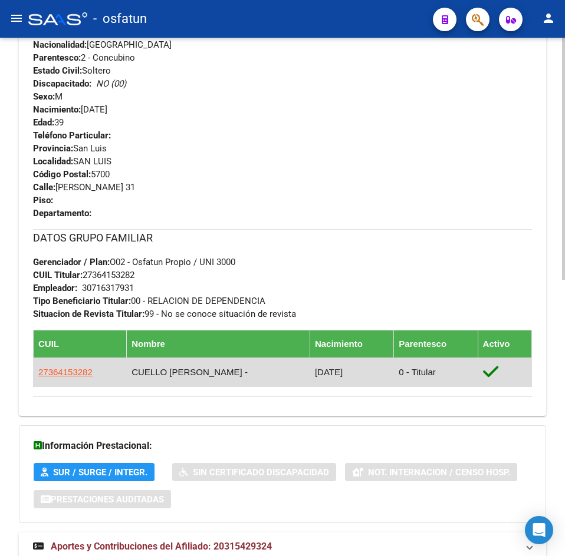
scroll to position [592, 0]
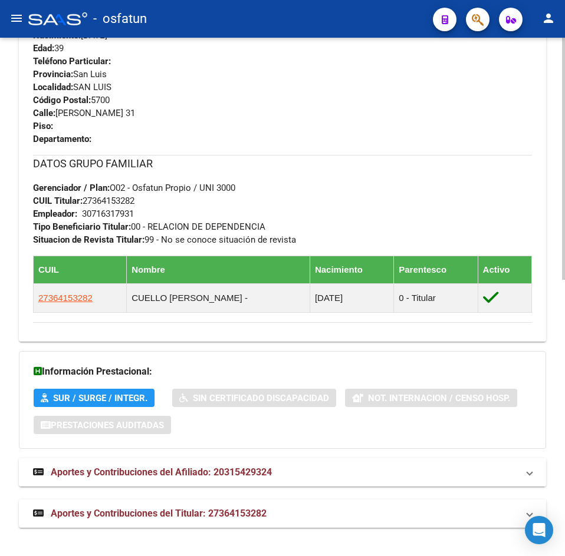
click at [218, 472] on span "Aportes y Contribuciones del Afiliado: 20315429324" at bounding box center [161, 472] width 221 height 11
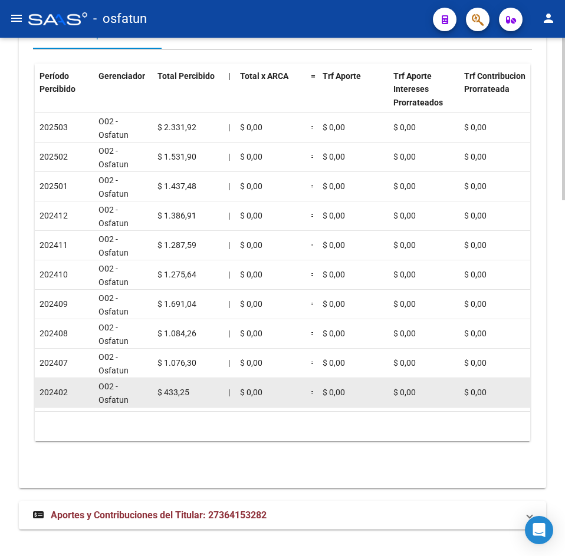
scroll to position [1134, 0]
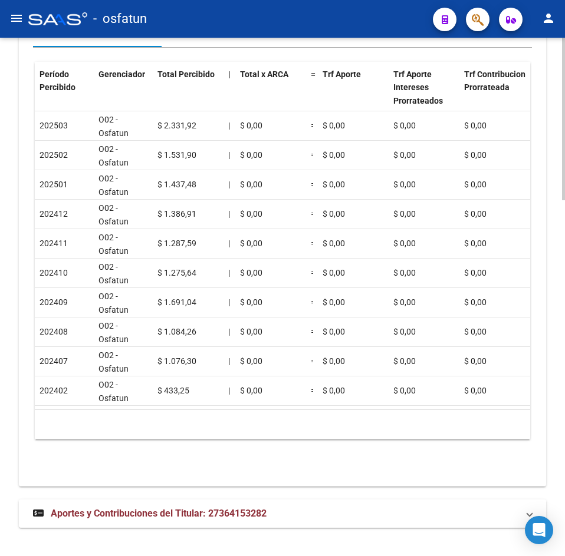
click at [279, 508] on mat-panel-title "Aportes y Contribuciones del Titular: 27364153282" at bounding box center [275, 514] width 485 height 13
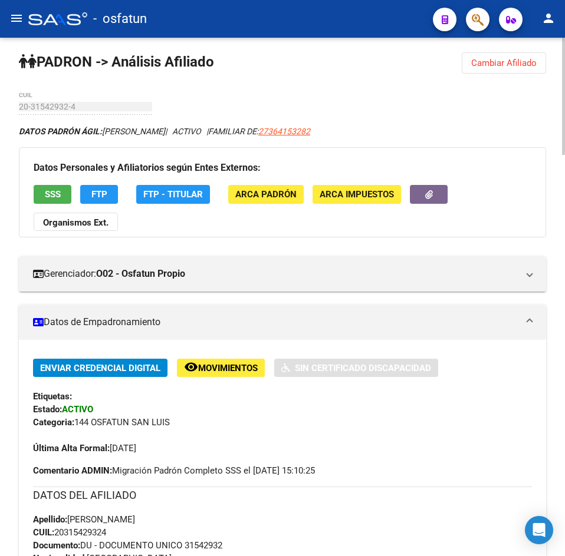
scroll to position [0, 0]
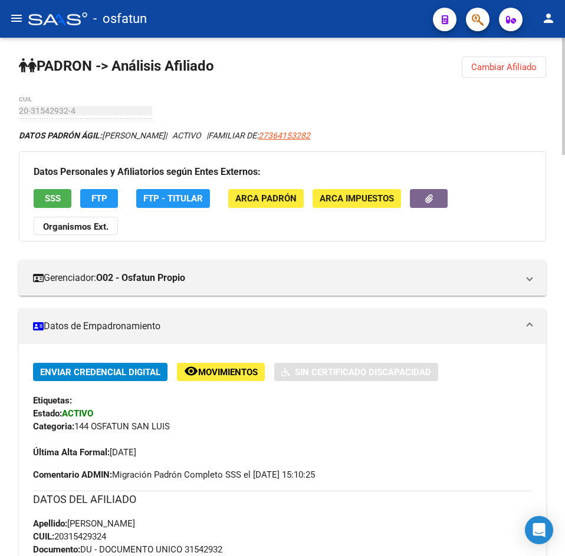
click at [479, 68] on span "Cambiar Afiliado" at bounding box center [503, 67] width 65 height 11
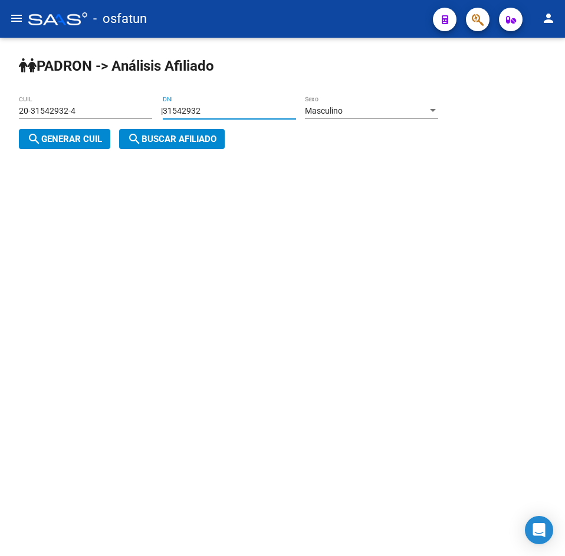
drag, startPoint x: 242, startPoint y: 112, endPoint x: 22, endPoint y: 113, distance: 219.3
click at [22, 113] on app-analisis-afiliado "PADRON -> Análisis Afiliado 20-31542932-4 CUIL | 31542932 DNI Masculino Sexo se…" at bounding box center [233, 125] width 428 height 38
paste input "9991036"
type input "39991036"
drag, startPoint x: 65, startPoint y: 127, endPoint x: 167, endPoint y: 143, distance: 102.5
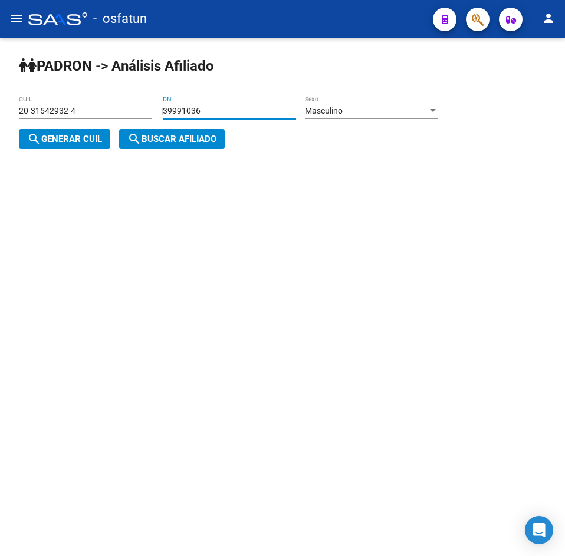
click at [68, 131] on app-analisis-afiliado "PADRON -> Análisis Afiliado 20-31542932-4 CUIL | 39991036 DNI Masculino Sexo se…" at bounding box center [233, 125] width 428 height 38
click at [172, 143] on span "search Buscar afiliado" at bounding box center [171, 139] width 89 height 11
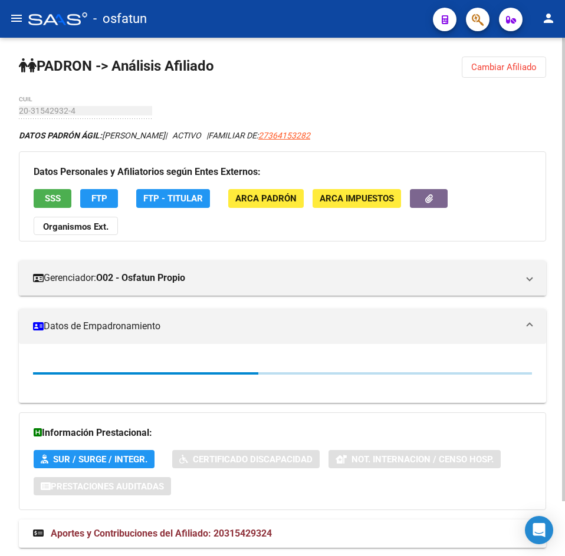
drag, startPoint x: 511, startPoint y: 66, endPoint x: 463, endPoint y: 70, distance: 47.9
click at [510, 66] on span "Cambiar Afiliado" at bounding box center [503, 67] width 65 height 11
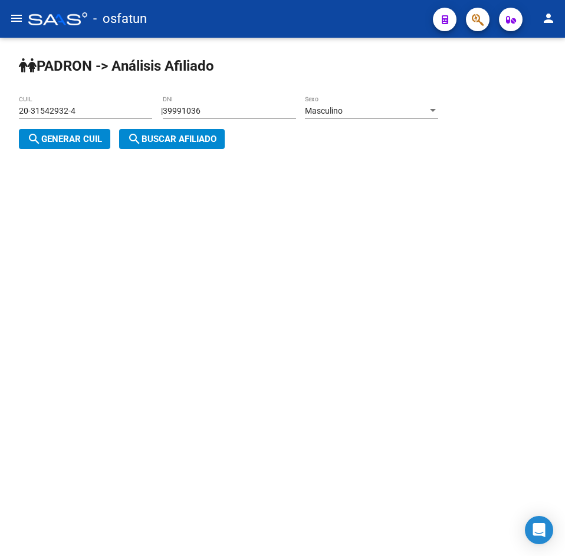
click at [67, 143] on span "search Generar CUIL" at bounding box center [64, 139] width 75 height 11
click at [211, 142] on span "search Buscar afiliado" at bounding box center [171, 139] width 89 height 11
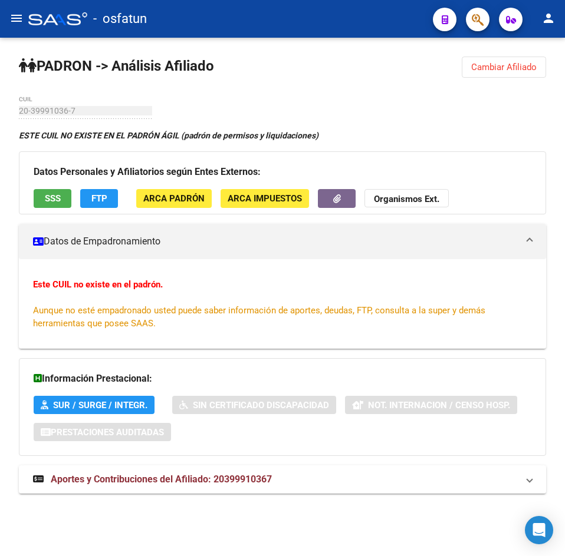
click at [353, 299] on div "Este CUIL no existe en el padrón. Aunque no esté empadronado usted puede saber …" at bounding box center [282, 304] width 499 height 52
click at [513, 59] on button "Cambiar Afiliado" at bounding box center [504, 67] width 84 height 21
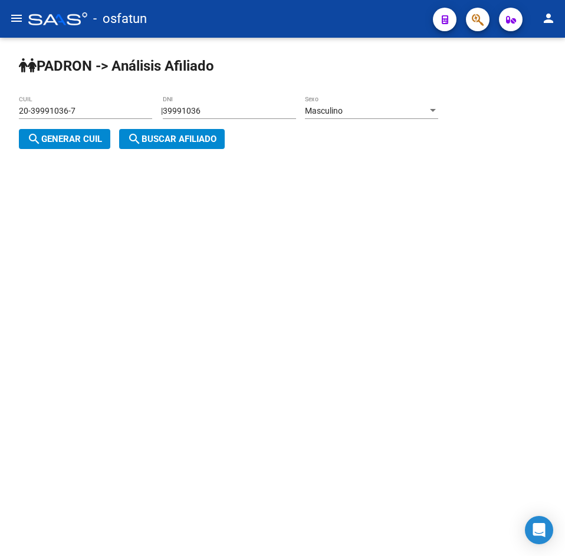
click at [193, 113] on input "39991036" at bounding box center [229, 111] width 133 height 10
click at [363, 122] on div "Masculino Sexo" at bounding box center [371, 112] width 133 height 34
click at [361, 114] on div "Masculino" at bounding box center [366, 111] width 123 height 10
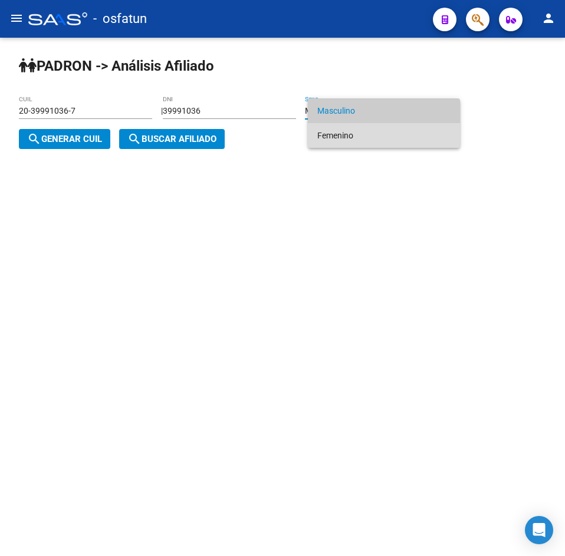
click at [347, 136] on span "Femenino" at bounding box center [383, 135] width 133 height 25
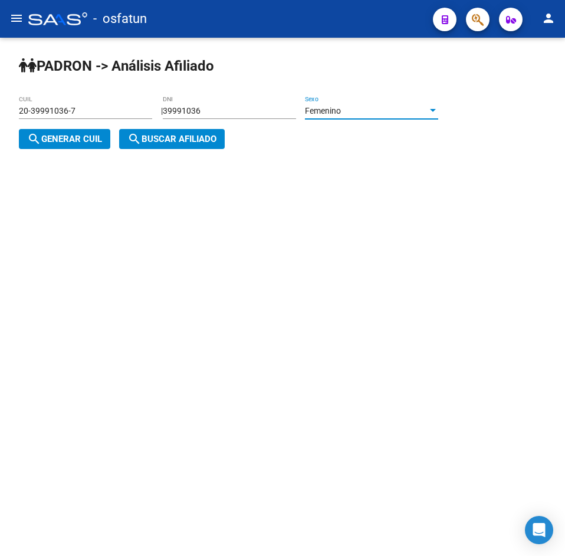
drag, startPoint x: 67, startPoint y: 136, endPoint x: 184, endPoint y: 140, distance: 116.8
click at [68, 136] on span "search Generar CUIL" at bounding box center [64, 139] width 75 height 11
type input "27-39991036-1"
click at [203, 140] on span "search Buscar afiliado" at bounding box center [171, 139] width 89 height 11
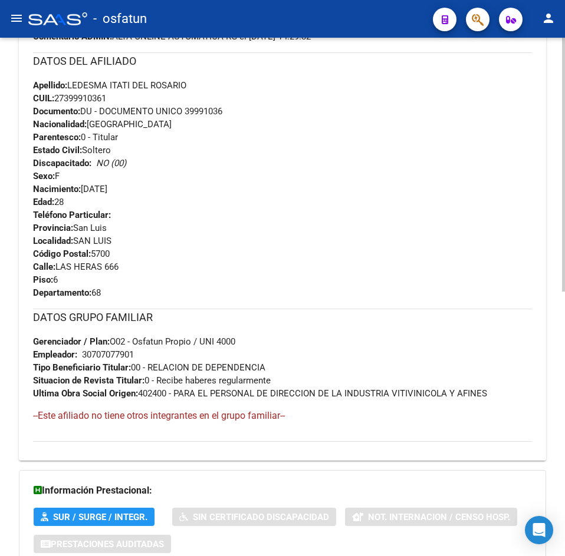
scroll to position [541, 0]
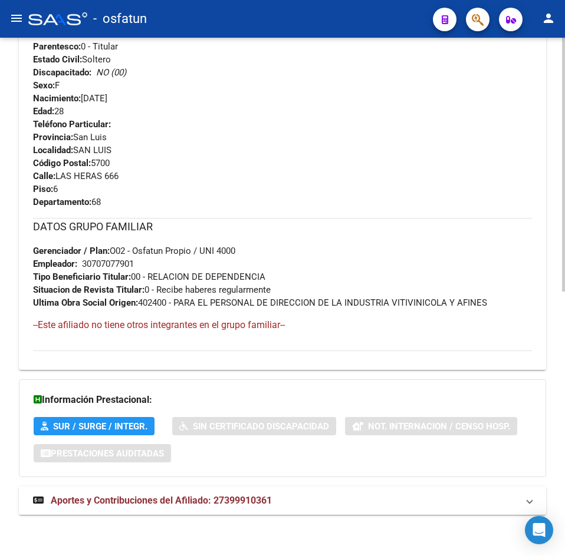
click at [252, 498] on span "Aportes y Contribuciones del Afiliado: 27399910361" at bounding box center [161, 500] width 221 height 11
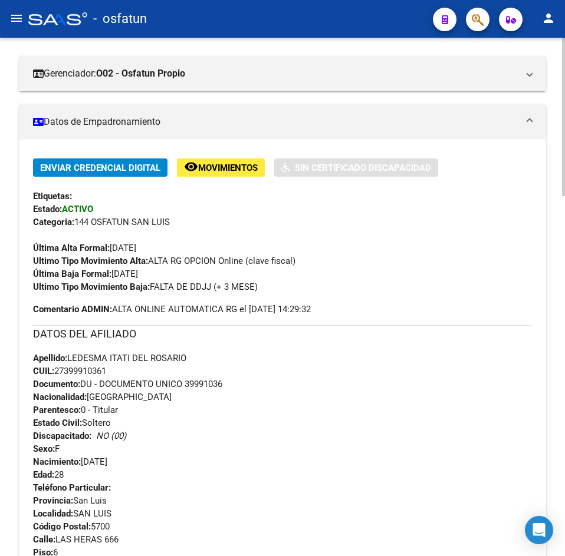
scroll to position [0, 0]
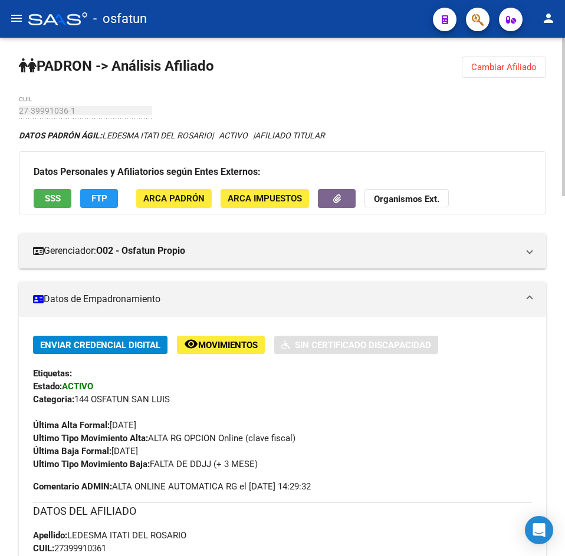
click at [513, 76] on button "Cambiar Afiliado" at bounding box center [504, 67] width 84 height 21
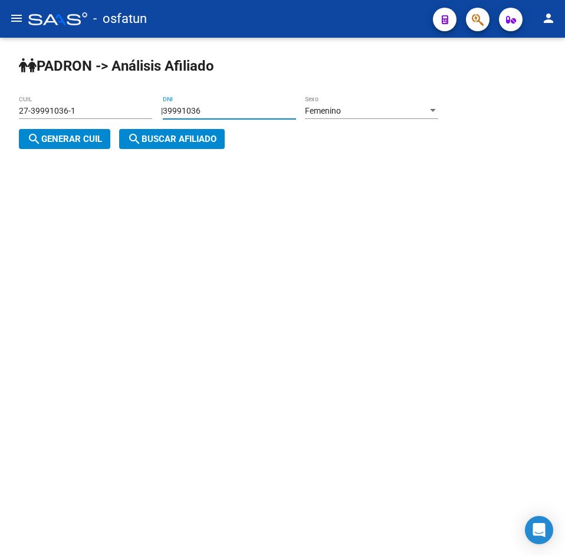
drag, startPoint x: 245, startPoint y: 111, endPoint x: 113, endPoint y: 111, distance: 132.0
click at [113, 111] on app-analisis-afiliado "PADRON -> Análisis Afiliado 27-39991036-1 CUIL | 39991036 DNI Femenino Sexo sea…" at bounding box center [233, 125] width 428 height 38
paste input "8220278"
type input "38220278"
click at [364, 103] on div "Femenino Sexo" at bounding box center [371, 107] width 133 height 24
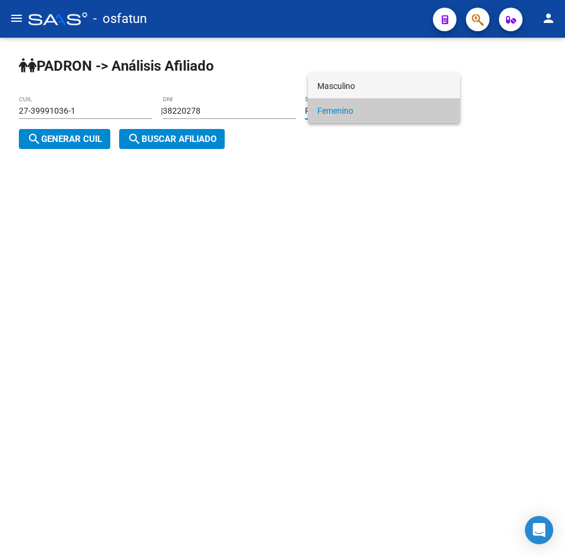
click at [347, 87] on span "Masculino" at bounding box center [383, 86] width 133 height 25
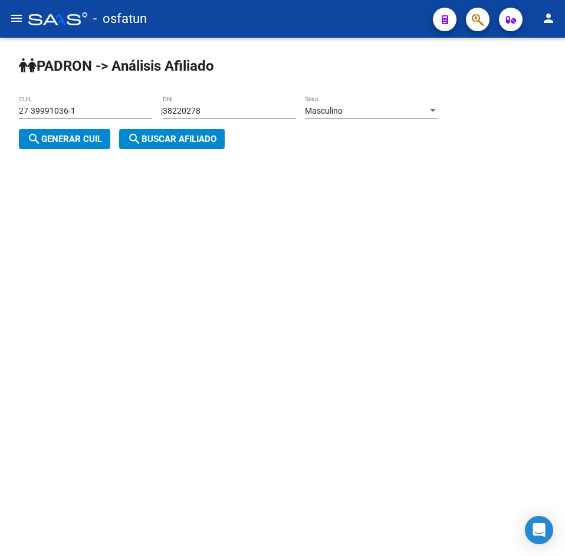
drag, startPoint x: 70, startPoint y: 155, endPoint x: 75, endPoint y: 143, distance: 12.9
click at [70, 153] on div "PADRON -> Análisis Afiliado 27-39991036-1 CUIL | 38220278 DNI Masculino Sexo se…" at bounding box center [282, 112] width 565 height 149
click at [75, 141] on span "search Generar CUIL" at bounding box center [64, 139] width 75 height 11
type input "20-38220278-4"
click at [160, 144] on span "search Buscar afiliado" at bounding box center [171, 139] width 89 height 11
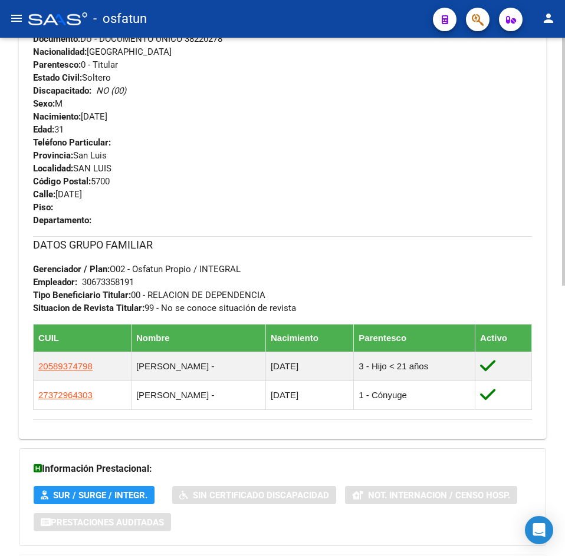
scroll to position [566, 0]
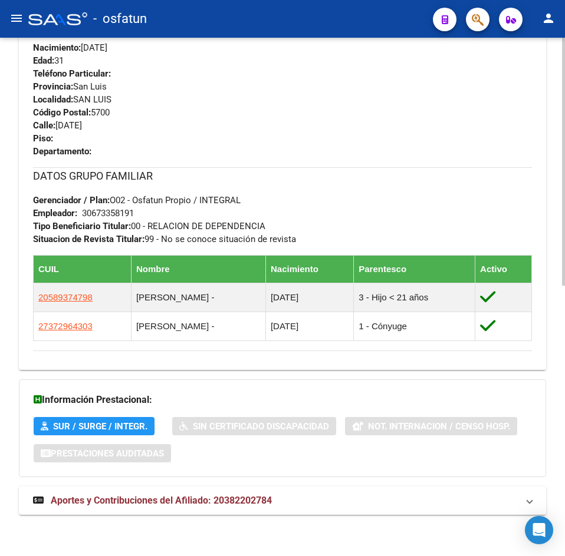
click at [245, 519] on div "DATOS PADRÓN ÁGIL: [PERSON_NAME] [PERSON_NAME] | ACTIVO | AFILIADO TITULAR Dato…" at bounding box center [282, 45] width 527 height 964
click at [245, 513] on mat-expansion-panel-header "Aportes y Contribuciones del Afiliado: 20382202784" at bounding box center [282, 501] width 527 height 28
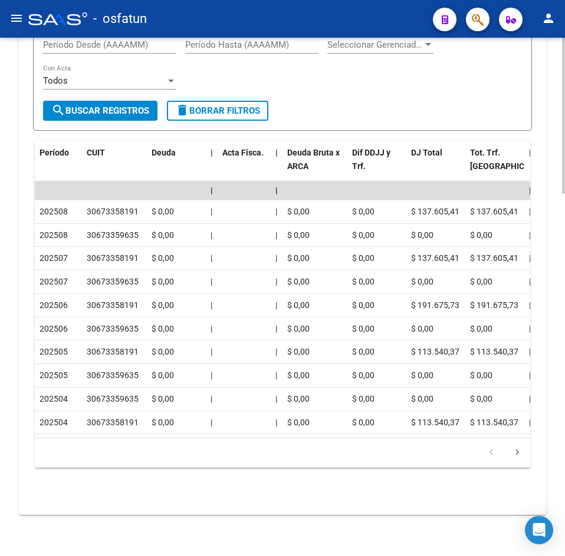
scroll to position [1204, 0]
drag, startPoint x: 223, startPoint y: 68, endPoint x: 117, endPoint y: 114, distance: 115.4
click at [223, 68] on div "Filtros Período Desde (AAAAMM) Período Hasta (AAAAMM) Seleccionar Gerenciador S…" at bounding box center [282, 64] width 479 height 73
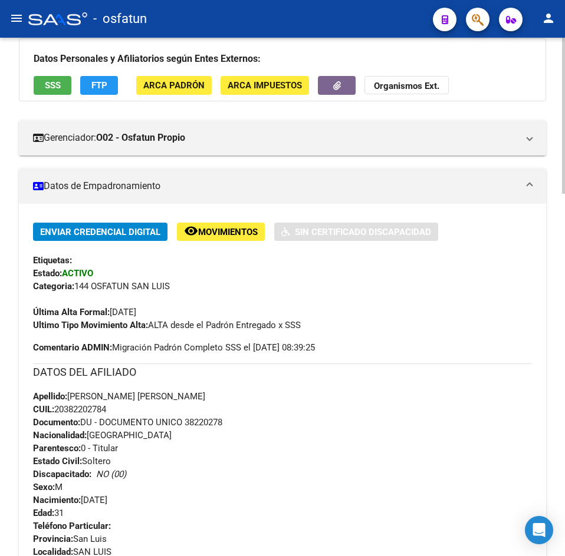
scroll to position [0, 0]
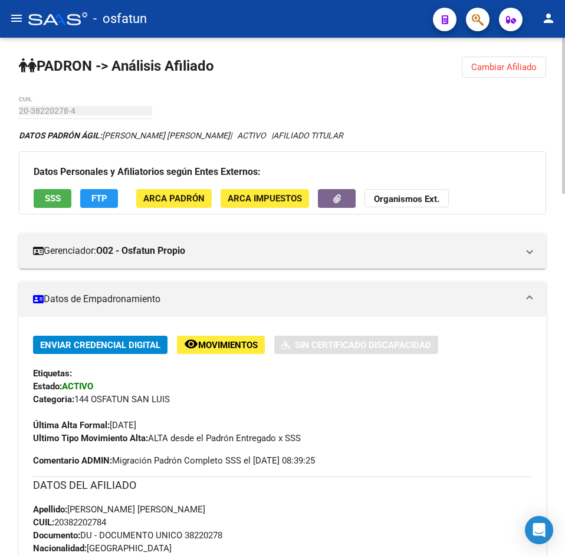
click at [497, 68] on span "Cambiar Afiliado" at bounding box center [503, 67] width 65 height 11
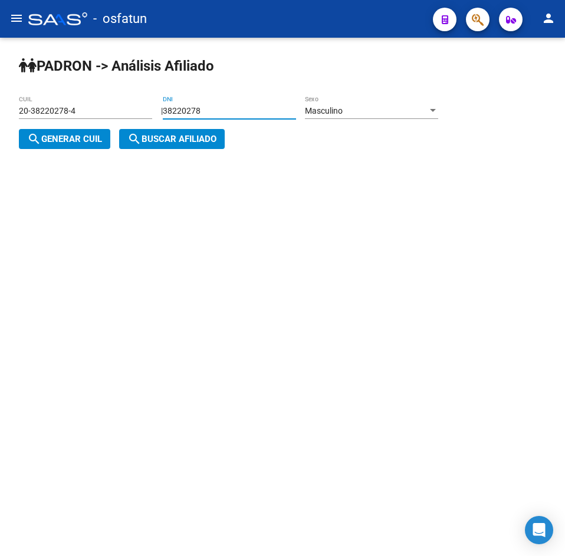
drag, startPoint x: 255, startPoint y: 108, endPoint x: 64, endPoint y: 110, distance: 191.0
click at [64, 110] on app-analisis-afiliado "PADRON -> Análisis Afiliado 20-38220278-4 CUIL | 38220278 DNI Masculino Sexo se…" at bounding box center [233, 125] width 428 height 38
paste input "27101924"
type input "27101924"
click at [407, 124] on div "Masculino Sexo" at bounding box center [371, 112] width 133 height 34
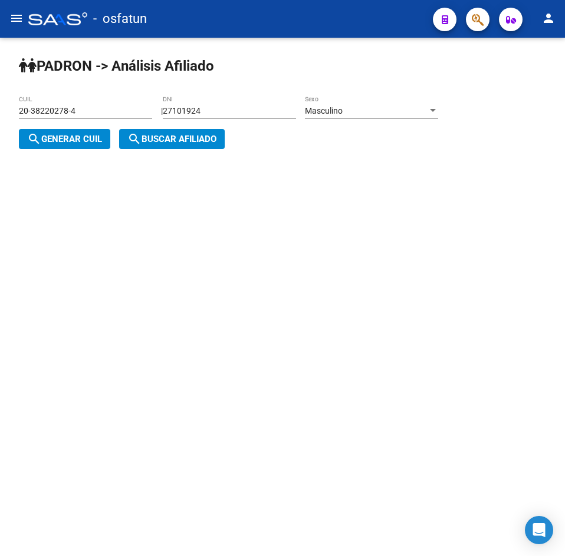
click at [393, 118] on div "Masculino Sexo" at bounding box center [371, 107] width 133 height 24
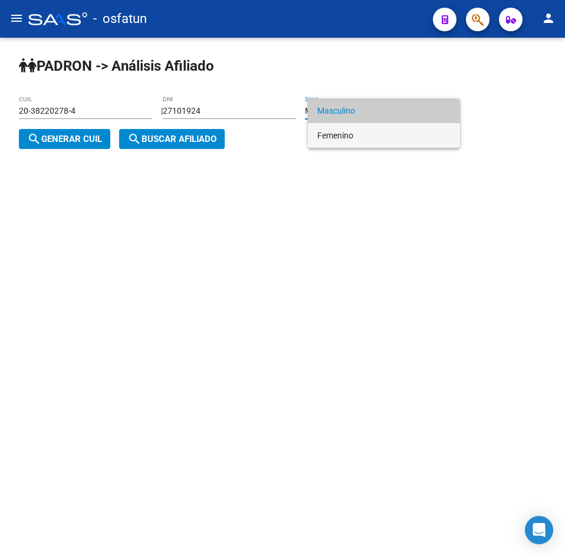
drag, startPoint x: 362, startPoint y: 131, endPoint x: 141, endPoint y: 149, distance: 221.8
click at [361, 131] on span "Femenino" at bounding box center [383, 135] width 133 height 25
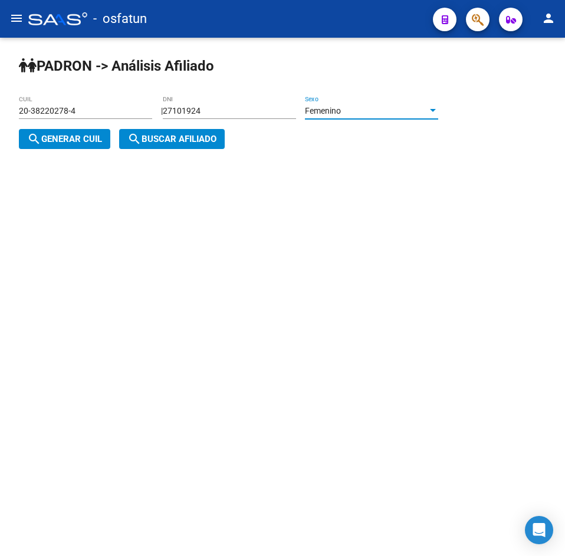
click at [67, 136] on span "search Generar CUIL" at bounding box center [64, 139] width 75 height 11
type input "27-27101924-1"
click at [212, 143] on span "search Buscar afiliado" at bounding box center [171, 139] width 89 height 11
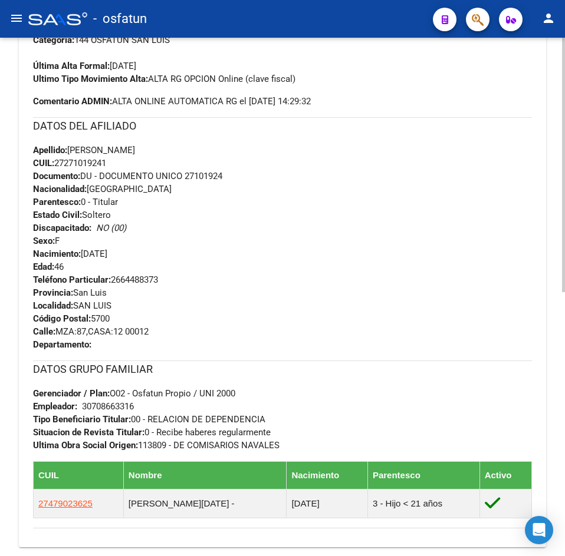
scroll to position [537, 0]
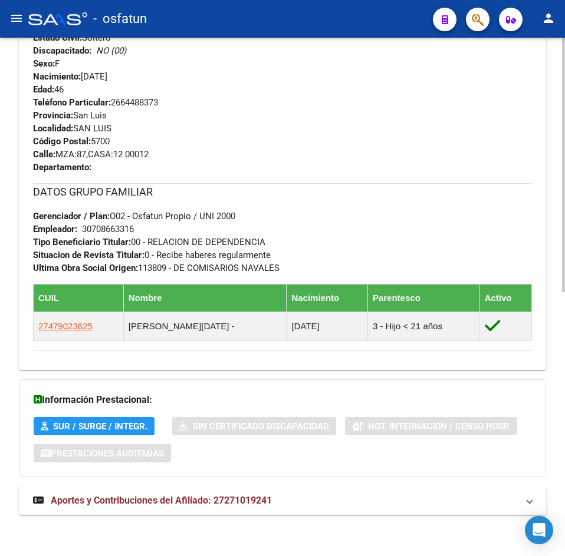
click at [226, 508] on mat-expansion-panel-header "Aportes y Contribuciones del Afiliado: 27271019241" at bounding box center [282, 501] width 527 height 28
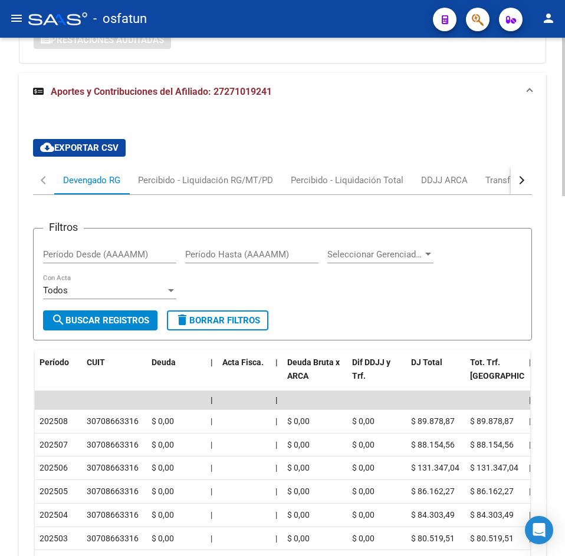
scroll to position [1175, 0]
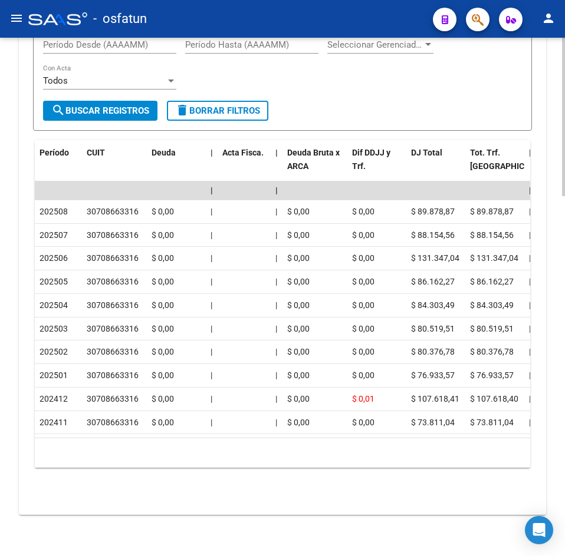
click at [169, 464] on div "10 total 1" at bounding box center [282, 453] width 495 height 29
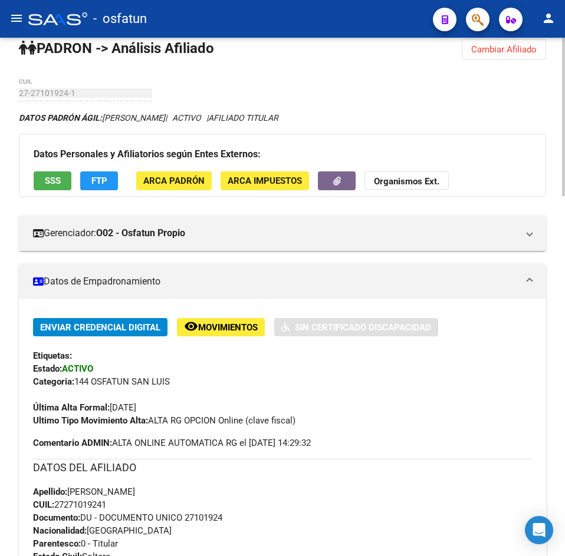
scroll to position [0, 0]
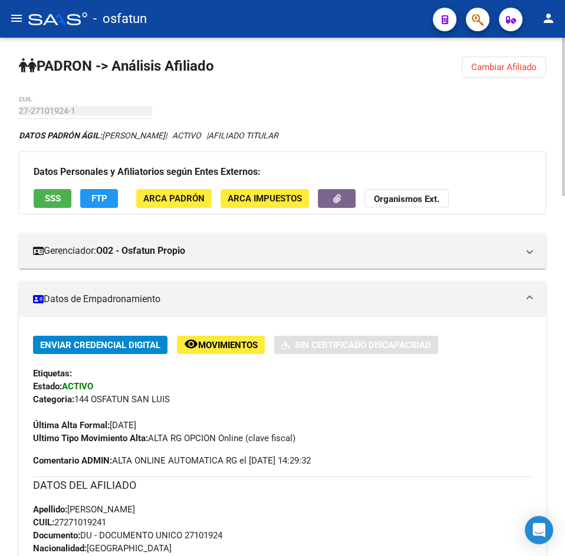
click at [495, 77] on button "Cambiar Afiliado" at bounding box center [504, 67] width 84 height 21
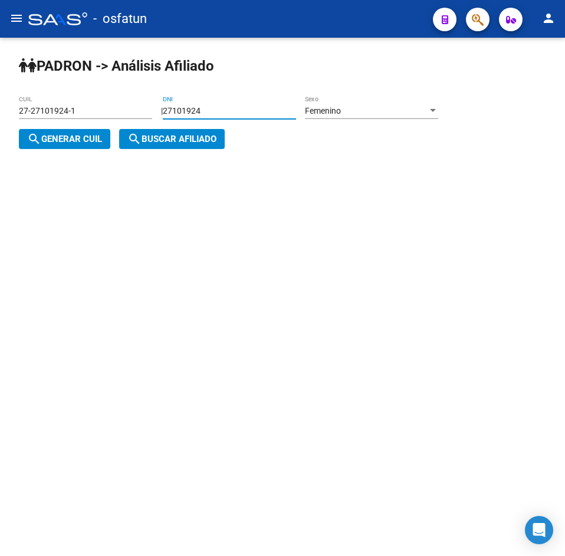
drag, startPoint x: 232, startPoint y: 114, endPoint x: 48, endPoint y: 130, distance: 184.6
click at [48, 130] on div "| 27101924 DNI Femenino Sexo search Generar CUIL" at bounding box center [233, 125] width 428 height 38
paste input "41096097"
type input "41096097"
drag, startPoint x: 55, startPoint y: 143, endPoint x: 160, endPoint y: 139, distance: 105.0
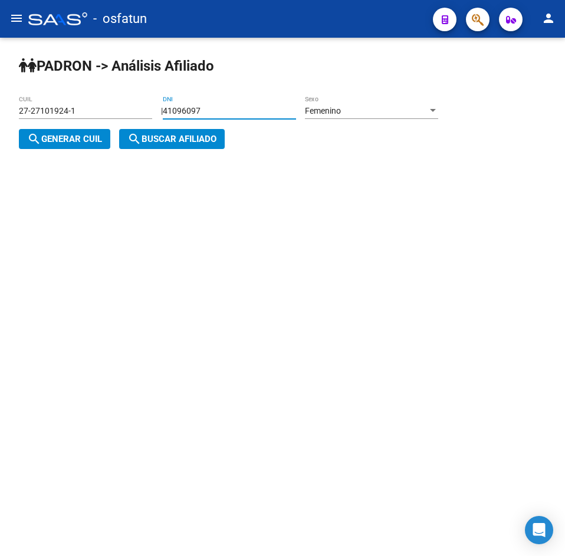
click at [62, 143] on span "search Generar CUIL" at bounding box center [64, 139] width 75 height 11
type input "23-41096097-4"
click at [166, 139] on span "search Buscar afiliado" at bounding box center [171, 139] width 89 height 11
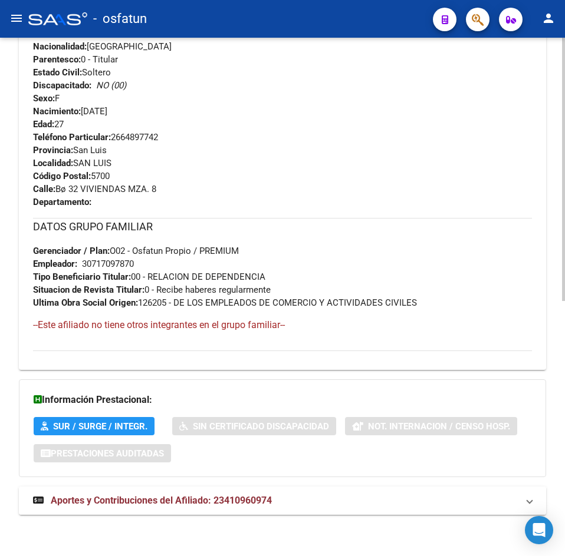
click at [149, 508] on mat-expansion-panel-header "Aportes y Contribuciones del Afiliado: 23410960974" at bounding box center [282, 501] width 527 height 28
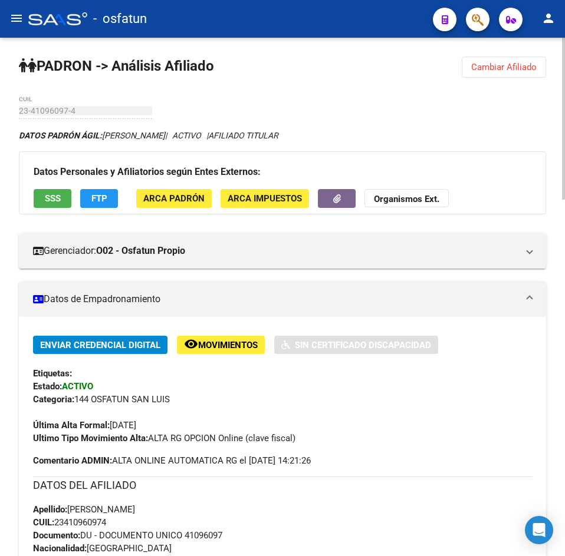
drag, startPoint x: 506, startPoint y: 82, endPoint x: 506, endPoint y: 62, distance: 19.5
click at [506, 62] on span "Cambiar Afiliado" at bounding box center [503, 67] width 65 height 11
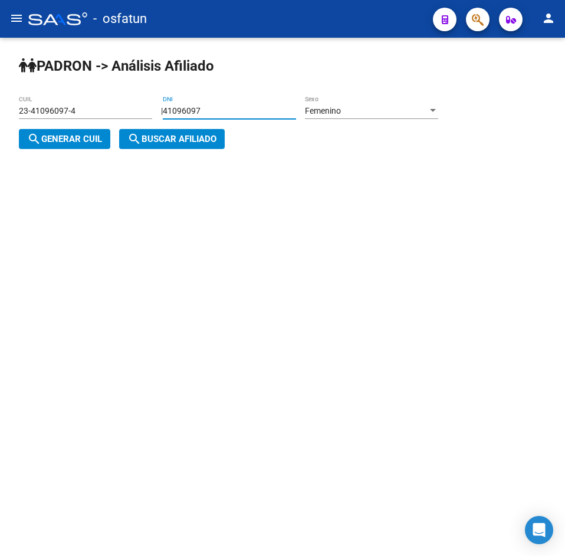
drag, startPoint x: 285, startPoint y: 113, endPoint x: 152, endPoint y: 122, distance: 133.0
click at [152, 122] on div "PADRON -> Análisis Afiliado 23-41096097-4 CUIL | 41096097 DNI Femenino Sexo sea…" at bounding box center [282, 112] width 565 height 149
paste input "39991160"
type input "39991160"
click at [375, 117] on div "Femenino Sexo" at bounding box center [371, 107] width 133 height 24
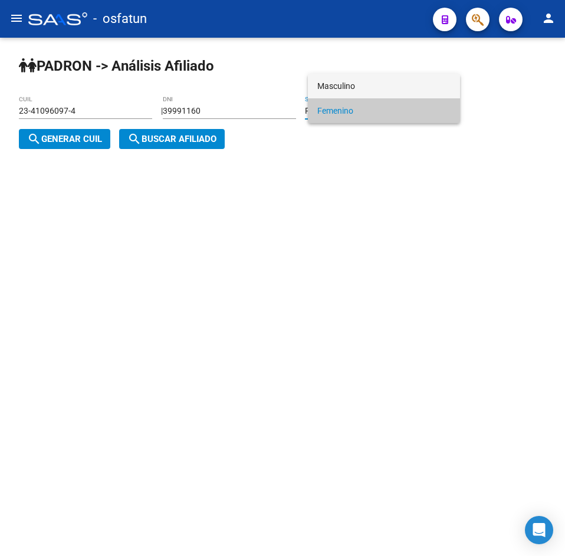
click at [358, 86] on span "Masculino" at bounding box center [383, 86] width 133 height 25
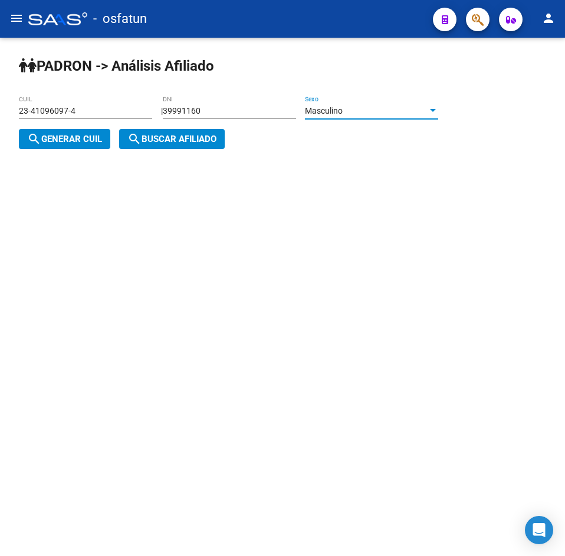
drag, startPoint x: 101, startPoint y: 132, endPoint x: 167, endPoint y: 136, distance: 66.7
click at [106, 134] on button "search Generar CUIL" at bounding box center [64, 139] width 91 height 20
type input "20-39991160-6"
click at [217, 133] on button "search Buscar afiliado" at bounding box center [172, 139] width 106 height 20
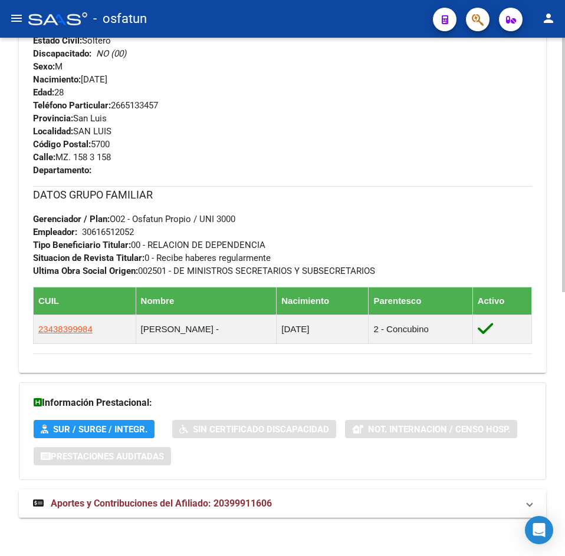
scroll to position [537, 0]
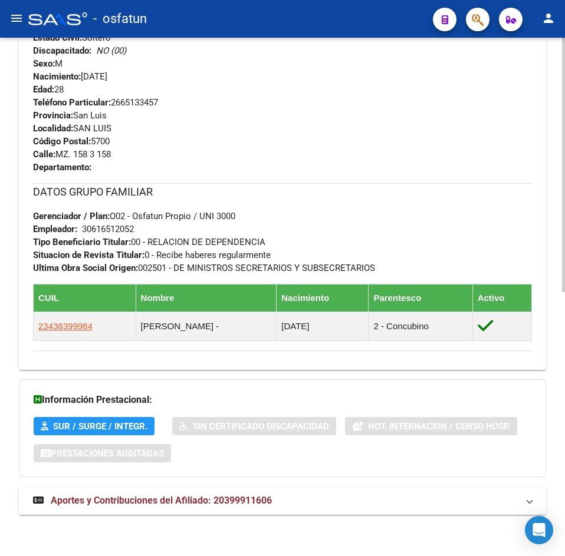
click at [189, 504] on span "Aportes y Contribuciones del Afiliado: 20399911606" at bounding box center [161, 500] width 221 height 11
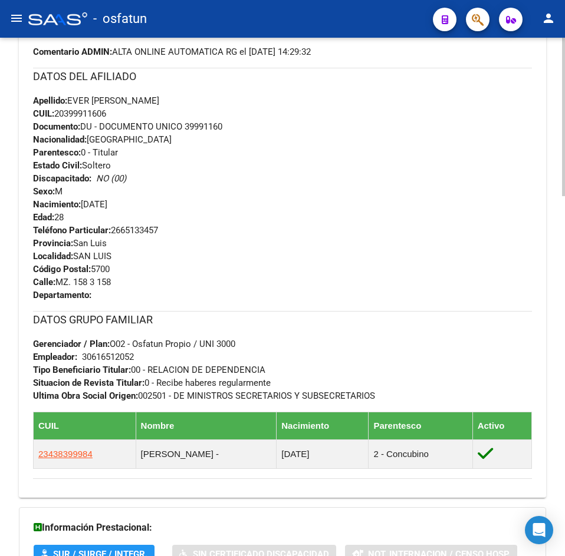
scroll to position [0, 0]
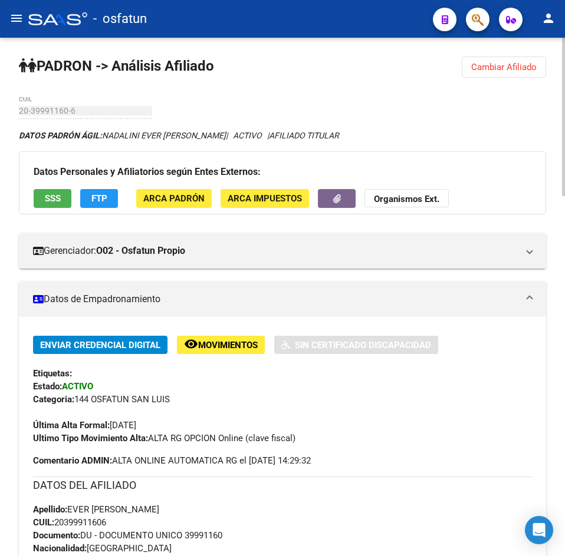
click at [520, 63] on span "Cambiar Afiliado" at bounding box center [503, 67] width 65 height 11
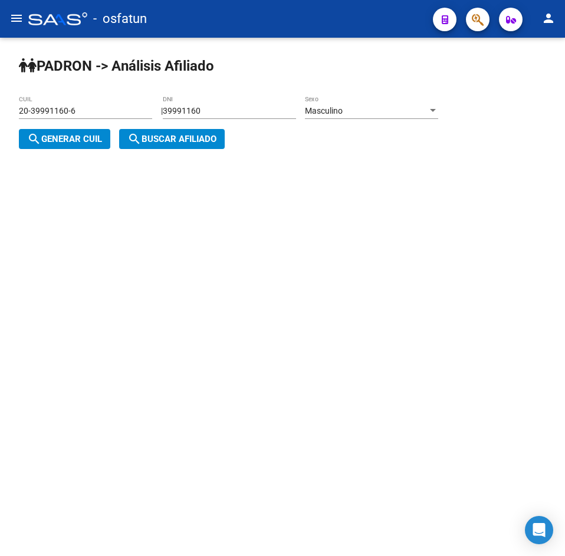
click at [239, 108] on input "39991160" at bounding box center [229, 111] width 133 height 10
drag, startPoint x: 241, startPoint y: 108, endPoint x: 49, endPoint y: 131, distance: 192.9
click at [49, 130] on div "| 39991160 DNI Masculino Sexo search Generar CUIL" at bounding box center [233, 125] width 428 height 38
paste input "21630918"
type input "21630918"
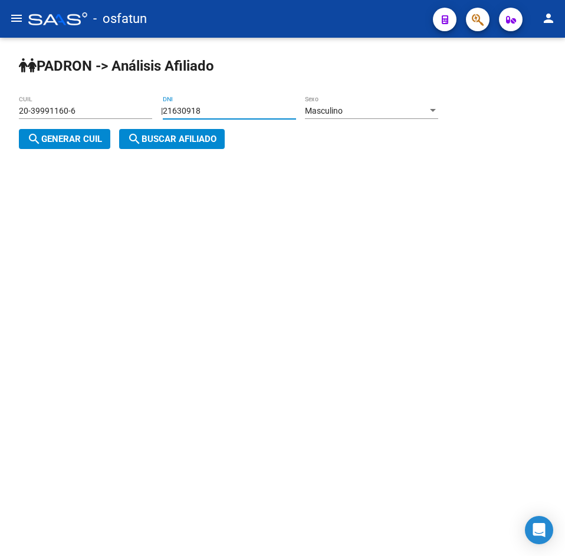
drag, startPoint x: 63, startPoint y: 136, endPoint x: 146, endPoint y: 142, distance: 83.4
click at [63, 137] on span "search Generar CUIL" at bounding box center [64, 139] width 75 height 11
type input "23-21630918-9"
click at [186, 141] on span "search Buscar afiliado" at bounding box center [171, 139] width 89 height 11
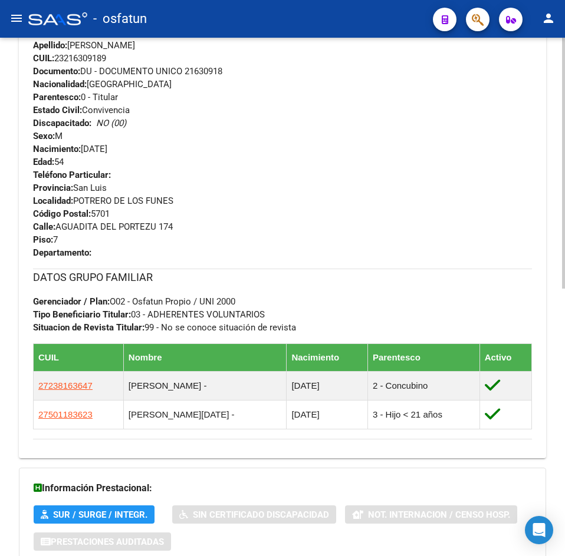
scroll to position [553, 0]
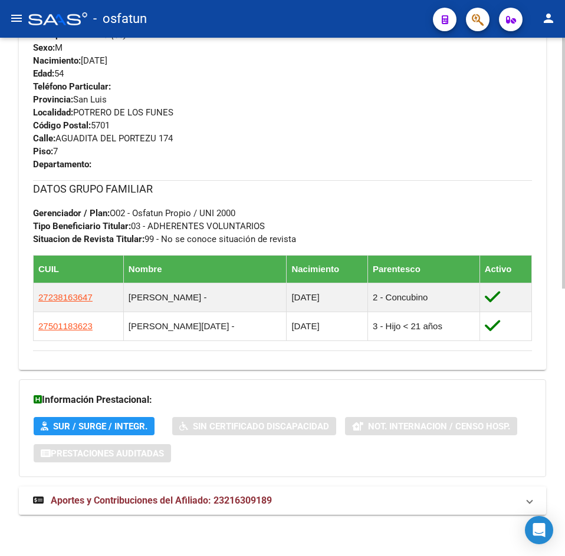
click at [250, 501] on span "Aportes y Contribuciones del Afiliado: 23216309189" at bounding box center [161, 500] width 221 height 11
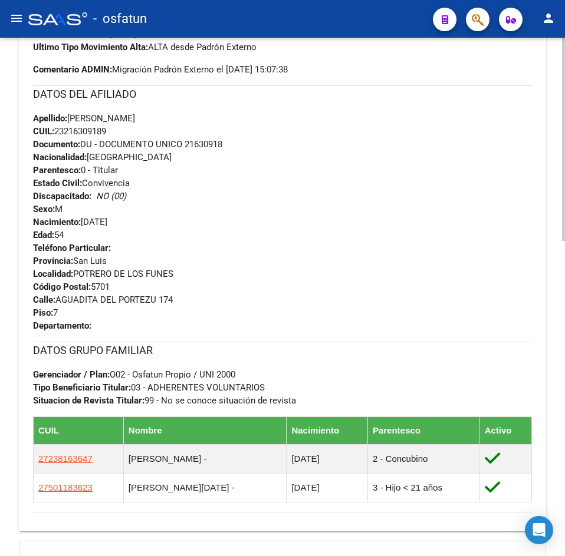
scroll to position [0, 0]
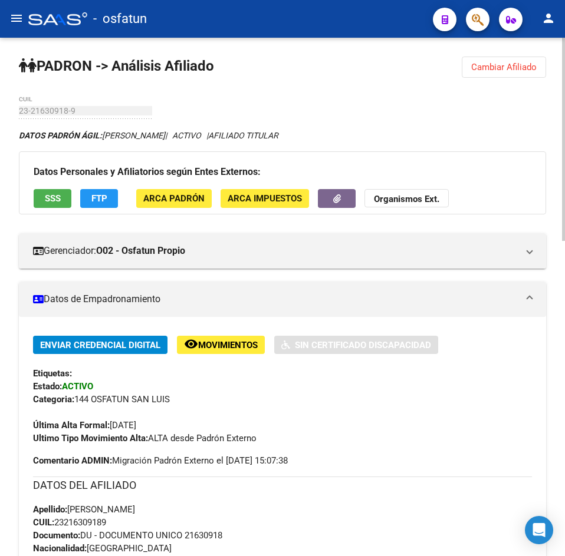
click at [502, 58] on button "Cambiar Afiliado" at bounding box center [504, 67] width 84 height 21
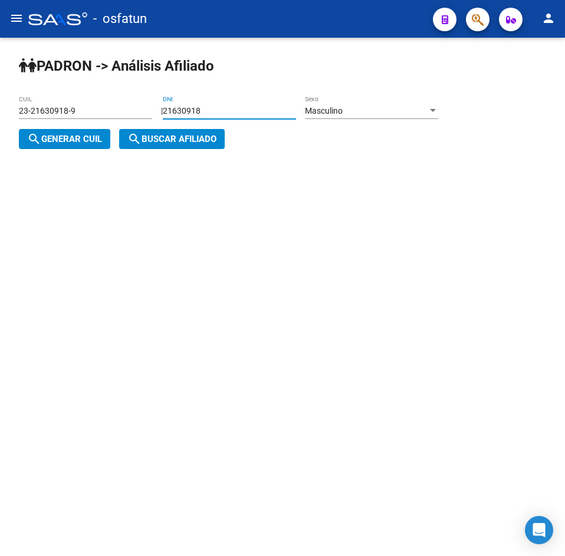
drag, startPoint x: 256, startPoint y: 113, endPoint x: -2, endPoint y: 126, distance: 257.9
click at [0, 126] on html "menu - osfatun person Firma Express Inicio Calendario SSS Instructivos Contacto…" at bounding box center [282, 278] width 565 height 556
paste input "94710537"
type input "94710537"
click at [392, 108] on div "Masculino" at bounding box center [366, 111] width 123 height 10
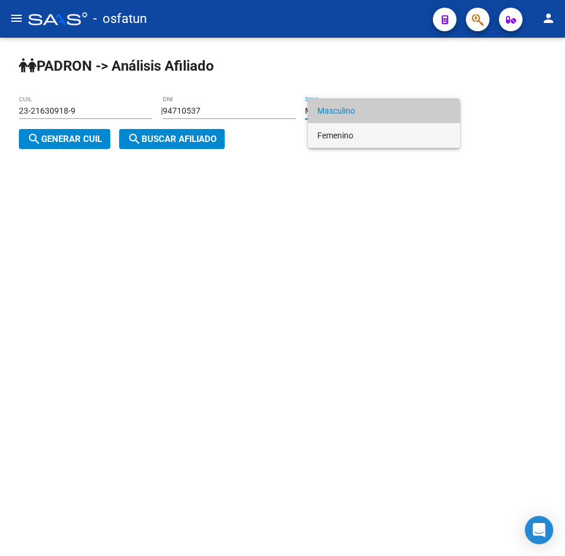
click at [349, 137] on span "Femenino" at bounding box center [383, 135] width 133 height 25
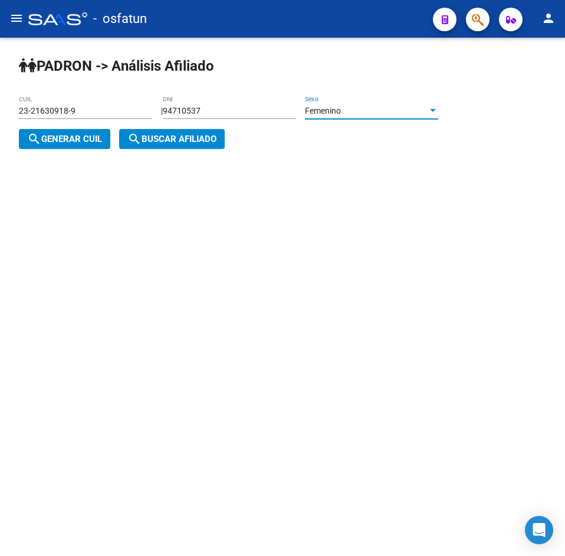
click at [106, 132] on button "search Generar CUIL" at bounding box center [64, 139] width 91 height 20
type input "27-94710537-5"
click at [127, 137] on button "search Buscar afiliado" at bounding box center [172, 139] width 106 height 20
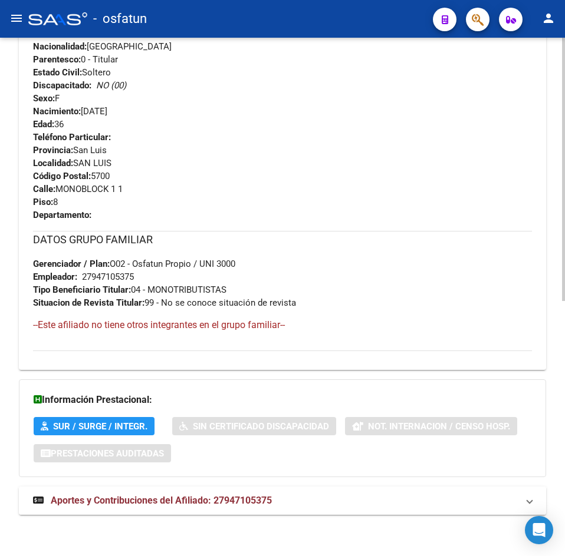
click at [224, 513] on mat-expansion-panel-header "Aportes y Contribuciones del Afiliado: 27947105375" at bounding box center [282, 501] width 527 height 28
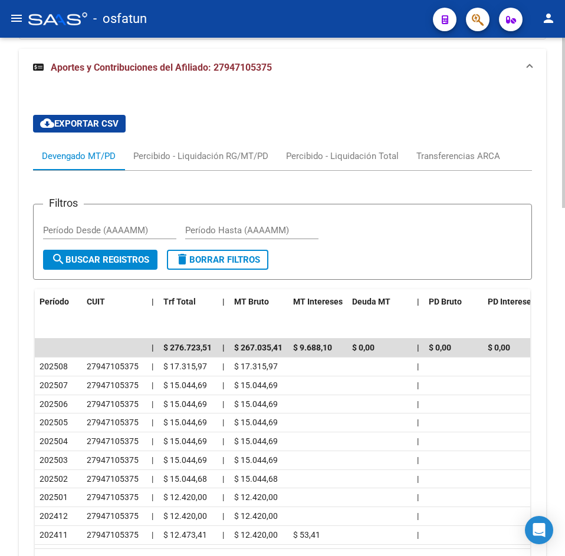
scroll to position [1060, 0]
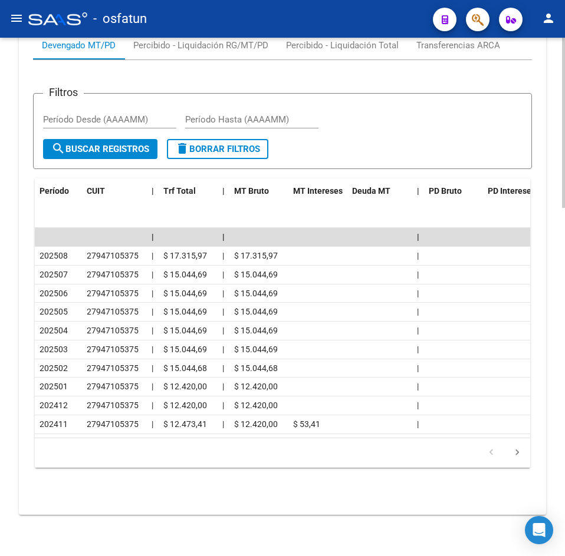
click at [213, 77] on app-list-header "Filtros Período Desde (AAAAMM) Período Hasta (AAAAMM) search Buscar Registros d…" at bounding box center [282, 121] width 499 height 95
drag, startPoint x: 75, startPoint y: 206, endPoint x: 74, endPoint y: 214, distance: 7.8
click at [75, 206] on datatable-header "Período CUIT | Trf Total | MT Bruto MT Intereses Deuda MT | PD Bruto PD Interes…" at bounding box center [282, 204] width 495 height 50
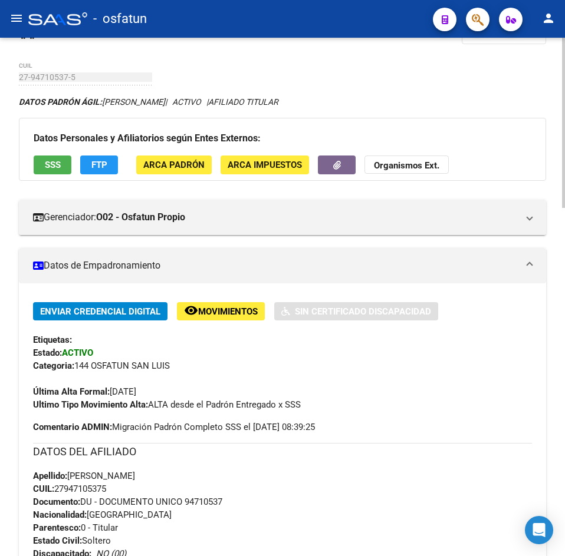
scroll to position [0, 0]
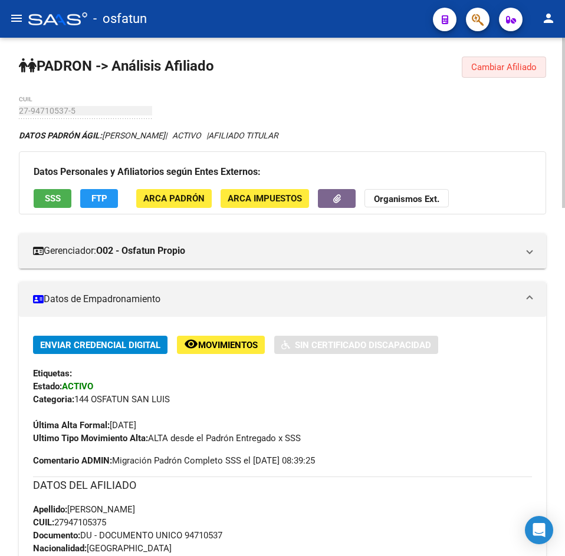
click at [518, 57] on button "Cambiar Afiliado" at bounding box center [504, 67] width 84 height 21
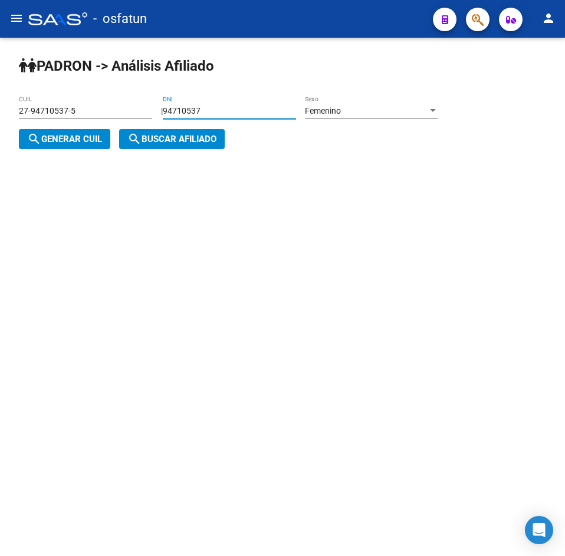
drag, startPoint x: 244, startPoint y: 113, endPoint x: 11, endPoint y: 121, distance: 233.0
click at [11, 121] on div "PADRON -> Análisis Afiliado 27-94710537-5 CUIL | 94710537 DNI Femenino Sexo sea…" at bounding box center [282, 112] width 565 height 149
paste input "28600964"
type input "28600964"
click at [82, 137] on span "search Generar CUIL" at bounding box center [64, 139] width 75 height 11
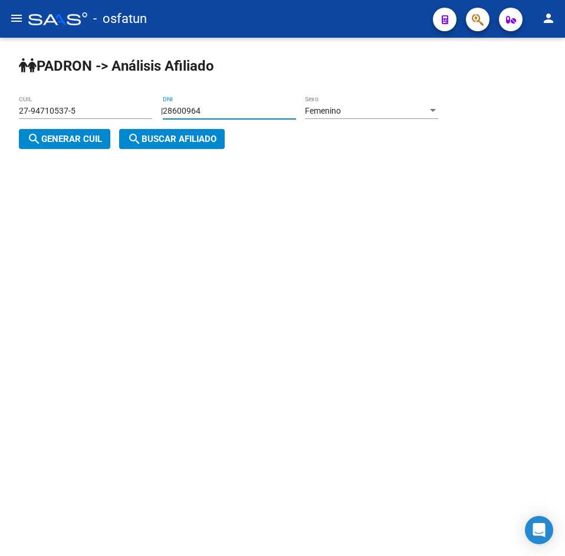
type input "27-28600964-1"
click at [166, 139] on span "search Buscar afiliado" at bounding box center [171, 139] width 89 height 11
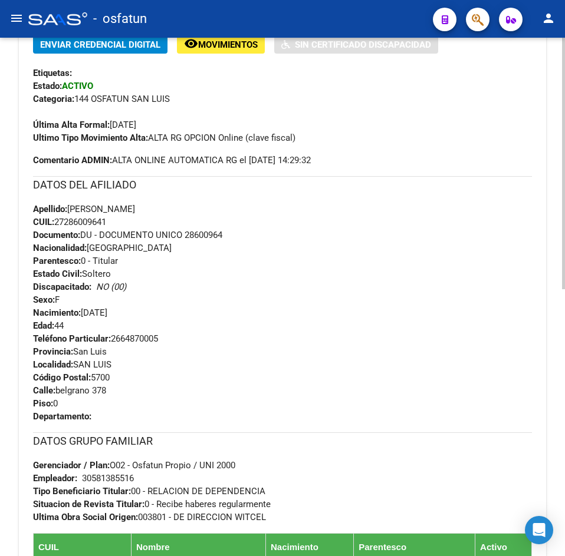
scroll to position [550, 0]
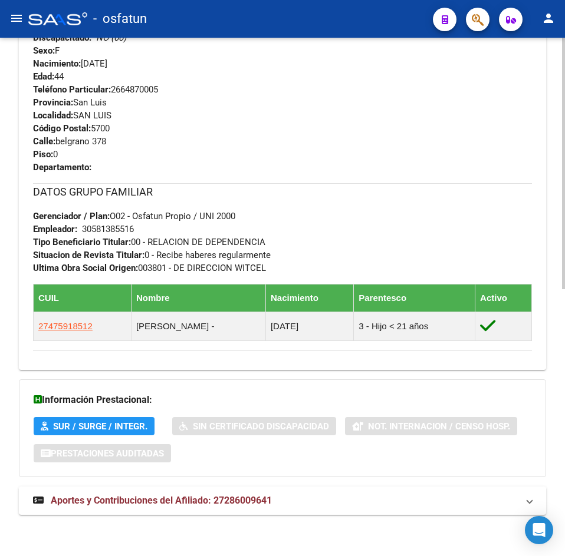
click at [201, 470] on div "Información Prestacional: SUR / SURGE / INTEGR. Sin Certificado Discapacidad No…" at bounding box center [282, 429] width 527 height 98
click at [219, 508] on mat-expansion-panel-header "Aportes y Contribuciones del Afiliado: 27286009641" at bounding box center [282, 501] width 527 height 28
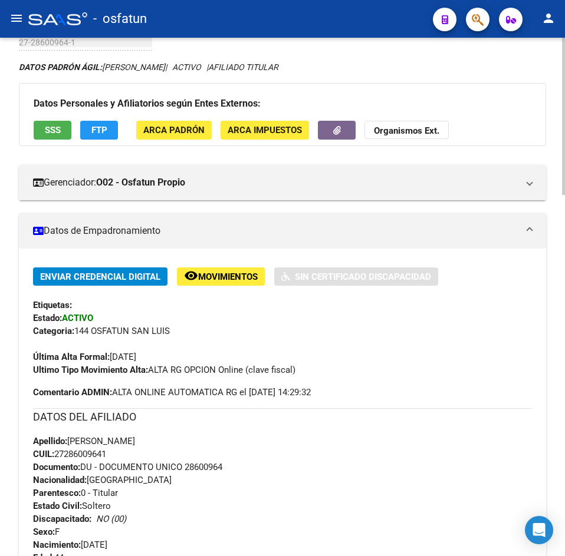
scroll to position [0, 0]
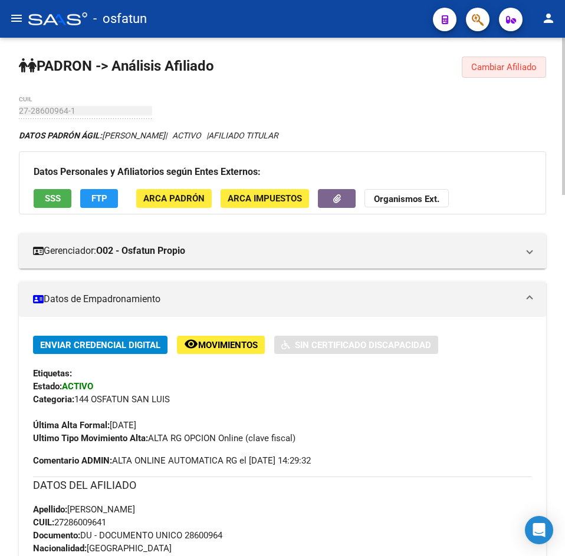
click at [512, 68] on span "Cambiar Afiliado" at bounding box center [503, 67] width 65 height 11
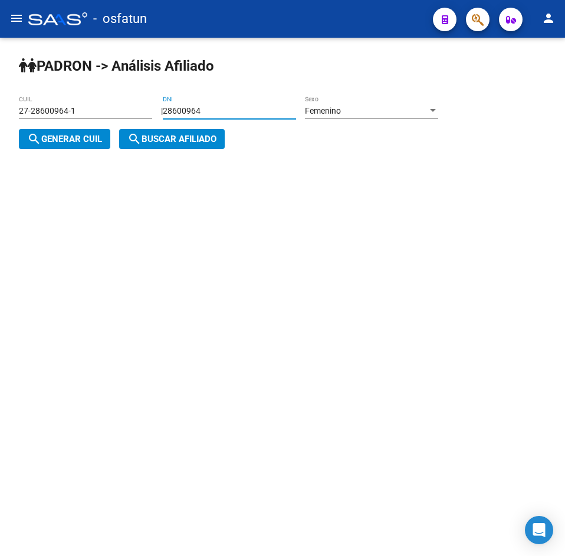
drag, startPoint x: 233, startPoint y: 107, endPoint x: 59, endPoint y: 126, distance: 175.4
click at [59, 126] on app-analisis-afiliado "PADRON -> Análisis Afiliado 27-28600964-1 CUIL | 28600964 DNI Femenino Sexo sea…" at bounding box center [233, 125] width 428 height 38
paste input "3478522"
type input "34785224"
drag, startPoint x: 77, startPoint y: 140, endPoint x: 160, endPoint y: 141, distance: 83.1
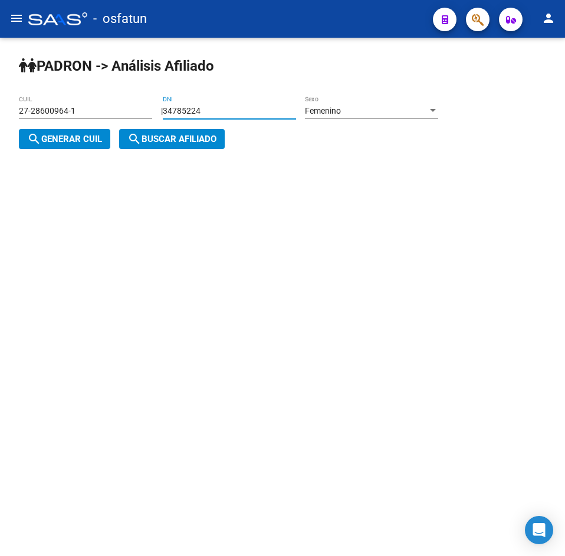
click at [77, 141] on span "search Generar CUIL" at bounding box center [64, 139] width 75 height 11
type input "23-34785224-4"
click at [160, 141] on span "search Buscar afiliado" at bounding box center [171, 139] width 89 height 11
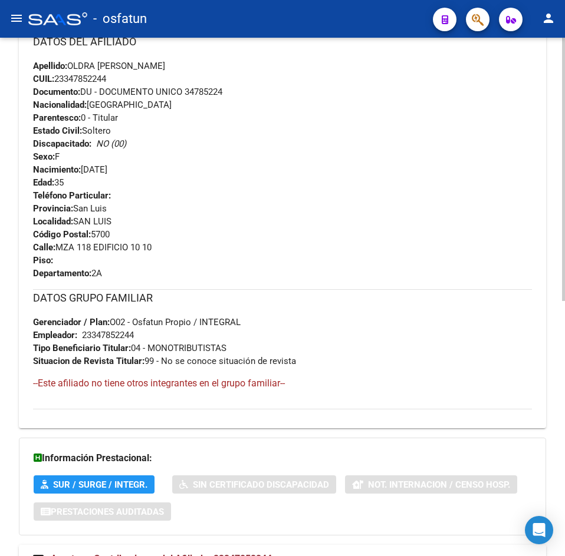
scroll to position [502, 0]
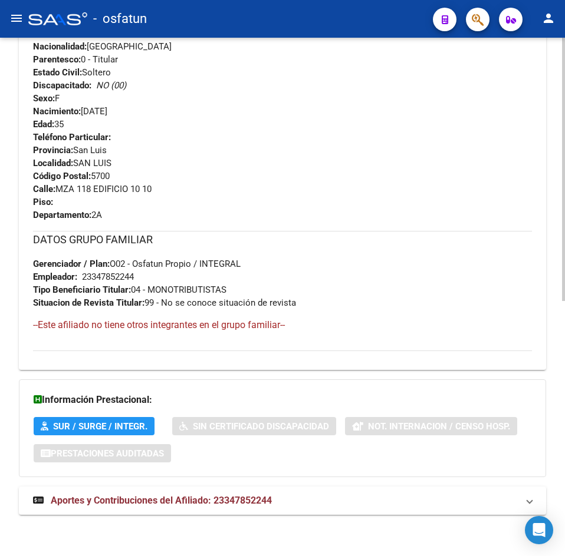
click at [177, 519] on div "DATOS [PERSON_NAME]: OLDRA [PERSON_NAME] | ACTIVO | AFILIADO TITULAR Datos Pers…" at bounding box center [282, 77] width 527 height 901
click at [171, 506] on span "Aportes y Contribuciones del Afiliado: 23347852244" at bounding box center [161, 500] width 221 height 11
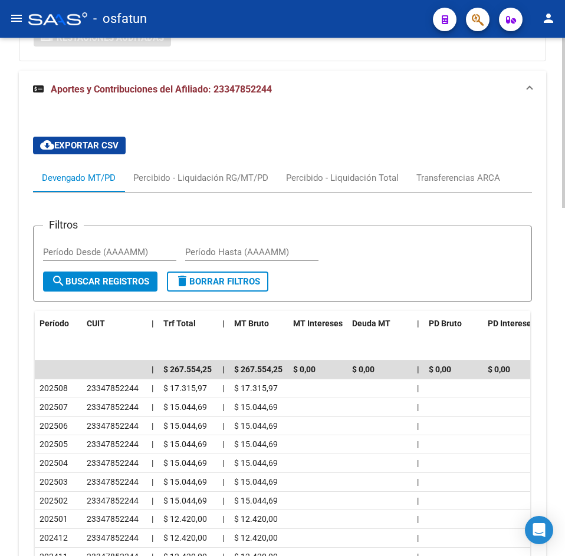
scroll to position [1060, 0]
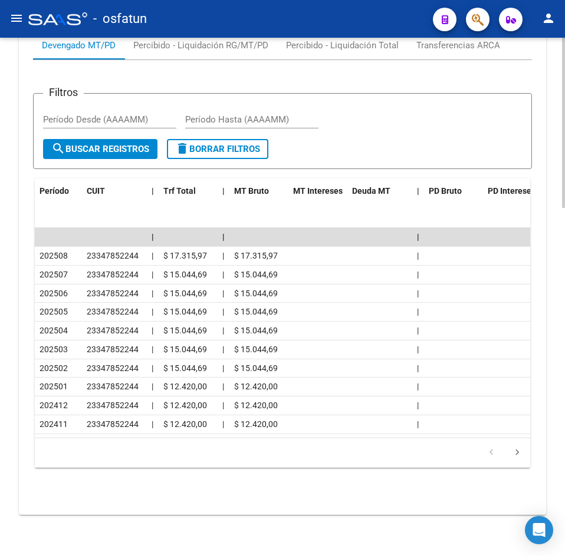
click at [229, 74] on app-list-header "Filtros Período Desde (AAAAMM) Período Hasta (AAAAMM) search Buscar Registros d…" at bounding box center [282, 121] width 499 height 95
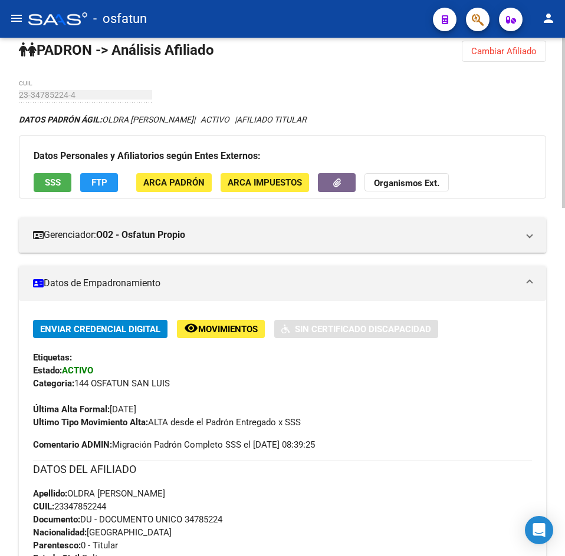
scroll to position [0, 0]
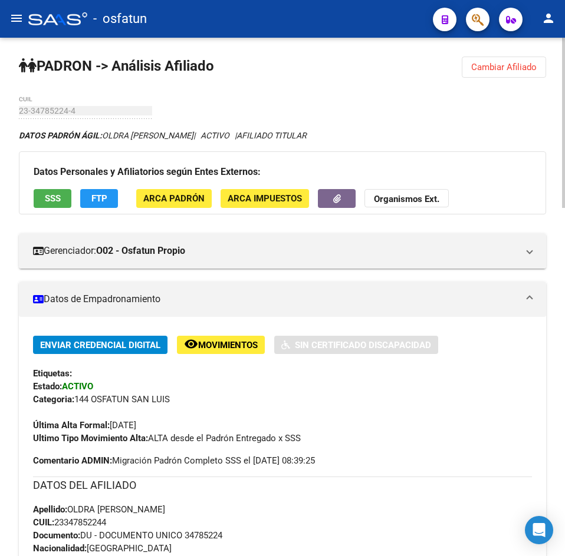
click at [505, 62] on span "Cambiar Afiliado" at bounding box center [503, 67] width 65 height 11
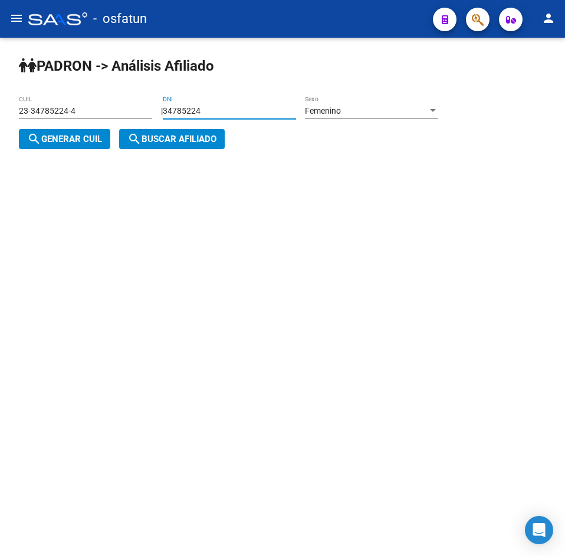
drag, startPoint x: 224, startPoint y: 111, endPoint x: 87, endPoint y: 124, distance: 137.9
click at [87, 124] on app-analisis-afiliado "PADRON -> Análisis Afiliado 23-34785224-4 CUIL | 34785224 DNI Femenino Sexo sea…" at bounding box center [233, 125] width 428 height 38
paste input "3800657"
type input "33800657"
click at [328, 111] on span "Femenino" at bounding box center [323, 110] width 36 height 9
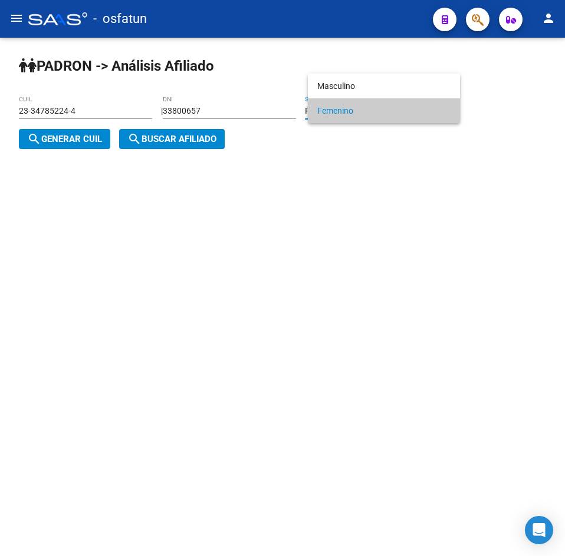
click at [82, 144] on div at bounding box center [282, 278] width 565 height 556
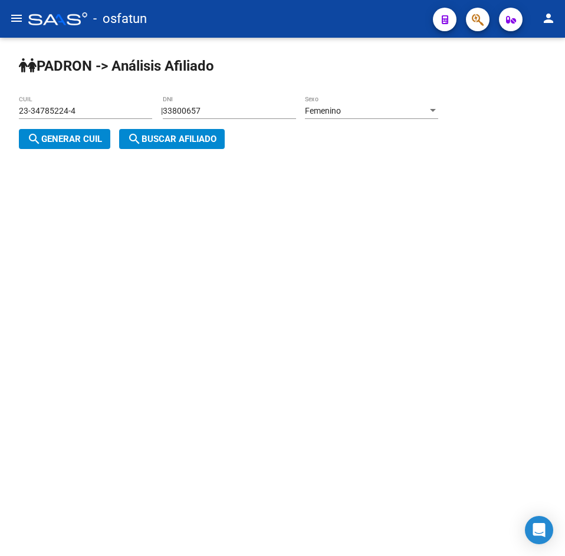
click at [80, 141] on span "search Generar CUIL" at bounding box center [64, 139] width 75 height 11
type input "27-33800657-3"
click at [162, 143] on span "search Buscar afiliado" at bounding box center [171, 139] width 89 height 11
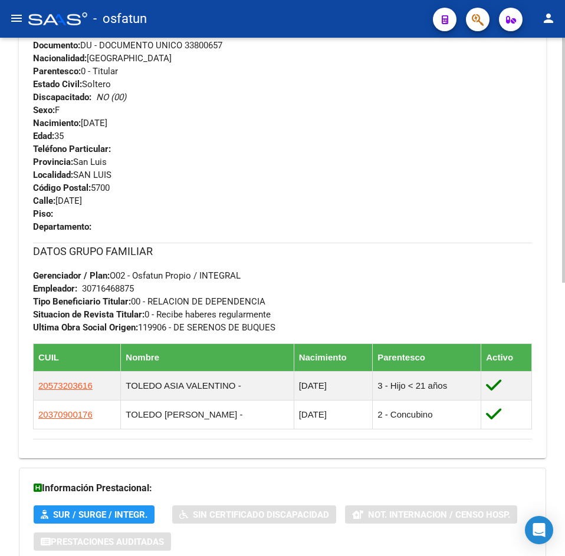
scroll to position [579, 0]
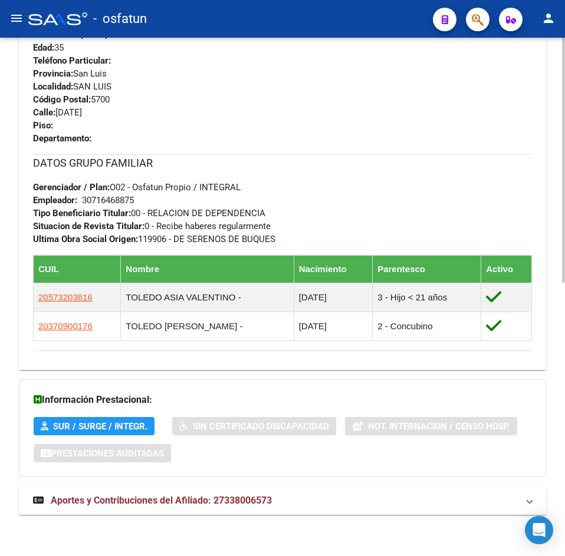
click at [235, 497] on span "Aportes y Contribuciones del Afiliado: 27338006573" at bounding box center [161, 500] width 221 height 11
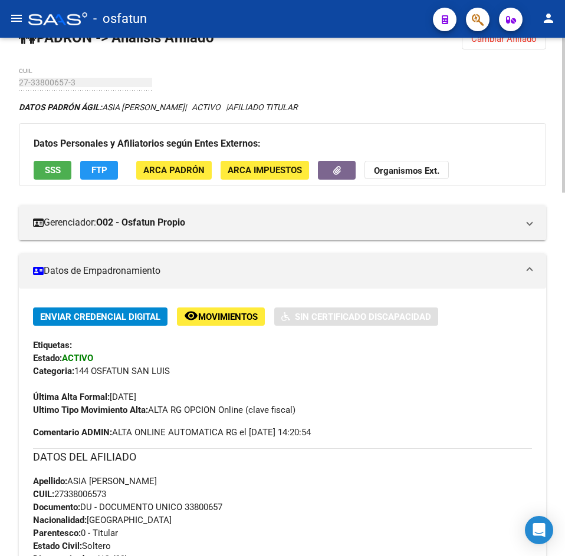
scroll to position [0, 0]
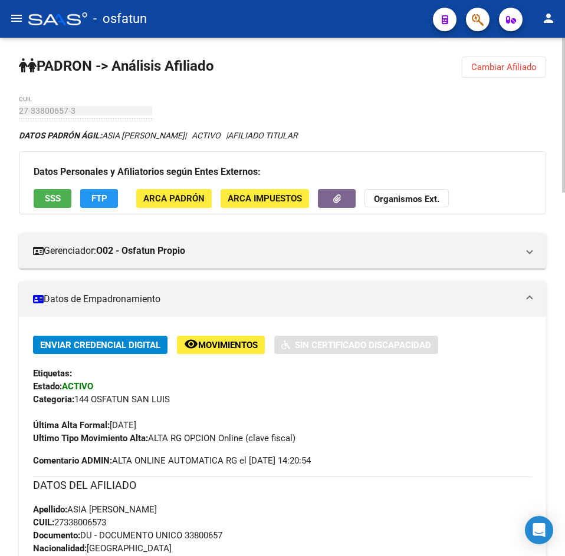
click at [496, 74] on button "Cambiar Afiliado" at bounding box center [504, 67] width 84 height 21
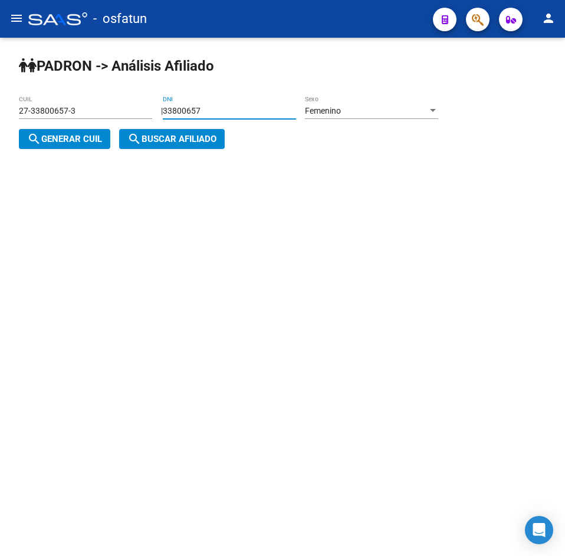
drag, startPoint x: 218, startPoint y: 113, endPoint x: 9, endPoint y: 143, distance: 210.2
click at [9, 143] on div "PADRON -> Análisis Afiliado 27-33800657-3 CUIL | 33800657 DNI Femenino Sexo sea…" at bounding box center [282, 112] width 565 height 149
paste input "8464801"
type input "38464801"
click at [356, 103] on div "Femenino Sexo" at bounding box center [371, 107] width 133 height 24
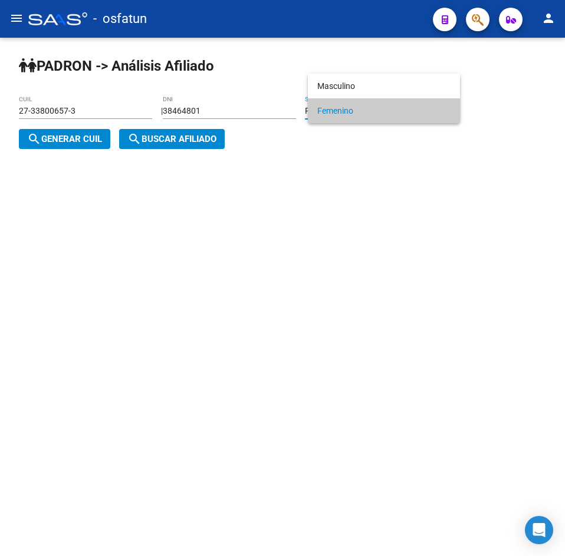
click at [82, 138] on div at bounding box center [282, 278] width 565 height 556
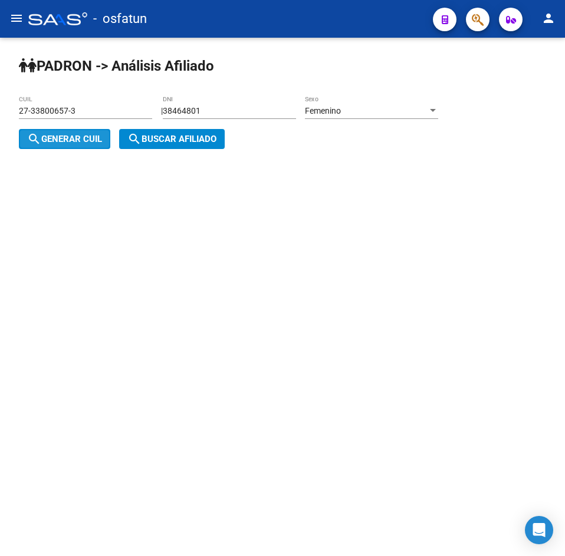
click at [90, 139] on span "search Generar CUIL" at bounding box center [64, 139] width 75 height 11
type input "27-38464801-6"
click at [139, 143] on mat-icon "search" at bounding box center [134, 139] width 14 height 14
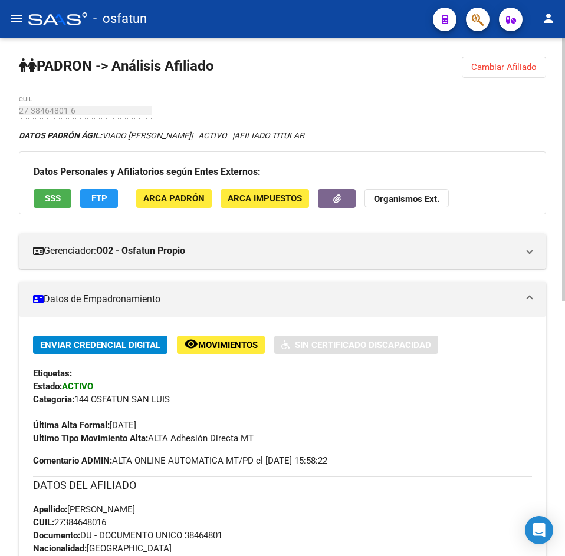
click at [456, 302] on mat-panel-title "Datos de Empadronamiento" at bounding box center [275, 299] width 485 height 13
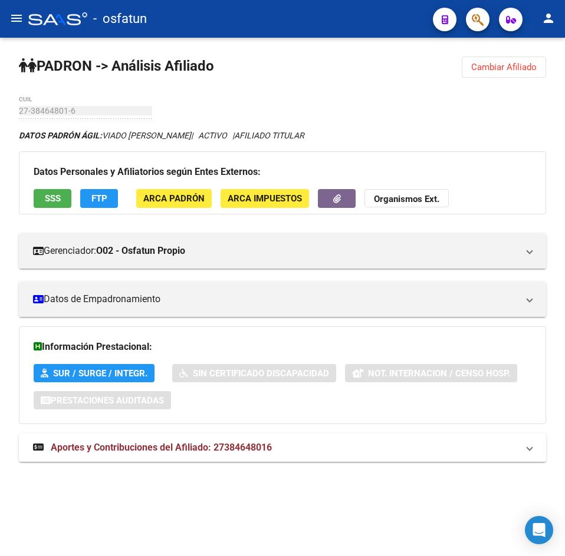
click at [512, 188] on div "Datos Personales y Afiliatorios según Entes Externos: SSS FTP ARCA Padrón ARCA …" at bounding box center [282, 182] width 527 height 62
click at [338, 442] on mat-panel-title "Aportes y Contribuciones del Afiliado: 27384648016" at bounding box center [275, 448] width 485 height 13
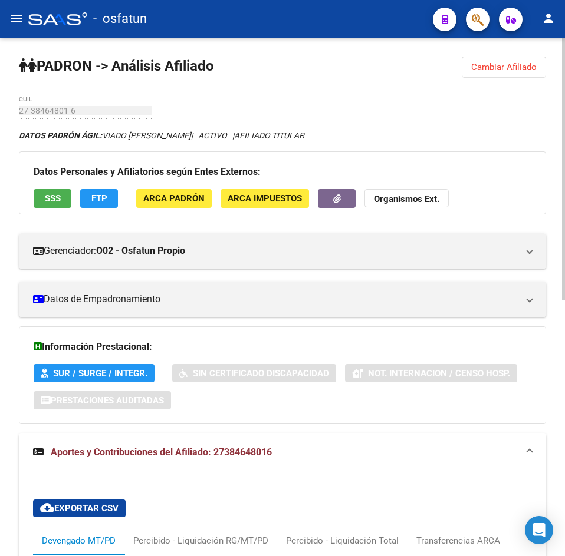
drag, startPoint x: 240, startPoint y: 64, endPoint x: 243, endPoint y: 69, distance: 6.1
click at [240, 64] on div "PADRON -> Análisis Afiliado Cambiar Afiliado 27-38464801-6 CUIL DATOS PADRÓN ÁG…" at bounding box center [282, 545] width 565 height 1014
click at [522, 68] on span "Cambiar Afiliado" at bounding box center [503, 67] width 65 height 11
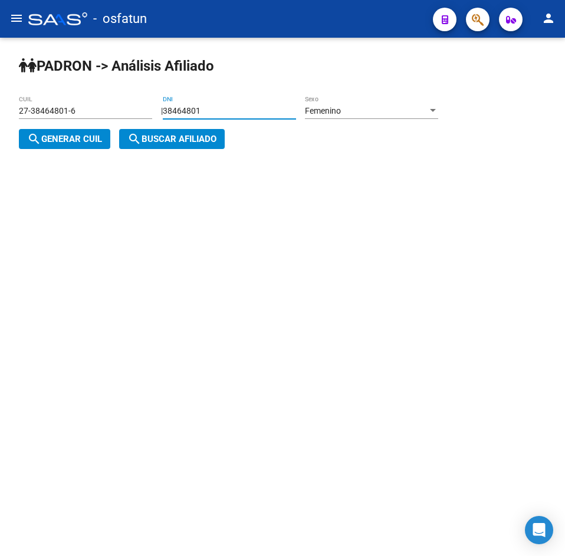
drag, startPoint x: 234, startPoint y: 114, endPoint x: 95, endPoint y: 110, distance: 138.6
click at [95, 110] on app-analisis-afiliado "PADRON -> Análisis Afiliado 27-38464801-6 CUIL | 38464801 DNI Femenino Sexo sea…" at bounding box center [233, 125] width 428 height 38
paste input "2316113"
type input "23161131"
click at [353, 100] on div "Femenino Sexo" at bounding box center [371, 107] width 133 height 24
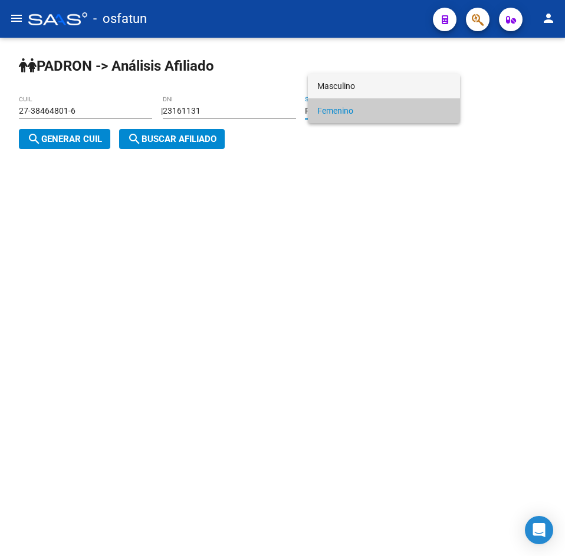
click at [335, 77] on span "Masculino" at bounding box center [383, 86] width 133 height 25
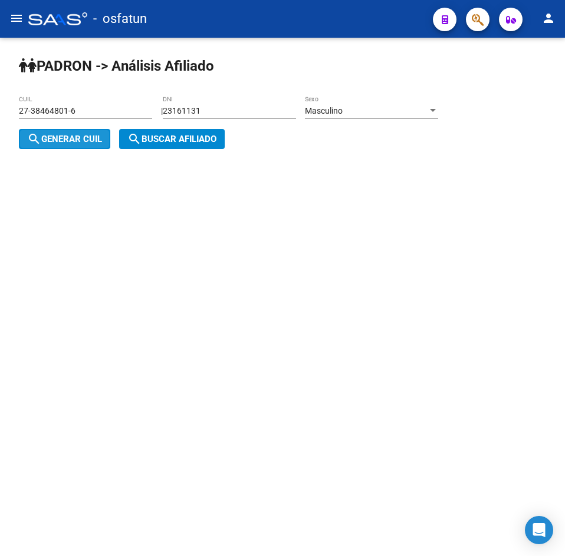
drag, startPoint x: 69, startPoint y: 144, endPoint x: 127, endPoint y: 134, distance: 59.3
click at [70, 144] on span "search Generar CUIL" at bounding box center [64, 139] width 75 height 11
type input "20-23161131-3"
click at [135, 133] on mat-icon "search" at bounding box center [134, 139] width 14 height 14
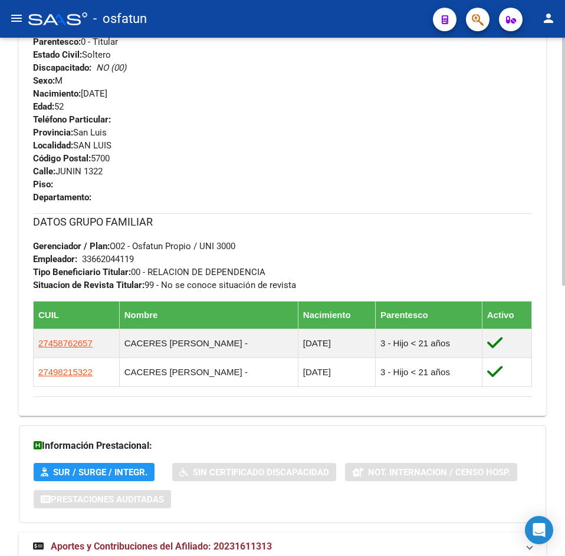
scroll to position [566, 0]
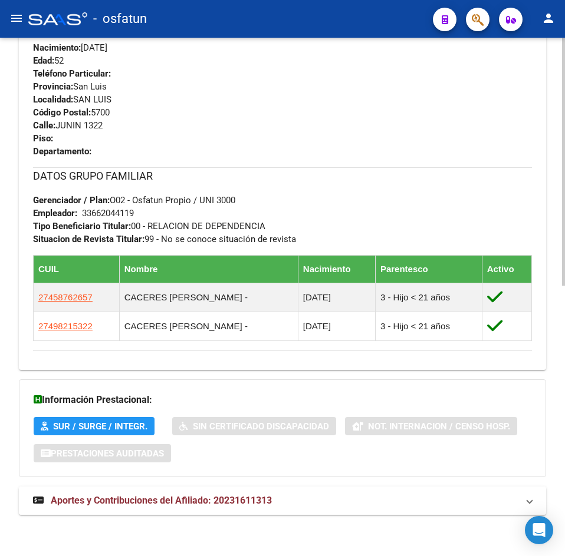
click at [190, 500] on span "Aportes y Contribuciones del Afiliado: 20231611313" at bounding box center [161, 500] width 221 height 11
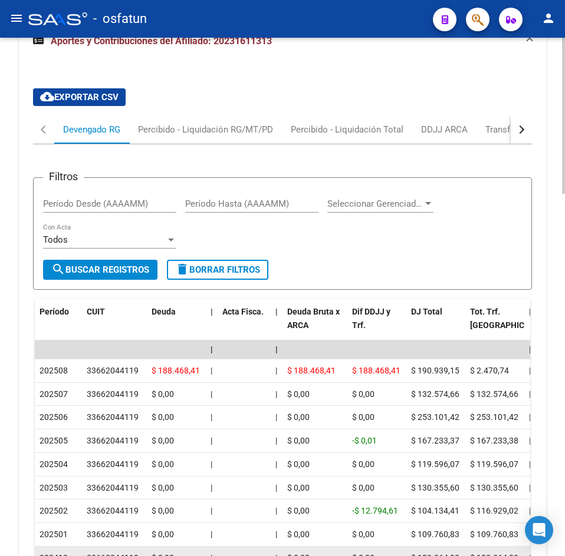
scroll to position [1204, 0]
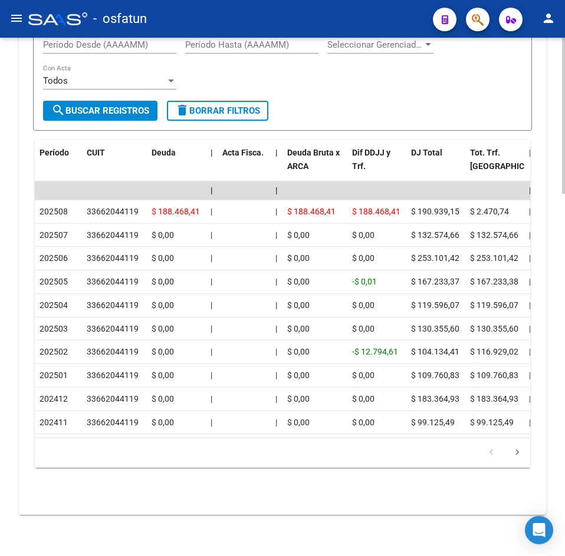
click at [219, 74] on div "Filtros Período Desde (AAAAMM) Período Hasta (AAAAMM) Seleccionar Gerenciador S…" at bounding box center [282, 64] width 479 height 73
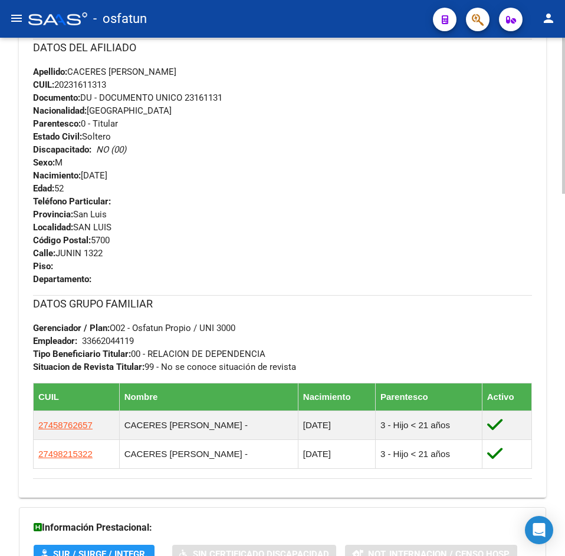
scroll to position [0, 0]
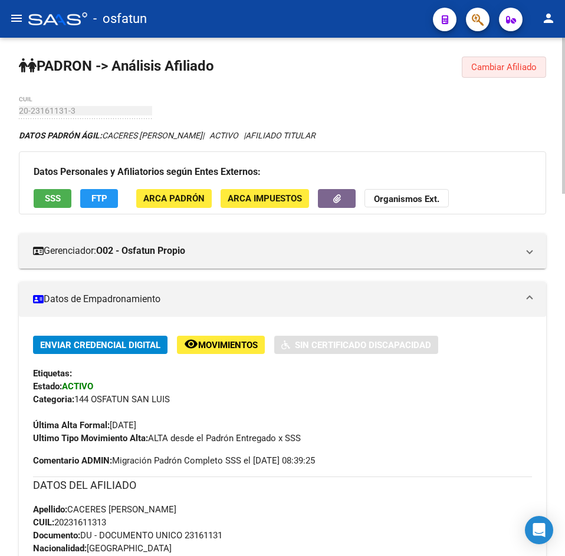
click at [531, 71] on button "Cambiar Afiliado" at bounding box center [504, 67] width 84 height 21
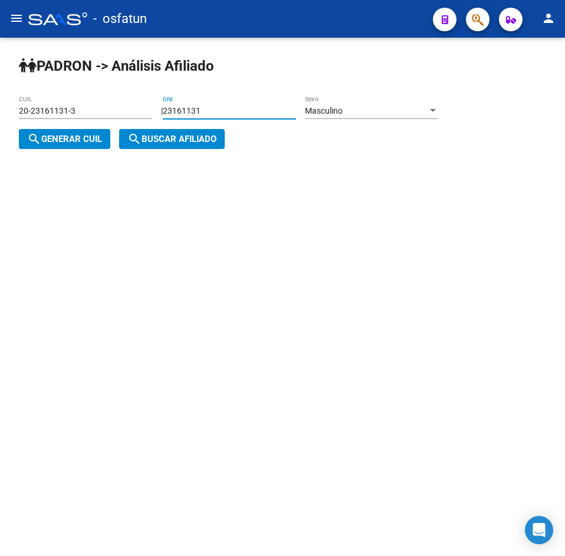
drag, startPoint x: 179, startPoint y: 115, endPoint x: 87, endPoint y: 115, distance: 92.5
click at [87, 115] on app-analisis-afiliado "PADRON -> Análisis Afiliado 20-23161131-3 CUIL | 23161131 DNI Masculino Sexo se…" at bounding box center [233, 125] width 428 height 38
paste input "676892"
type input "26768921"
click at [393, 108] on div "Masculino Sexo" at bounding box center [371, 107] width 133 height 24
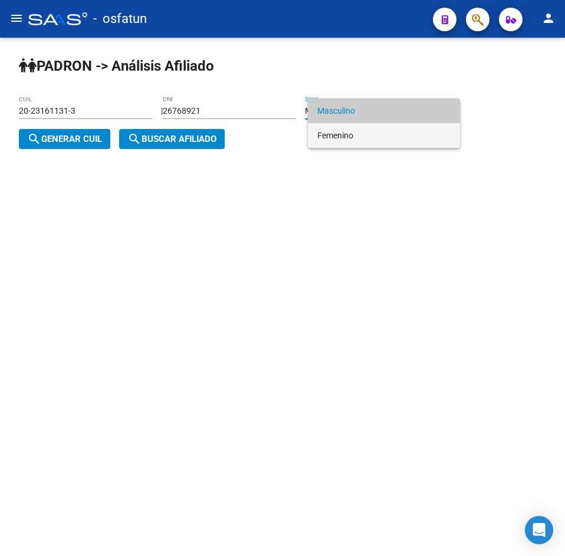
click at [353, 130] on span "Femenino" at bounding box center [383, 135] width 133 height 25
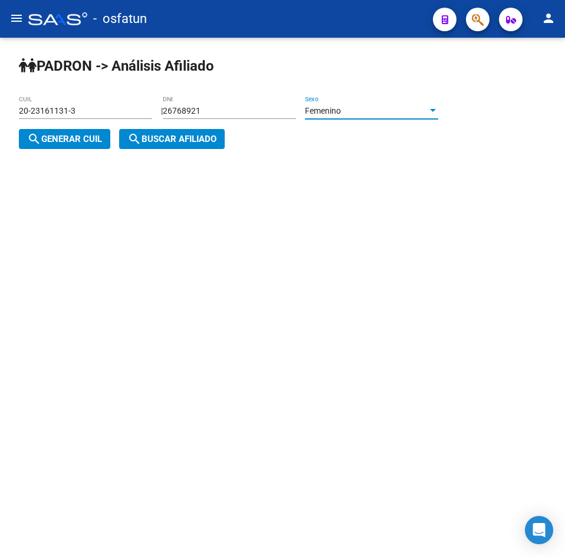
click at [80, 136] on span "search Generar CUIL" at bounding box center [64, 139] width 75 height 11
type input "27-26768921-6"
click at [193, 143] on span "search Buscar afiliado" at bounding box center [171, 139] width 89 height 11
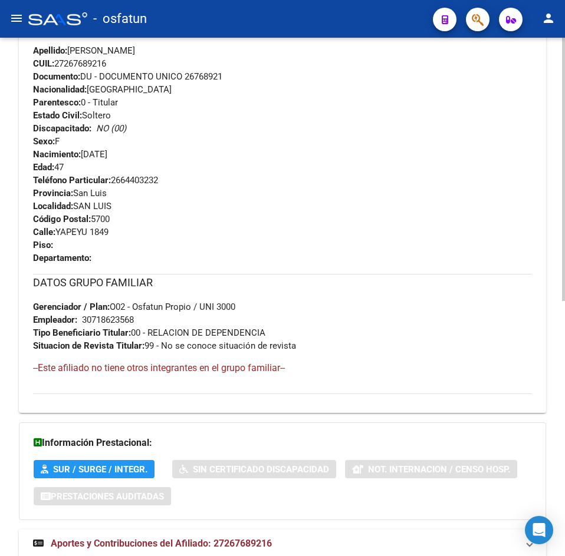
scroll to position [502, 0]
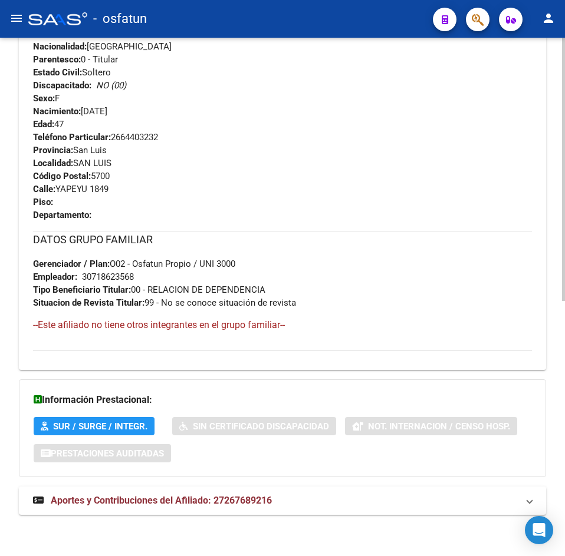
click at [192, 482] on div "DATOS PADRÓN ÁGIL: [PERSON_NAME] | ACTIVO | AFILIADO TITULAR Datos Personales y…" at bounding box center [282, 77] width 527 height 901
click at [202, 506] on strong "Aportes y Contribuciones del Afiliado: 27267689216" at bounding box center [152, 501] width 239 height 13
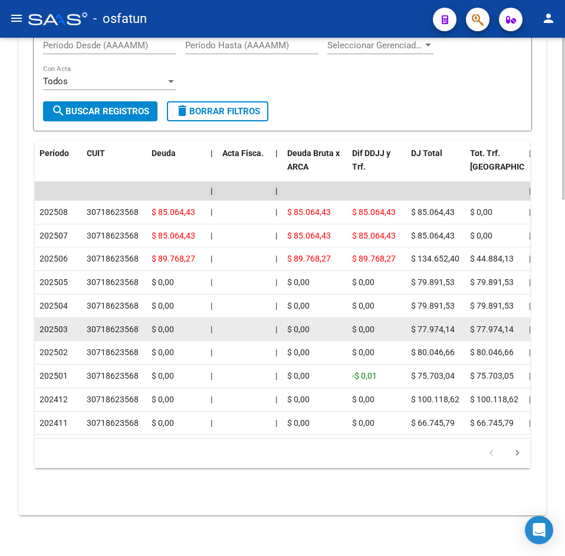
scroll to position [1141, 0]
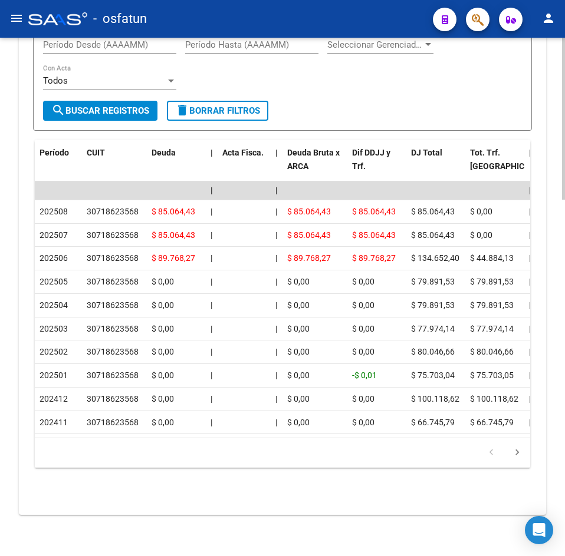
click at [388, 80] on div "Filtros Período Desde (AAAAMM) Período Hasta (AAAAMM) Seleccionar Gerenciador S…" at bounding box center [282, 64] width 479 height 73
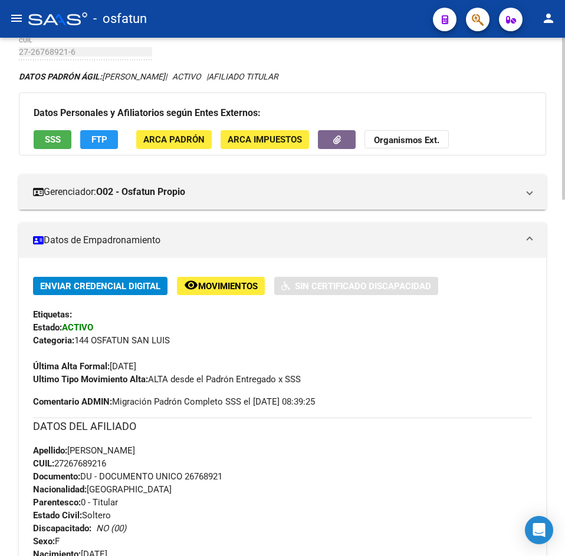
scroll to position [0, 0]
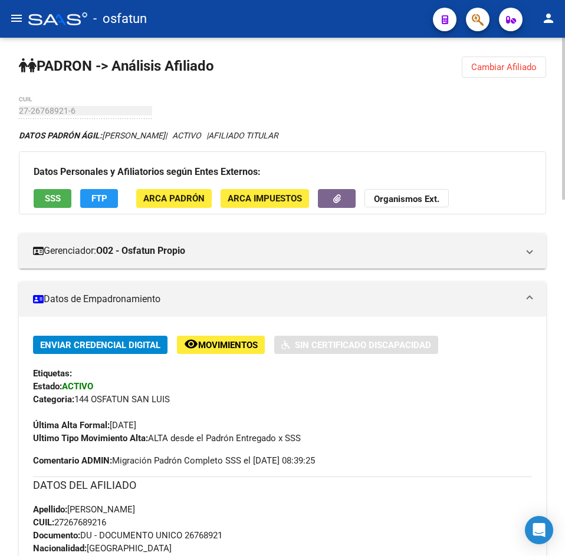
click at [517, 74] on button "Cambiar Afiliado" at bounding box center [504, 67] width 84 height 21
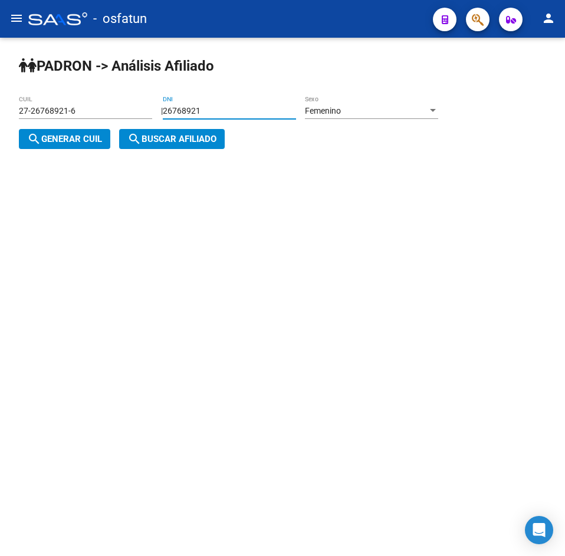
drag, startPoint x: 236, startPoint y: 107, endPoint x: 61, endPoint y: 110, distance: 175.1
click at [61, 110] on app-analisis-afiliado "PADRON -> Análisis Afiliado 27-26768921-6 CUIL | 26768921 DNI Femenino Sexo sea…" at bounding box center [233, 125] width 428 height 38
paste input "9996113"
type input "29996113"
click at [351, 116] on div "Femenino" at bounding box center [366, 111] width 123 height 10
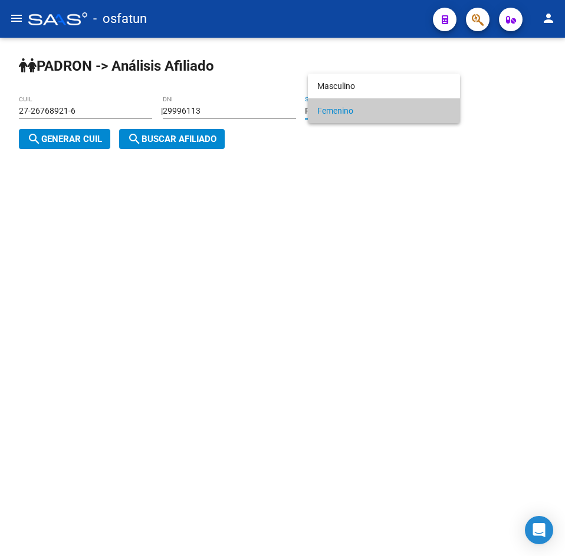
click at [75, 133] on div at bounding box center [282, 278] width 565 height 556
click at [79, 140] on span "search Generar CUIL" at bounding box center [64, 139] width 75 height 11
type input "27-29996113-9"
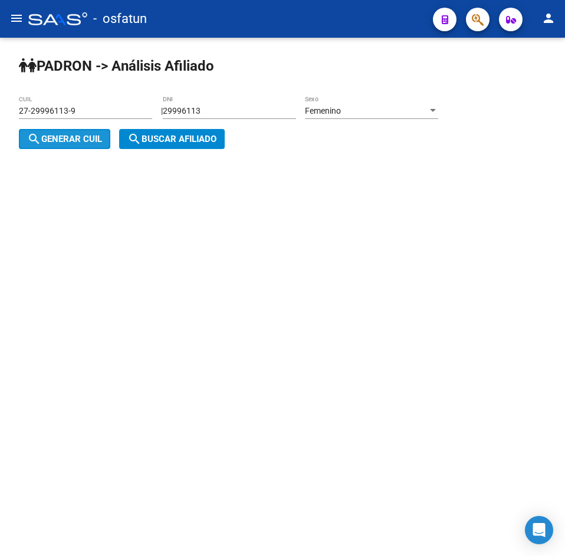
click at [141, 139] on mat-icon "search" at bounding box center [134, 139] width 14 height 14
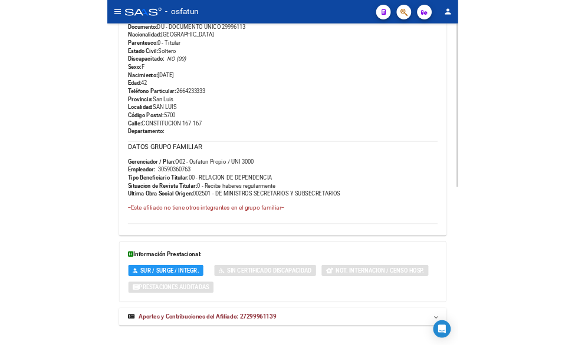
scroll to position [502, 0]
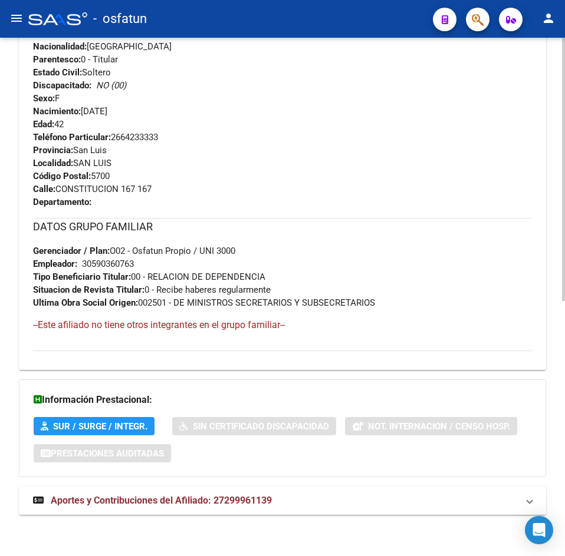
click at [231, 502] on span "Aportes y Contribuciones del Afiliado: 27299961139" at bounding box center [161, 500] width 221 height 11
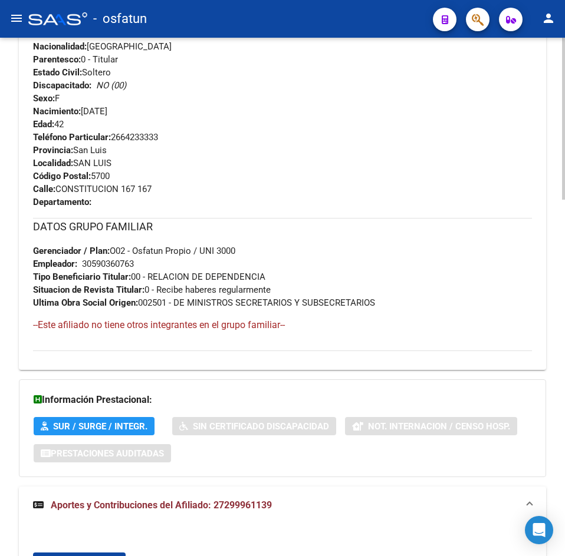
click at [217, 71] on div "Apellido: [PERSON_NAME]: 27299961139 Documento: DU - DOCUMENTO UNICO 29996113 N…" at bounding box center [282, 66] width 499 height 130
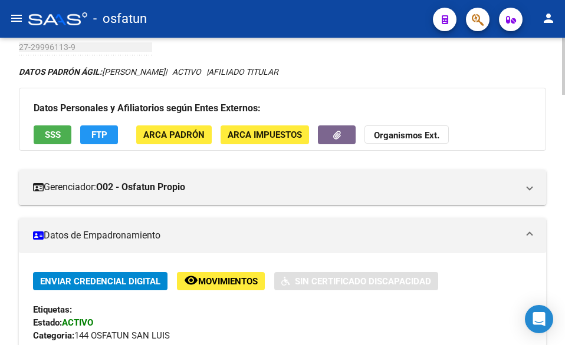
scroll to position [0, 0]
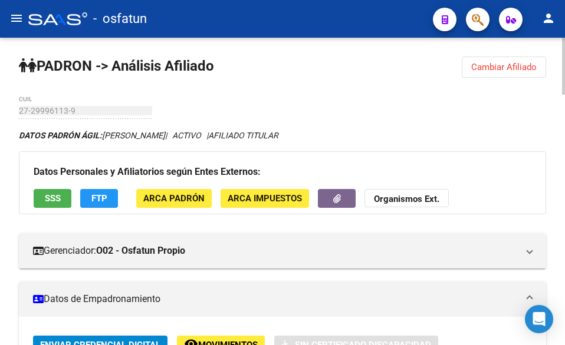
click at [496, 69] on span "Cambiar Afiliado" at bounding box center [503, 67] width 65 height 11
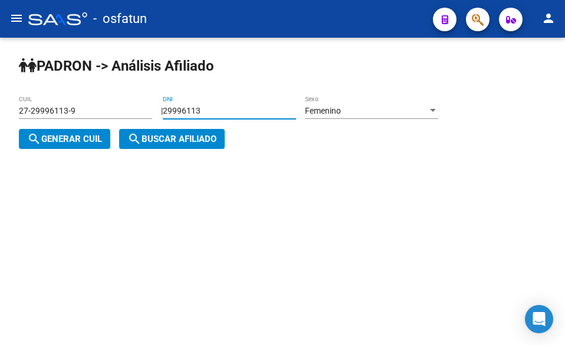
drag, startPoint x: 233, startPoint y: 112, endPoint x: 81, endPoint y: 121, distance: 152.3
click at [81, 121] on app-analisis-afiliado "PADRON -> Análisis Afiliado 27-29996113-9 CUIL | 29996113 DNI Femenino Sexo sea…" at bounding box center [233, 125] width 428 height 38
paste input "39798168"
type input "39798168"
click at [62, 137] on span "search Generar CUIL" at bounding box center [64, 139] width 75 height 11
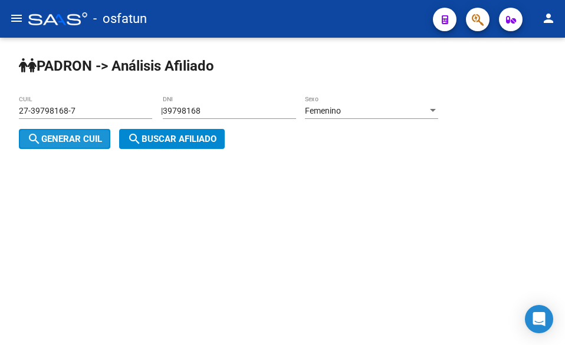
click at [206, 140] on span "search Buscar afiliado" at bounding box center [171, 139] width 89 height 11
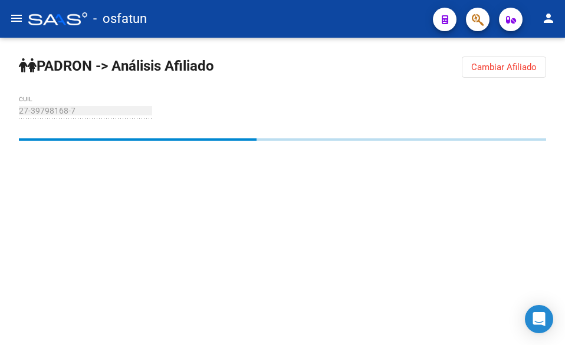
click at [529, 68] on span "Cambiar Afiliado" at bounding box center [503, 67] width 65 height 11
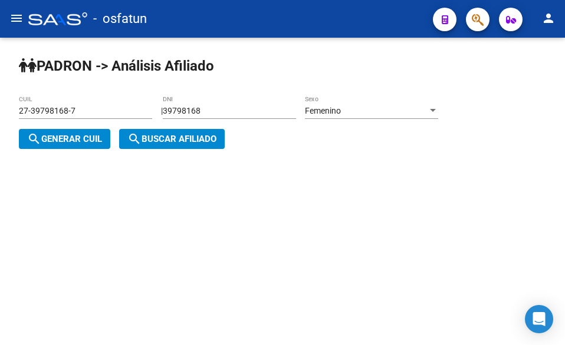
click at [348, 116] on div "Femenino Sexo" at bounding box center [371, 107] width 133 height 24
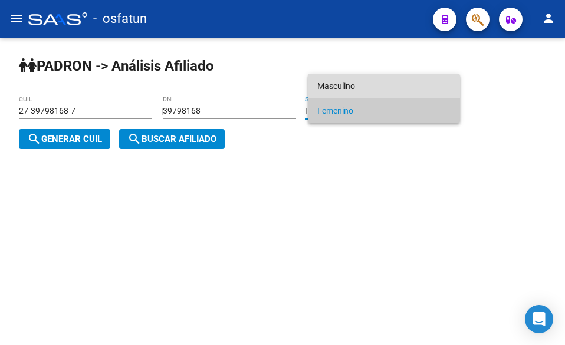
drag, startPoint x: 331, startPoint y: 86, endPoint x: 134, endPoint y: 135, distance: 203.4
click at [330, 86] on span "Masculino" at bounding box center [383, 86] width 133 height 25
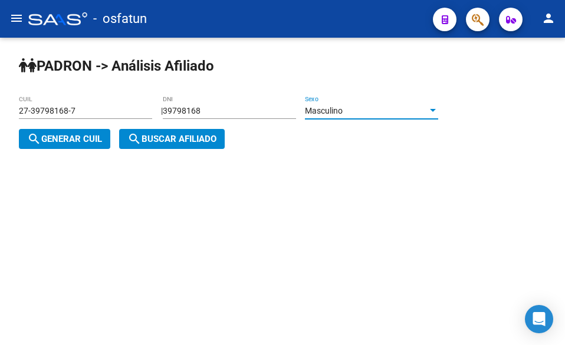
click at [77, 139] on span "search Generar CUIL" at bounding box center [64, 139] width 75 height 11
type input "20-39798168-2"
click at [172, 139] on span "search Buscar afiliado" at bounding box center [171, 139] width 89 height 11
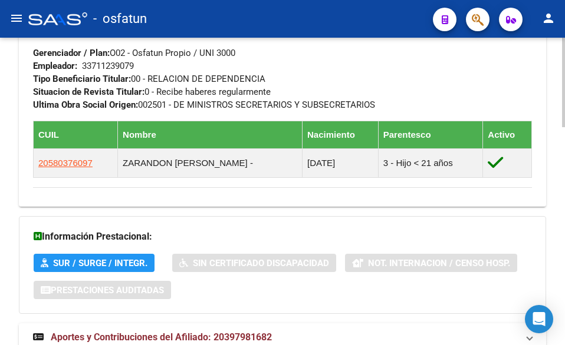
scroll to position [748, 0]
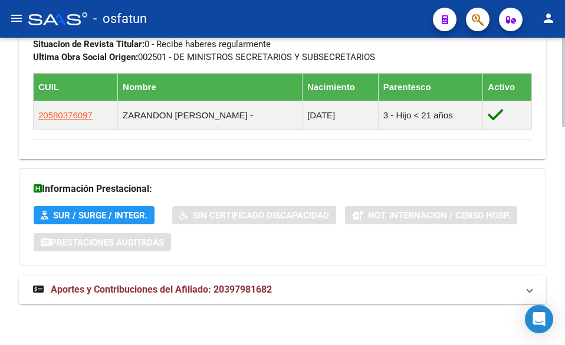
click at [196, 285] on span "Aportes y Contribuciones del Afiliado: 20397981682" at bounding box center [161, 289] width 221 height 11
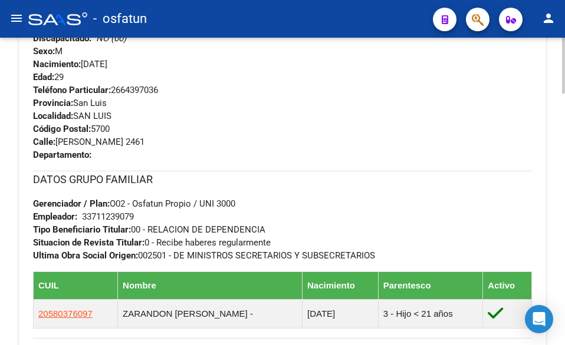
scroll to position [207, 0]
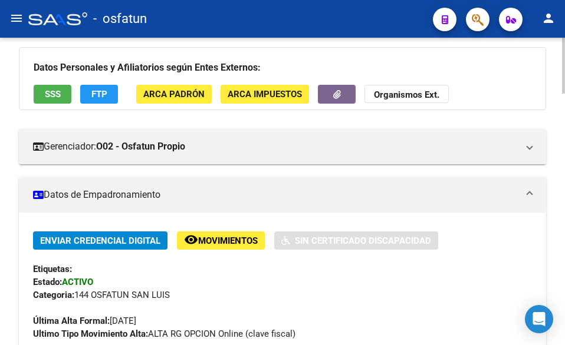
scroll to position [0, 0]
